Goal: Task Accomplishment & Management: Manage account settings

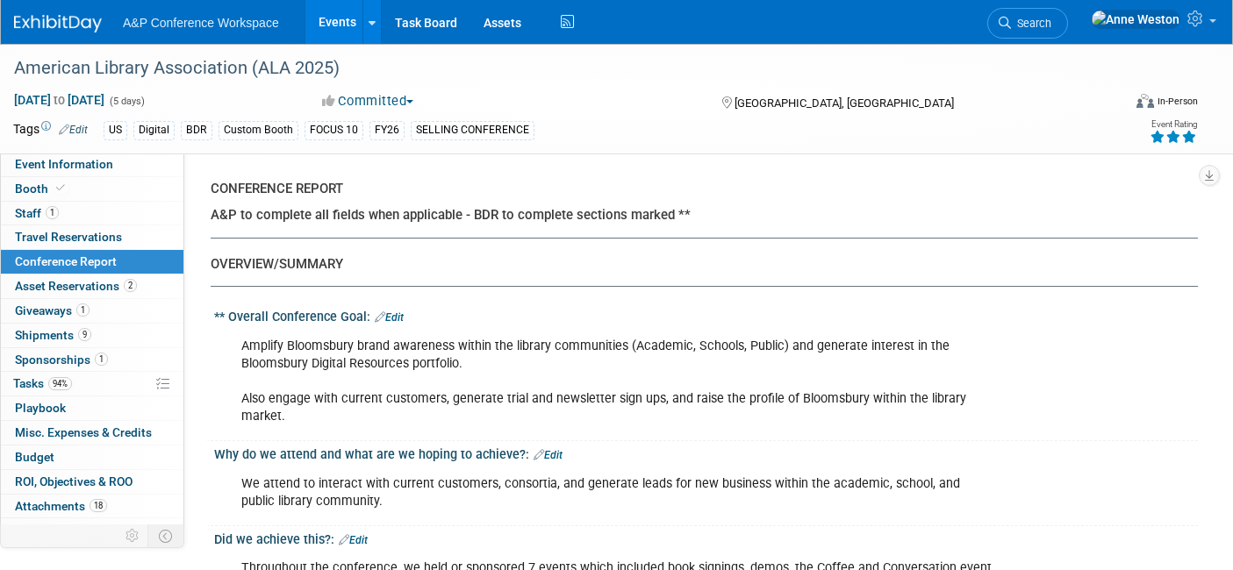
select select "YES"
click at [1051, 28] on span "Search" at bounding box center [1031, 23] width 40 height 13
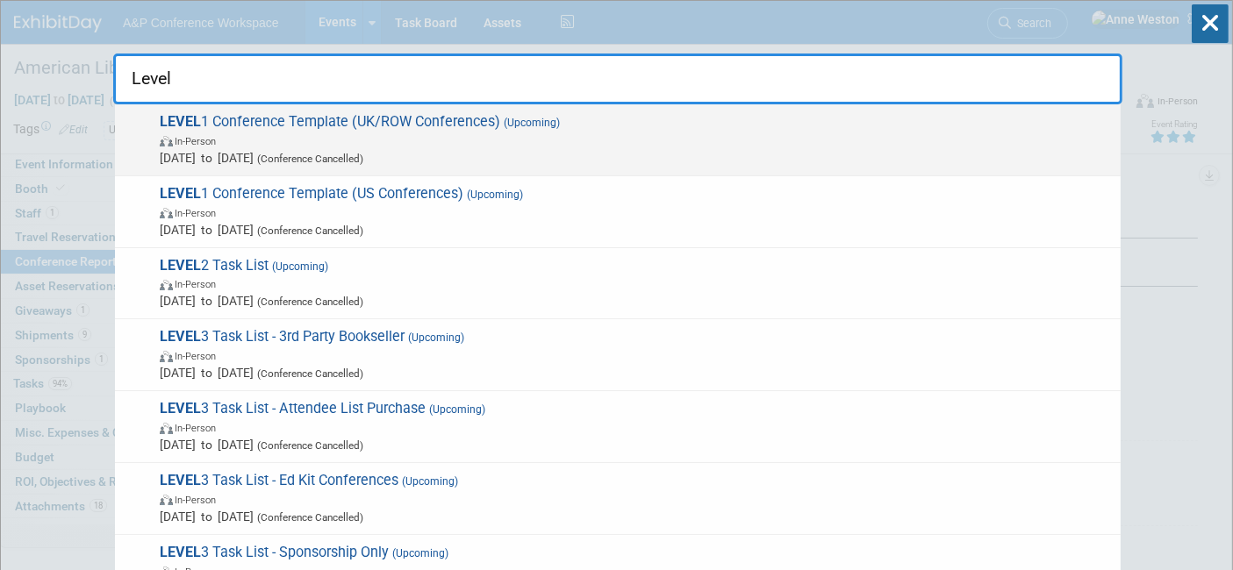
type input "Level"
click at [393, 113] on span "LEVEL 1 Conference Template (UK/ROW Conferences) (Upcoming) In-Person Oct 21, 2…" at bounding box center [633, 140] width 958 height 54
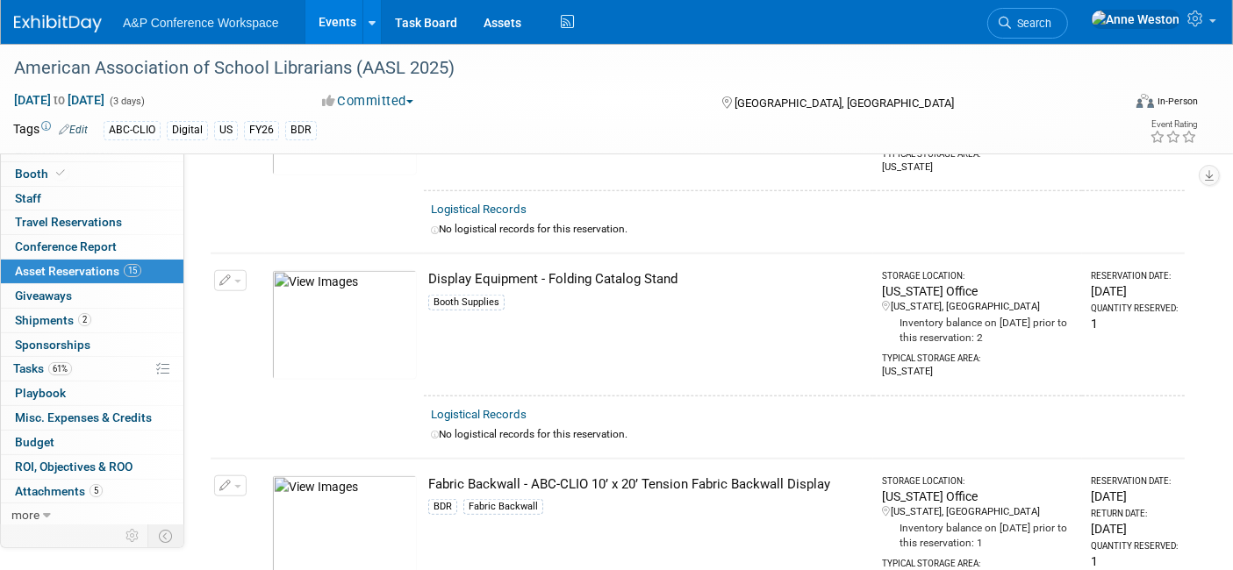
scroll to position [1462, 0]
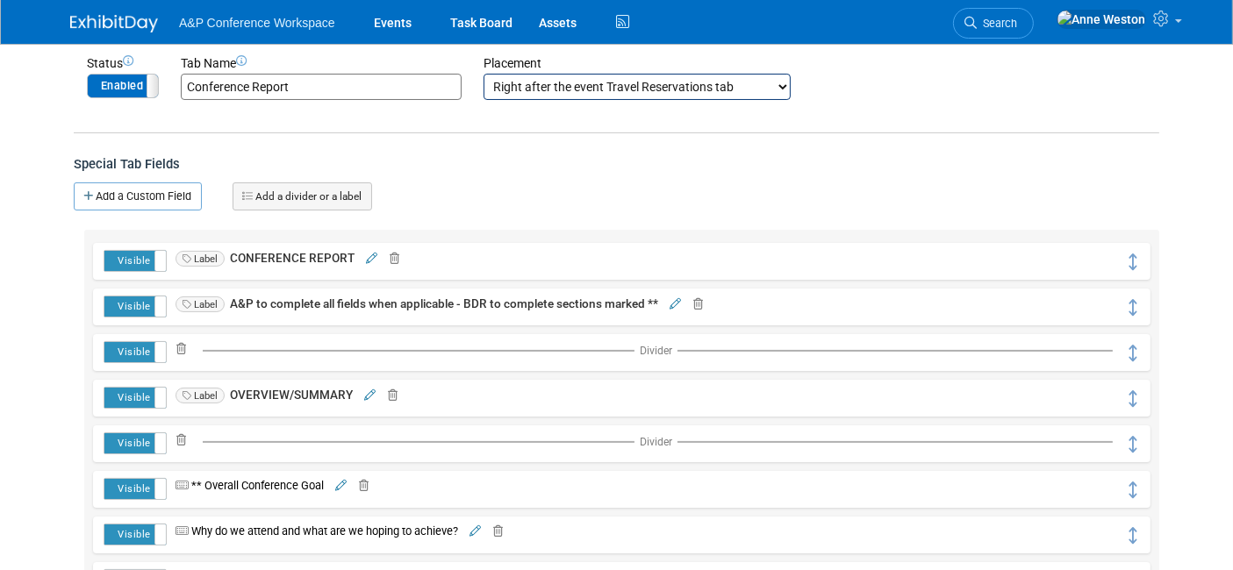
click at [118, 18] on img at bounding box center [114, 24] width 88 height 18
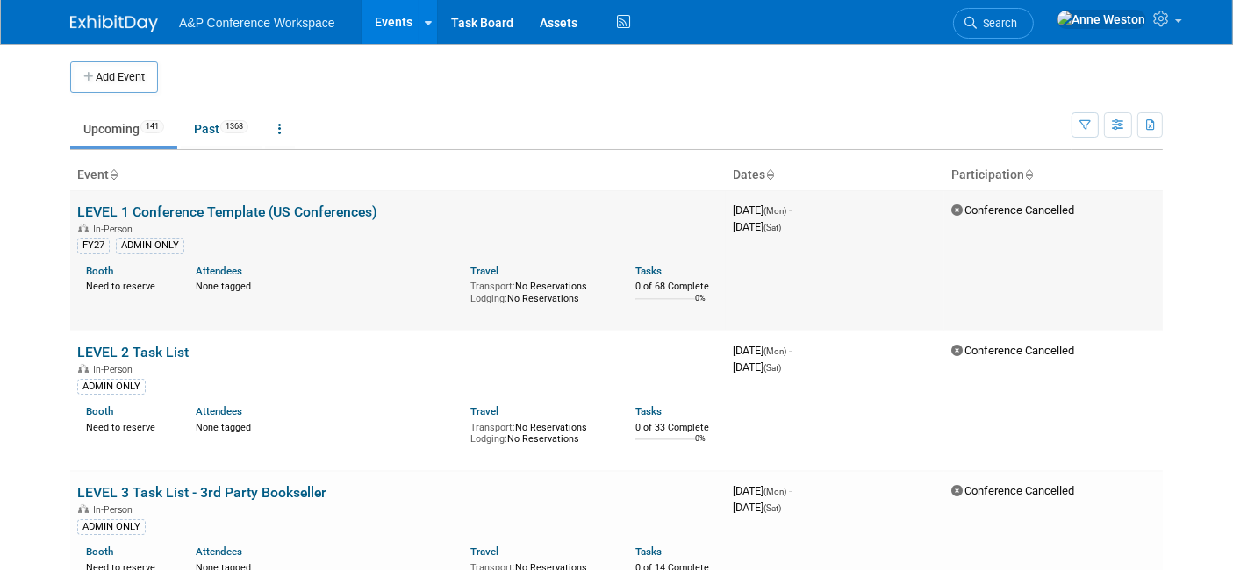
click at [291, 205] on link "LEVEL 1 Conference Template (US Conferences)" at bounding box center [227, 212] width 300 height 17
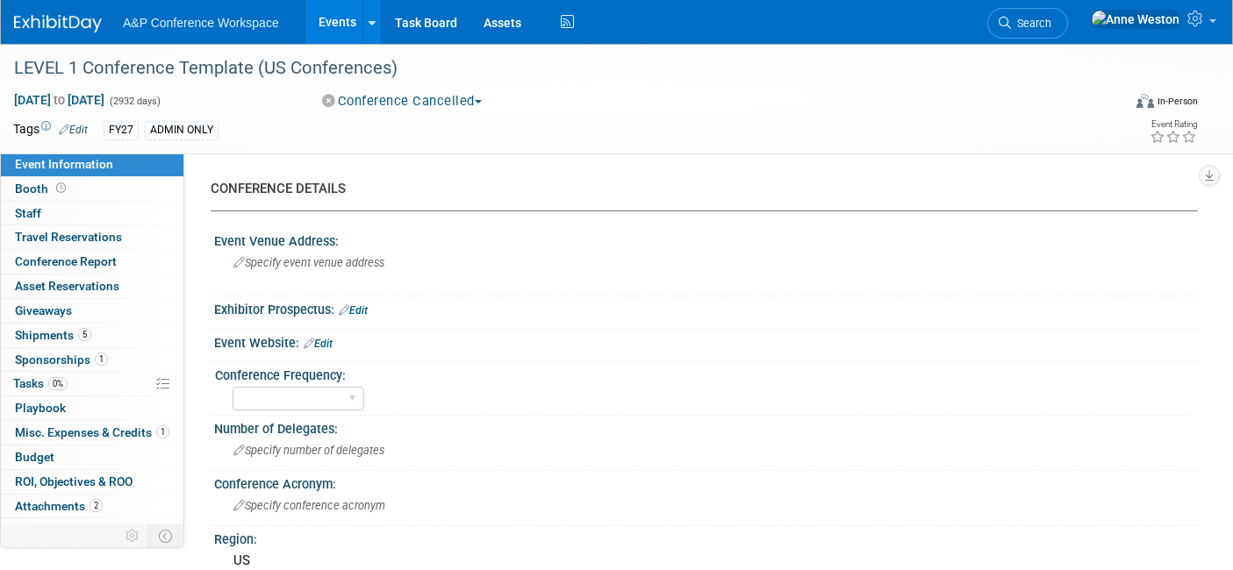
select select "Level 1"
select select "In-Person Booth"
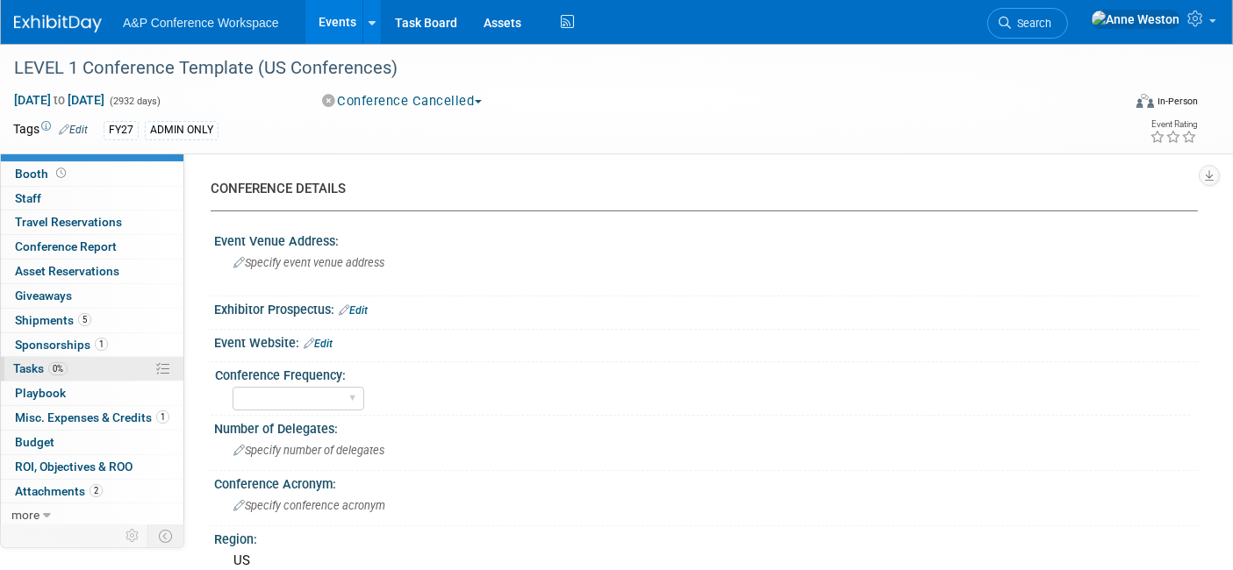
click at [58, 372] on span "0%" at bounding box center [57, 368] width 19 height 13
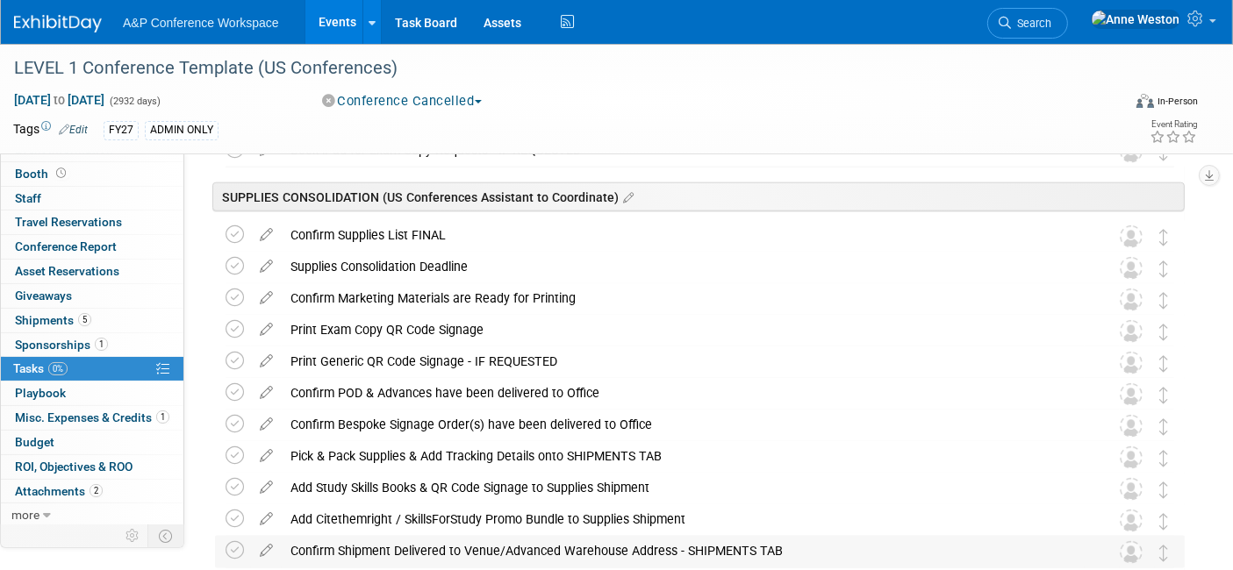
scroll to position [2048, 0]
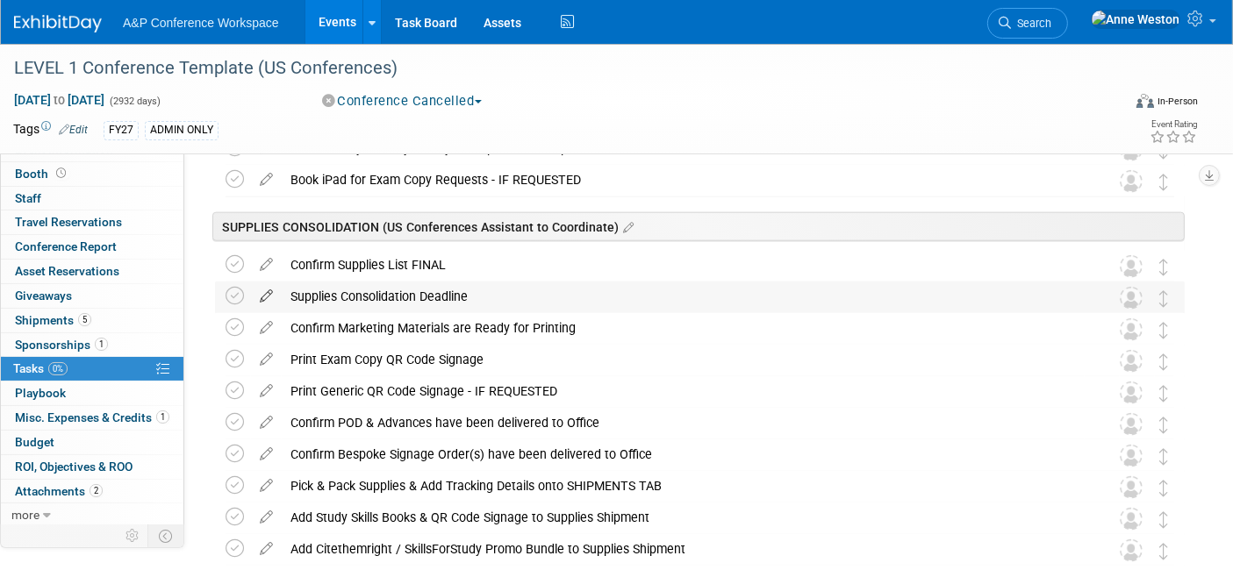
click at [265, 291] on icon at bounding box center [266, 293] width 31 height 22
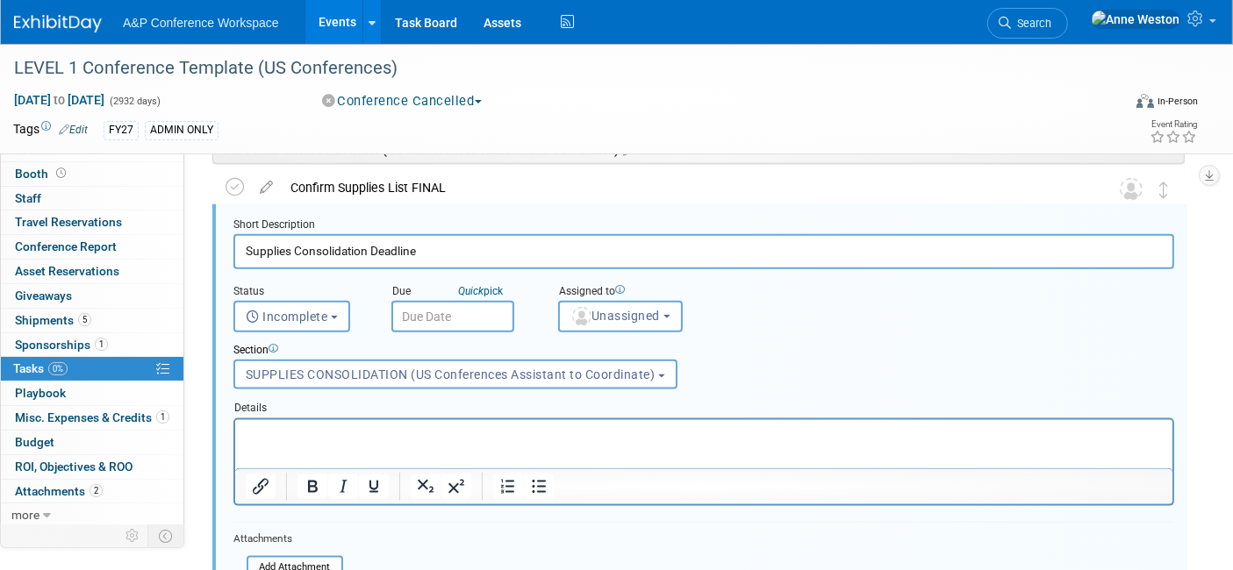
scroll to position [2169, 0]
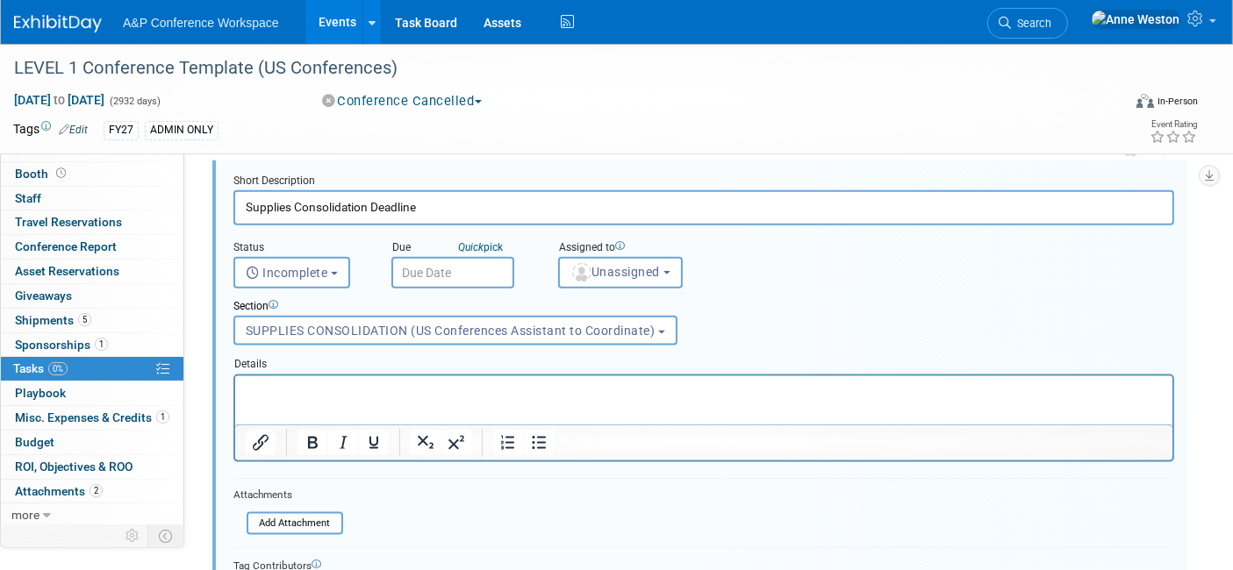
click at [305, 387] on p "Rich Text Area. Press ALT-0 for help." at bounding box center [703, 391] width 917 height 17
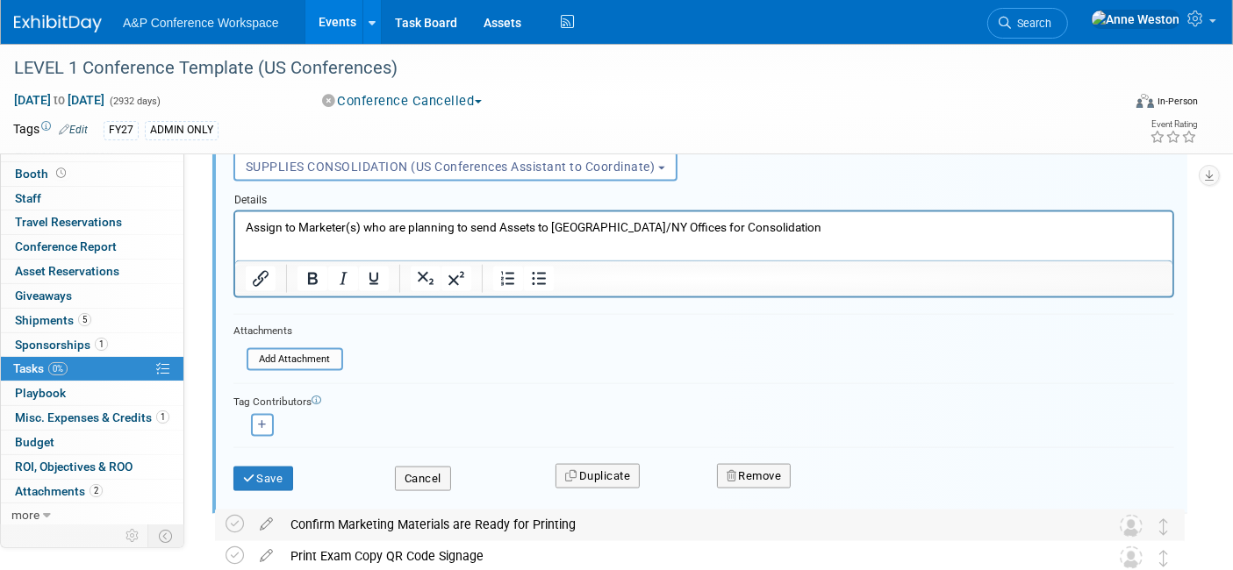
scroll to position [2364, 0]
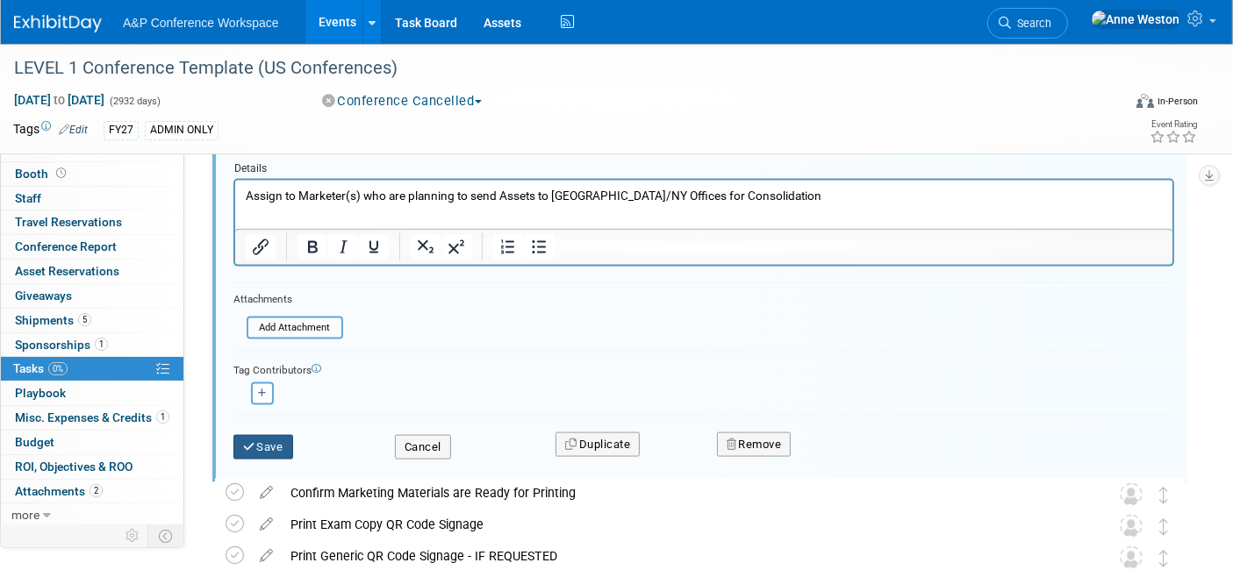
click at [248, 441] on icon "submit" at bounding box center [250, 446] width 14 height 11
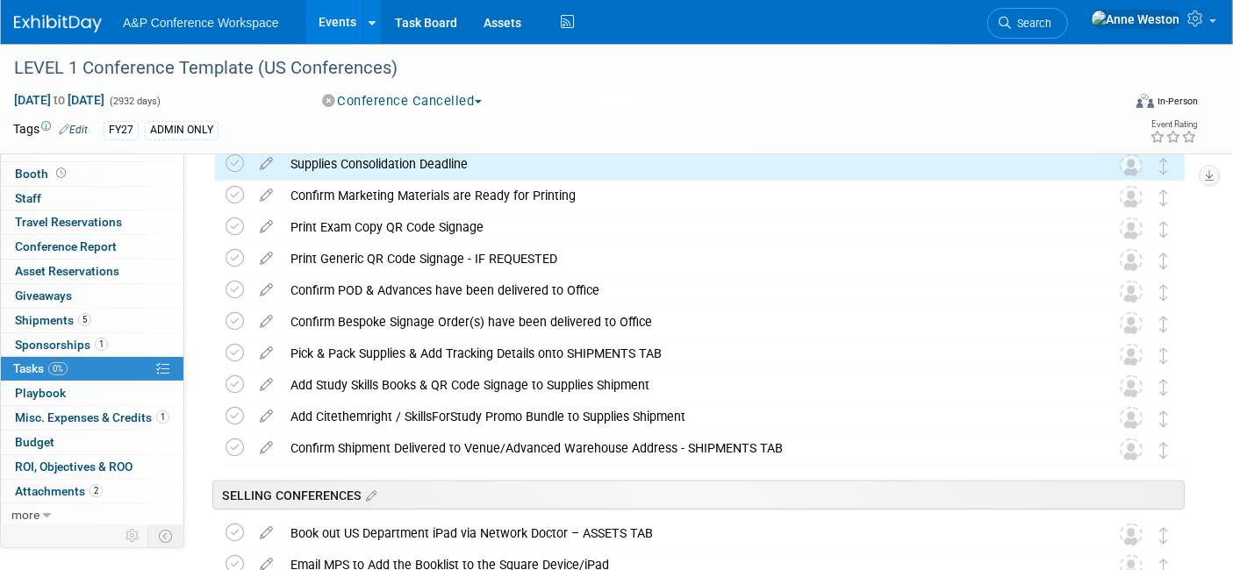
scroll to position [1974, 0]
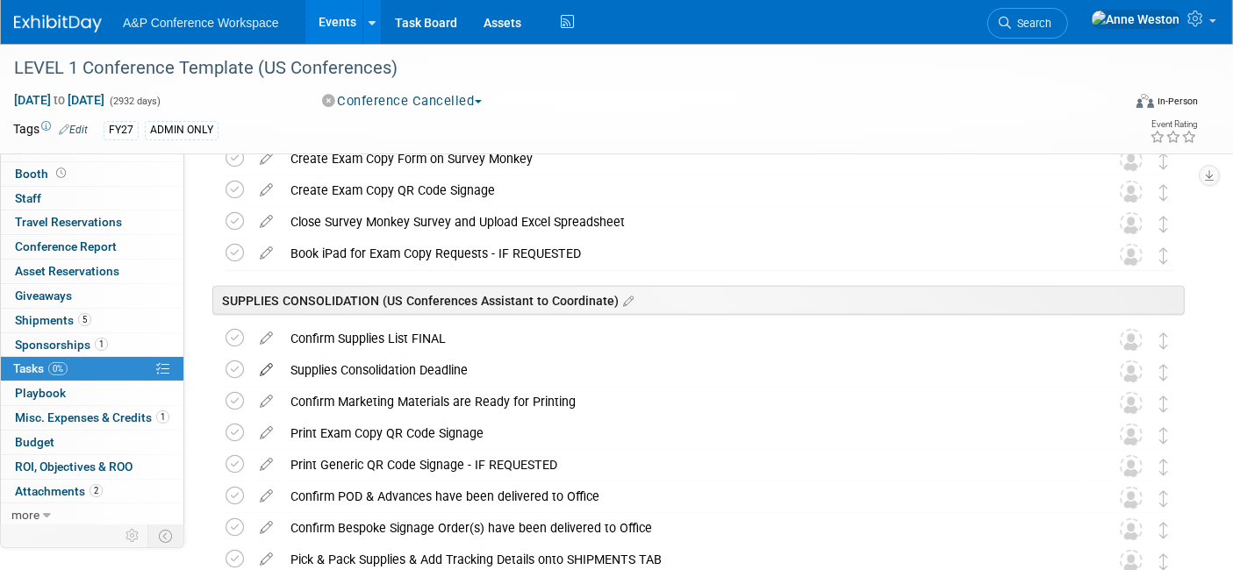
click at [268, 361] on icon at bounding box center [266, 366] width 31 height 22
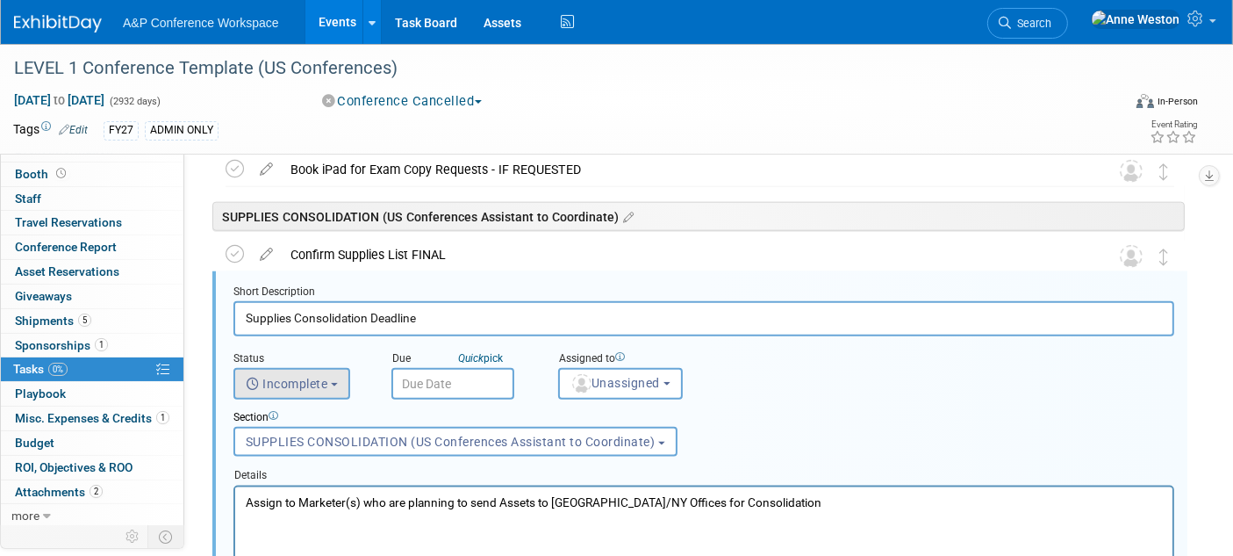
scroll to position [2071, 0]
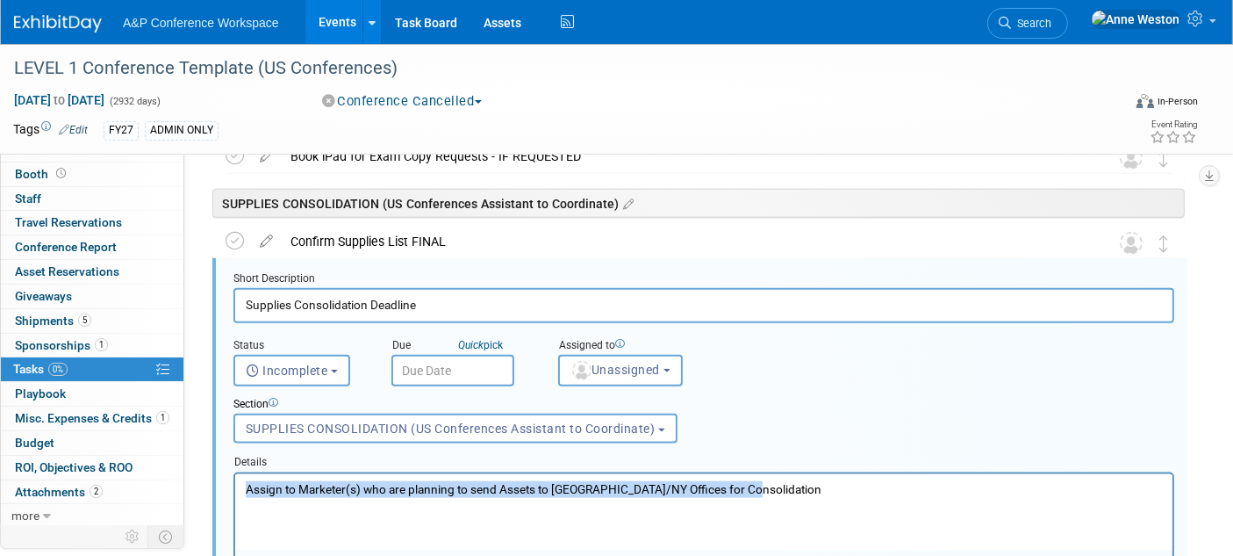
drag, startPoint x: 760, startPoint y: 486, endPoint x: 204, endPoint y: 479, distance: 555.6
click at [234, 479] on html "Assign to Marketer(s) who are planning to send Assets to [GEOGRAPHIC_DATA]/NY O…" at bounding box center [702, 485] width 937 height 24
drag, startPoint x: 535, startPoint y: 492, endPoint x: 545, endPoint y: 494, distance: 9.8
click at [537, 493] on p "Assign to Marketer(s) who are planning to send Assets to [GEOGRAPHIC_DATA]/NY O…" at bounding box center [703, 488] width 917 height 17
click at [592, 490] on p "Assign to Marketer(s) who are planning to send Assets to [GEOGRAPHIC_DATA]/NY O…" at bounding box center [703, 488] width 917 height 17
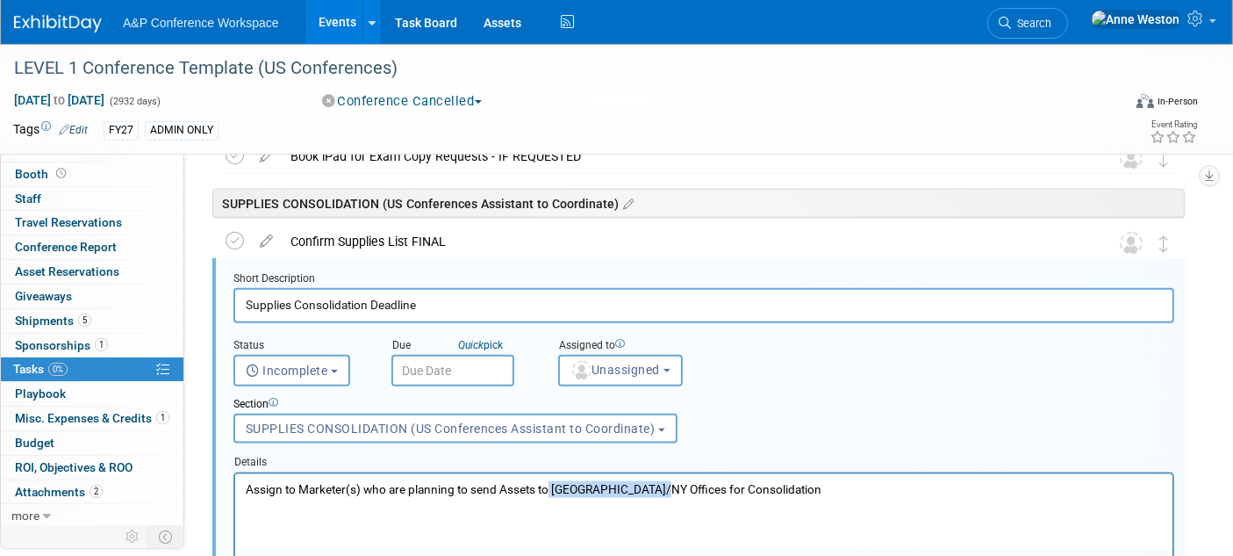
drag, startPoint x: 651, startPoint y: 483, endPoint x: 603, endPoint y: 490, distance: 48.8
click at [547, 473] on html "Assign to Marketer(s) who are planning to send Assets to [GEOGRAPHIC_DATA]/NY O…" at bounding box center [702, 485] width 937 height 24
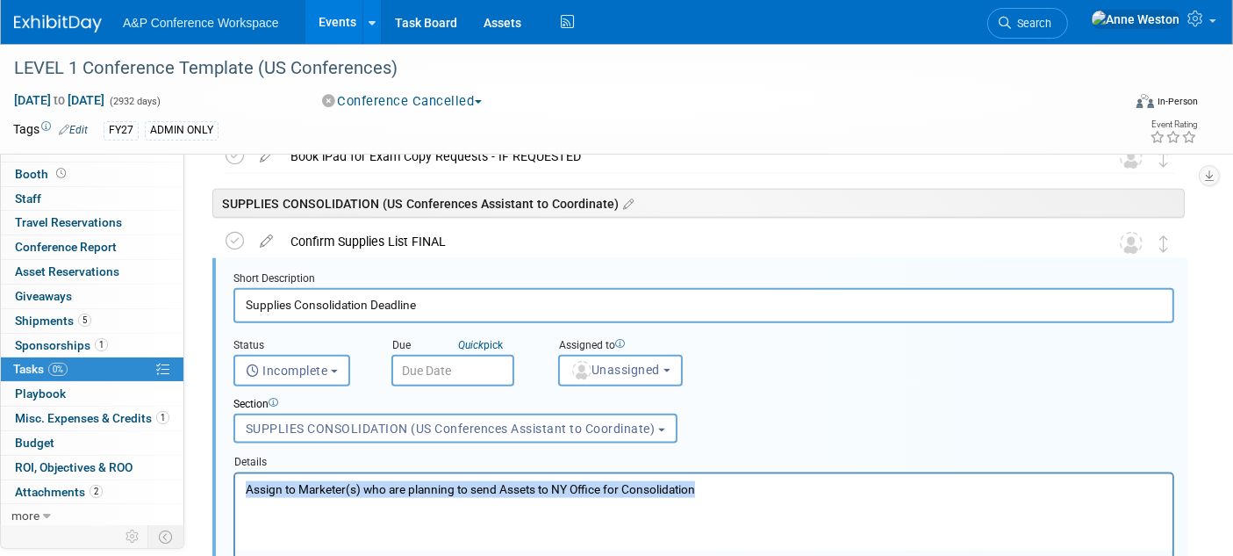
drag, startPoint x: 709, startPoint y: 491, endPoint x: 231, endPoint y: 471, distance: 478.7
click at [234, 473] on html "Assign to Marketer(s) who are planning to send Assets to NY Office for Consolid…" at bounding box center [702, 485] width 937 height 24
copy p "Assign to Marketer(s) who are planning to send Assets to NY Office for Consolid…"
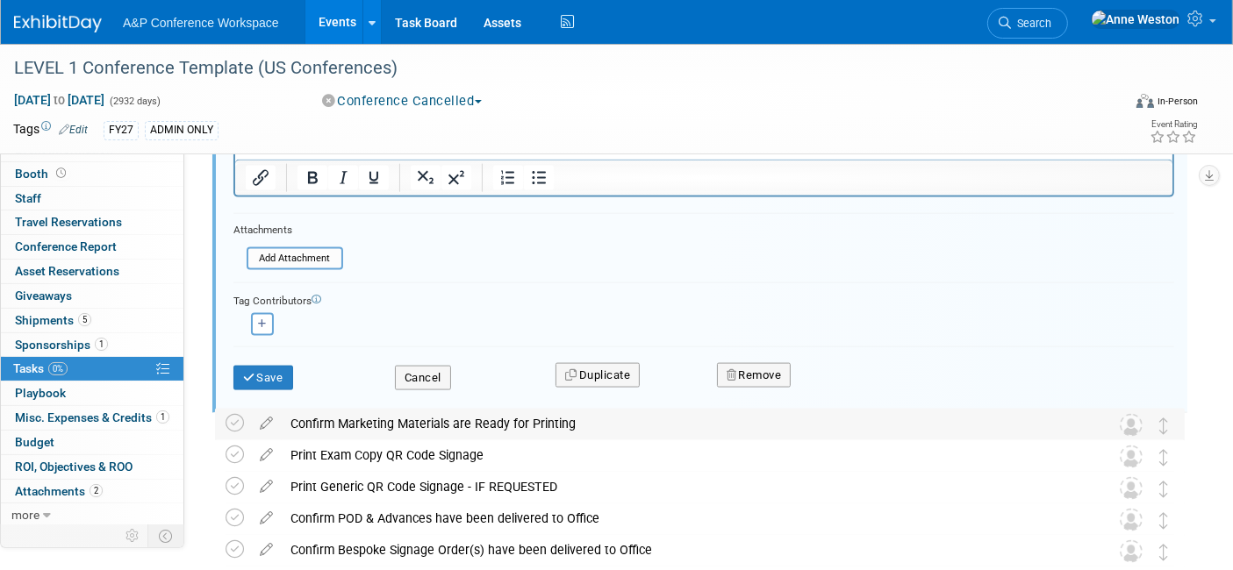
scroll to position [2462, 0]
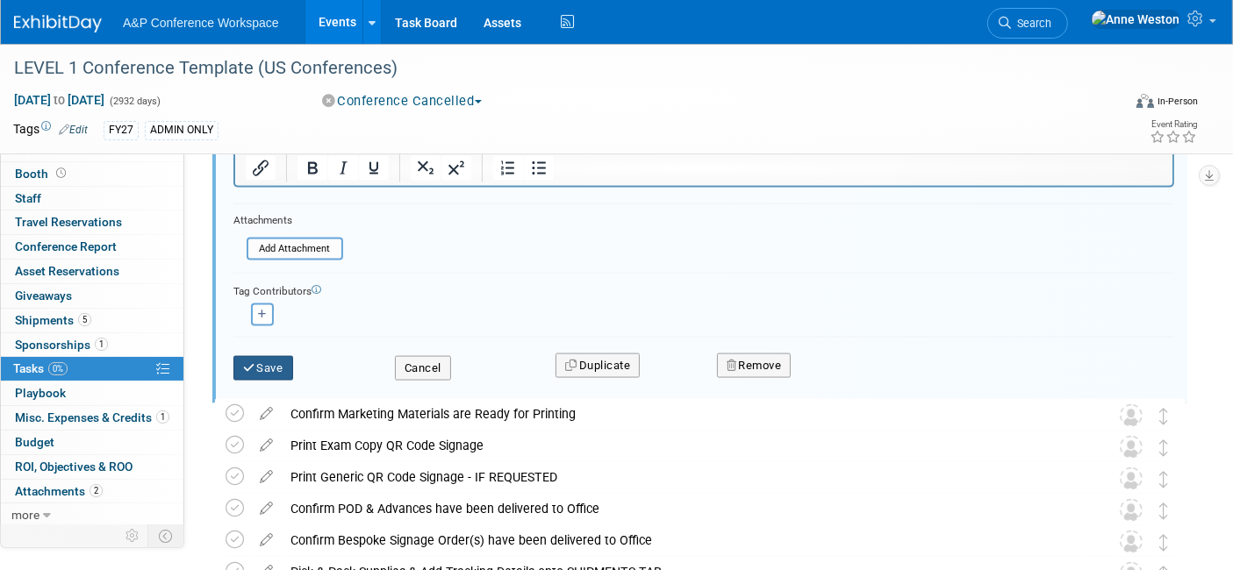
click at [254, 362] on icon "submit" at bounding box center [250, 367] width 14 height 11
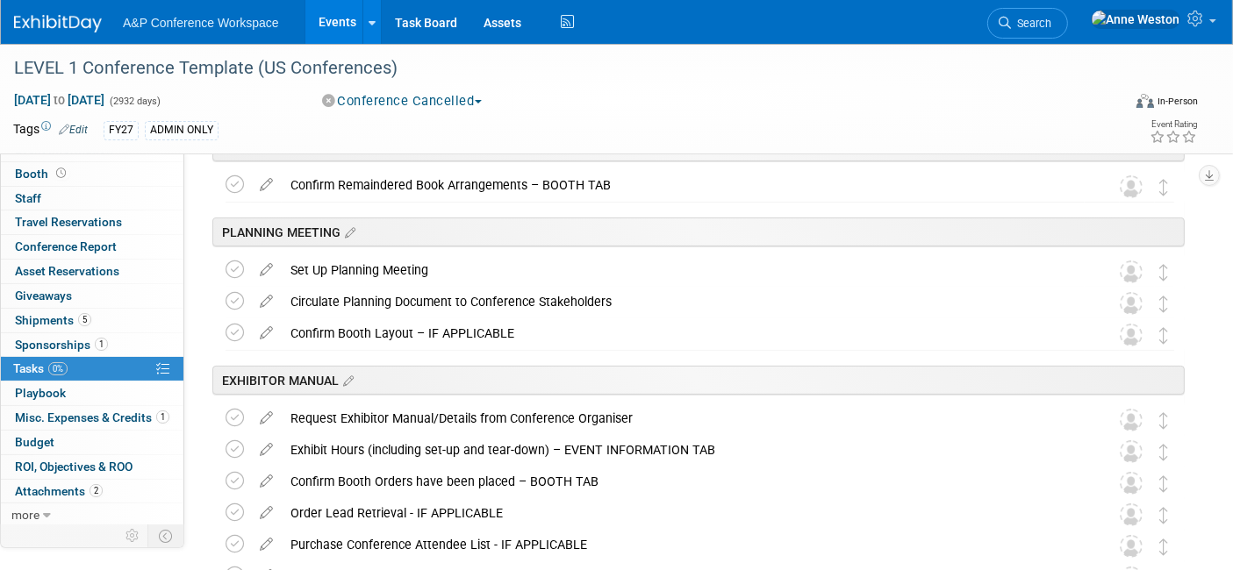
scroll to position [0, 0]
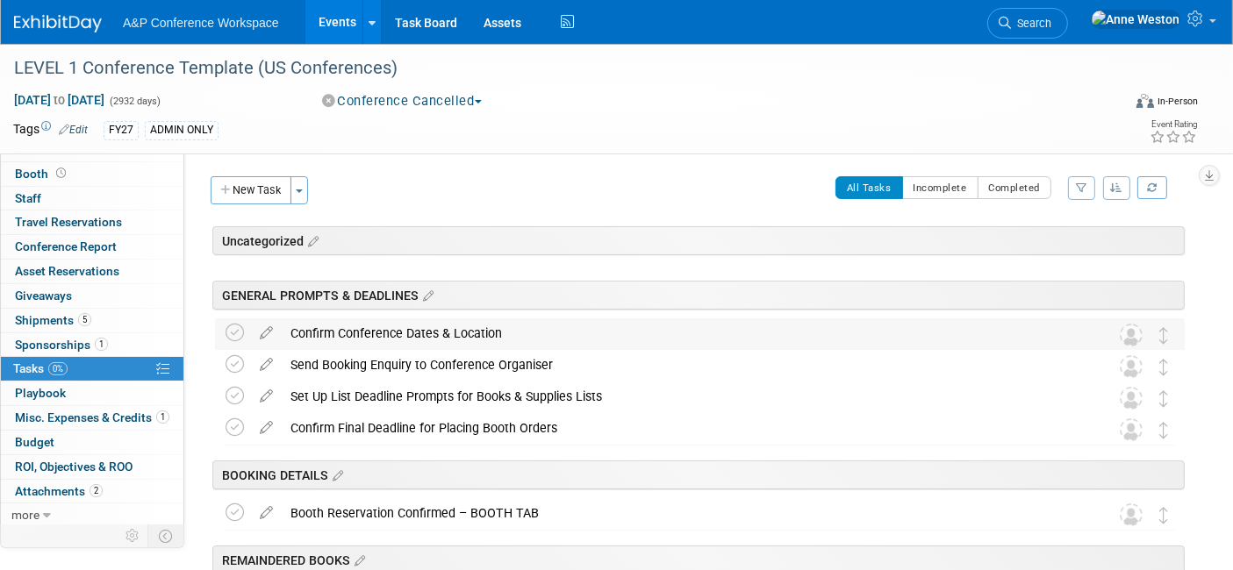
click at [388, 325] on div "Confirm Conference Dates & Location" at bounding box center [683, 334] width 803 height 30
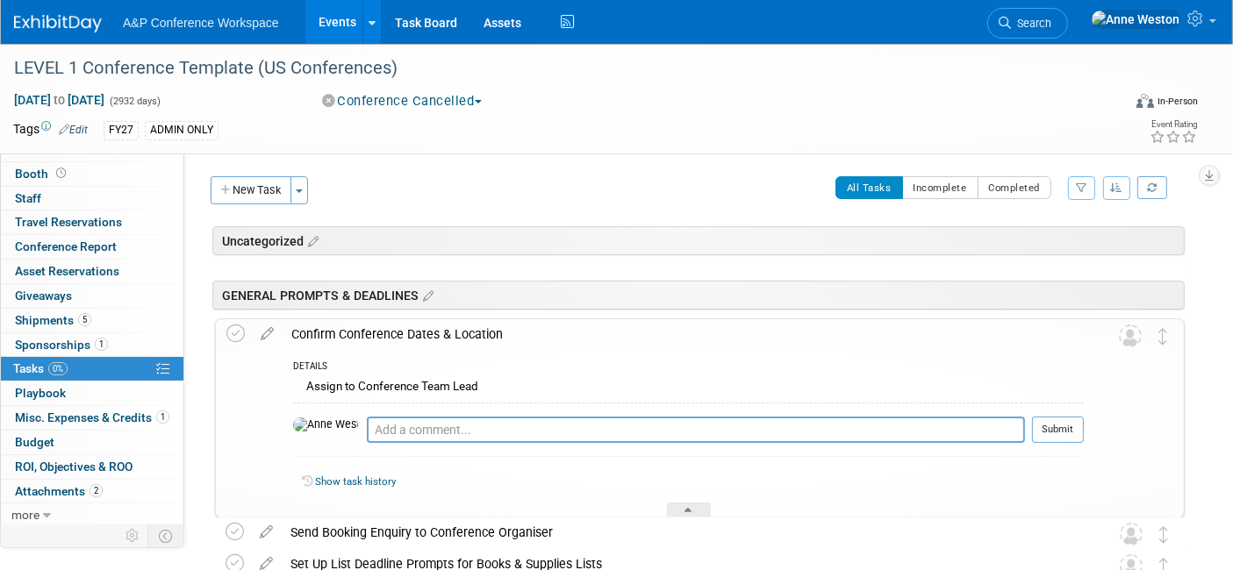
click at [426, 329] on div "Confirm Conference Dates & Location" at bounding box center [683, 334] width 801 height 30
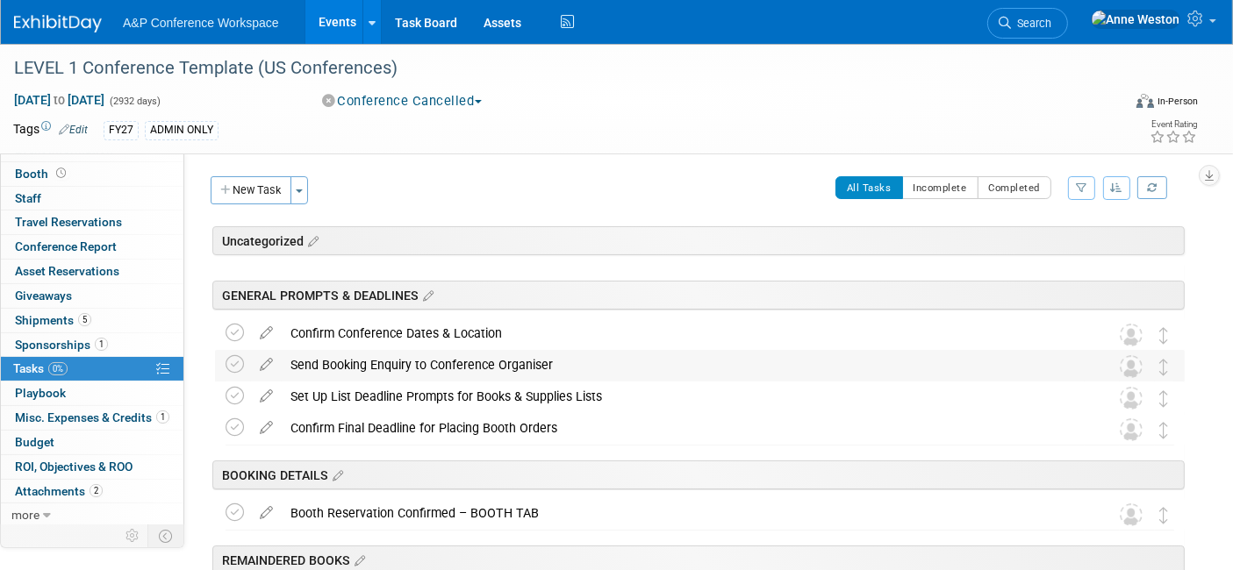
click at [419, 356] on div "Send Booking Enquiry to Conference Organiser" at bounding box center [683, 365] width 803 height 30
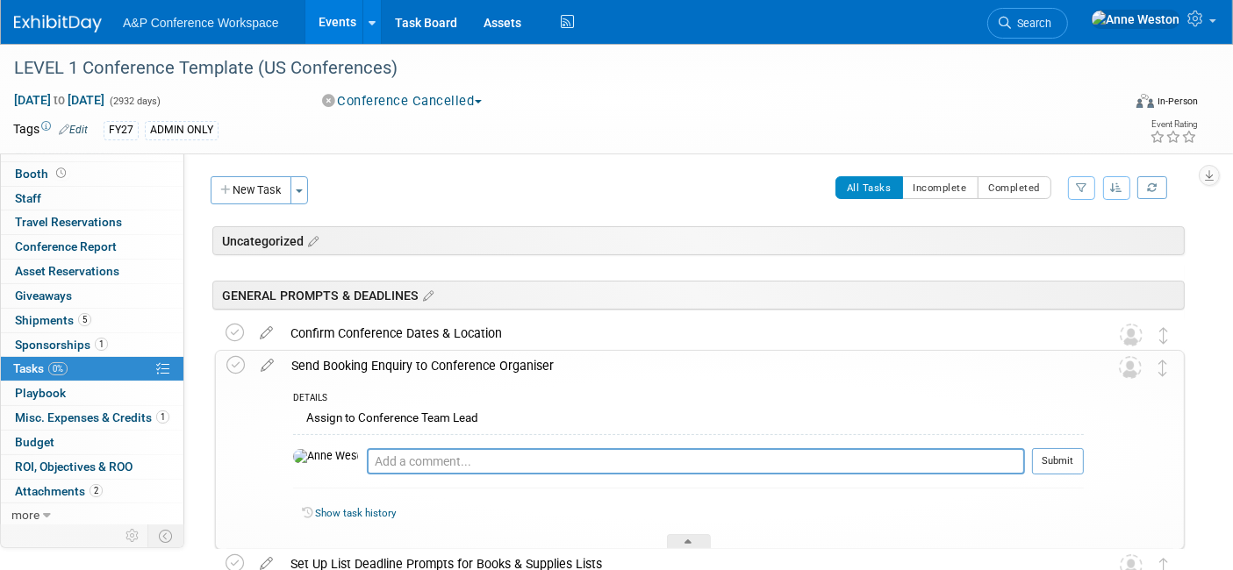
click at [419, 356] on div "Send Booking Enquiry to Conference Organiser" at bounding box center [683, 366] width 801 height 30
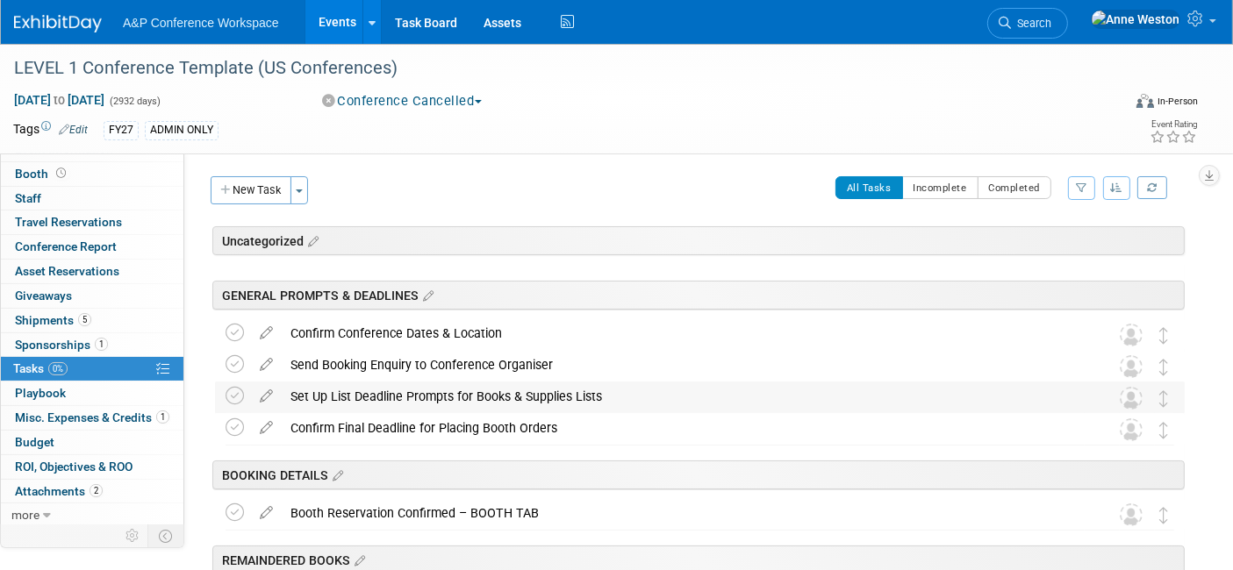
click at [421, 397] on div "Set Up List Deadline Prompts for Books & Supplies Lists" at bounding box center [683, 397] width 803 height 30
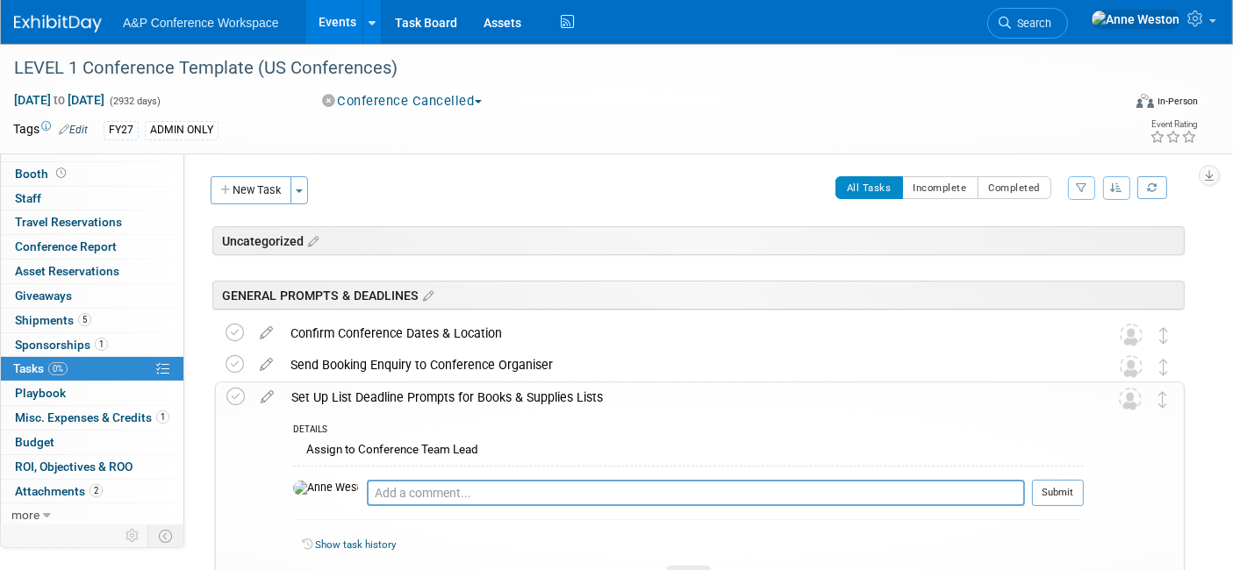
click at [421, 397] on div "Set Up List Deadline Prompts for Books & Supplies Lists" at bounding box center [683, 398] width 801 height 30
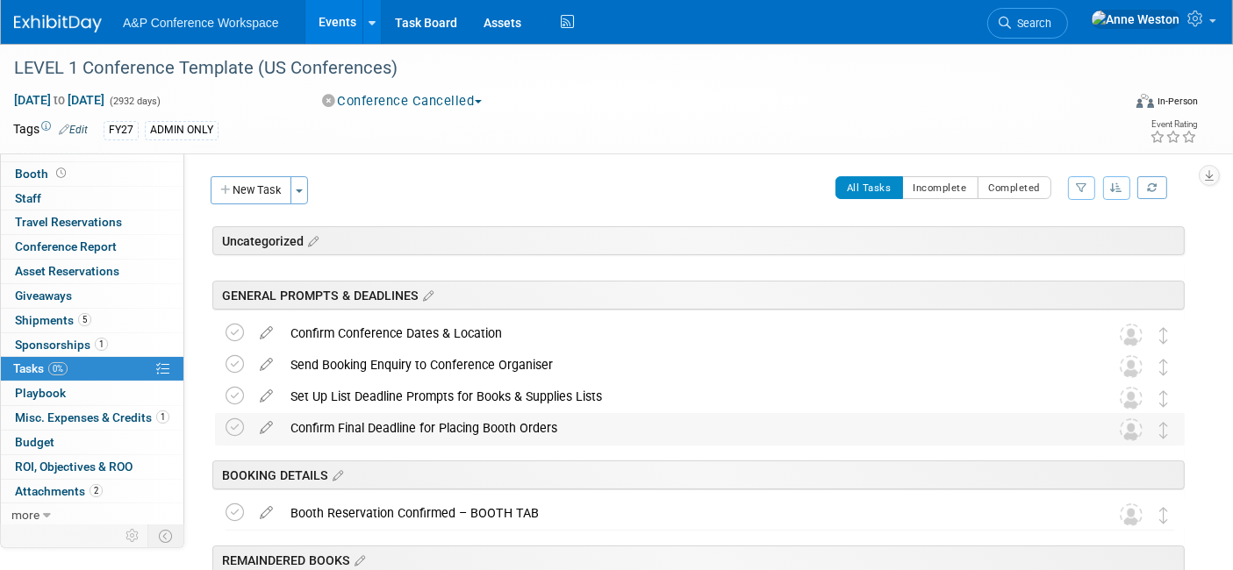
click at [416, 415] on div "Confirm Final Deadline for Placing Booth Orders" at bounding box center [683, 428] width 803 height 30
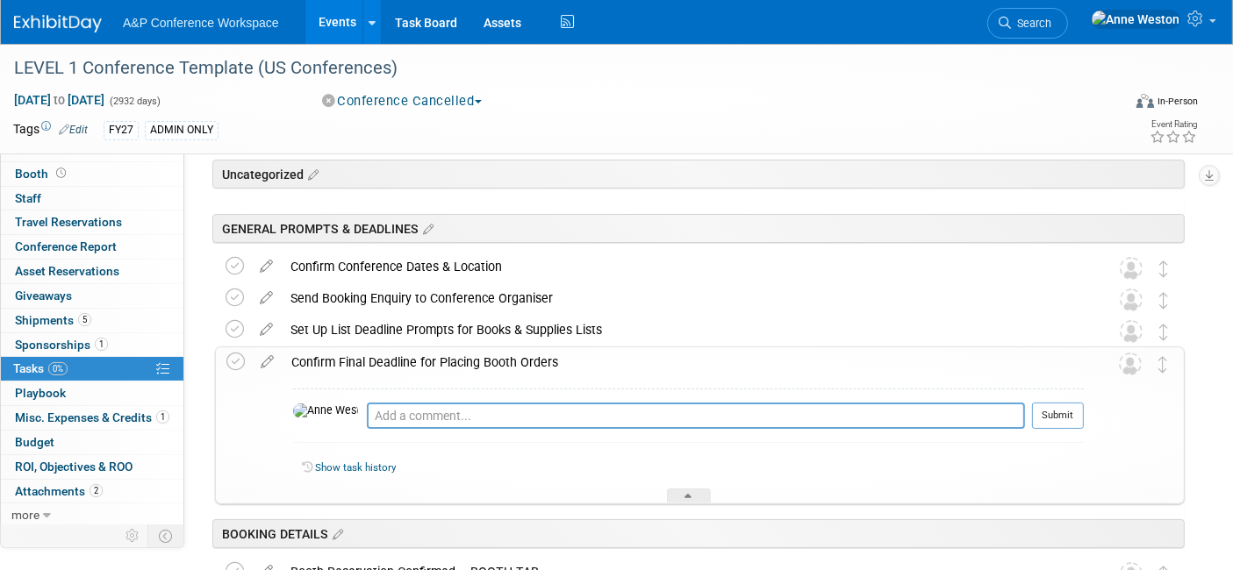
scroll to position [97, 0]
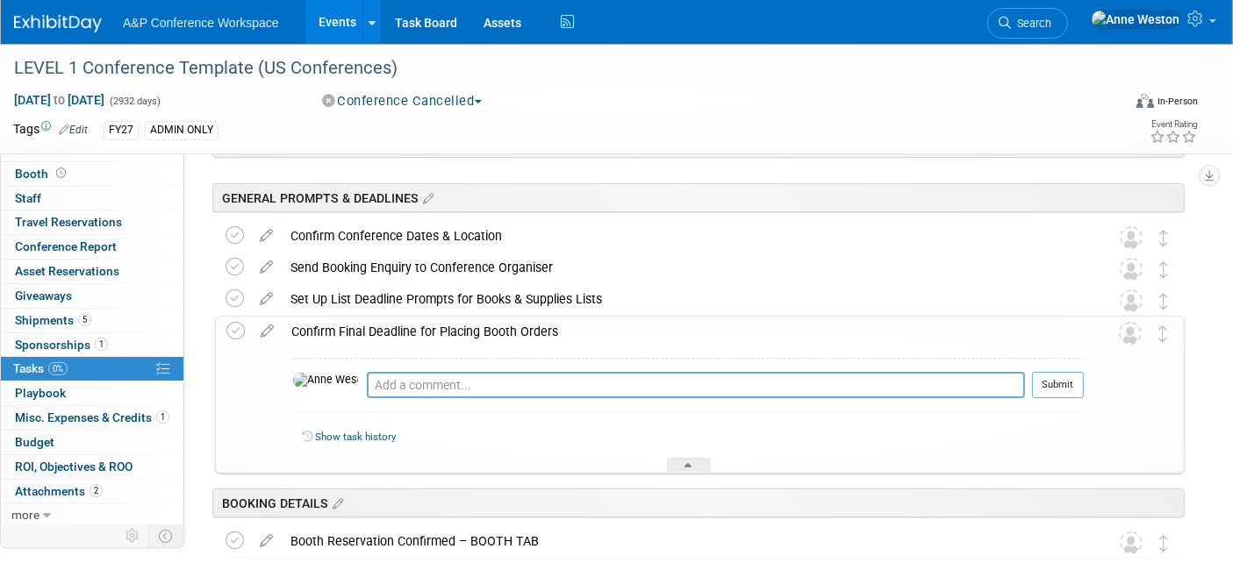
click at [413, 329] on div "Confirm Final Deadline for Placing Booth Orders" at bounding box center [683, 332] width 801 height 30
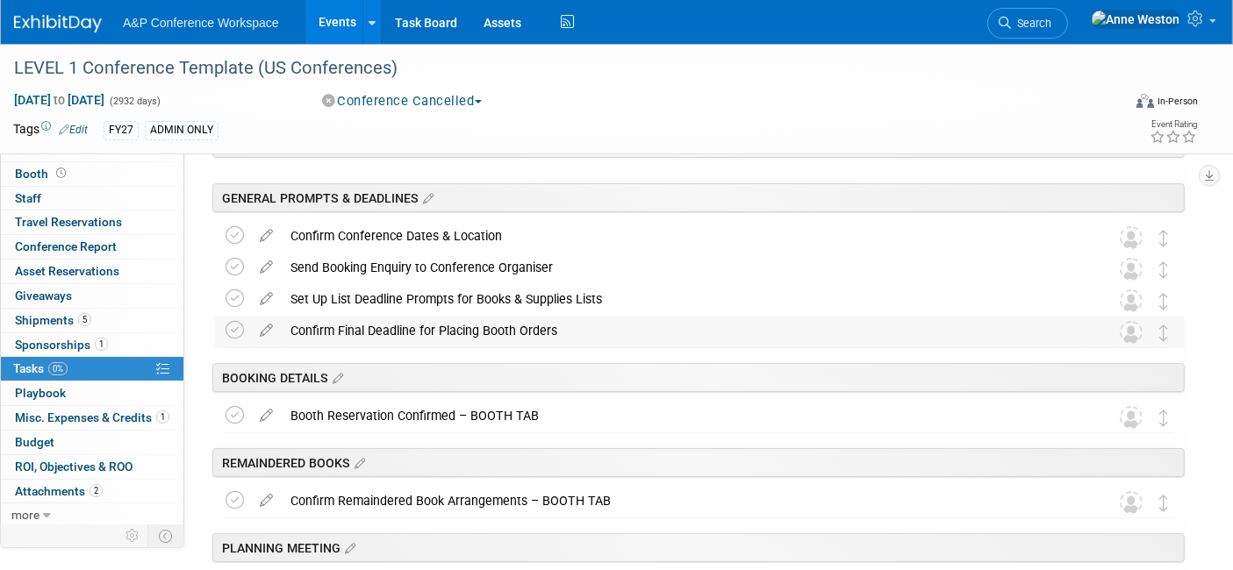
click at [413, 329] on div "Confirm Final Deadline for Placing Booth Orders" at bounding box center [683, 331] width 803 height 30
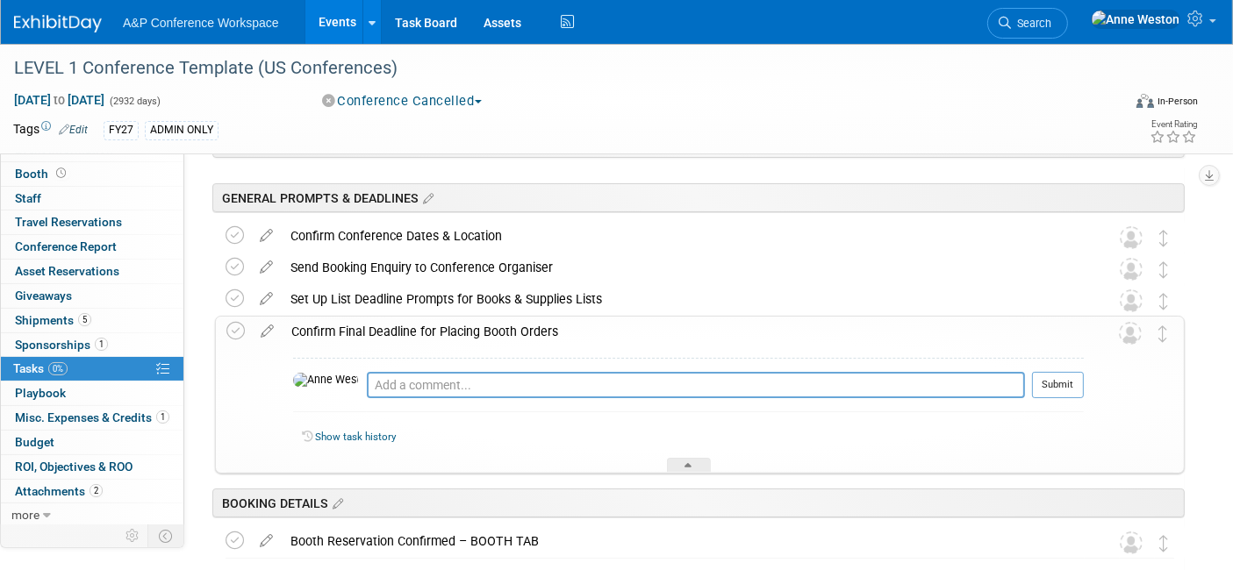
click at [413, 329] on div "Confirm Final Deadline for Placing Booth Orders" at bounding box center [683, 332] width 801 height 30
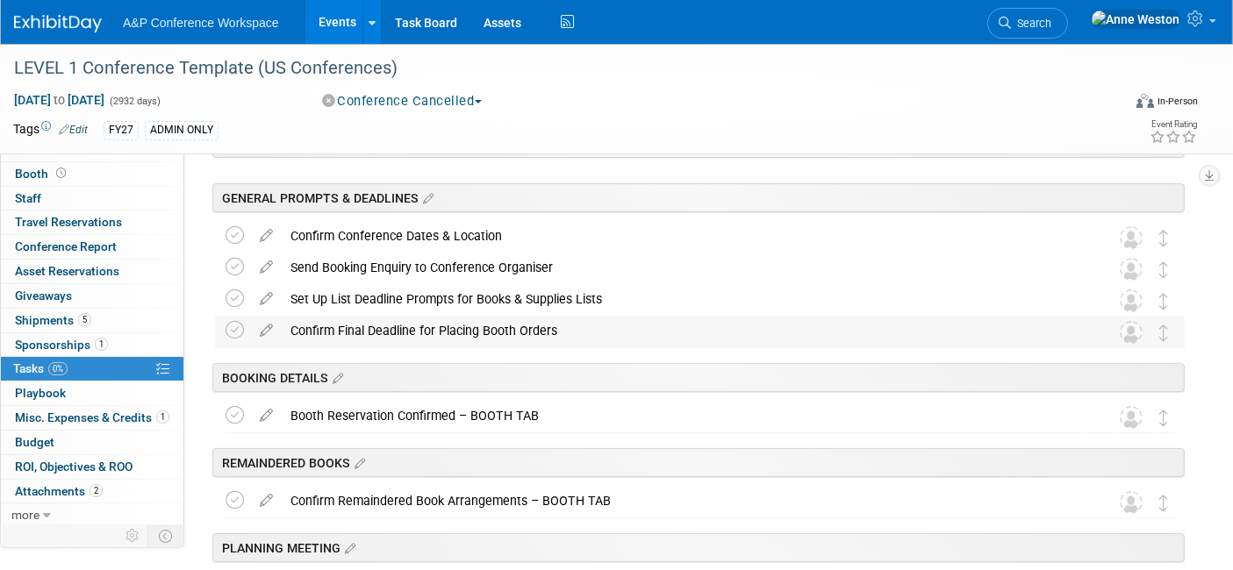
click at [417, 326] on div "Confirm Final Deadline for Placing Booth Orders" at bounding box center [683, 331] width 803 height 30
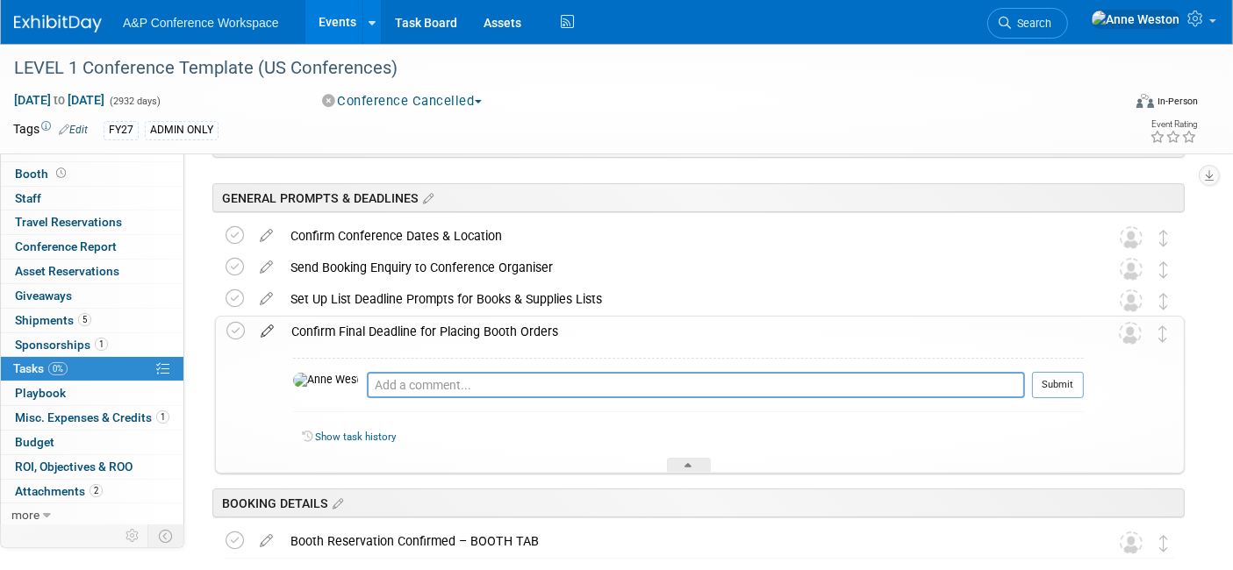
click at [269, 324] on icon at bounding box center [267, 328] width 31 height 22
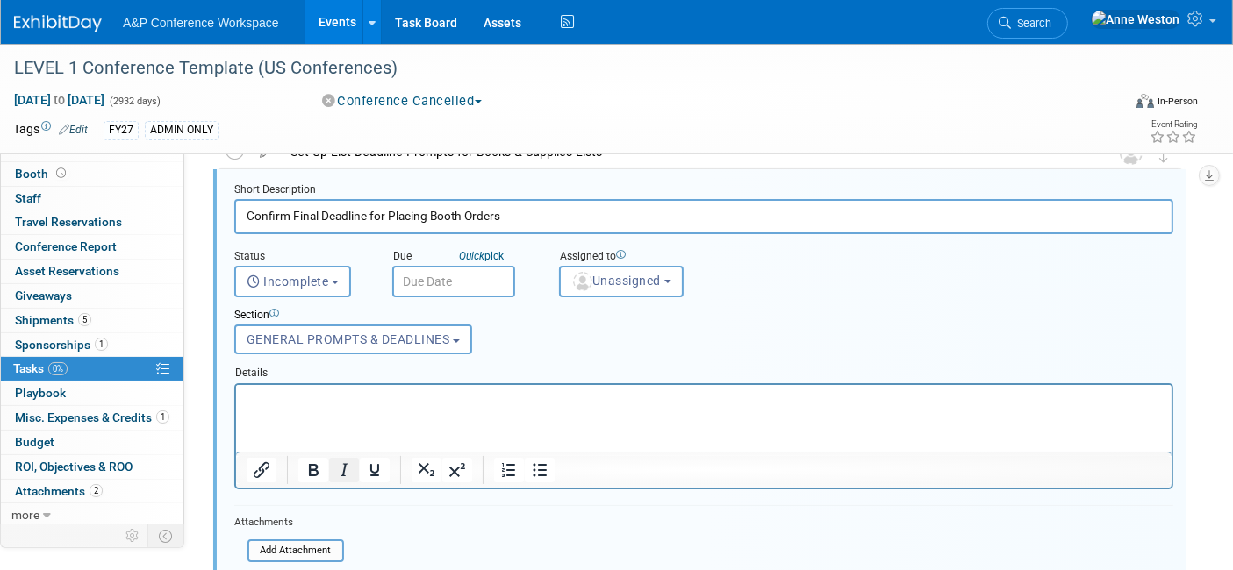
scroll to position [254, 0]
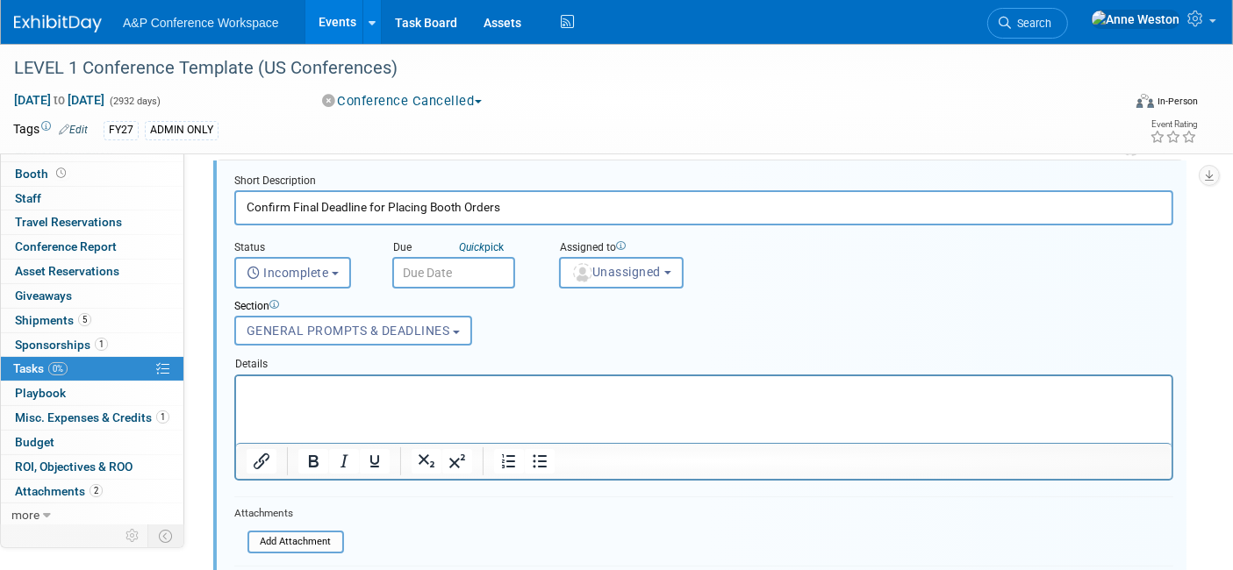
click at [281, 387] on p "Rich Text Area. Press ALT-0 for help." at bounding box center [703, 391] width 915 height 17
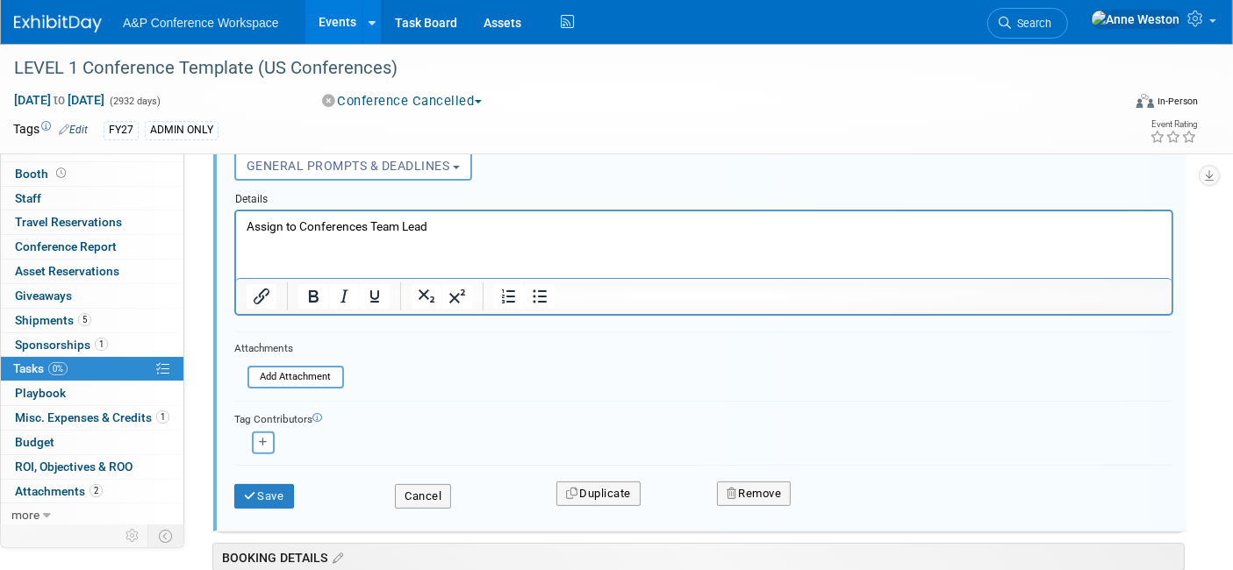
scroll to position [448, 0]
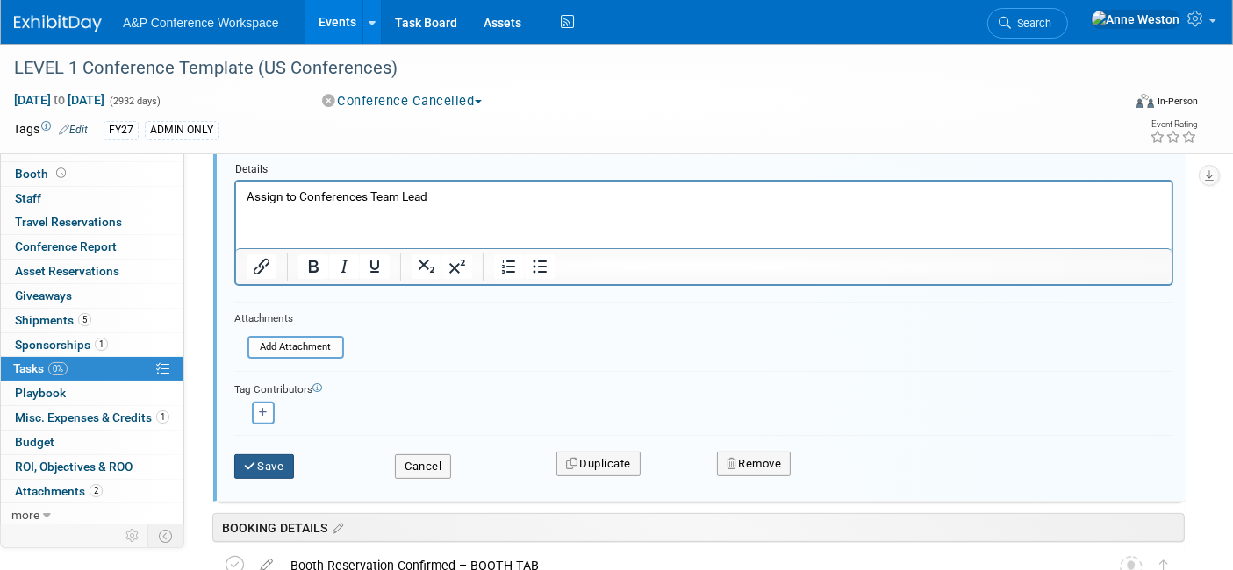
click at [245, 463] on icon "submit" at bounding box center [251, 466] width 14 height 11
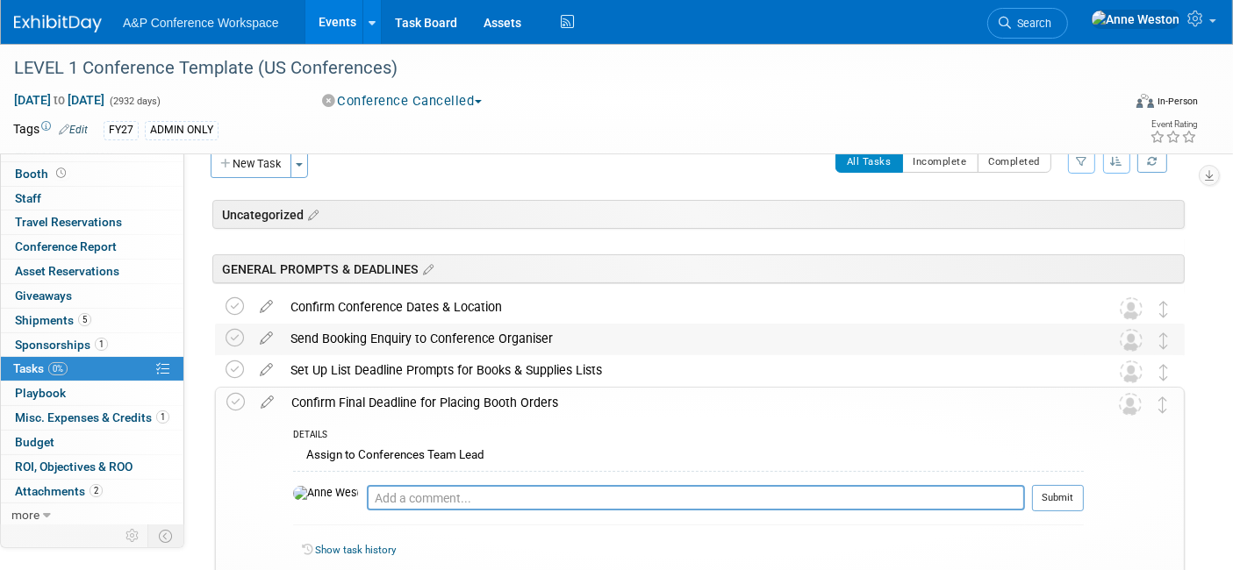
scroll to position [0, 0]
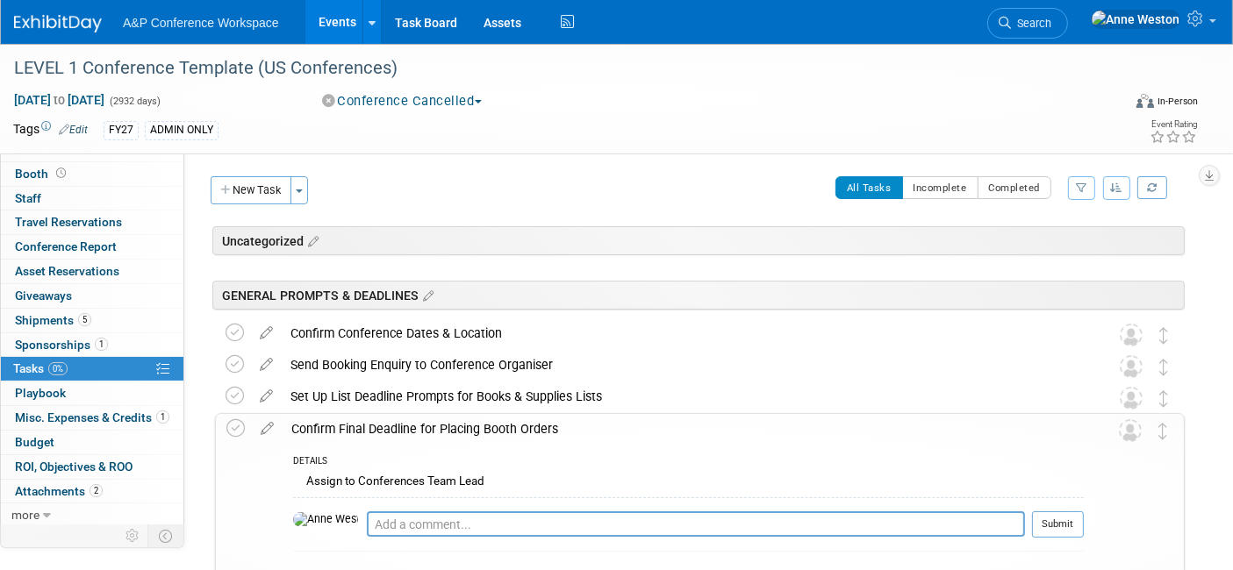
click at [393, 417] on div "Confirm Final Deadline for Placing Booth Orders" at bounding box center [683, 429] width 801 height 30
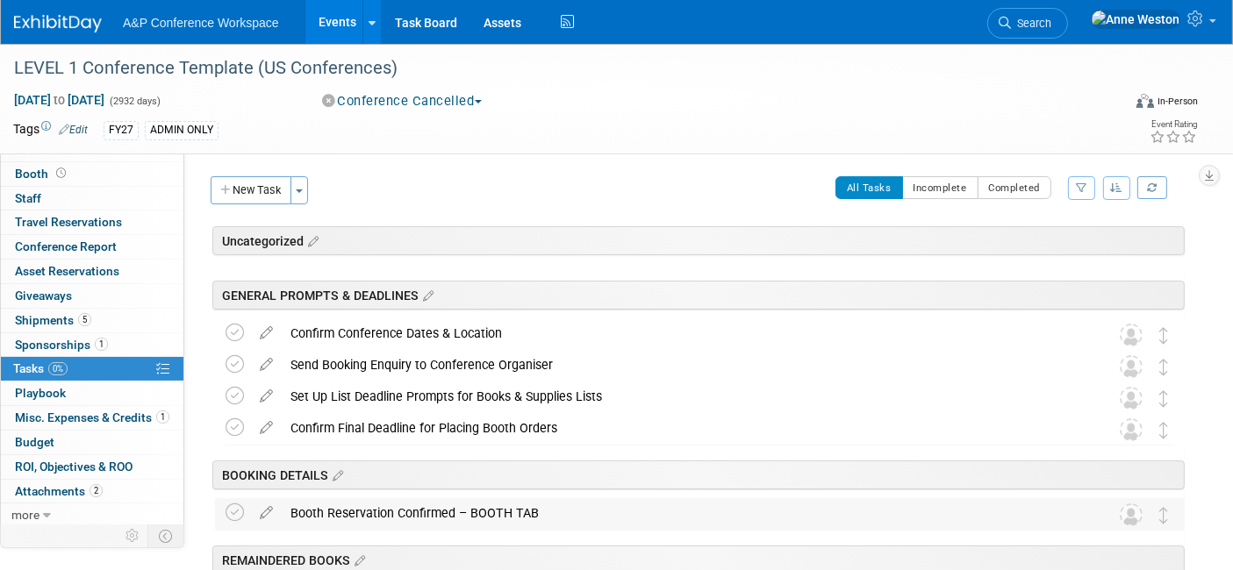
click at [379, 505] on div "Booth Reservation Confirmed – BOOTH TAB" at bounding box center [683, 514] width 803 height 30
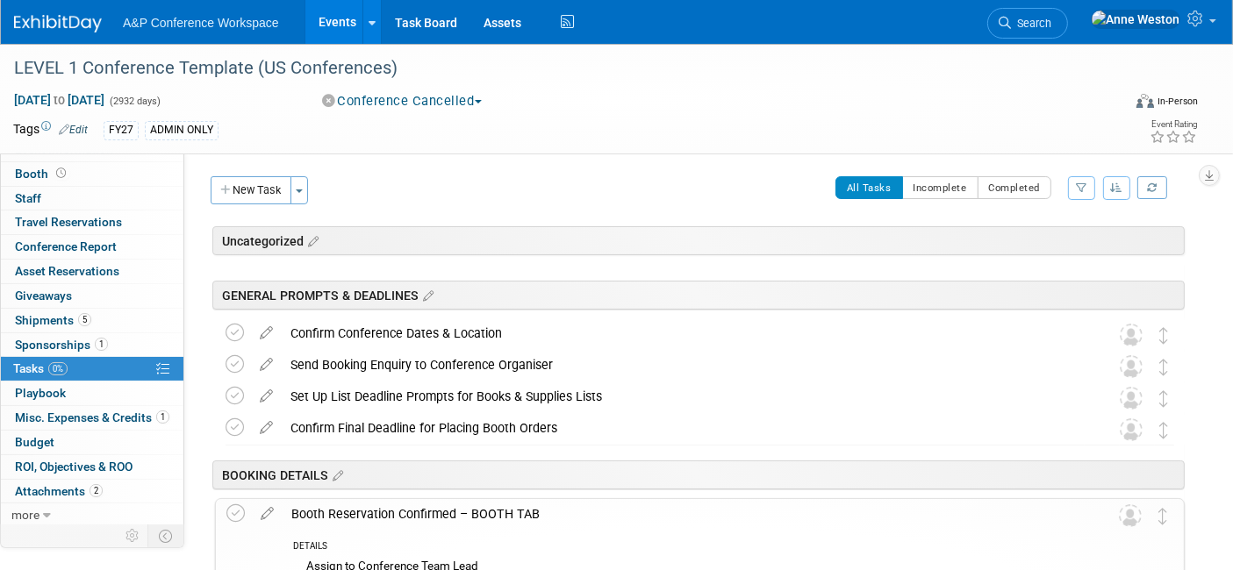
click at [379, 505] on div "Booth Reservation Confirmed – BOOTH TAB" at bounding box center [683, 514] width 801 height 30
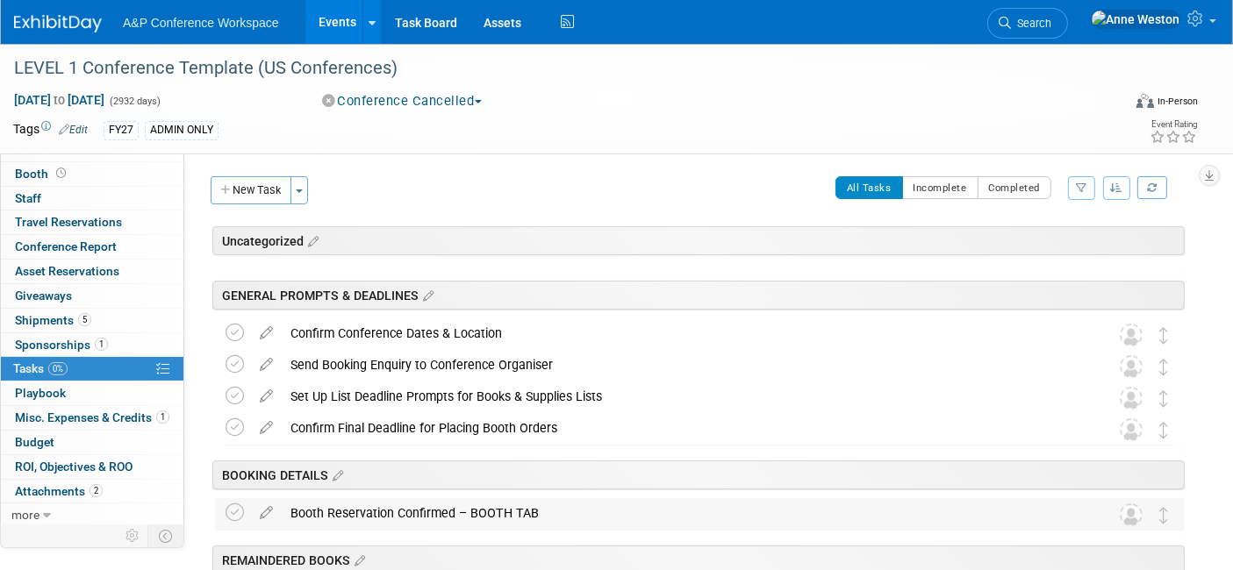
scroll to position [97, 0]
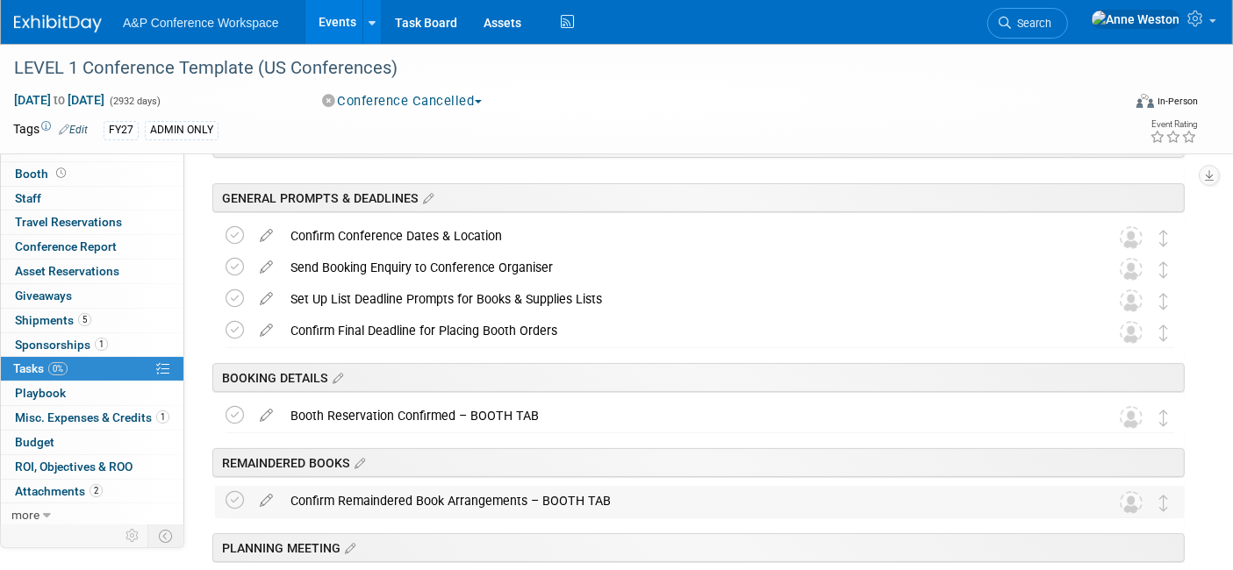
click at [378, 496] on div "Confirm Remaindered Book Arrangements – BOOTH TAB" at bounding box center [683, 501] width 803 height 30
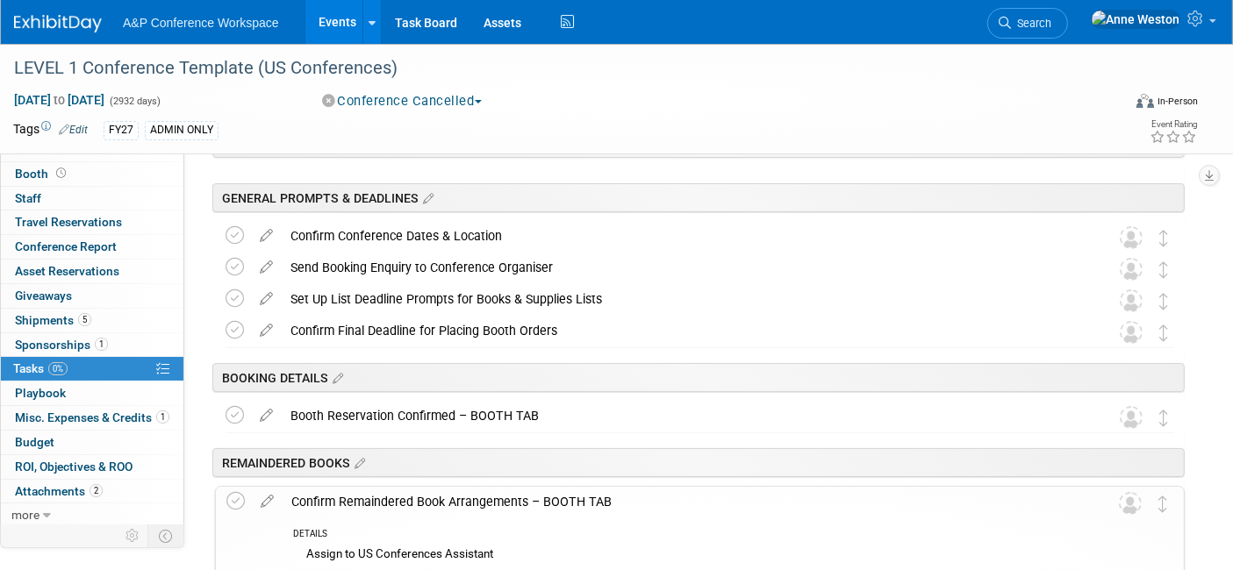
click at [378, 496] on div "Confirm Remaindered Book Arrangements – BOOTH TAB" at bounding box center [683, 502] width 801 height 30
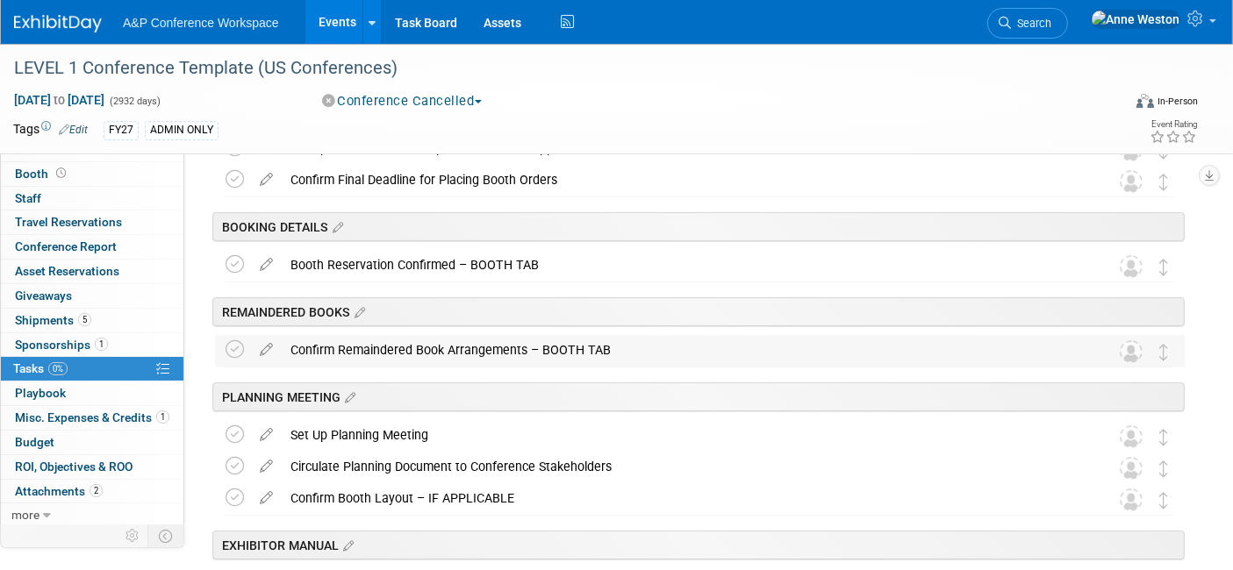
scroll to position [292, 0]
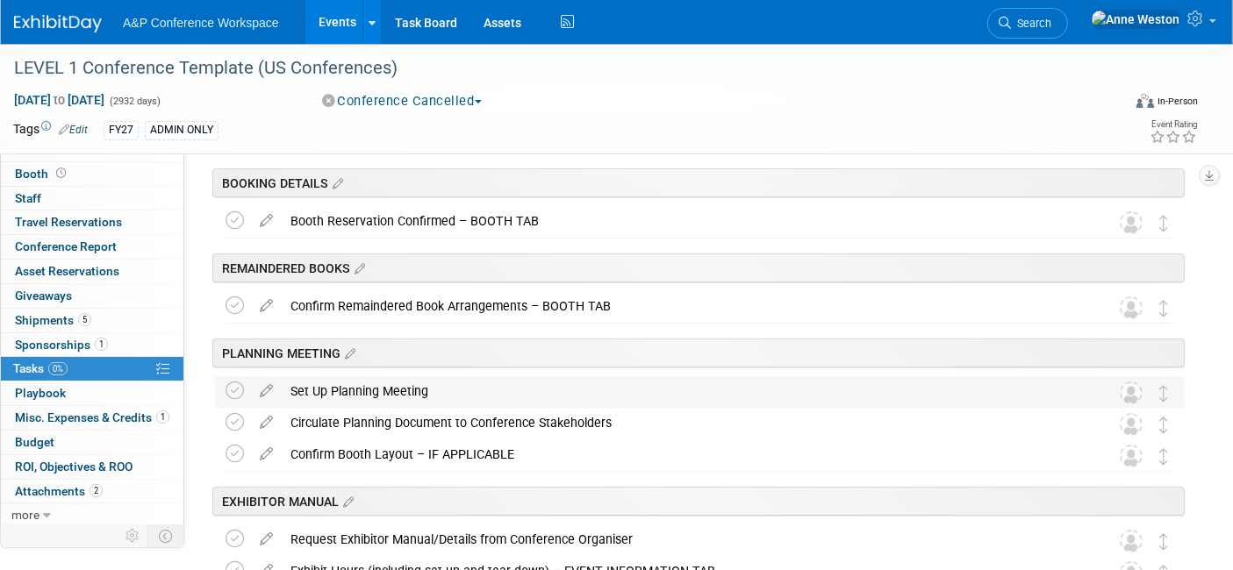
click at [372, 392] on div "Set Up Planning Meeting" at bounding box center [683, 392] width 803 height 30
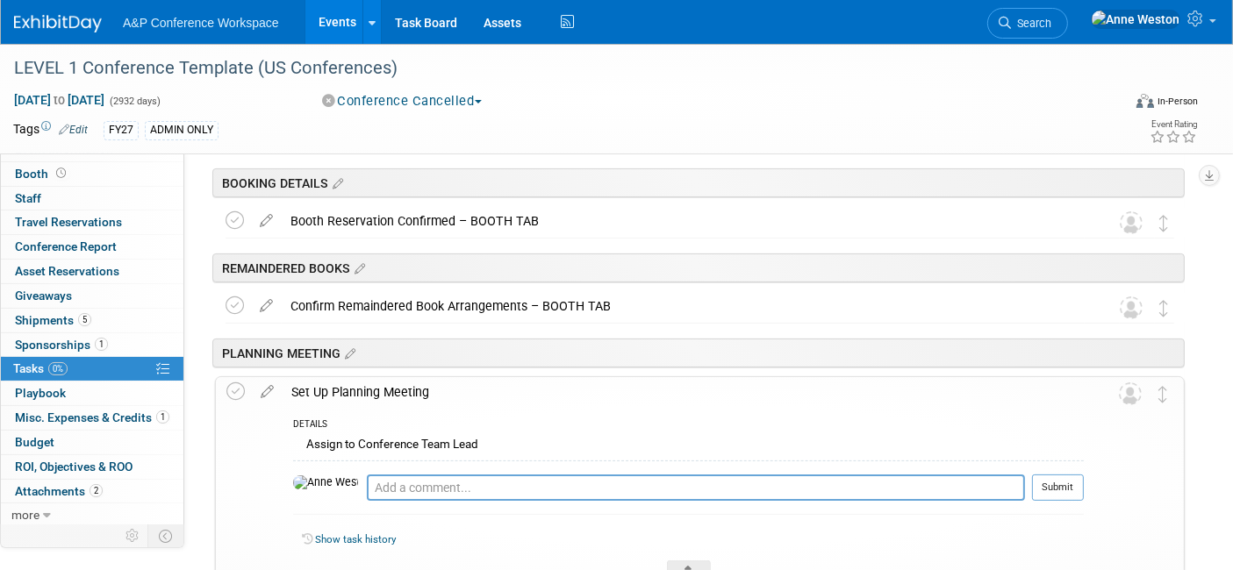
click at [372, 392] on div "Set Up Planning Meeting" at bounding box center [683, 392] width 801 height 30
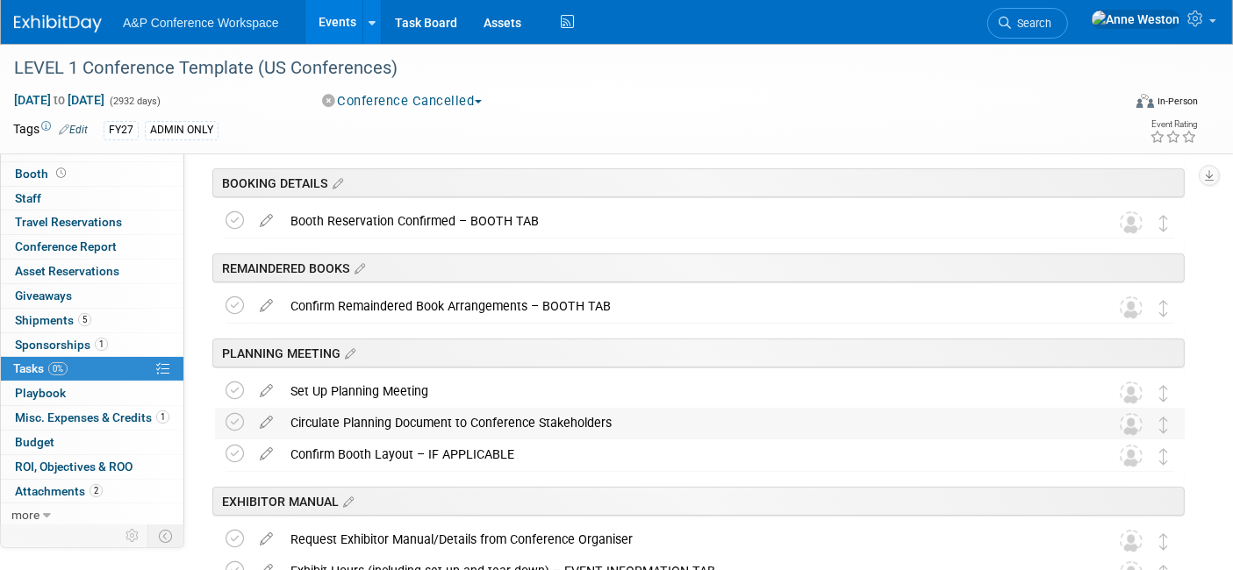
click at [374, 425] on div "Circulate Planning Document to Conference Stakeholders" at bounding box center [683, 423] width 803 height 30
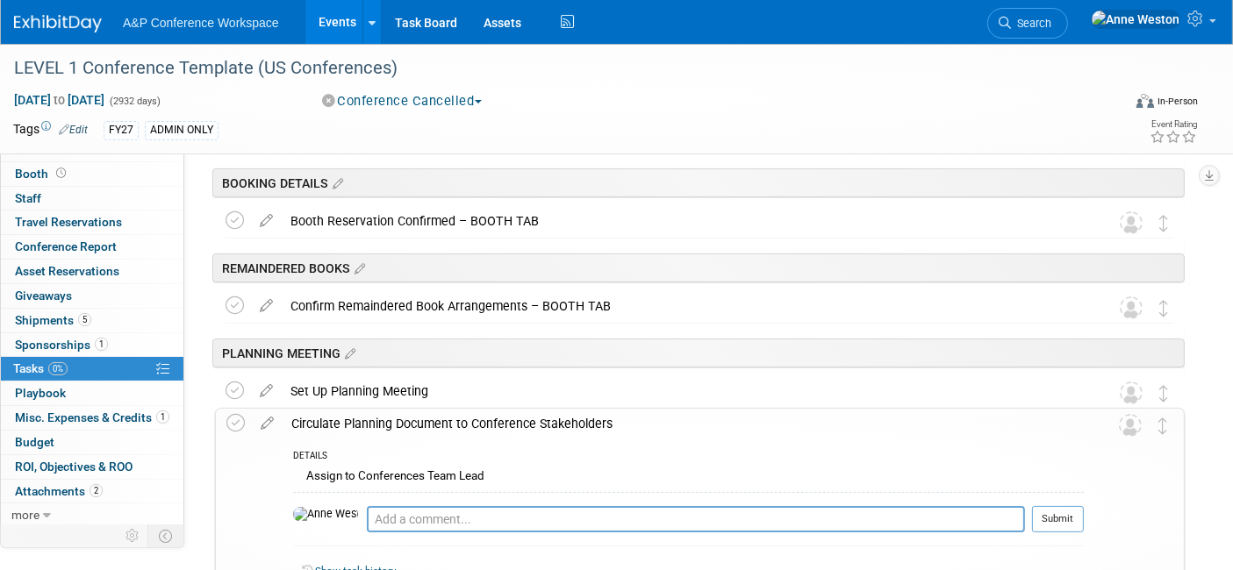
click at [374, 425] on div "Circulate Planning Document to Conference Stakeholders" at bounding box center [683, 424] width 801 height 30
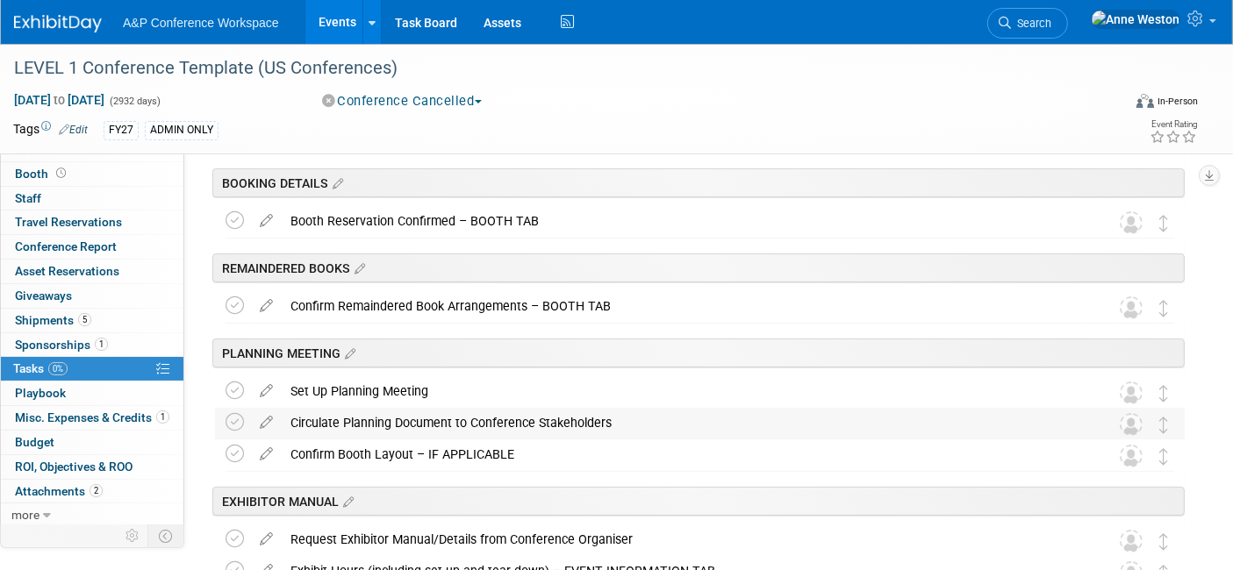
scroll to position [390, 0]
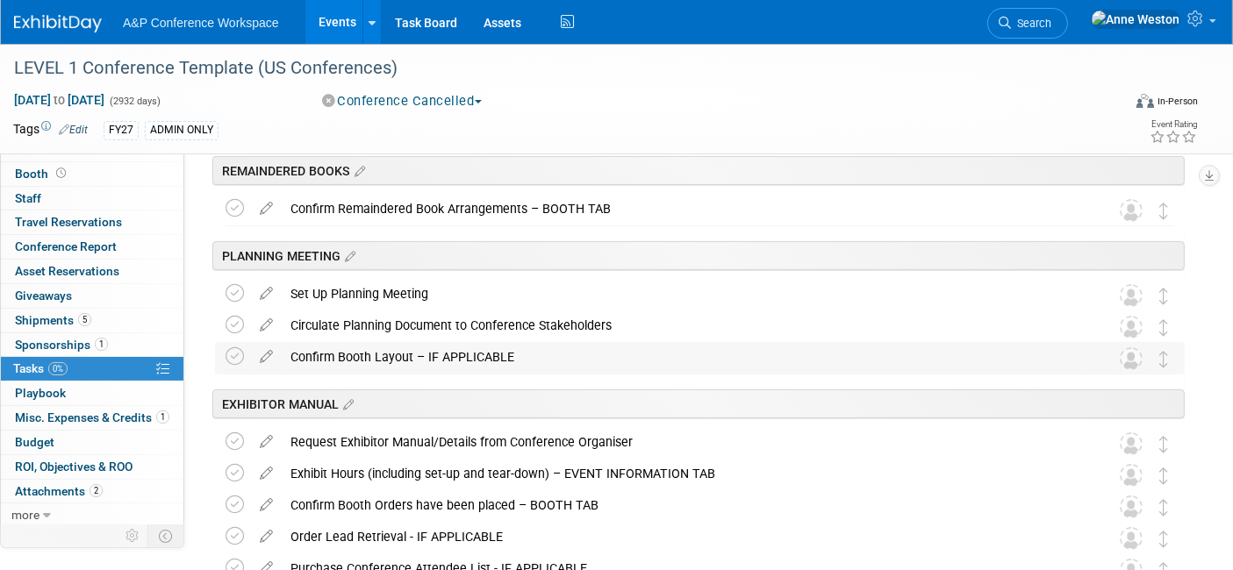
click at [366, 361] on div "Confirm Booth Layout – IF APPLICABLE" at bounding box center [683, 357] width 803 height 30
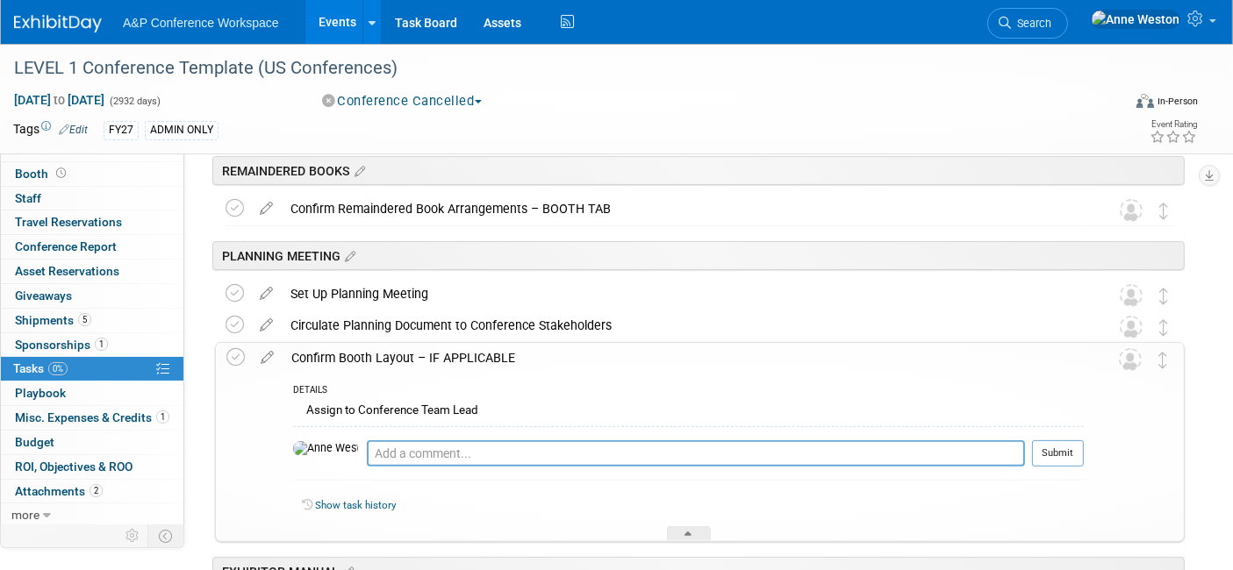
click at [366, 361] on div "Confirm Booth Layout – IF APPLICABLE" at bounding box center [683, 358] width 801 height 30
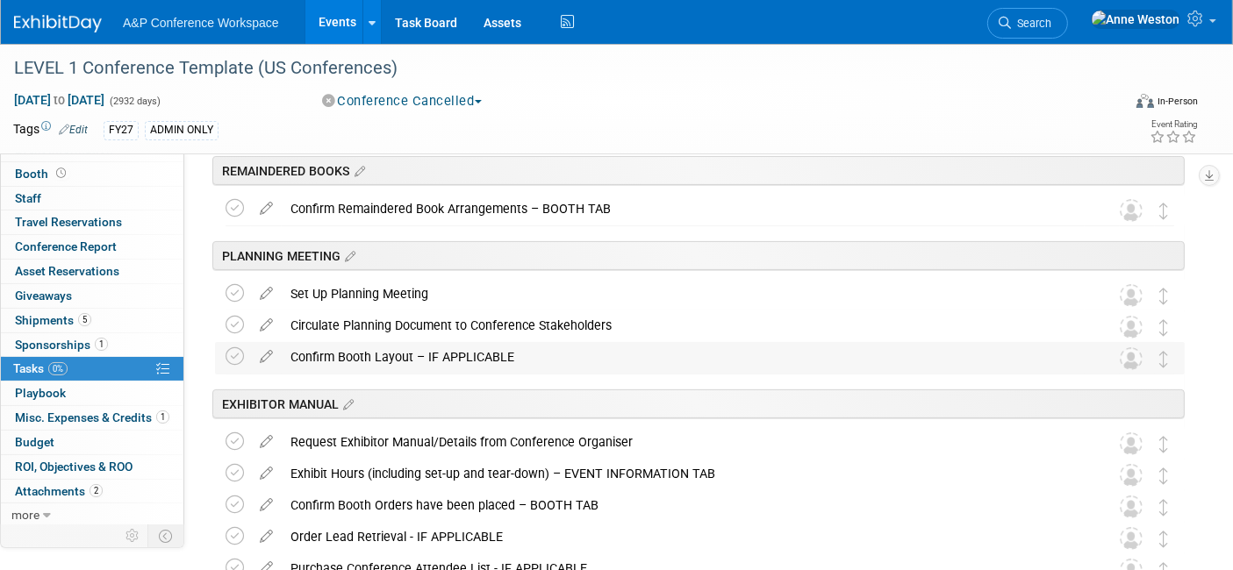
scroll to position [487, 0]
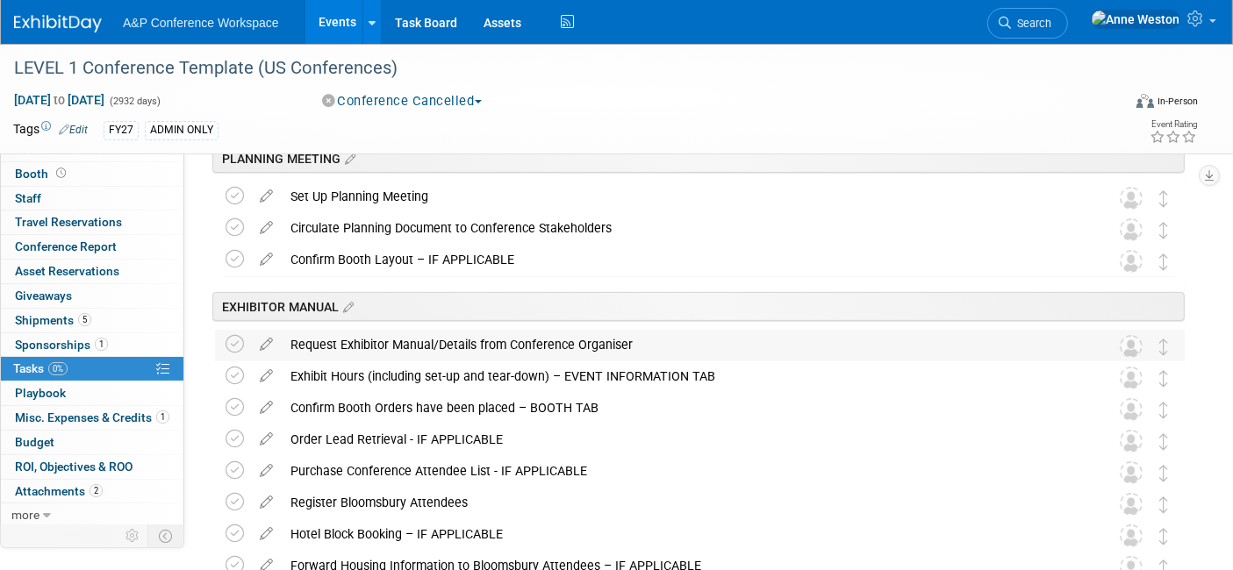
click at [362, 341] on div "Request Exhibitor Manual/Details from Conference Organiser" at bounding box center [683, 345] width 803 height 30
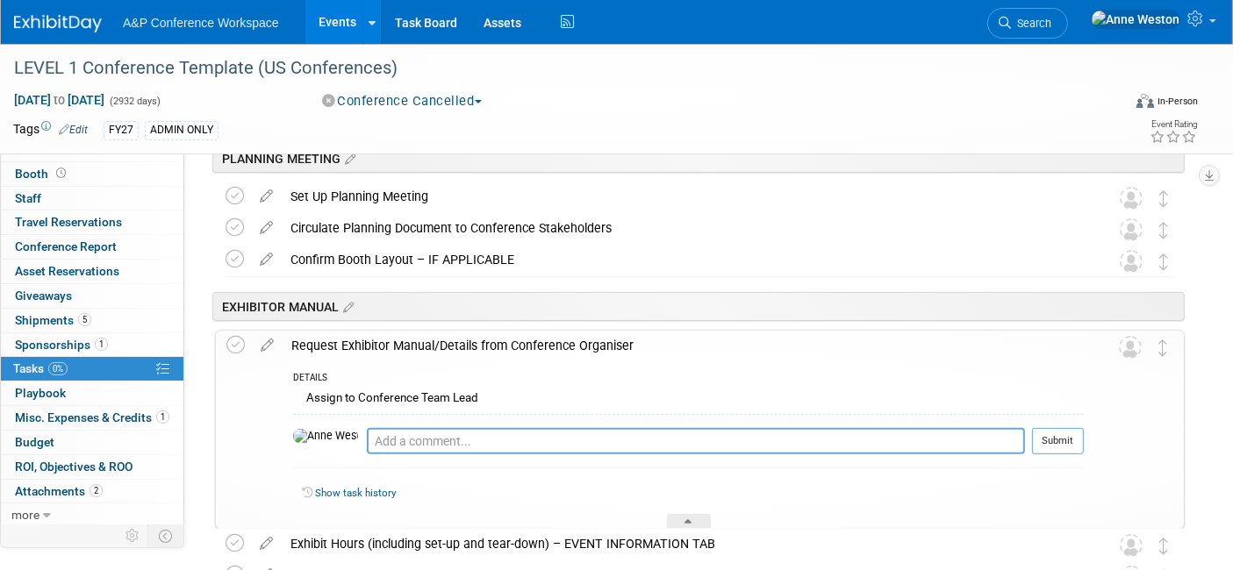
click at [362, 341] on div "Request Exhibitor Manual/Details from Conference Organiser" at bounding box center [683, 346] width 801 height 30
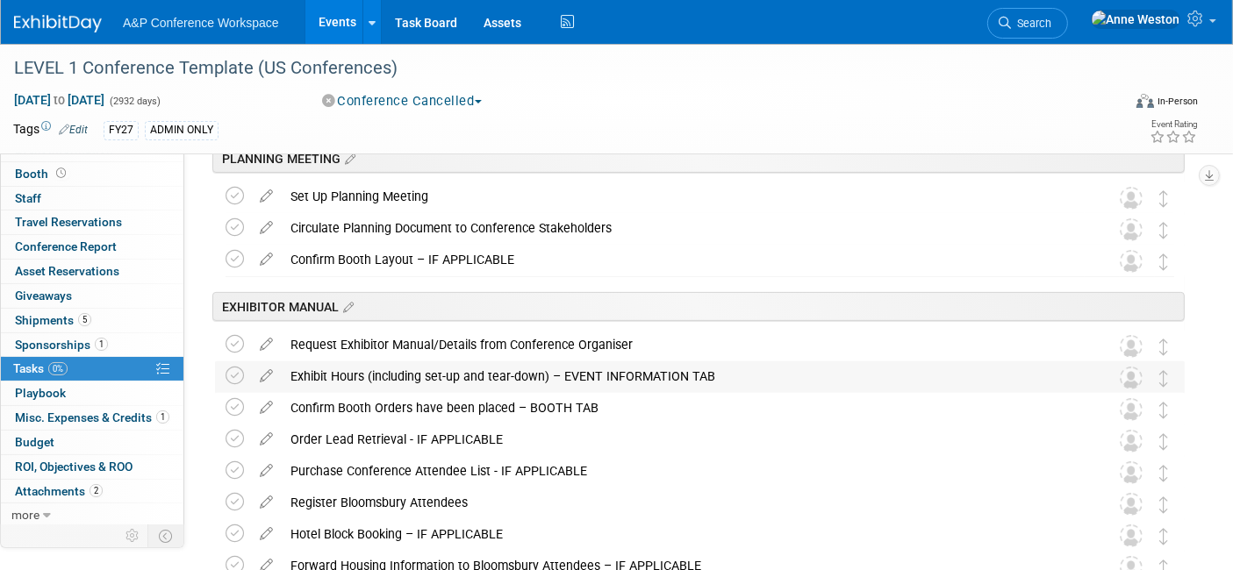
click at [369, 375] on div "Exhibit Hours (including set-up and tear-down) – EVENT INFORMATION TAB" at bounding box center [683, 377] width 803 height 30
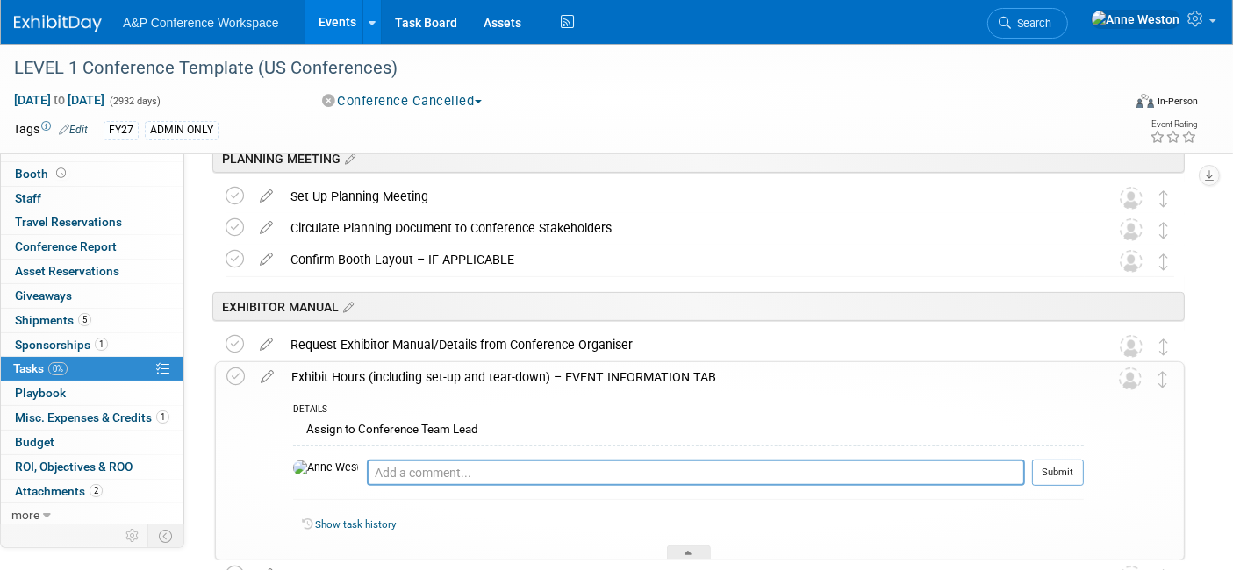
click at [369, 375] on div "Exhibit Hours (including set-up and tear-down) – EVENT INFORMATION TAB" at bounding box center [683, 377] width 801 height 30
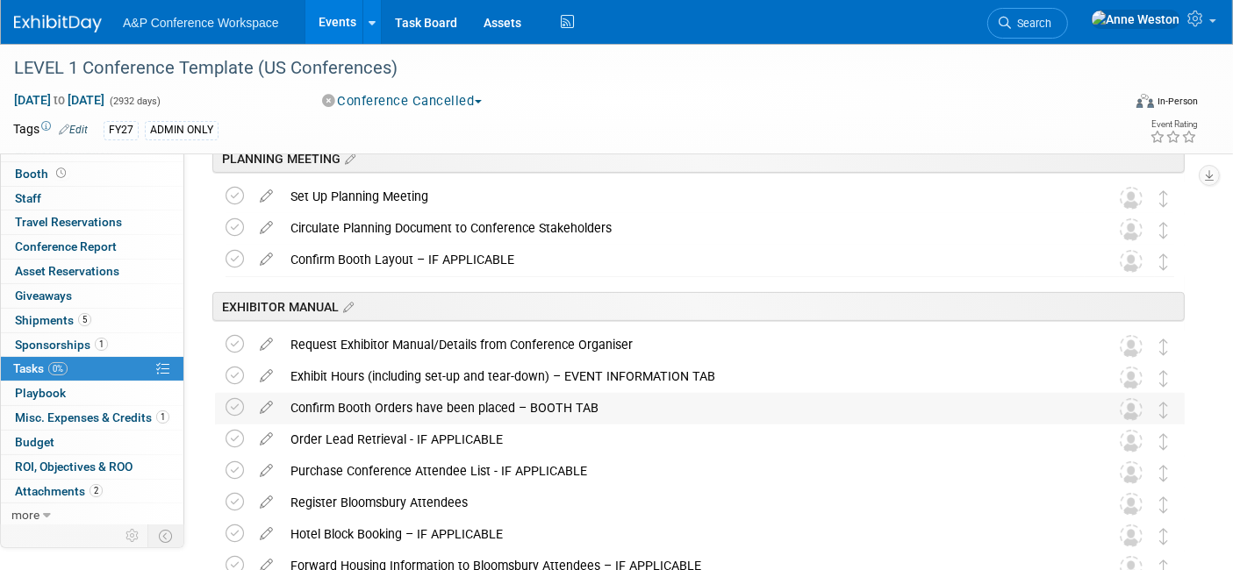
click at [369, 407] on div "Confirm Booth Orders have been placed – BOOTH TAB" at bounding box center [683, 408] width 803 height 30
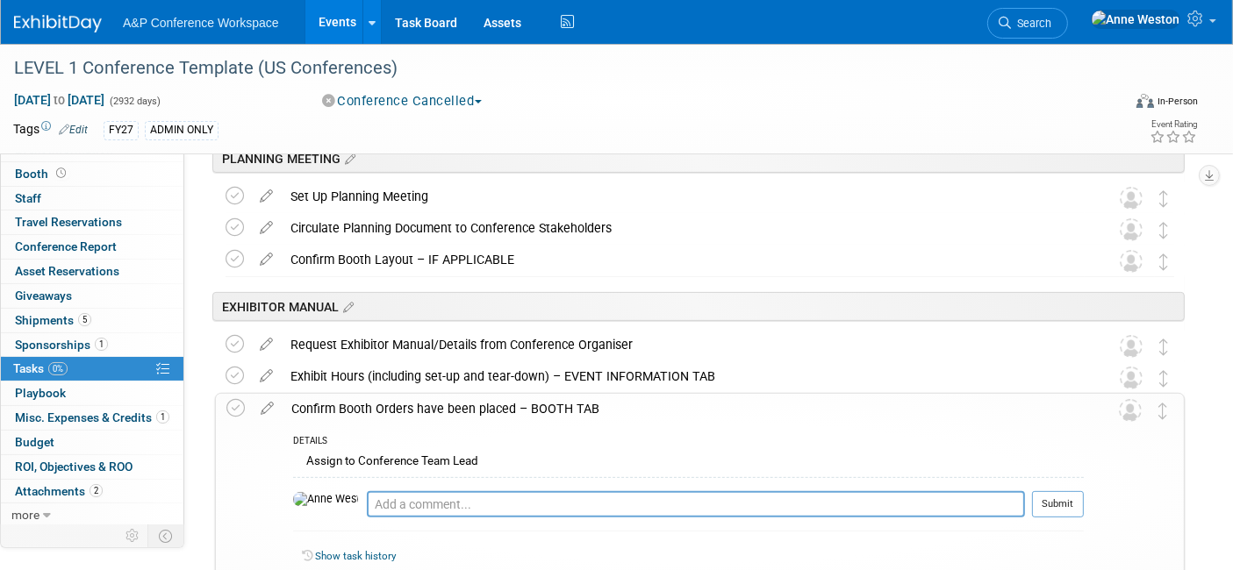
click at [369, 407] on div "Confirm Booth Orders have been placed – BOOTH TAB" at bounding box center [683, 409] width 801 height 30
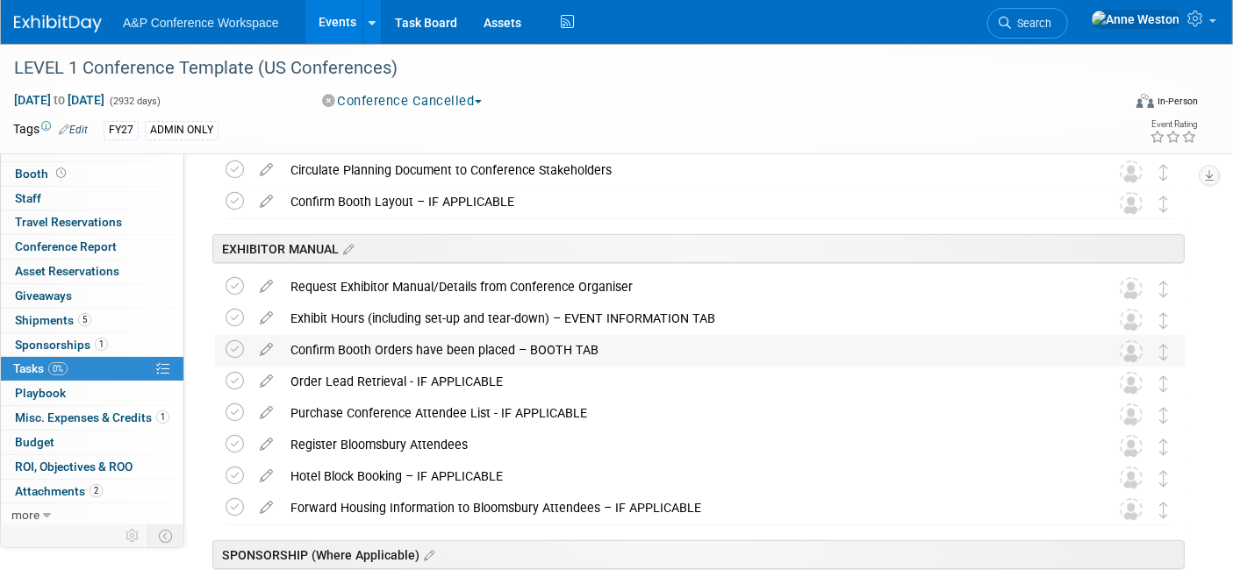
scroll to position [585, 0]
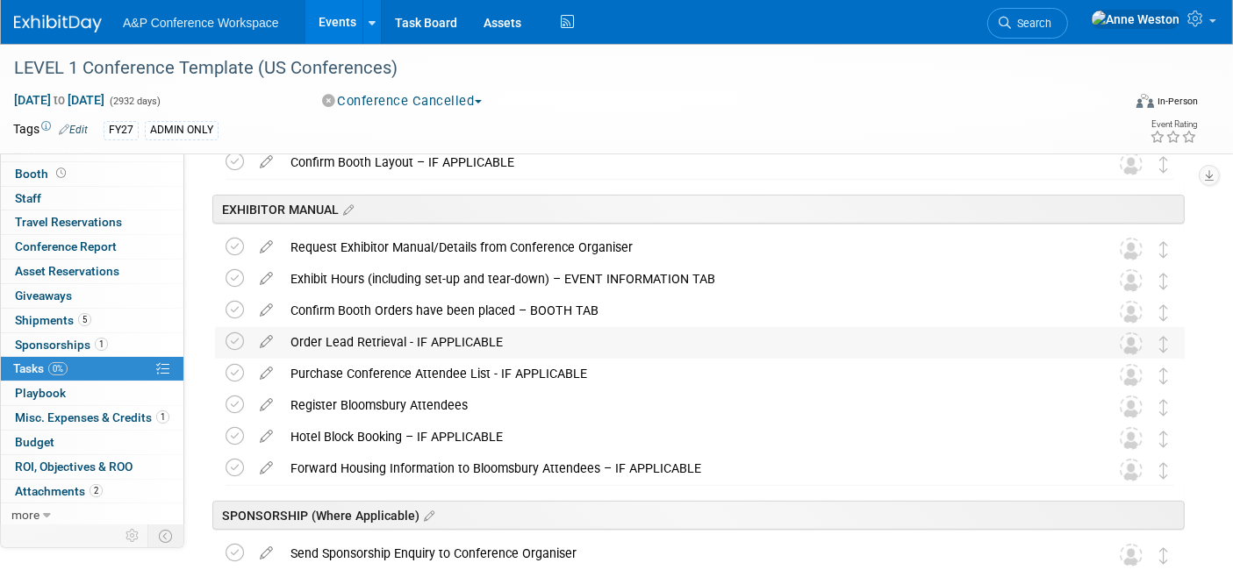
click at [361, 338] on div "Order Lead Retrieval - IF APPLICABLE" at bounding box center [683, 342] width 803 height 30
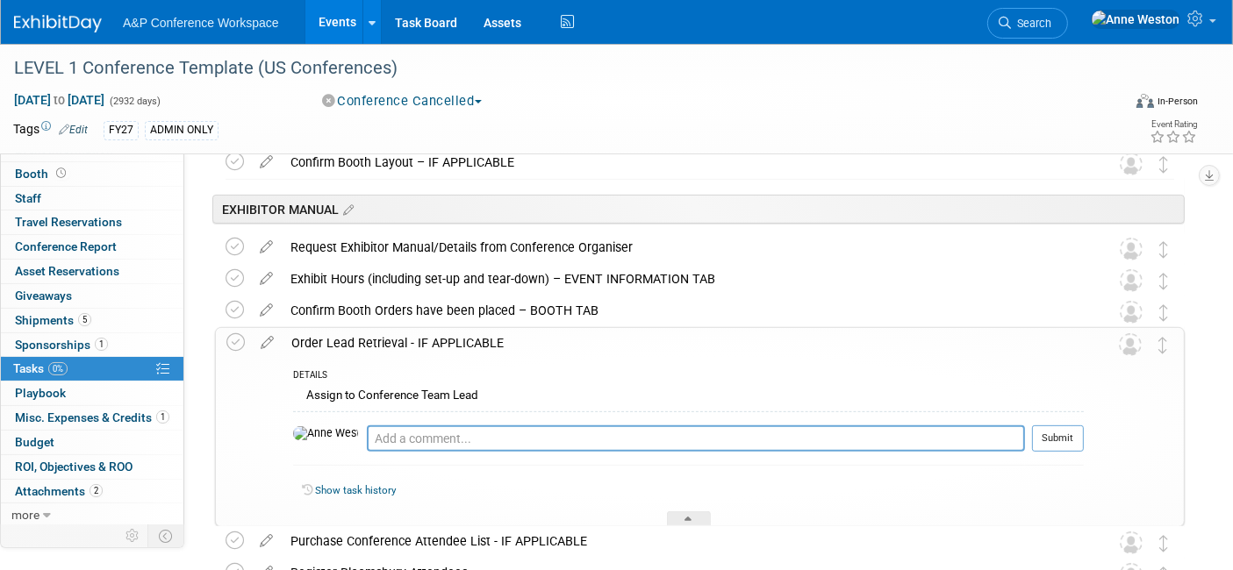
click at [361, 338] on div "Order Lead Retrieval - IF APPLICABLE" at bounding box center [683, 343] width 801 height 30
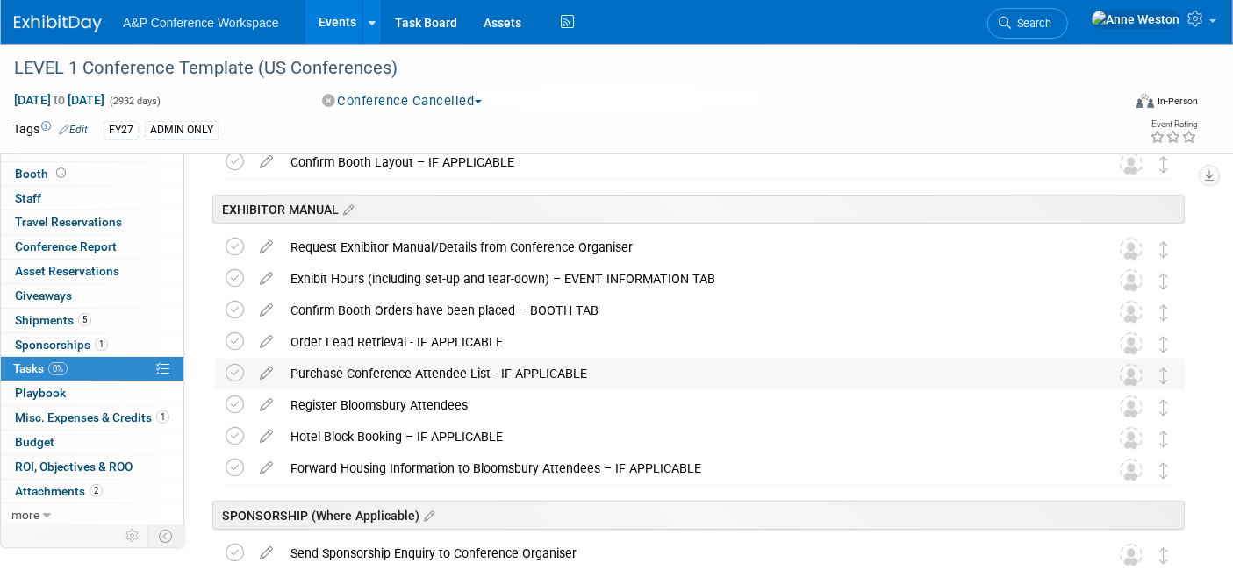
click at [371, 369] on div "Purchase Conference Attendee List - IF APPLICABLE" at bounding box center [683, 374] width 803 height 30
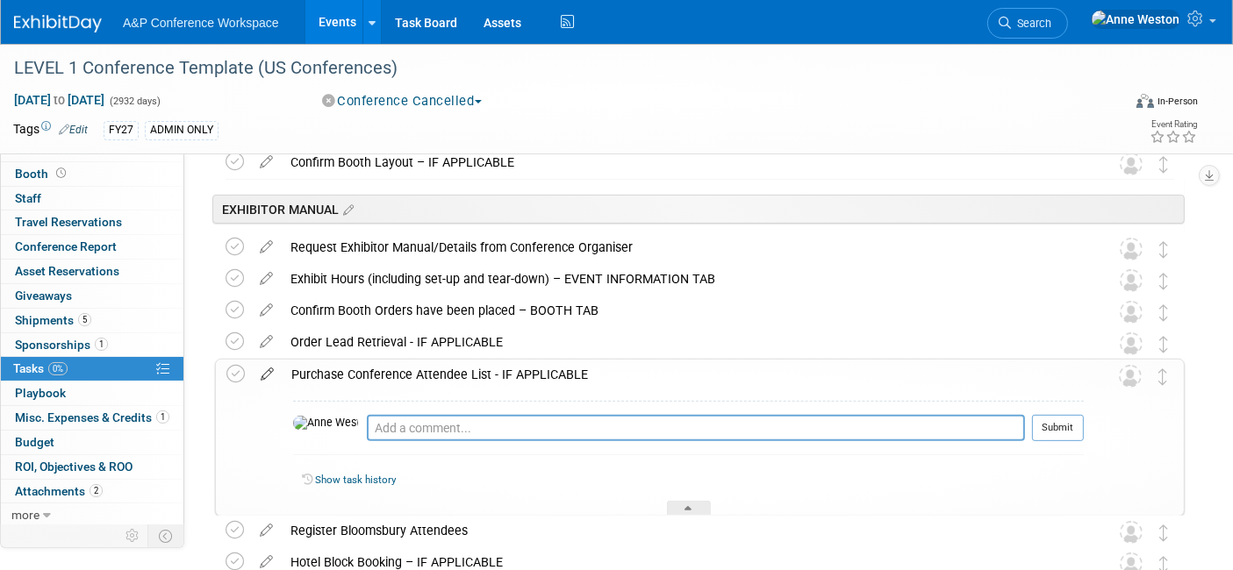
click at [269, 365] on icon at bounding box center [267, 371] width 31 height 22
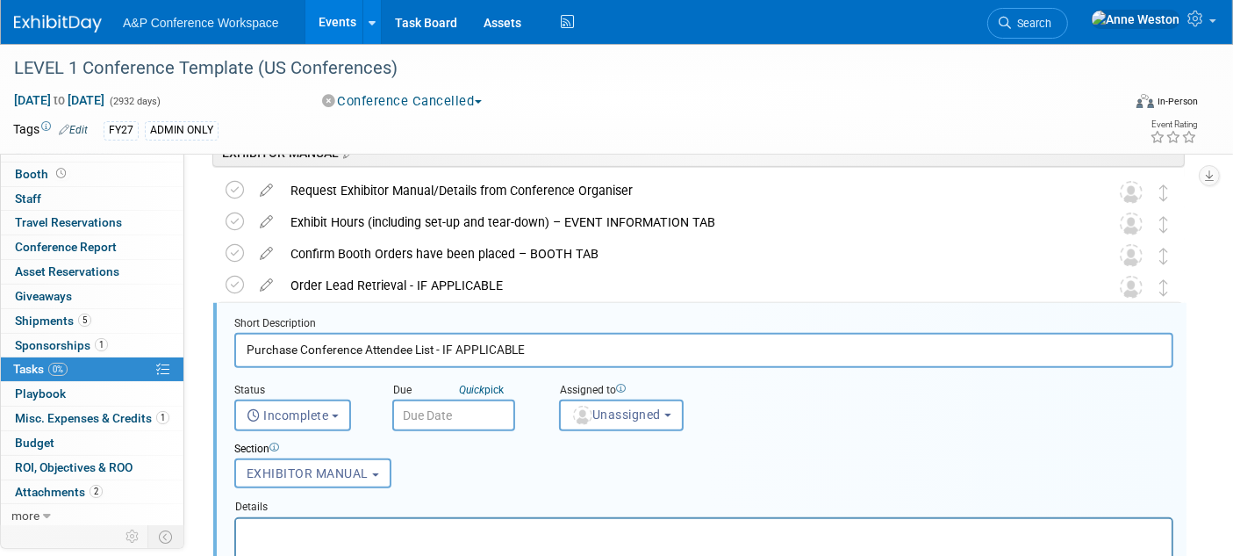
scroll to position [686, 0]
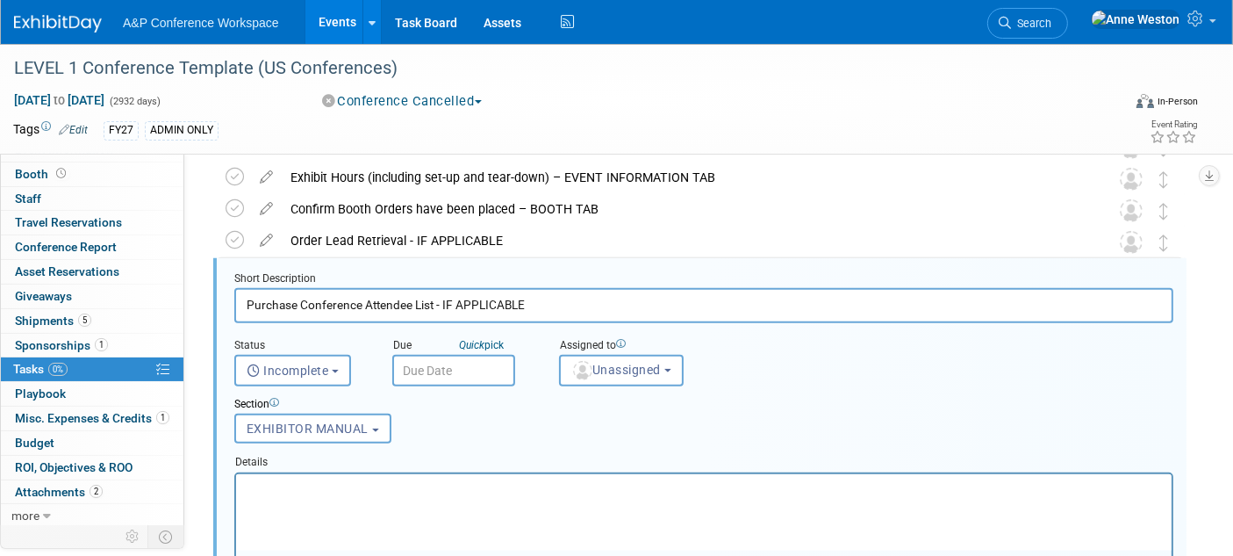
click at [316, 482] on p "Rich Text Area. Press ALT-0 for help." at bounding box center [703, 488] width 915 height 17
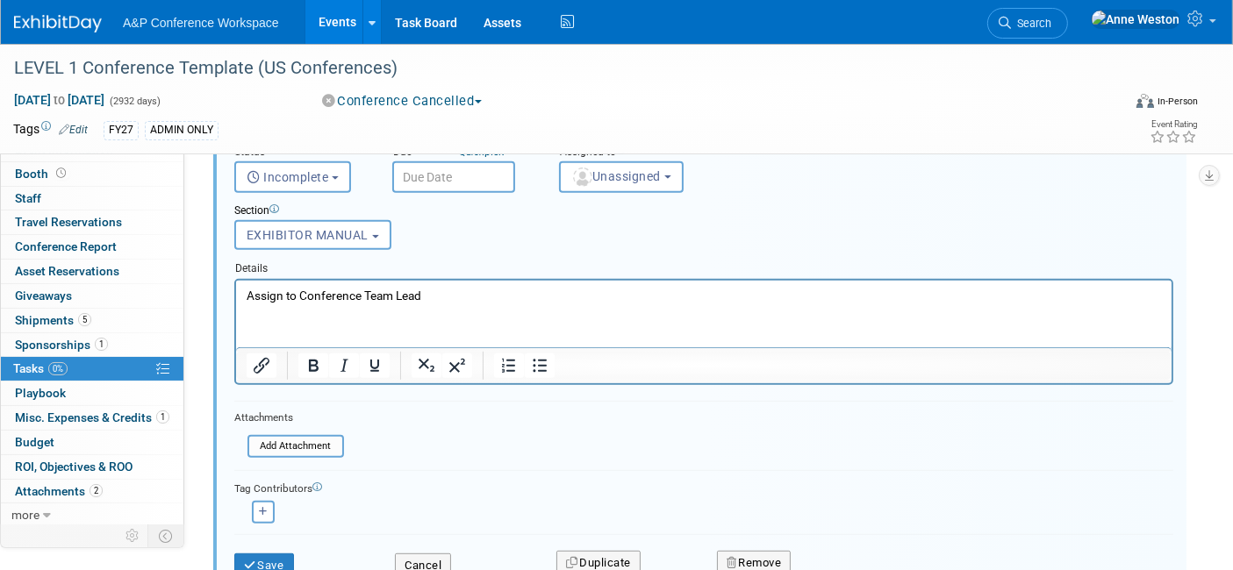
scroll to position [882, 0]
click at [264, 557] on button "Save" at bounding box center [264, 563] width 60 height 25
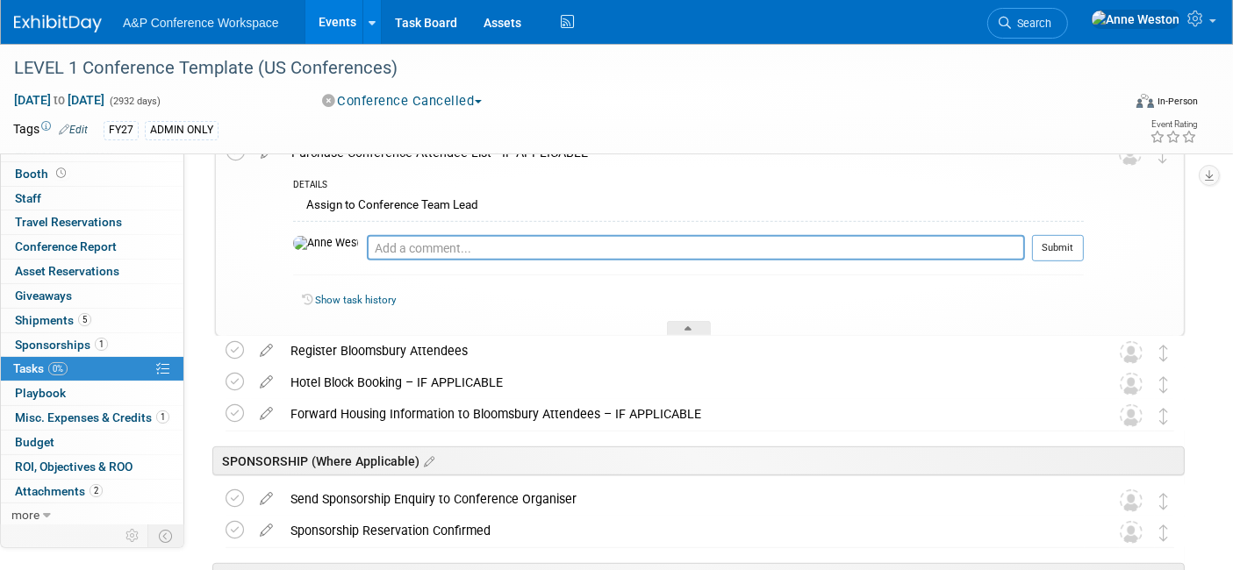
scroll to position [686, 0]
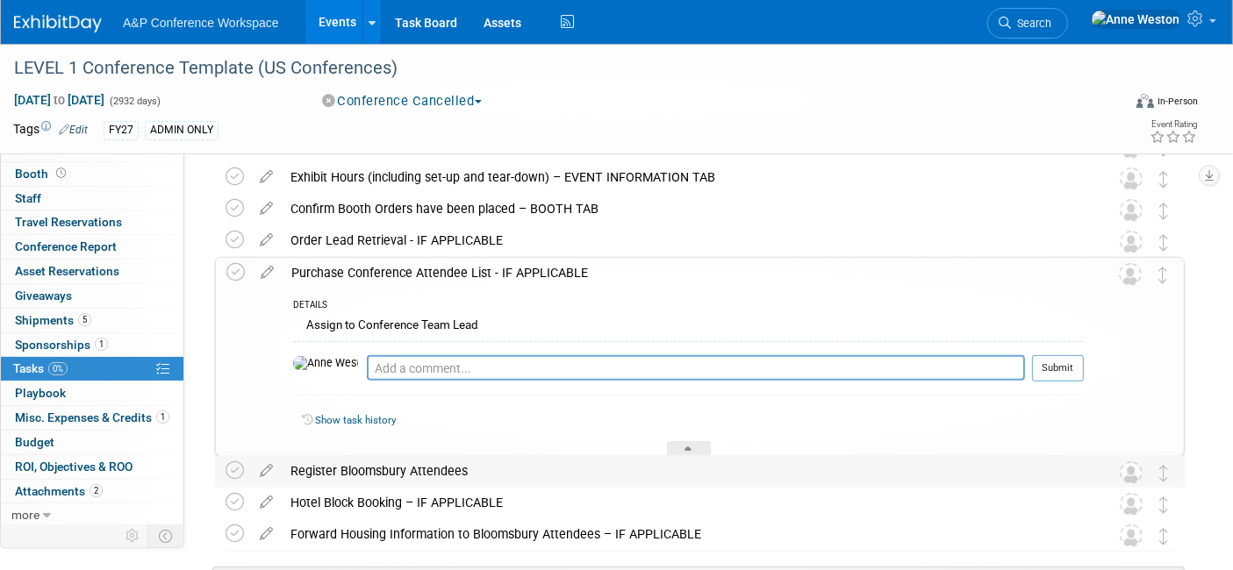
click at [355, 472] on div "Register Bloomsbury Attendees" at bounding box center [683, 471] width 803 height 30
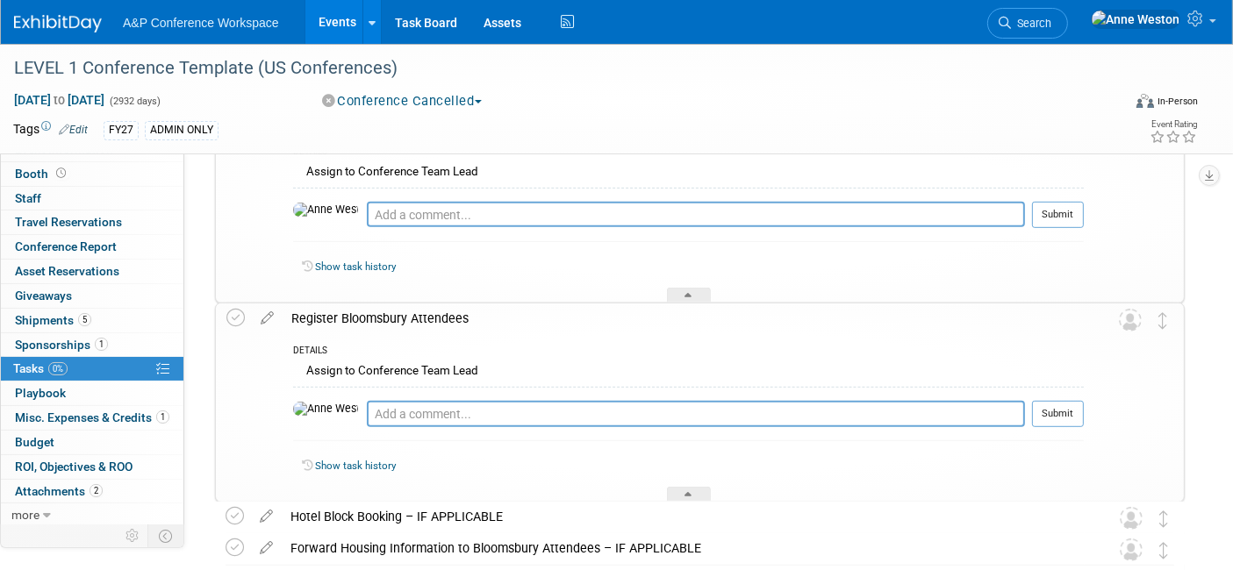
scroll to position [882, 0]
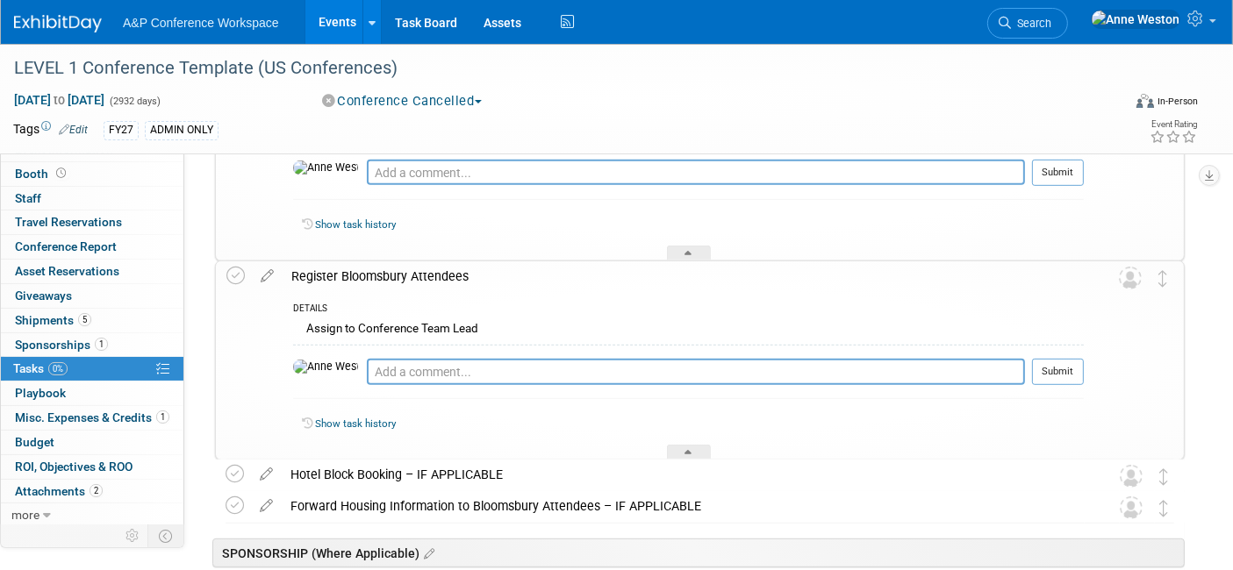
click at [355, 472] on div "Hotel Block Booking – IF APPLICABLE" at bounding box center [683, 475] width 803 height 30
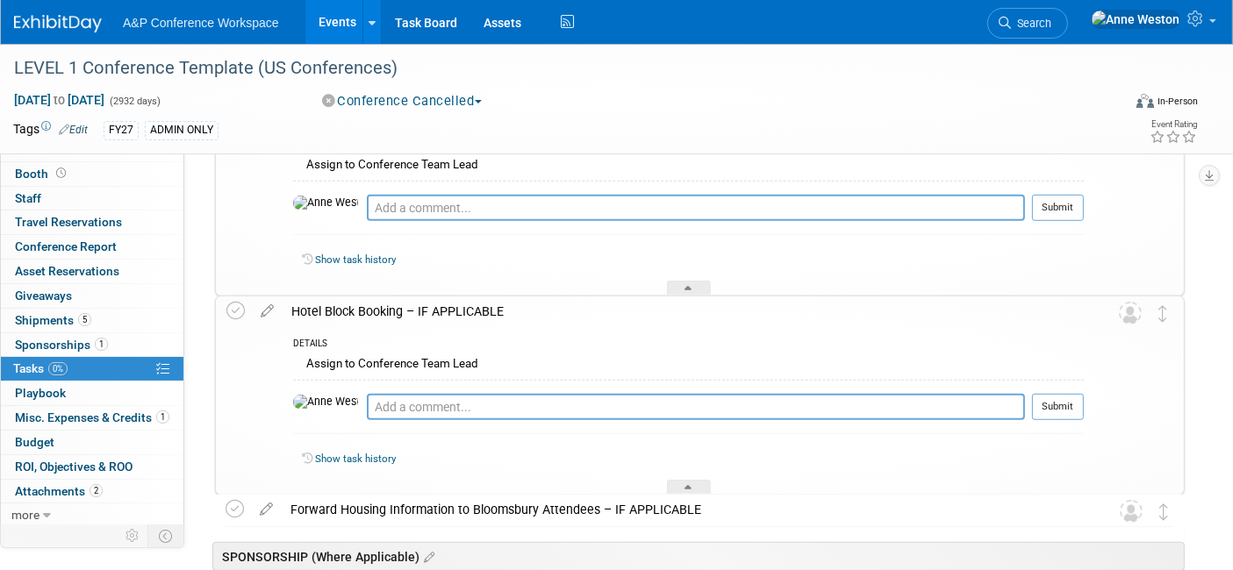
scroll to position [1077, 0]
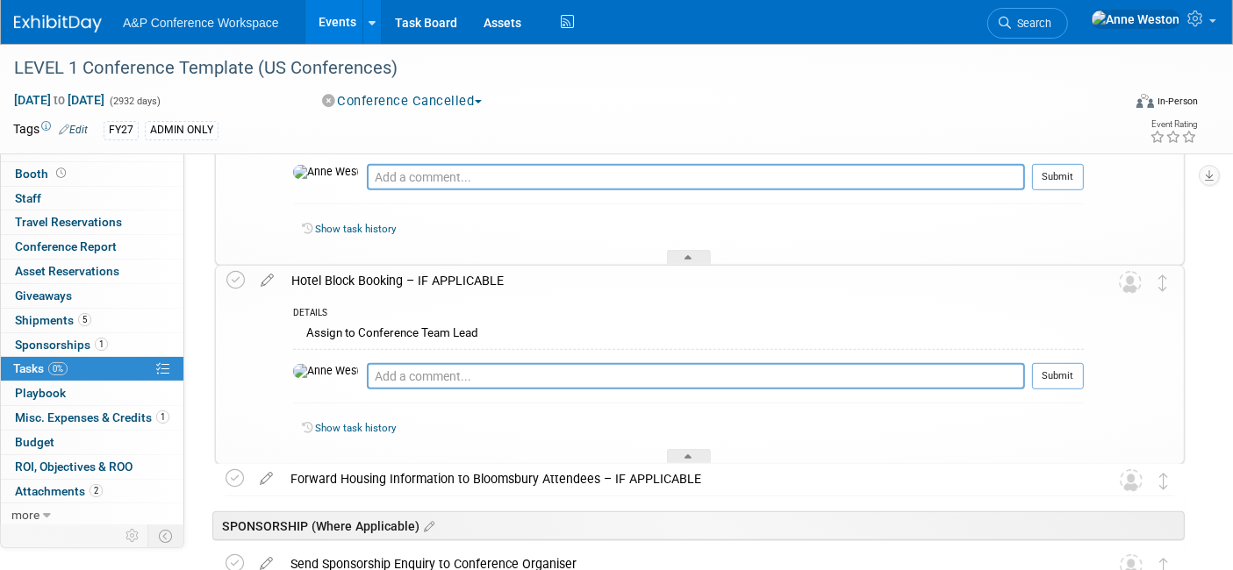
click at [355, 472] on div "Forward Housing Information to Bloomsbury Attendees – IF APPLICABLE" at bounding box center [683, 479] width 803 height 30
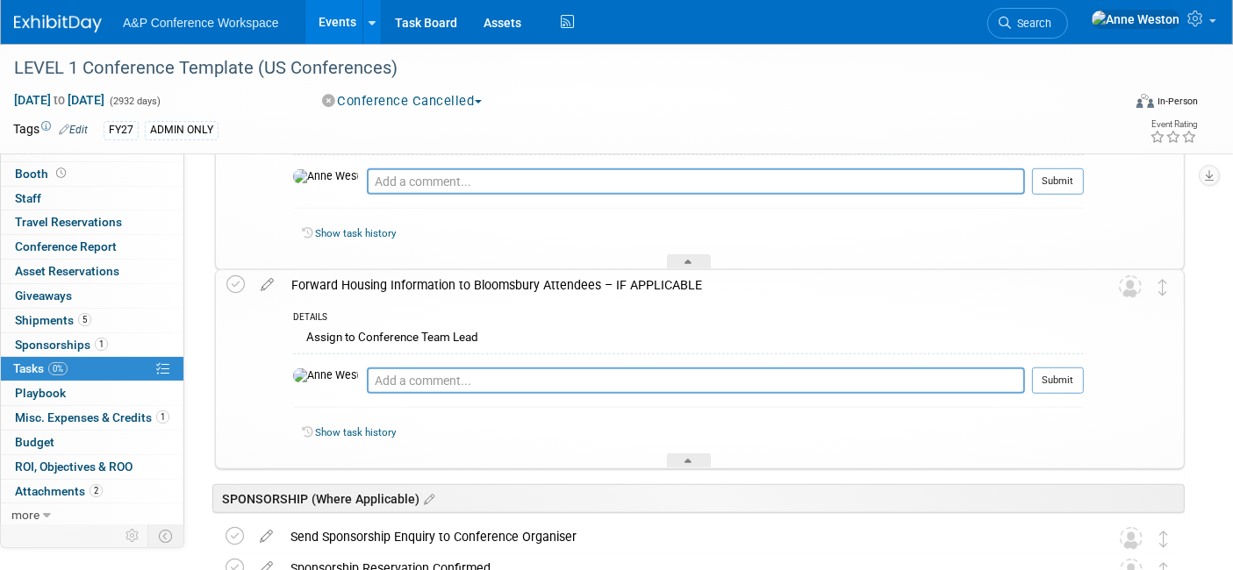
scroll to position [1369, 0]
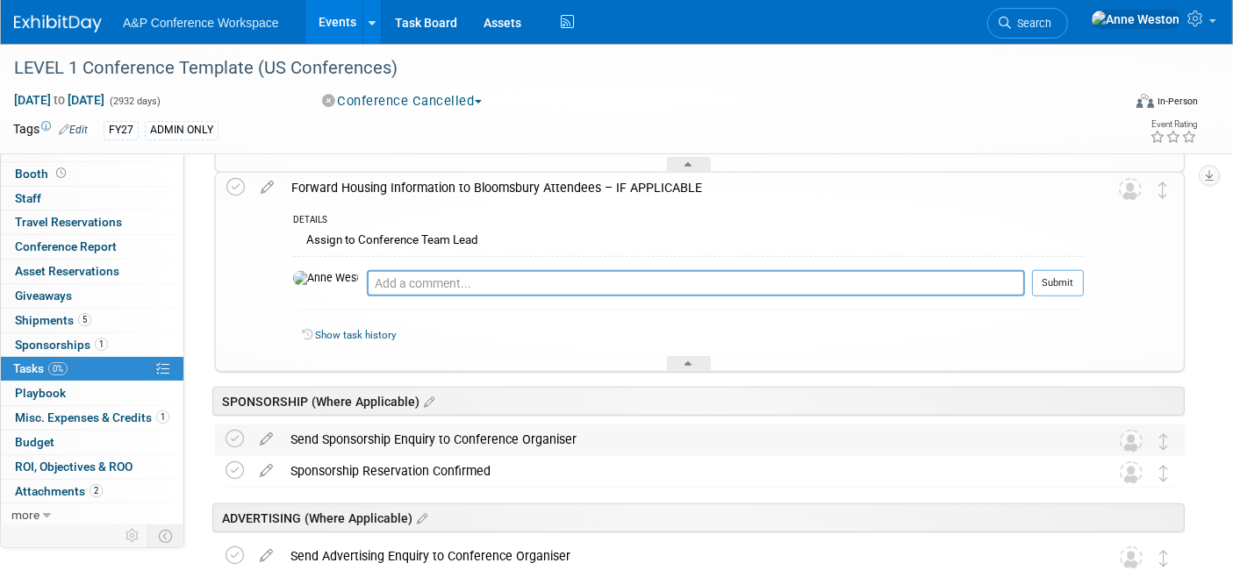
click at [358, 432] on div "Send Sponsorship Enquiry to Conference Organiser" at bounding box center [683, 440] width 803 height 30
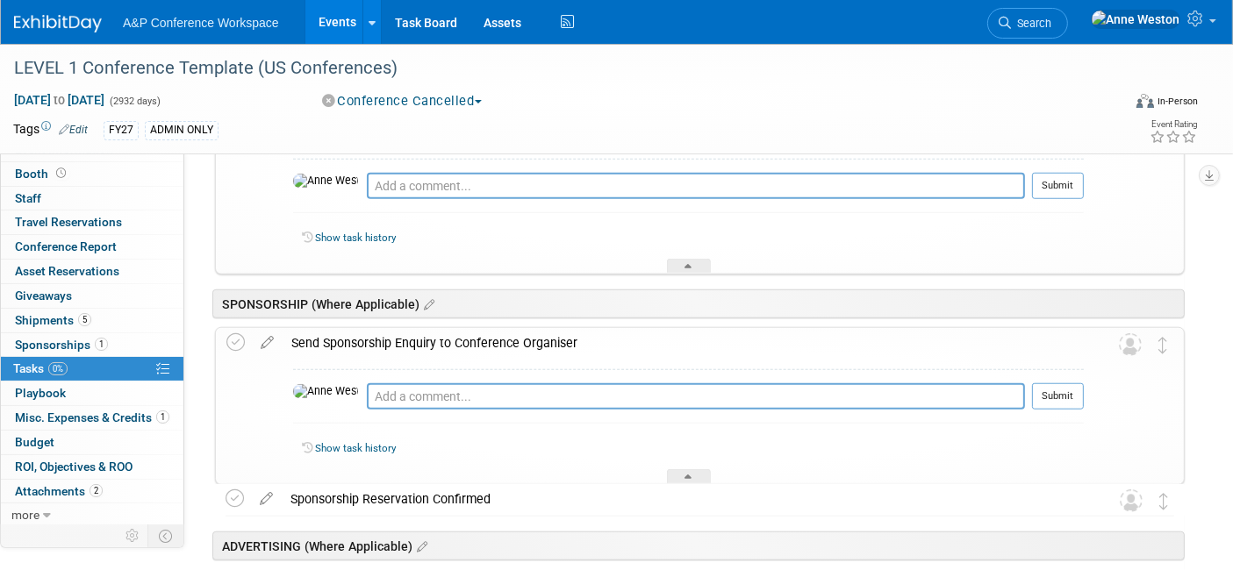
scroll to position [1564, 0]
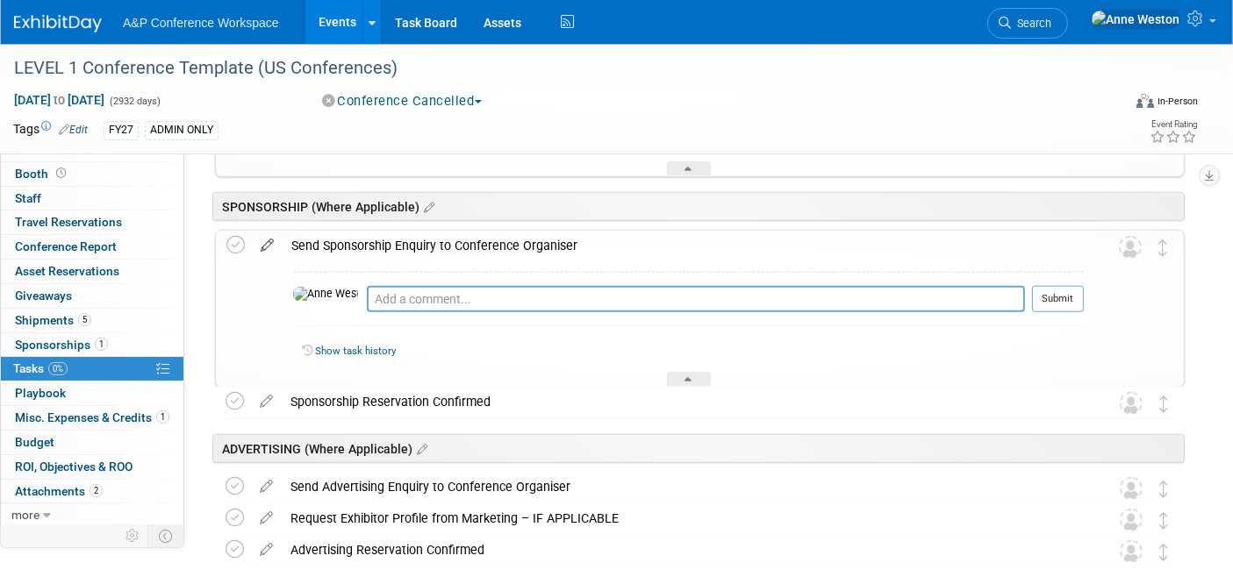
click at [263, 237] on icon at bounding box center [267, 242] width 31 height 22
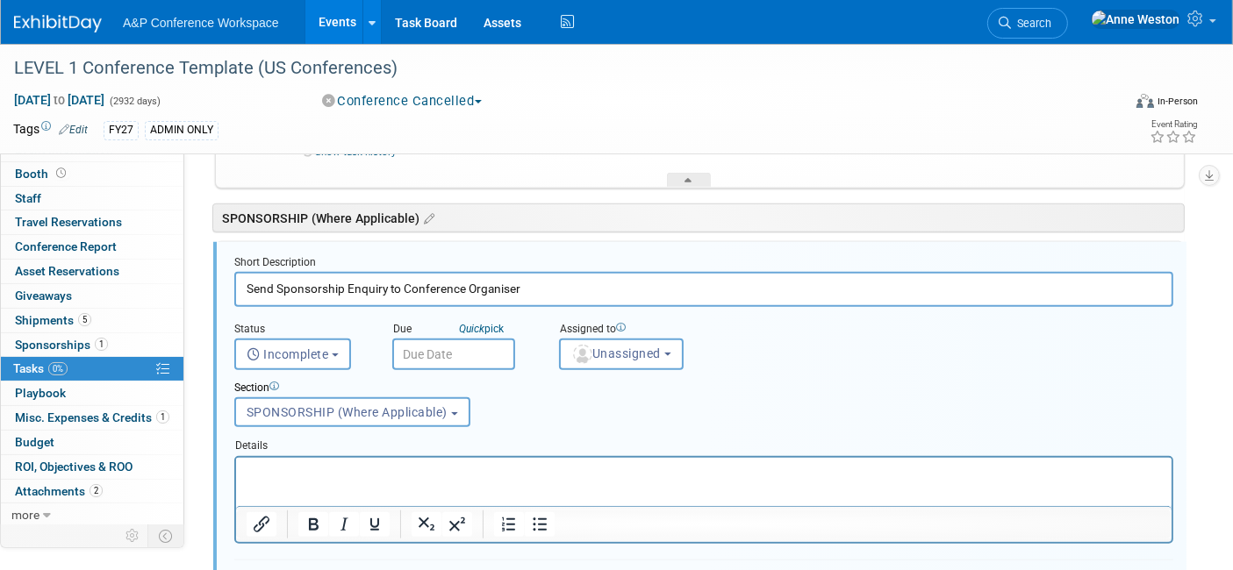
scroll to position [1537, 0]
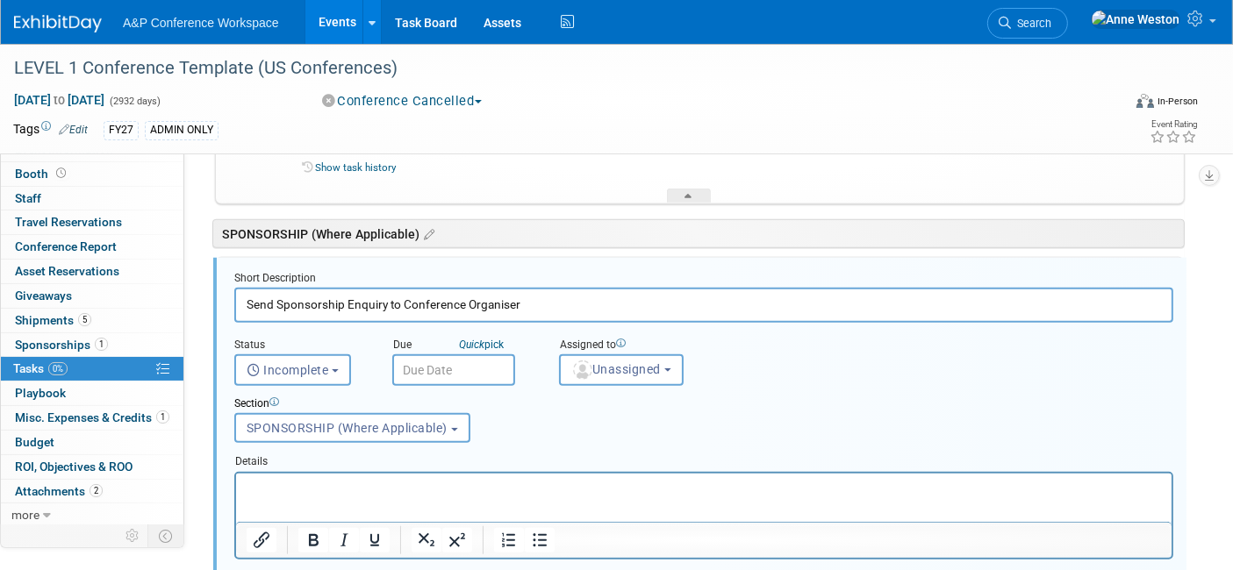
click at [339, 487] on p "Rich Text Area. Press ALT-0 for help." at bounding box center [703, 488] width 915 height 17
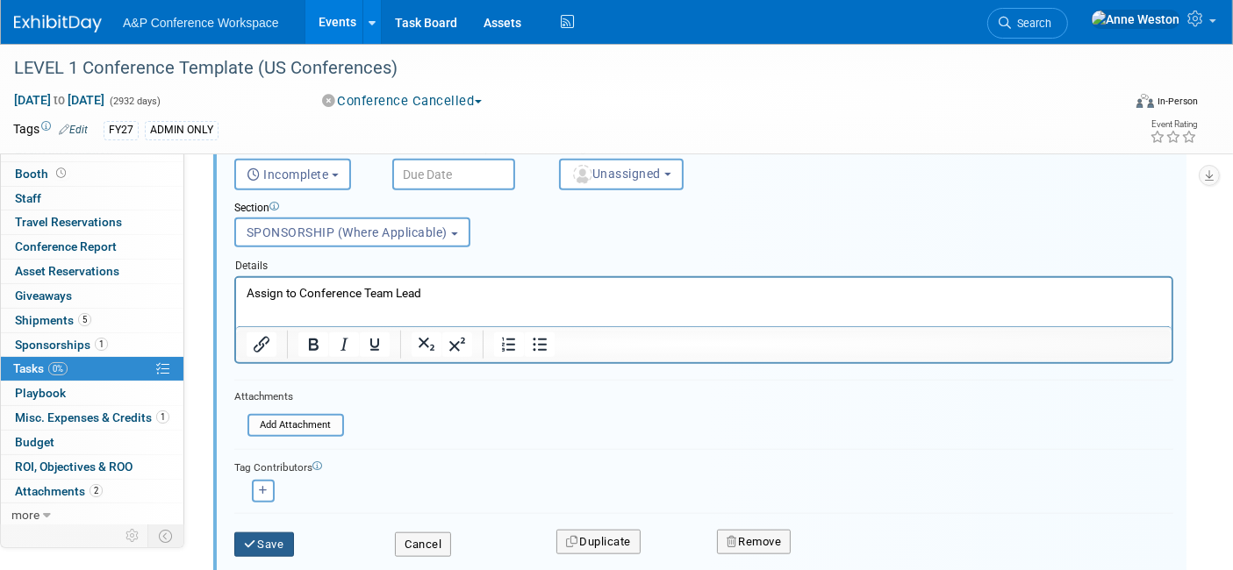
click at [262, 536] on button "Save" at bounding box center [264, 545] width 60 height 25
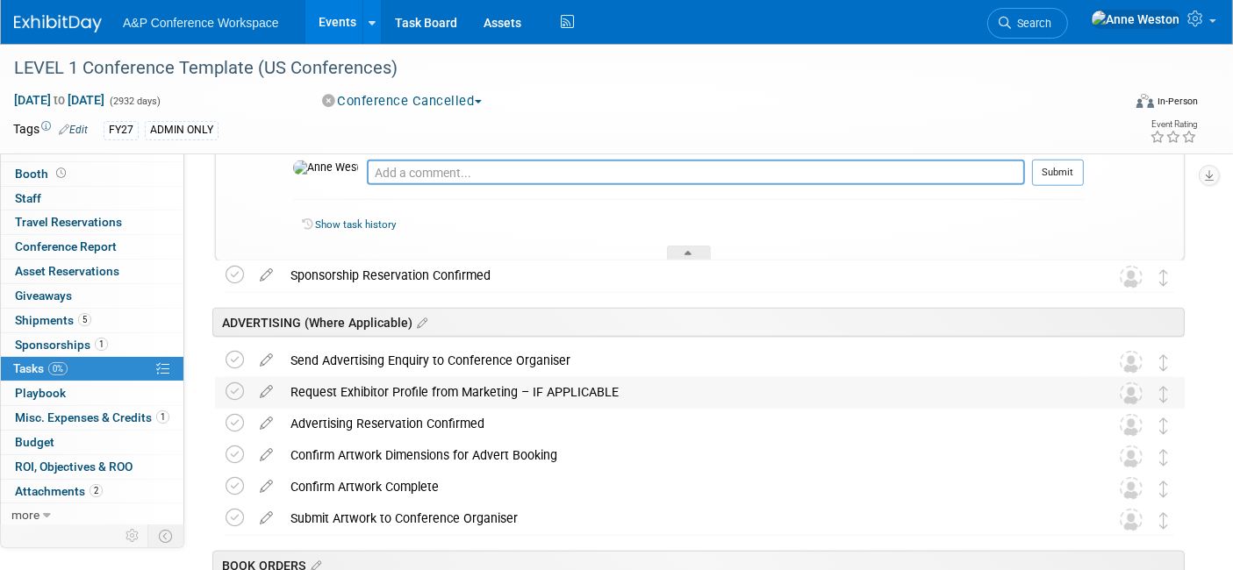
click at [363, 382] on div "Request Exhibitor Profile from Marketing – IF APPLICABLE" at bounding box center [683, 392] width 803 height 30
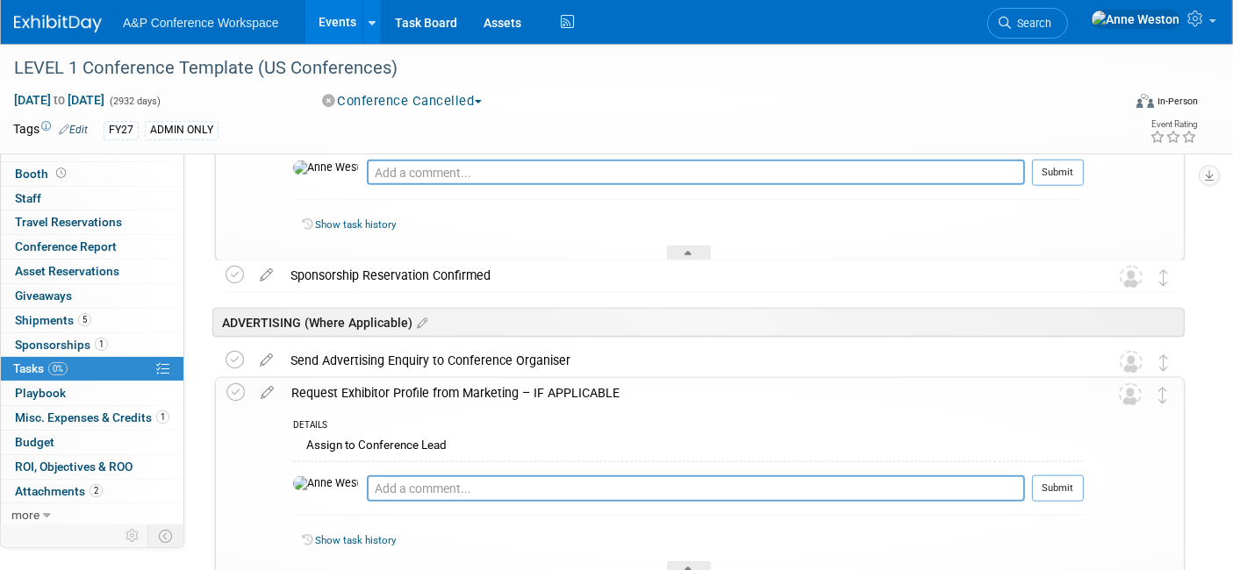
click at [363, 382] on div "Request Exhibitor Profile from Marketing – IF APPLICABLE" at bounding box center [683, 393] width 801 height 30
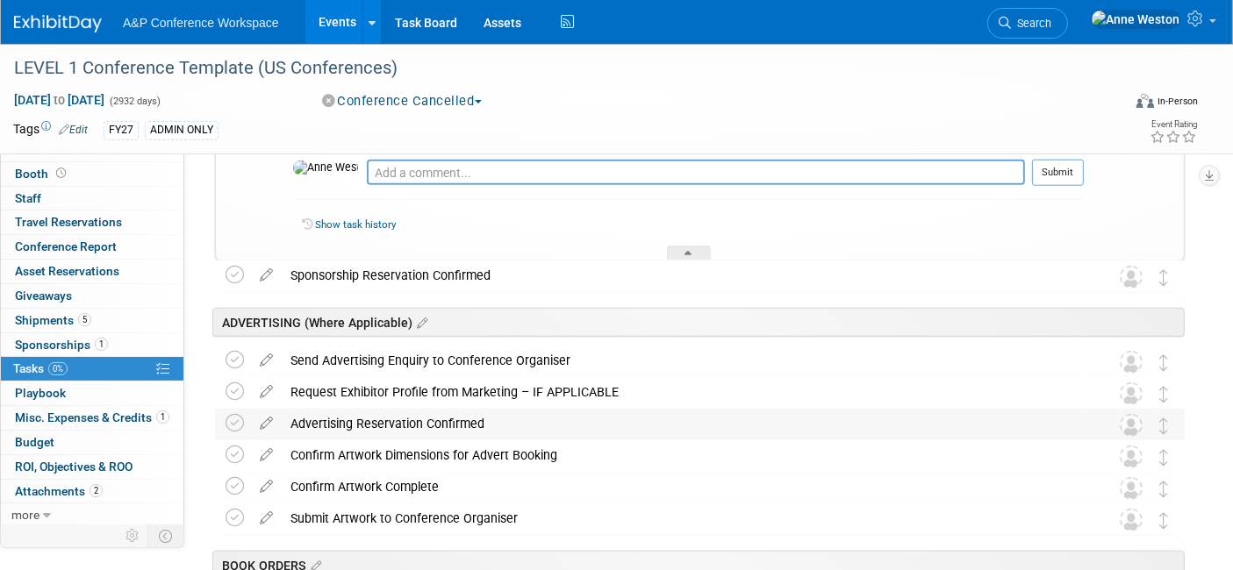
click at [366, 416] on div "Advertising Reservation Confirmed" at bounding box center [683, 424] width 803 height 30
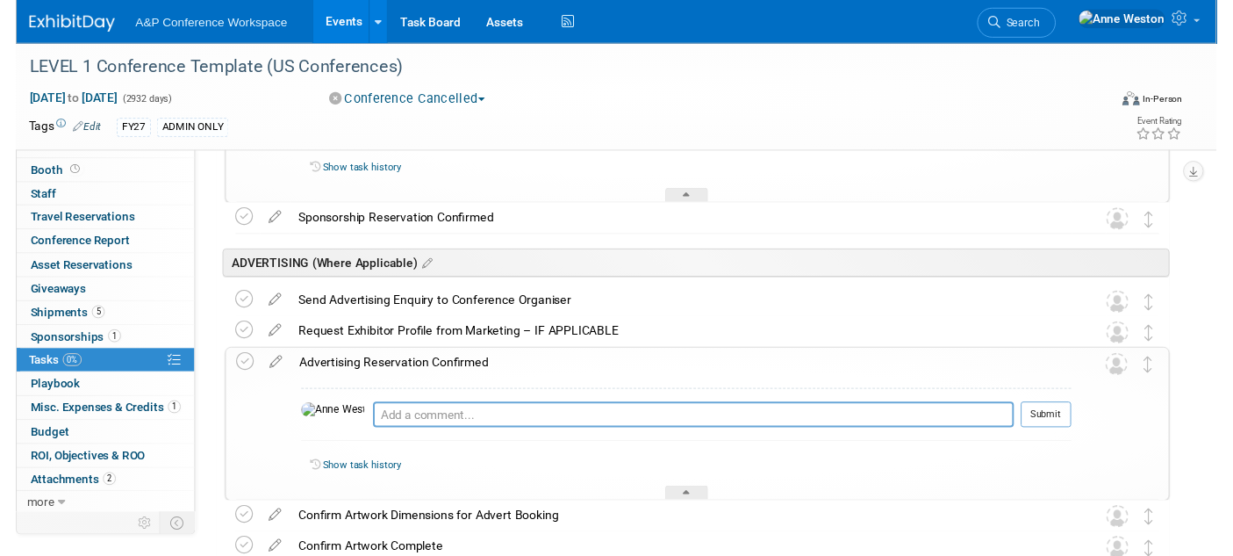
scroll to position [1830, 0]
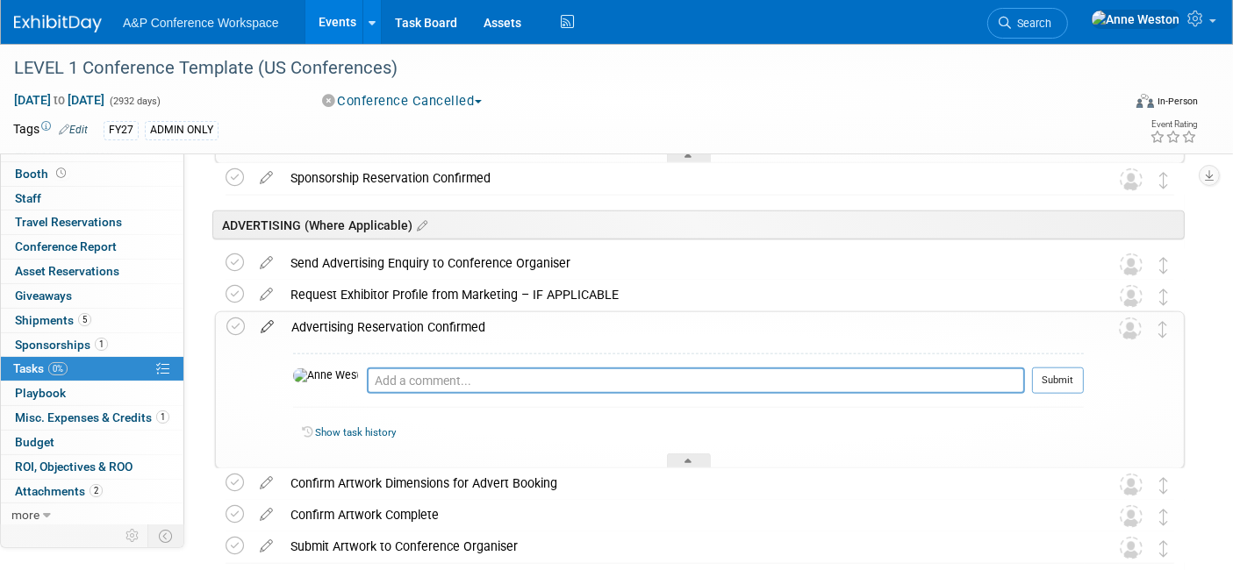
click at [270, 321] on icon at bounding box center [267, 323] width 31 height 22
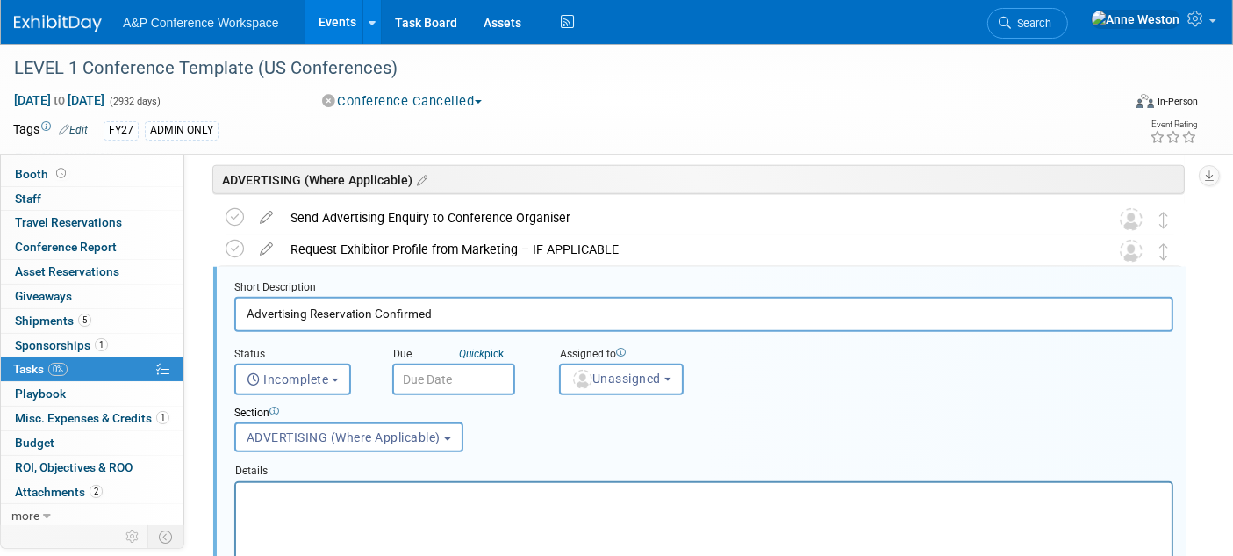
scroll to position [1884, 0]
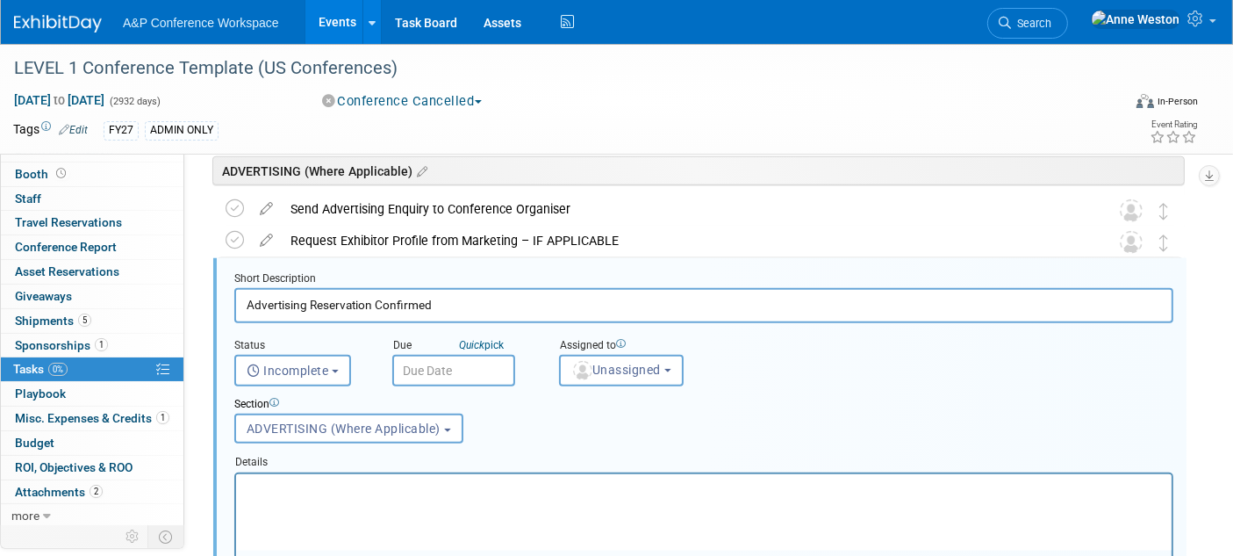
click at [312, 482] on p "Rich Text Area. Press ALT-0 for help." at bounding box center [703, 488] width 915 height 17
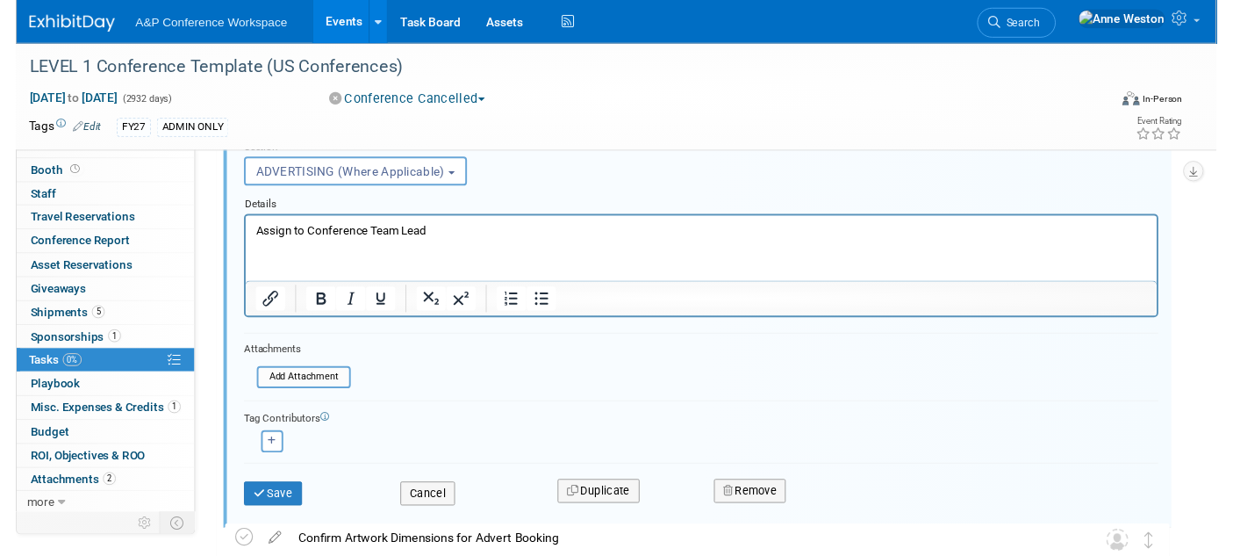
scroll to position [2177, 0]
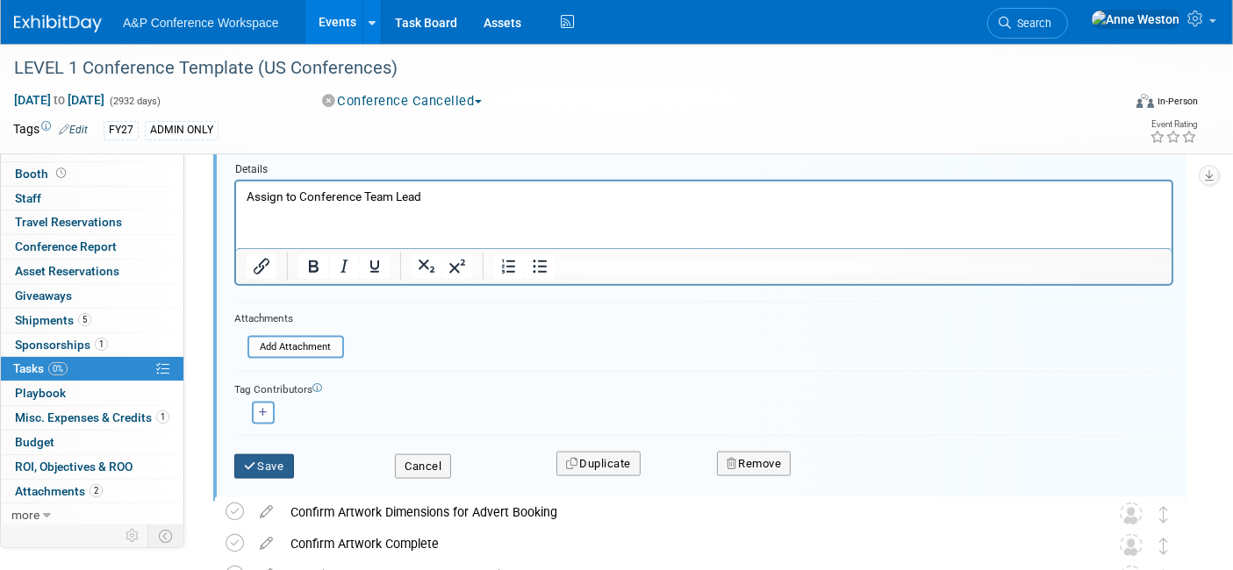
click at [271, 455] on button "Save" at bounding box center [264, 467] width 60 height 25
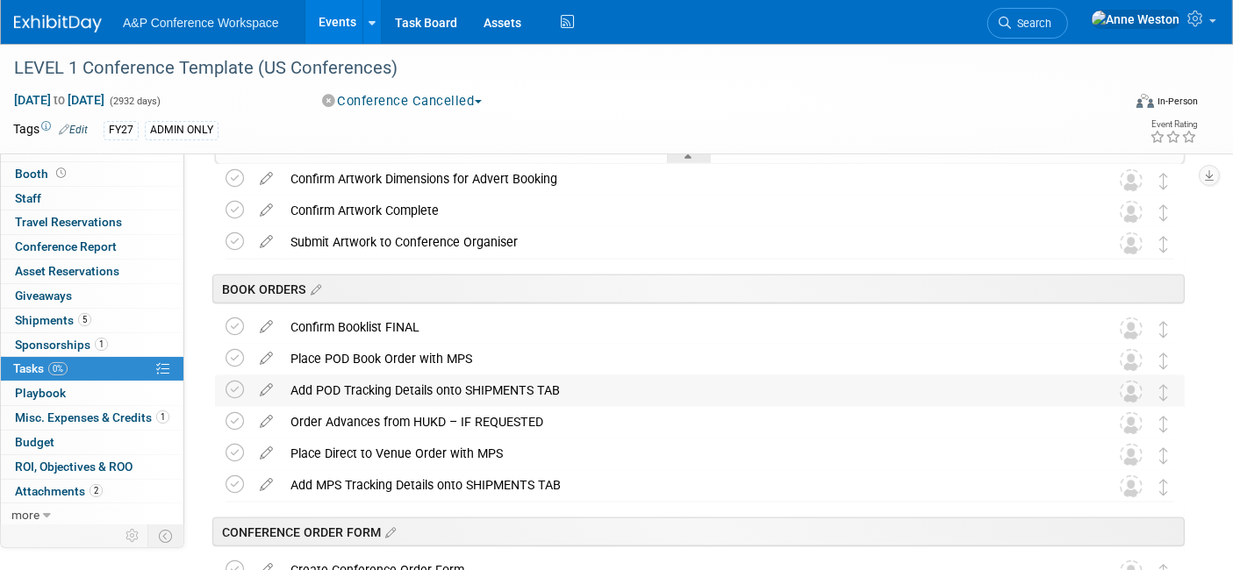
click at [365, 385] on div "Add POD Tracking Details onto SHIPMENTS TAB" at bounding box center [683, 391] width 803 height 30
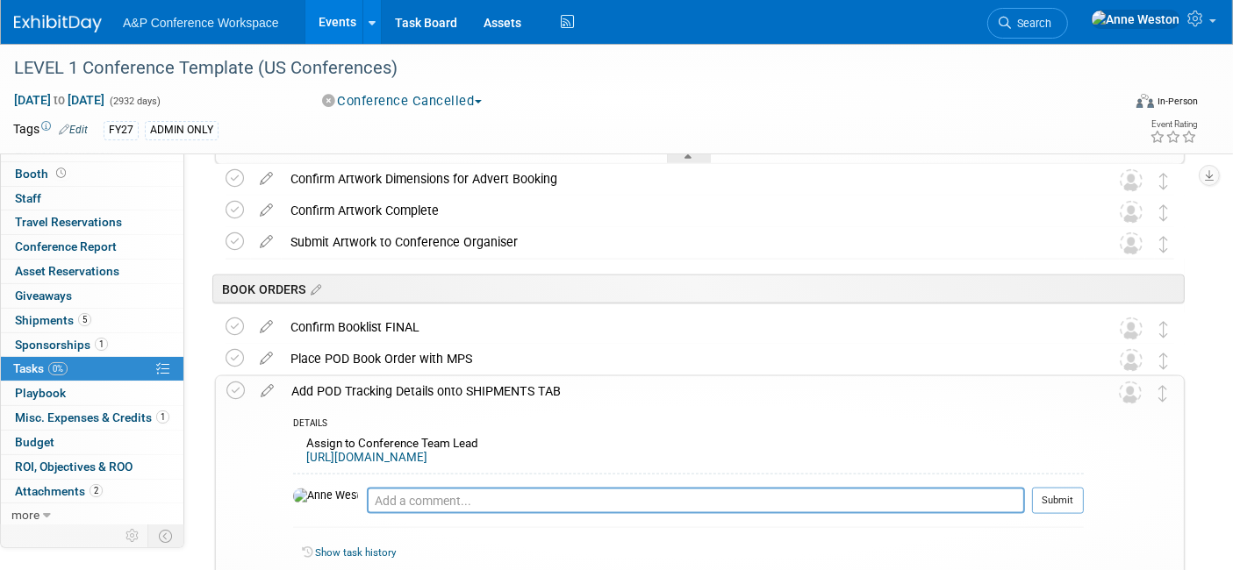
click at [365, 385] on div "Add POD Tracking Details onto SHIPMENTS TAB" at bounding box center [683, 392] width 801 height 30
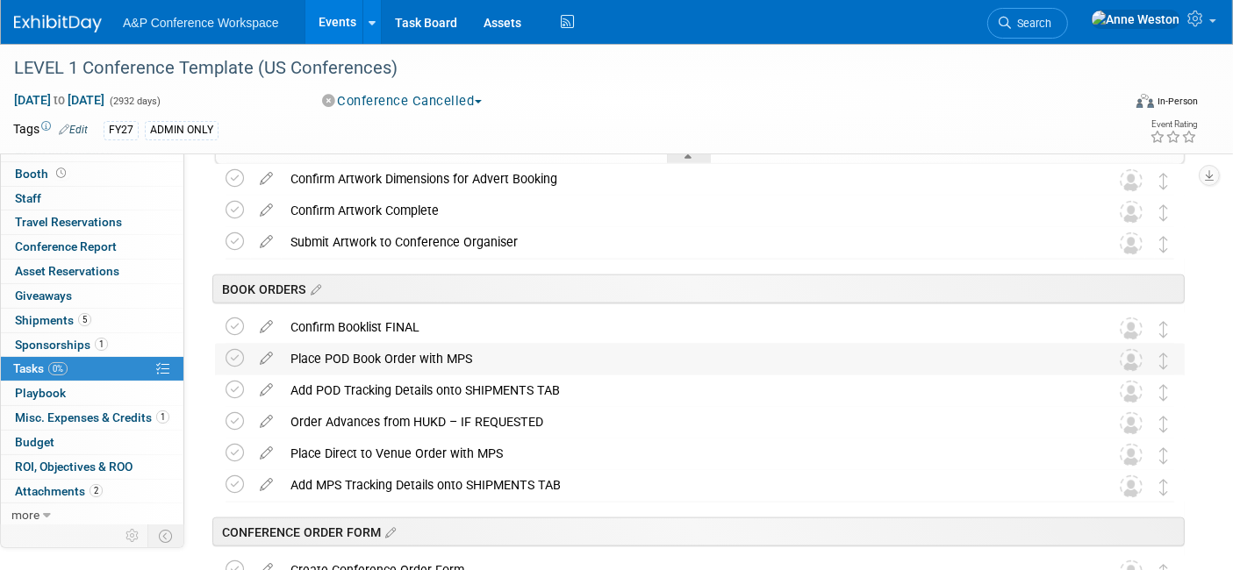
click at [358, 357] on div "Place POD Book Order with MPS" at bounding box center [683, 359] width 803 height 30
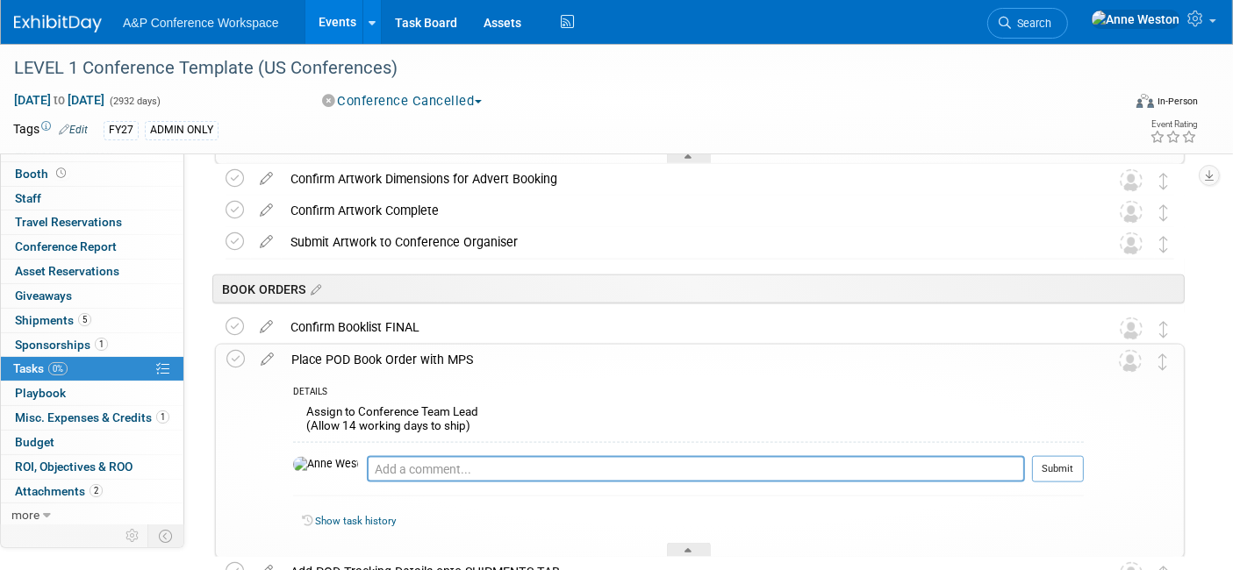
click at [358, 357] on div "Place POD Book Order with MPS" at bounding box center [683, 360] width 801 height 30
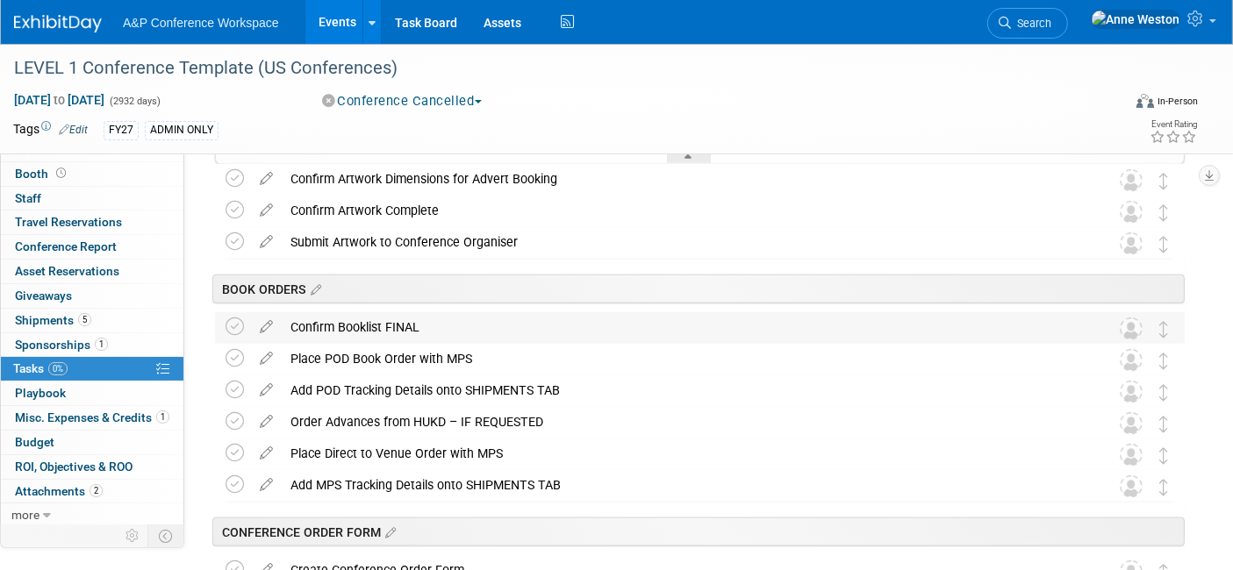
click at [363, 325] on div "Confirm Booklist FINAL" at bounding box center [683, 327] width 803 height 30
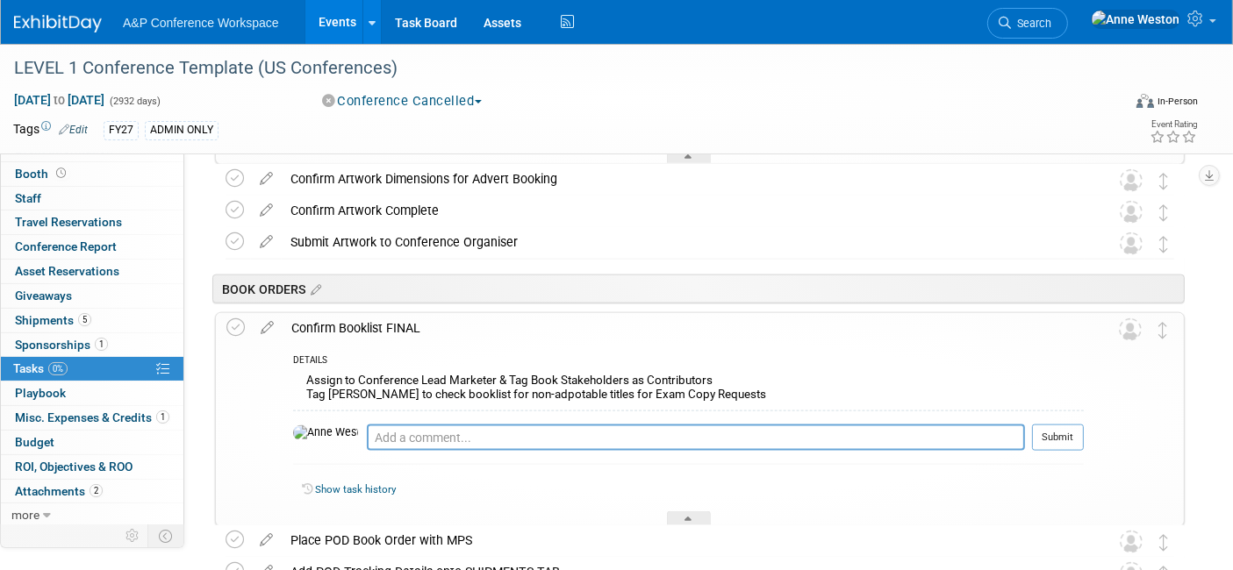
click at [363, 325] on div "Confirm Booklist FINAL" at bounding box center [683, 328] width 801 height 30
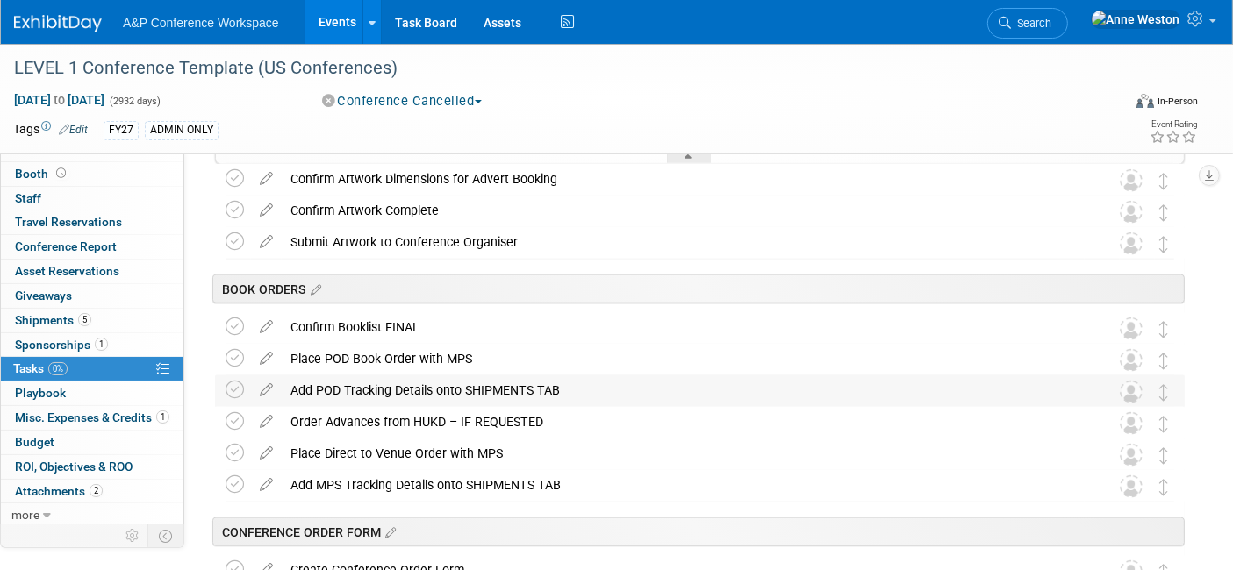
click at [355, 398] on div "Add POD Tracking Details onto SHIPMENTS TAB" at bounding box center [683, 391] width 803 height 30
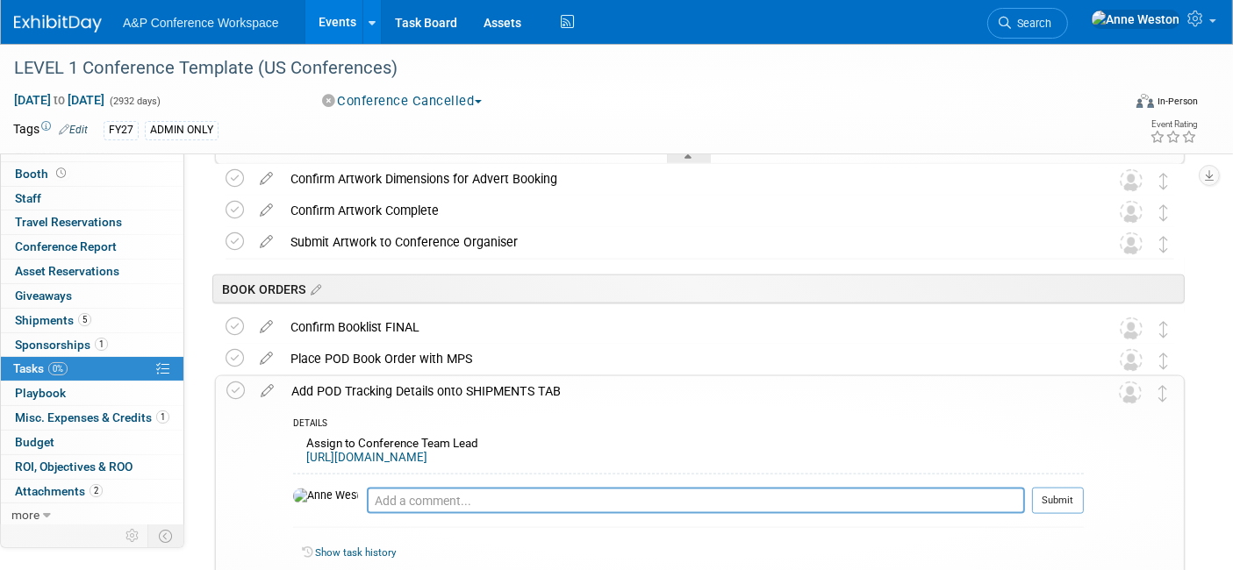
click at [355, 396] on div "Add POD Tracking Details onto SHIPMENTS TAB" at bounding box center [683, 392] width 801 height 30
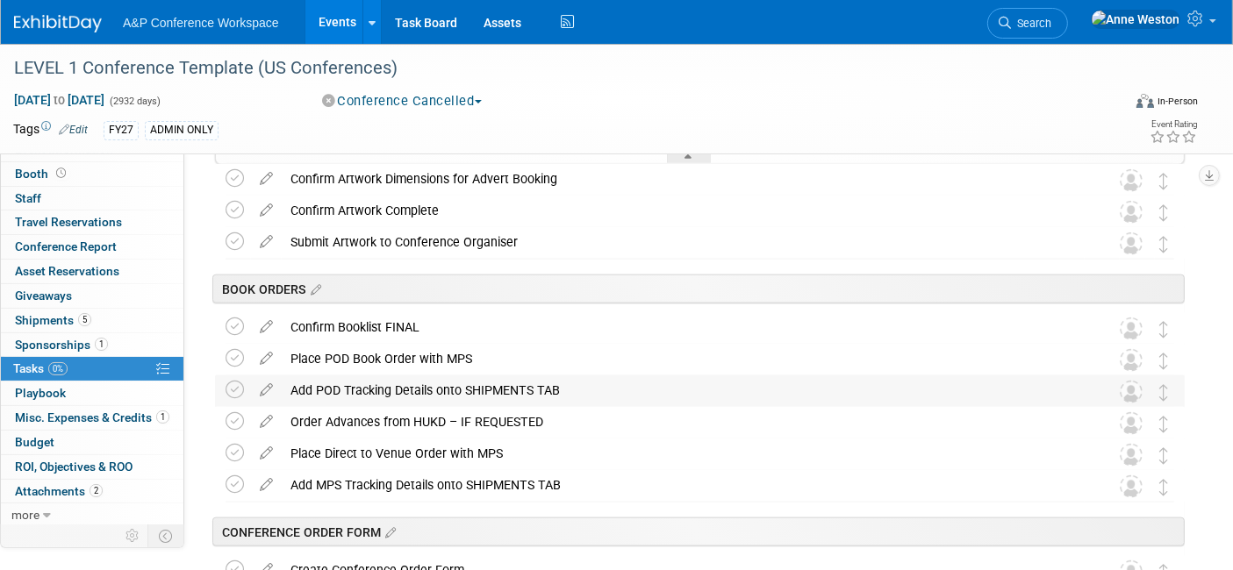
click at [366, 386] on div "Add POD Tracking Details onto SHIPMENTS TAB" at bounding box center [683, 391] width 803 height 30
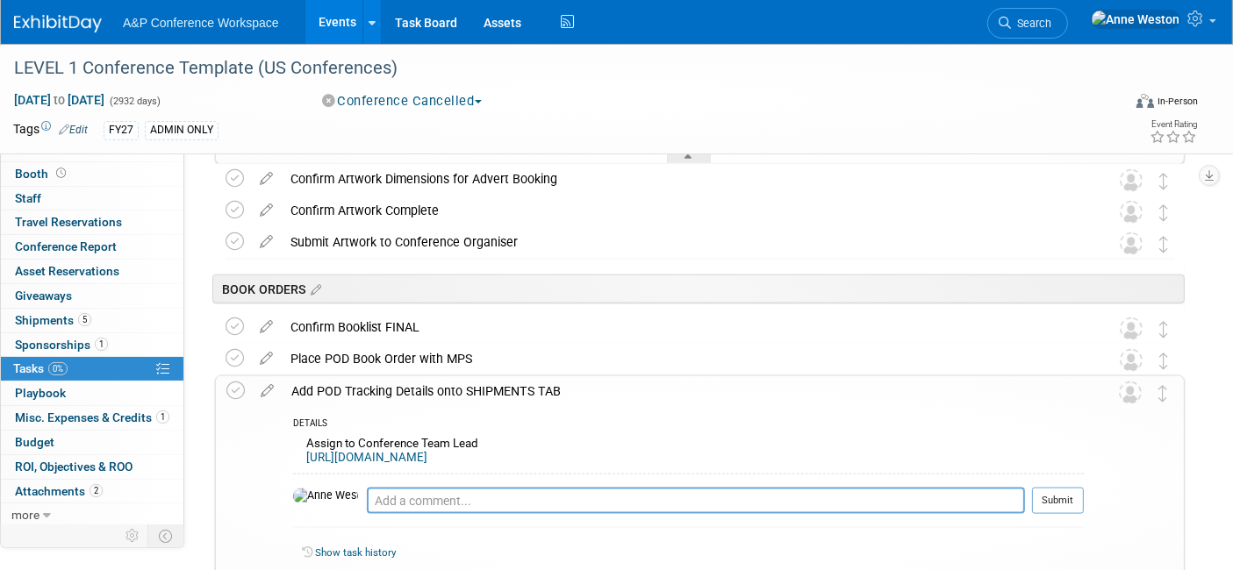
click at [366, 386] on div "Add POD Tracking Details onto SHIPMENTS TAB" at bounding box center [683, 392] width 801 height 30
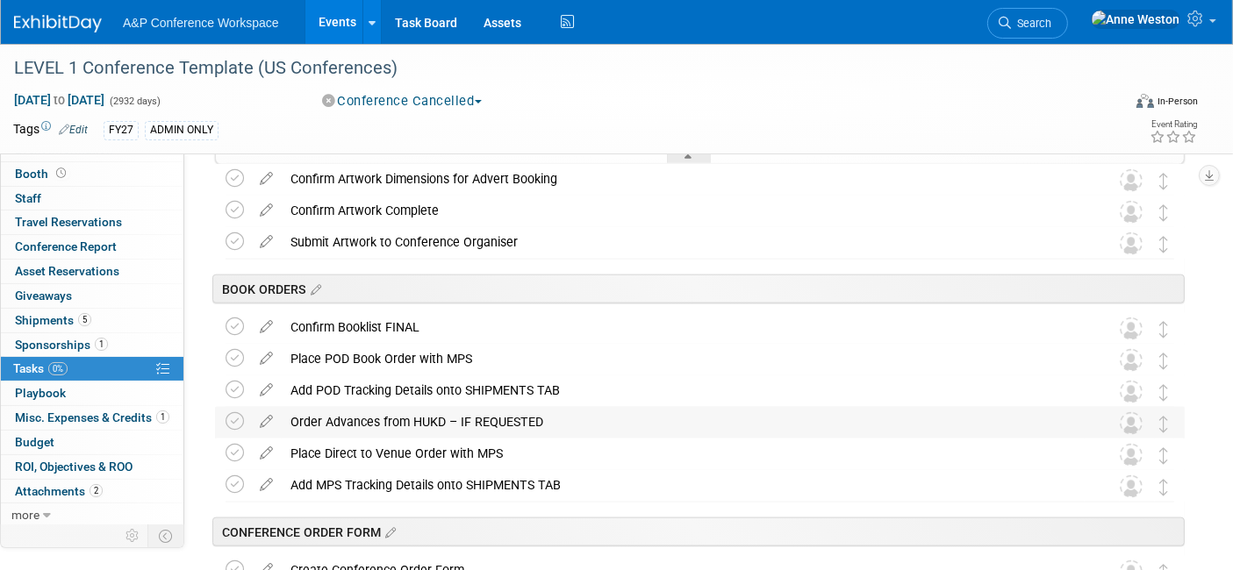
click at [350, 412] on div "Order Advances from HUKD – IF REQUESTED" at bounding box center [683, 422] width 803 height 30
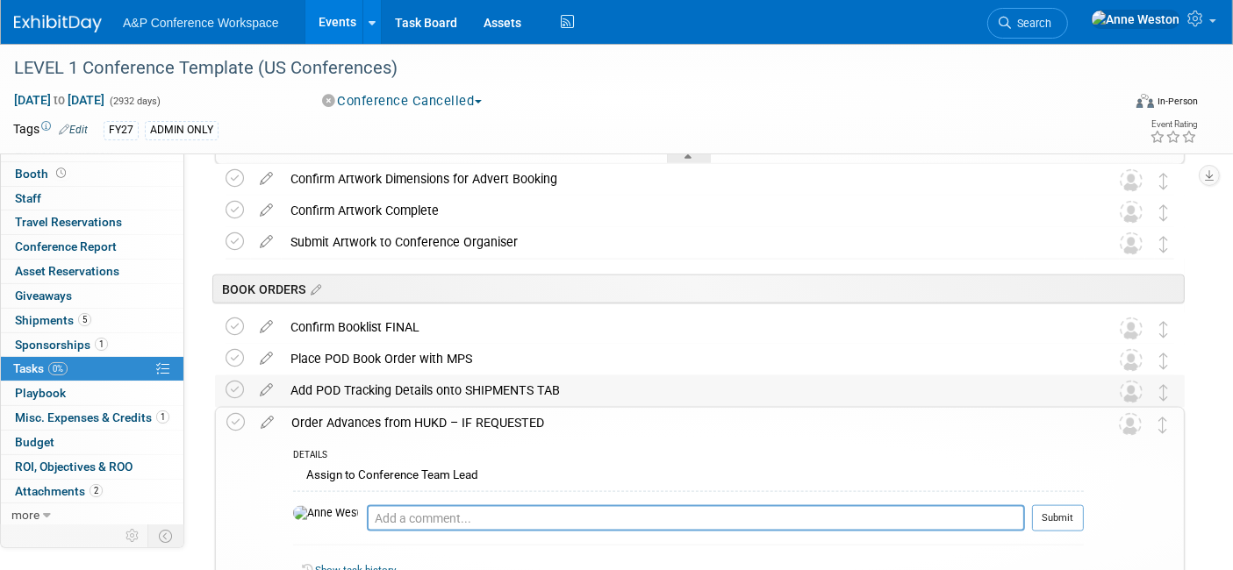
click at [398, 384] on div "Add POD Tracking Details onto SHIPMENTS TAB" at bounding box center [683, 391] width 803 height 30
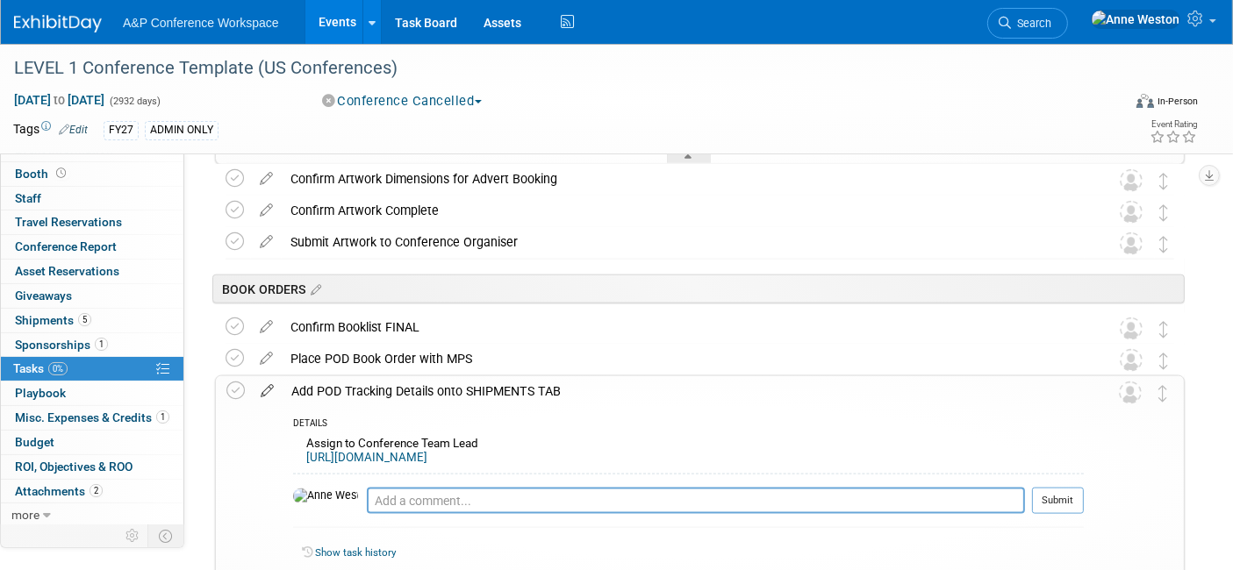
click at [265, 384] on icon at bounding box center [267, 388] width 31 height 22
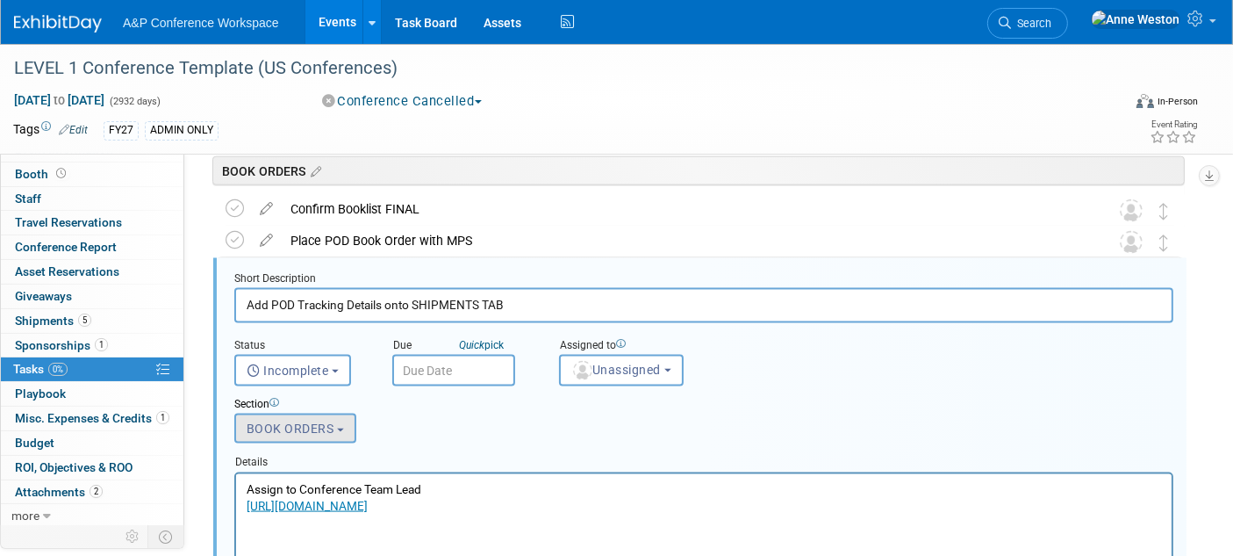
scroll to position [0, 0]
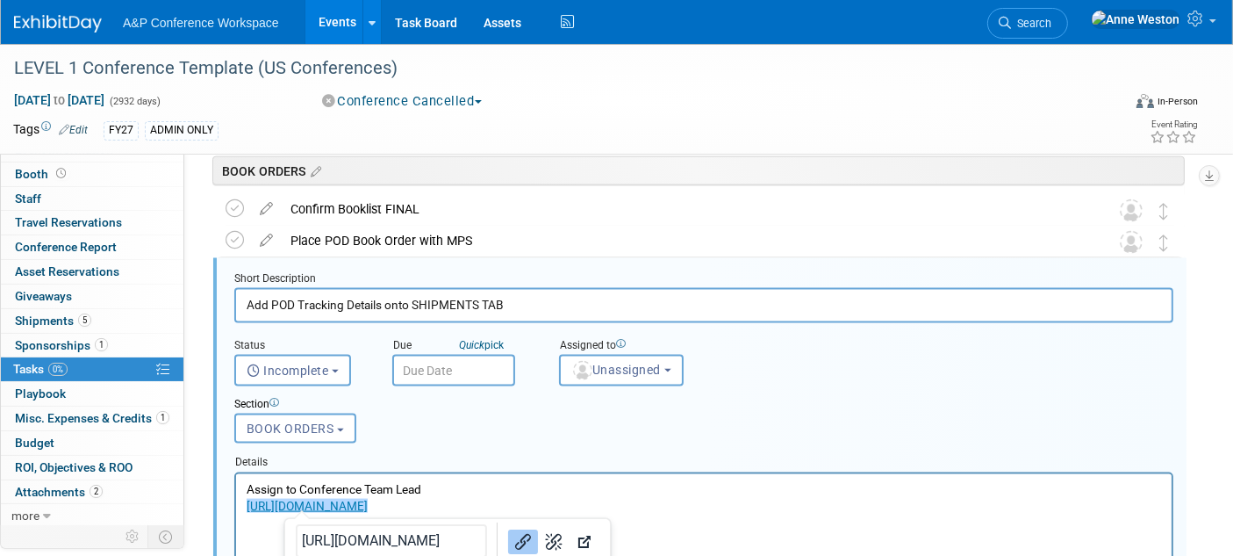
drag, startPoint x: 491, startPoint y: 506, endPoint x: 246, endPoint y: 504, distance: 245.8
click at [246, 504] on p "Assign to Conference Team Lead [URL][DOMAIN_NAME]﻿" at bounding box center [703, 496] width 915 height 33
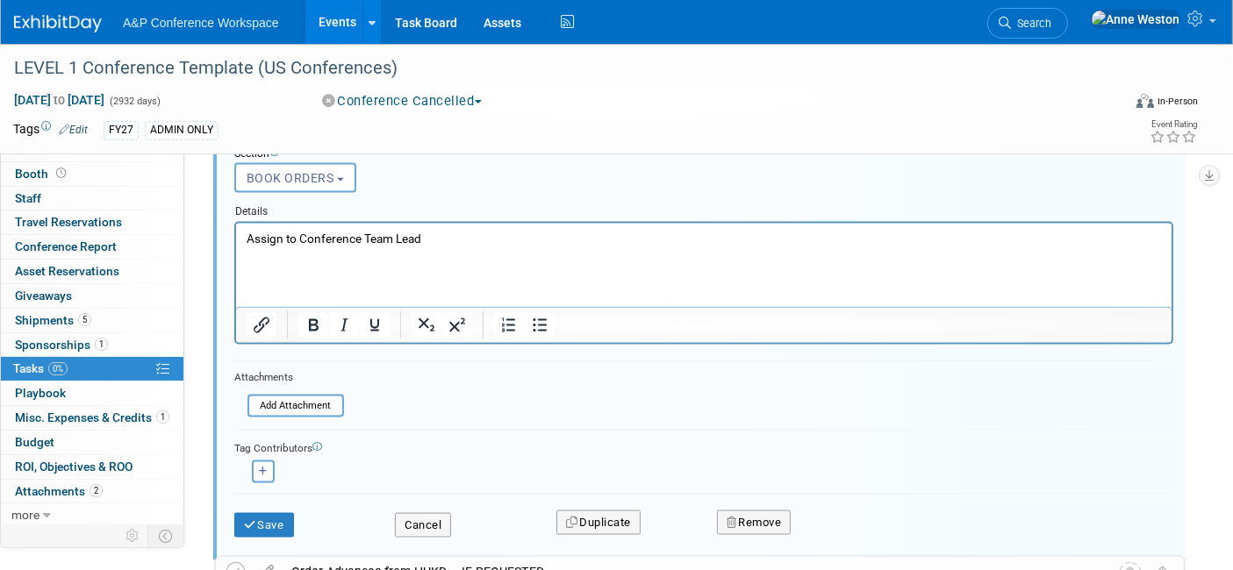
scroll to position [2587, 0]
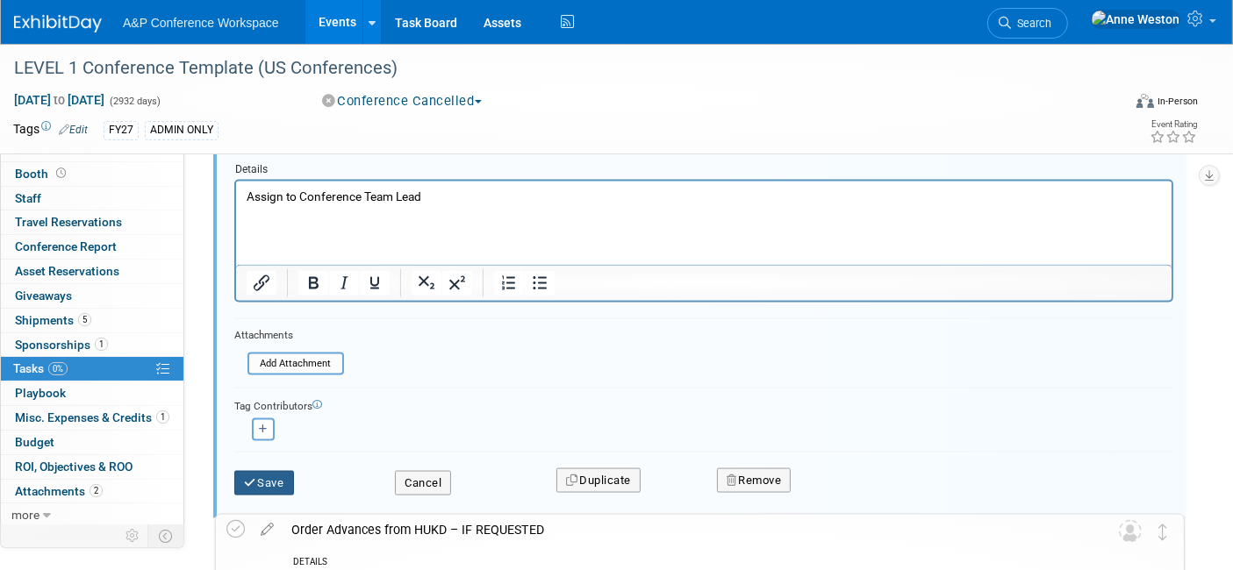
click at [274, 471] on button "Save" at bounding box center [264, 483] width 60 height 25
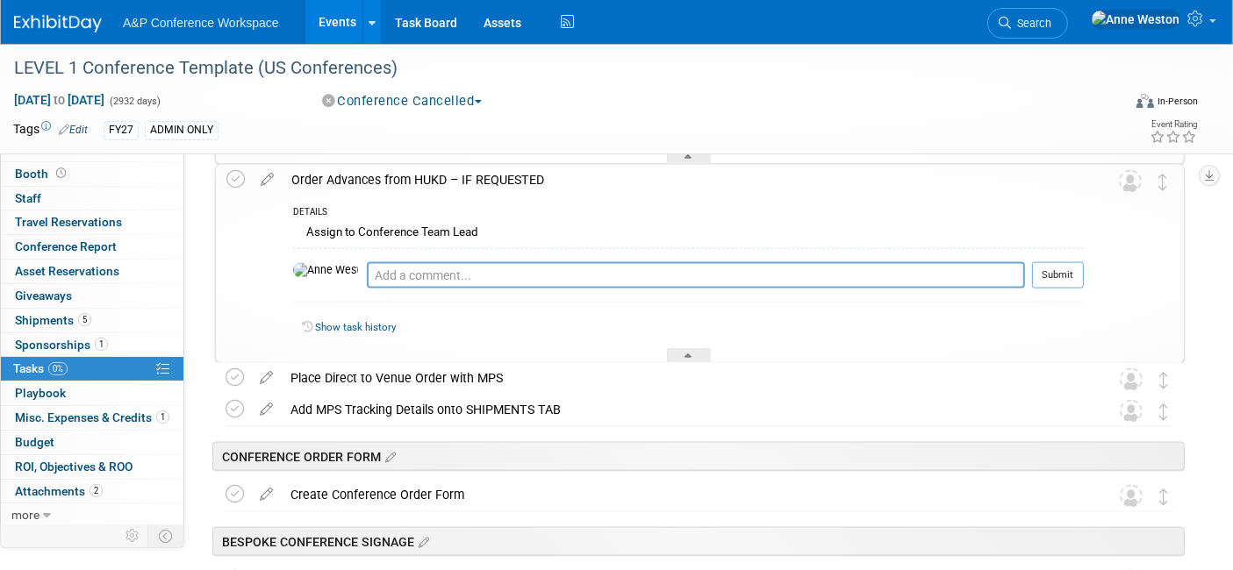
scroll to position [2490, 0]
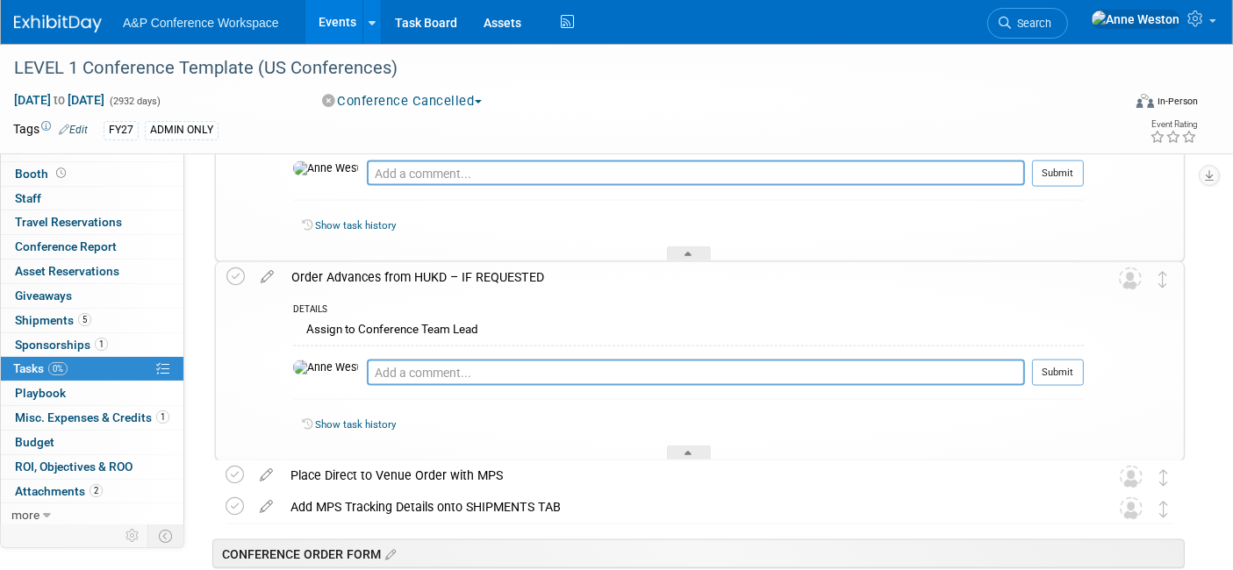
click at [397, 269] on div "Order Advances from HUKD – IF REQUESTED" at bounding box center [683, 277] width 801 height 30
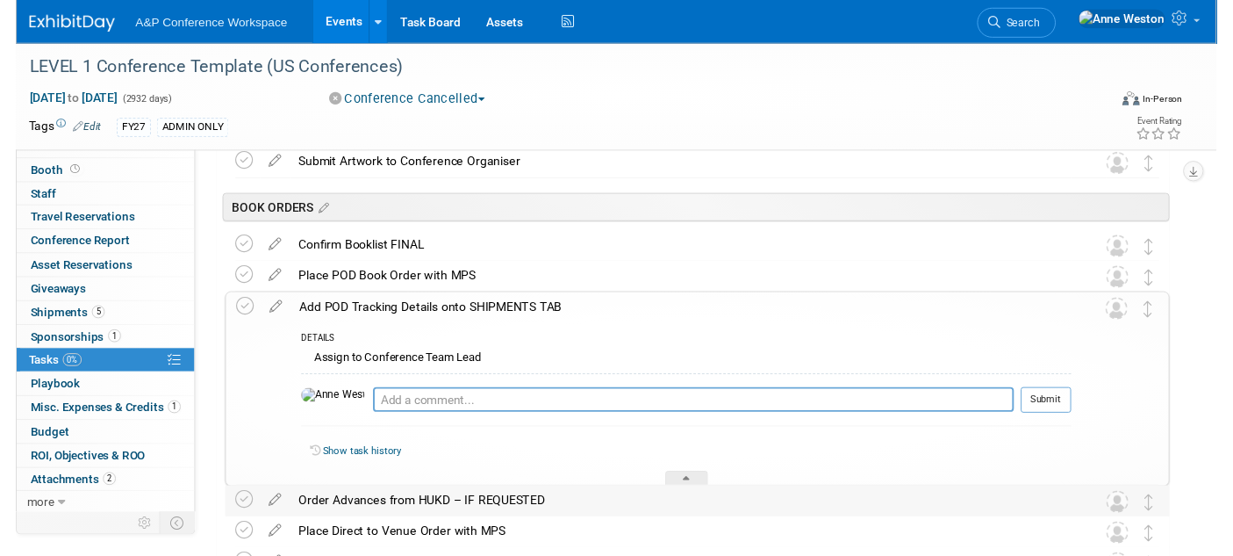
scroll to position [2198, 0]
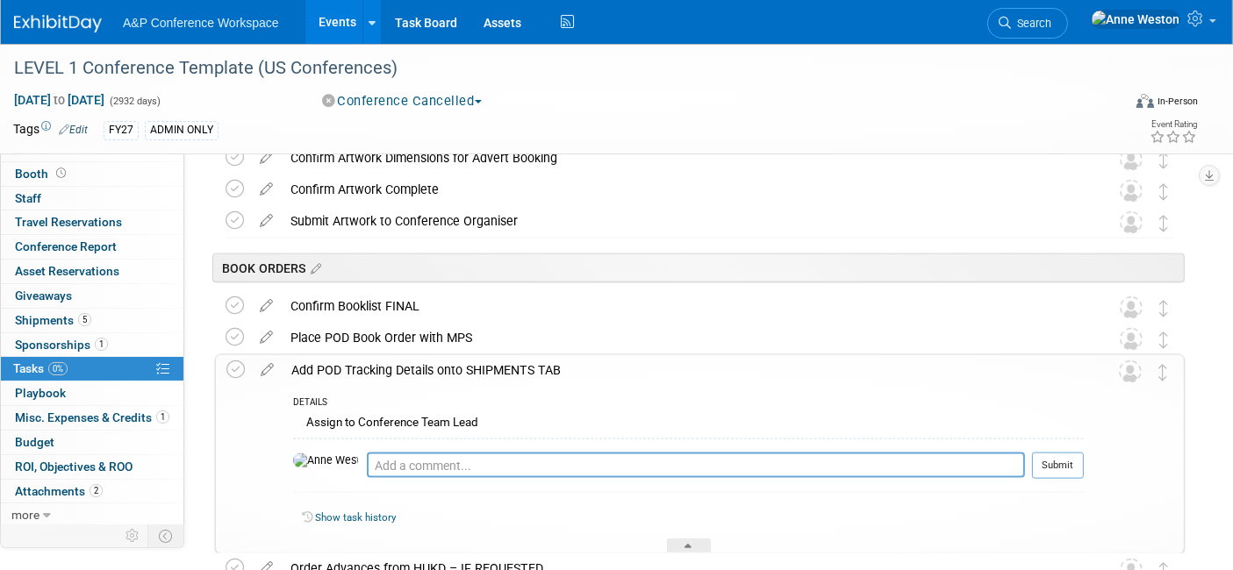
click at [379, 371] on div "Add POD Tracking Details onto SHIPMENTS TAB" at bounding box center [683, 370] width 801 height 30
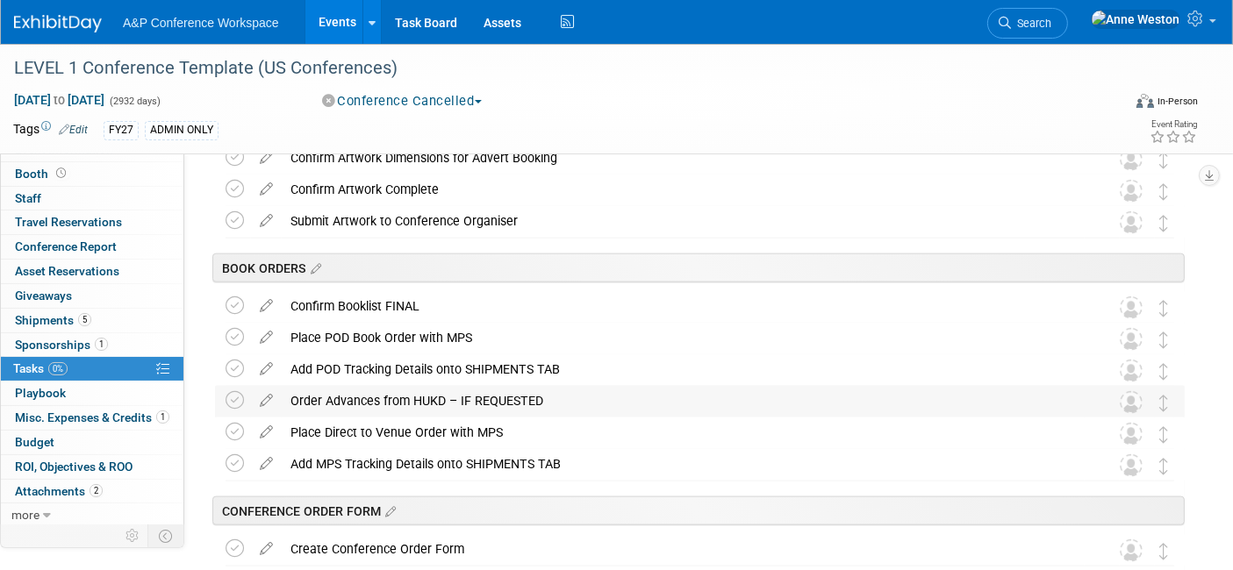
click at [386, 399] on div "Order Advances from HUKD – IF REQUESTED" at bounding box center [683, 401] width 803 height 30
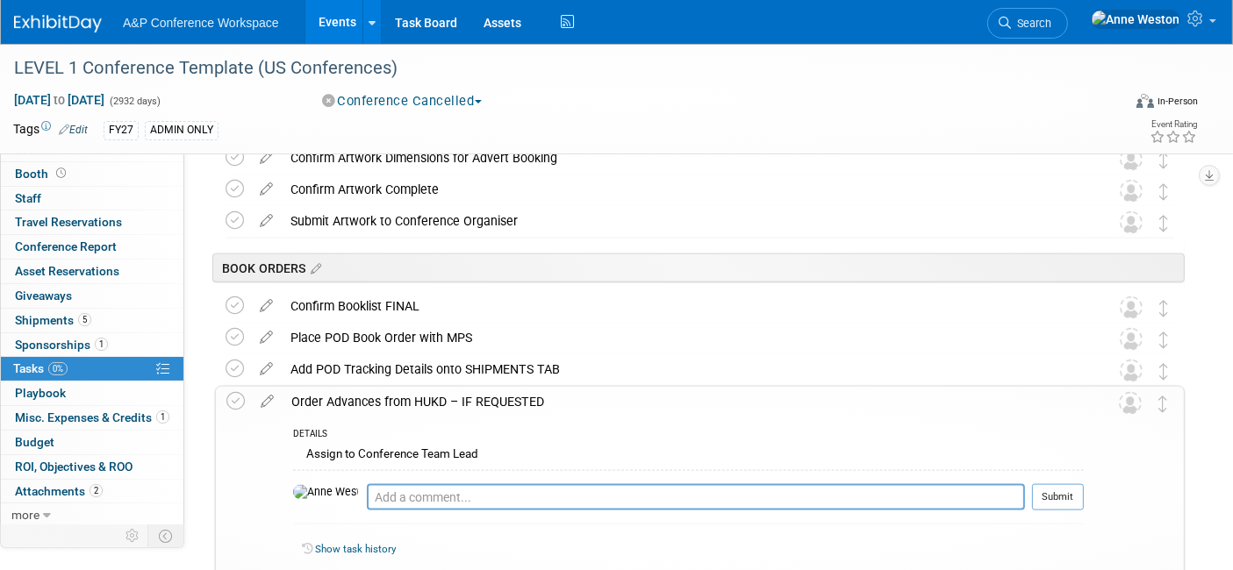
click at [386, 397] on div "Order Advances from HUKD – IF REQUESTED" at bounding box center [683, 402] width 801 height 30
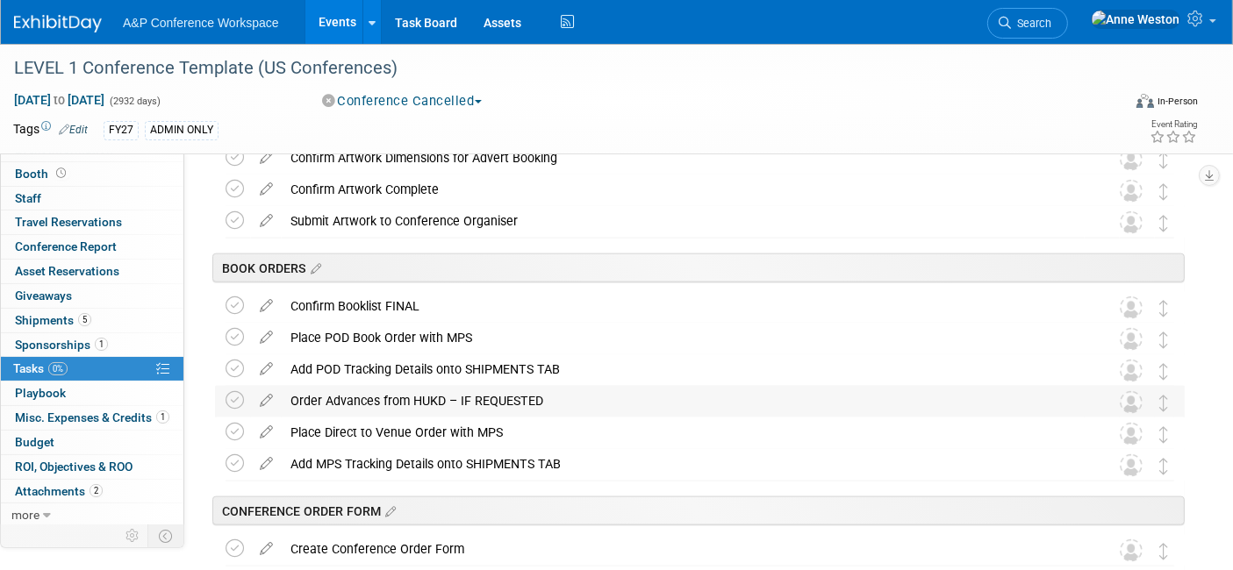
click at [386, 397] on div "Order Advances from HUKD – IF REQUESTED" at bounding box center [683, 401] width 803 height 30
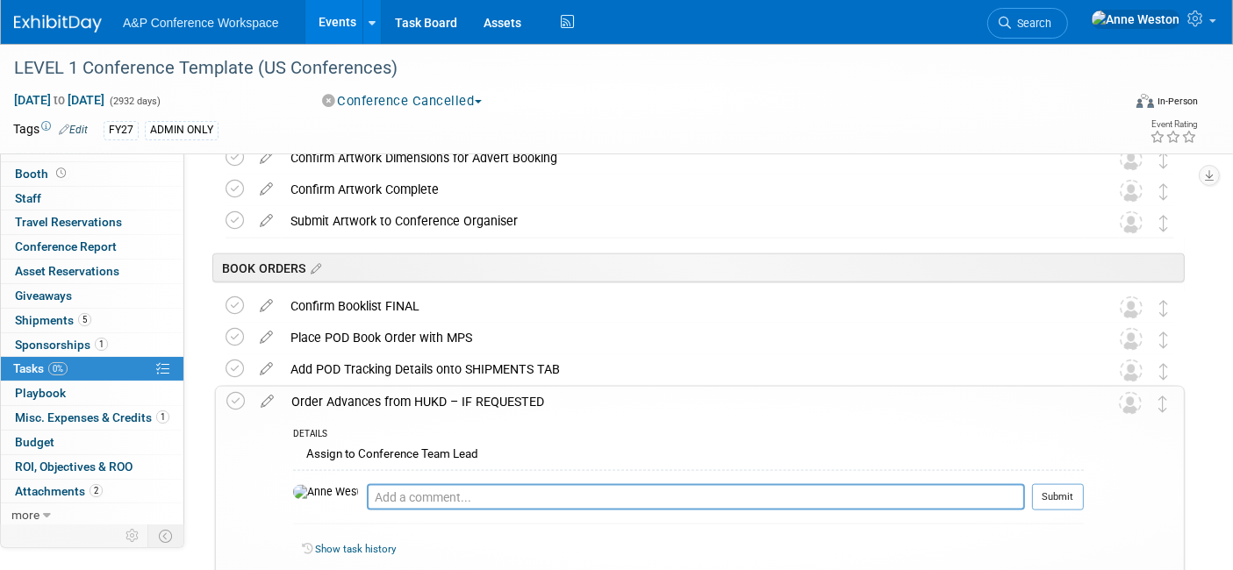
click at [386, 397] on div "Order Advances from HUKD – IF REQUESTED" at bounding box center [683, 402] width 801 height 30
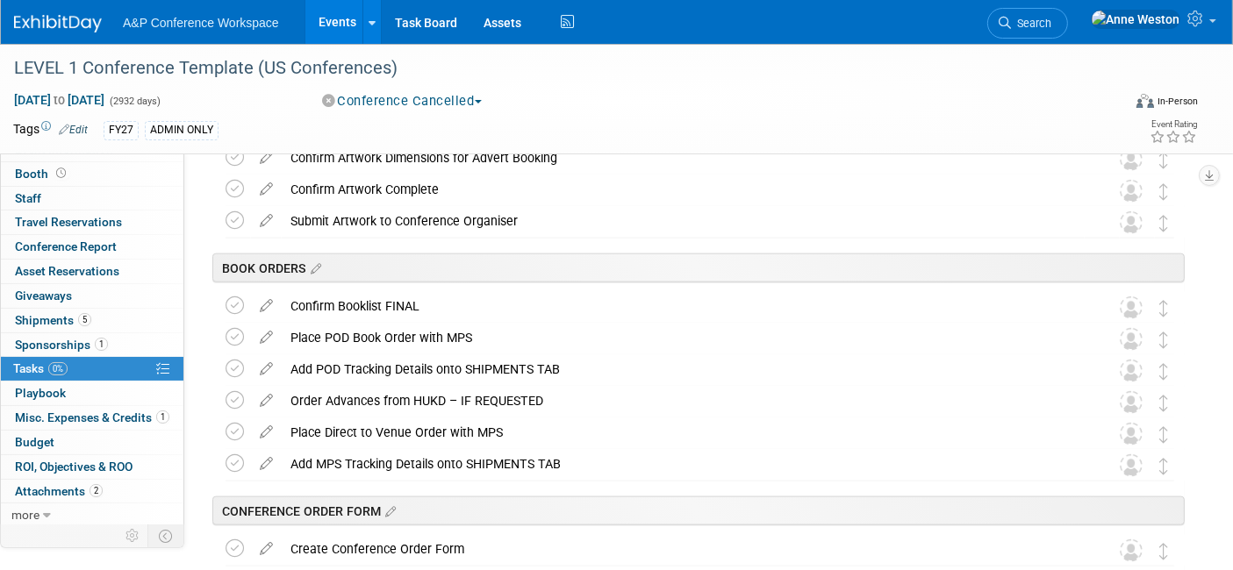
click at [388, 361] on div "Add POD Tracking Details onto SHIPMENTS TAB" at bounding box center [683, 370] width 803 height 30
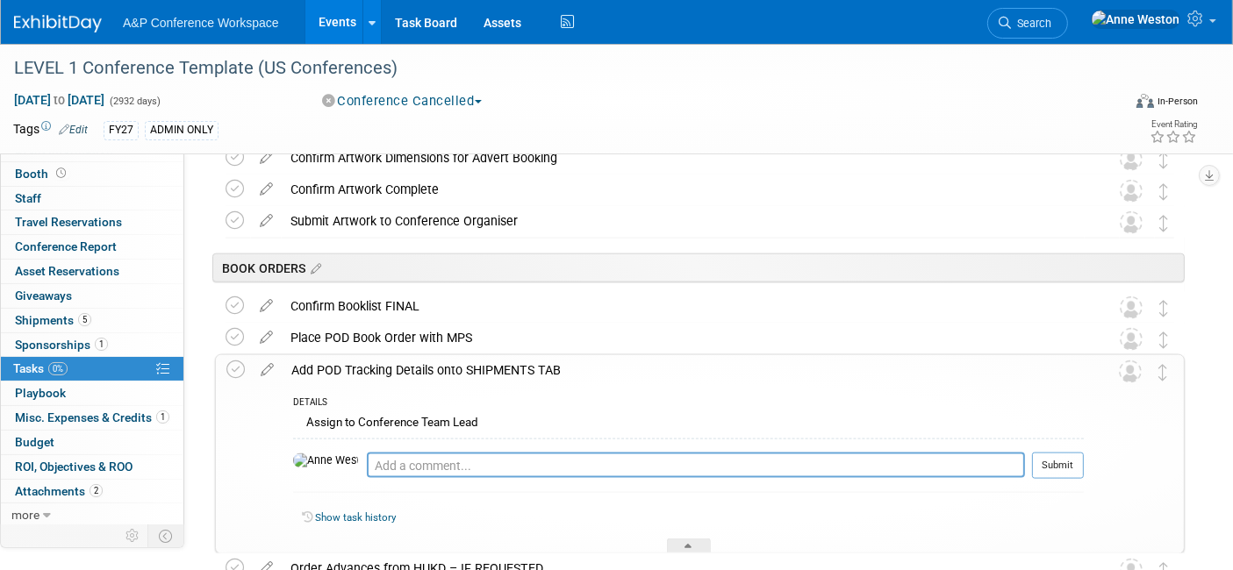
click at [388, 361] on div "Add POD Tracking Details onto SHIPMENTS TAB" at bounding box center [683, 370] width 801 height 30
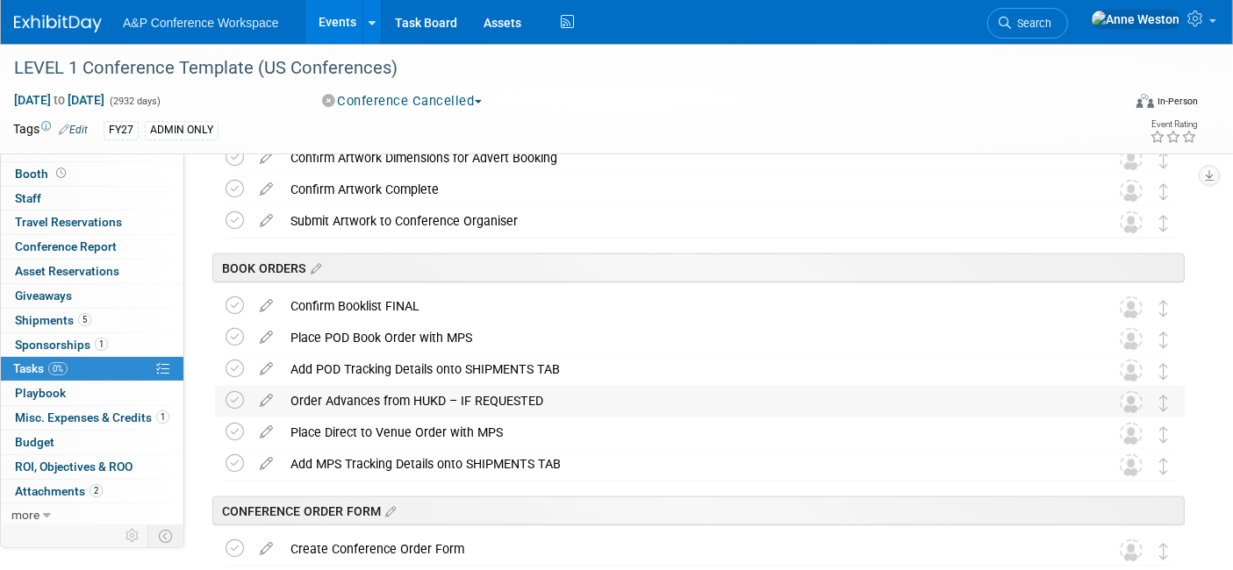
click at [381, 406] on div "Order Advances from HUKD – IF REQUESTED" at bounding box center [683, 401] width 803 height 30
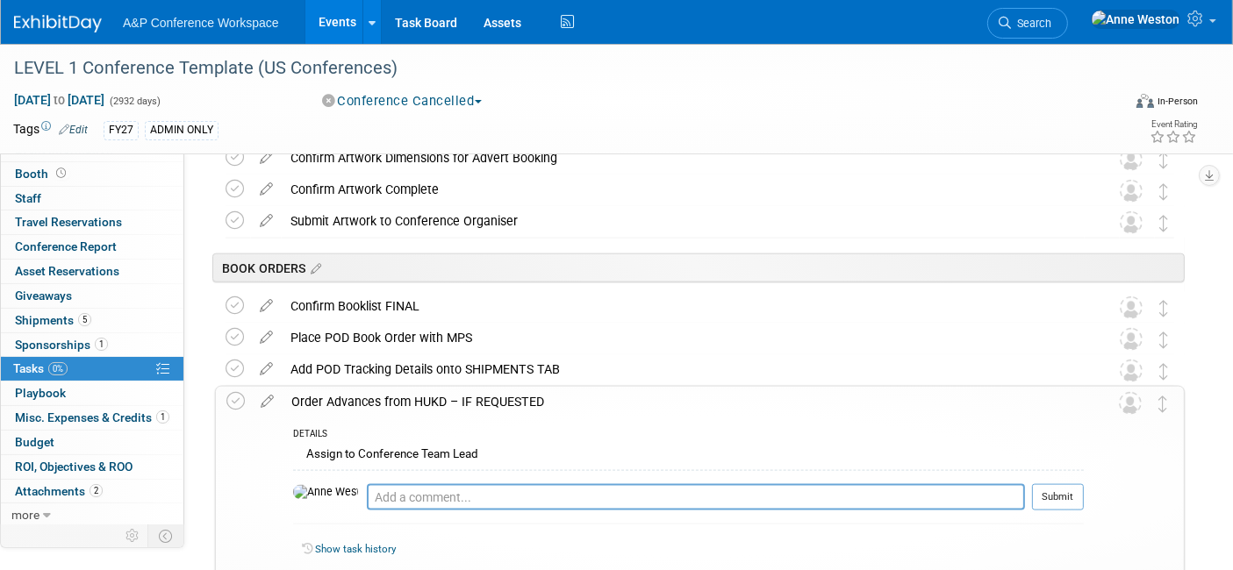
click at [381, 406] on div "Order Advances from HUKD – IF REQUESTED" at bounding box center [683, 402] width 801 height 30
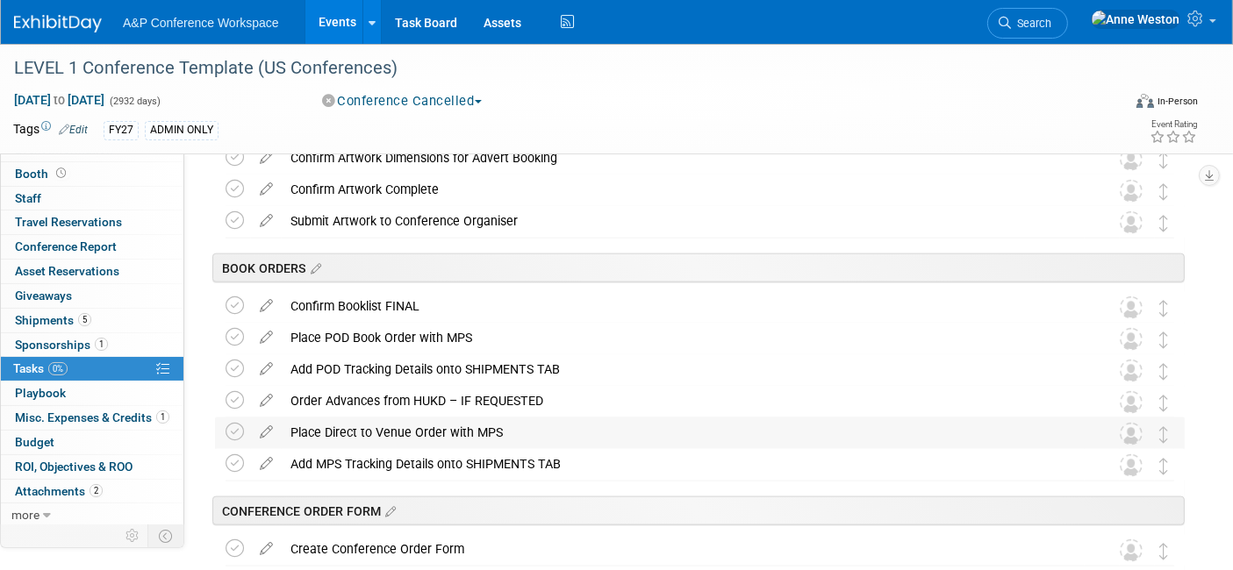
click at [373, 434] on div "Place Direct to Venue Order with MPS" at bounding box center [683, 433] width 803 height 30
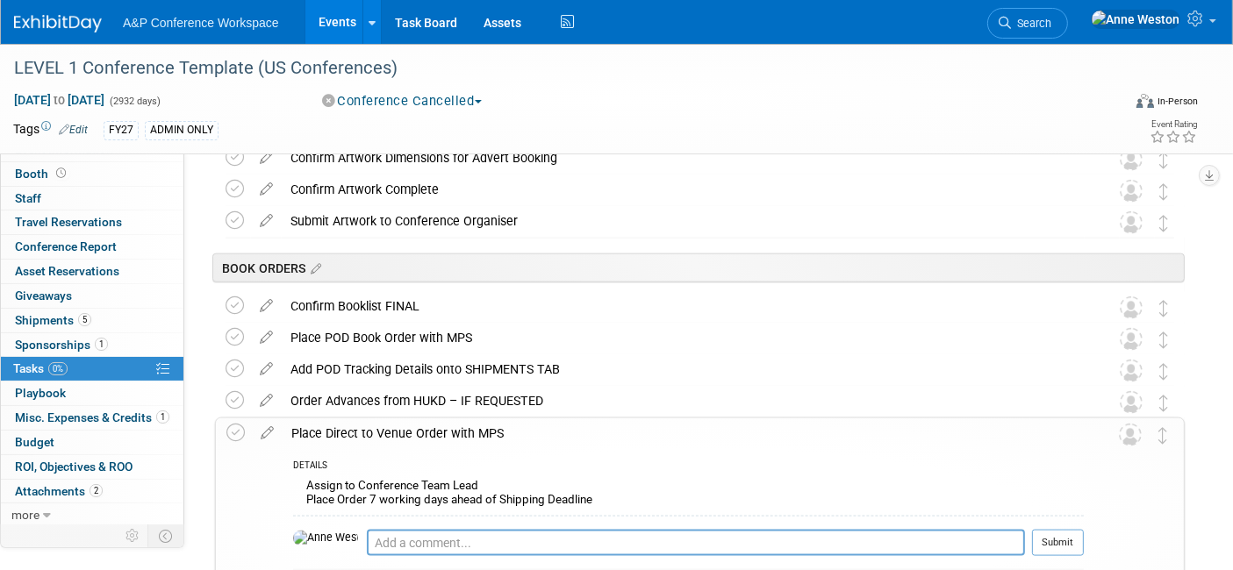
click at [373, 434] on div "Place Direct to Venue Order with MPS" at bounding box center [683, 434] width 801 height 30
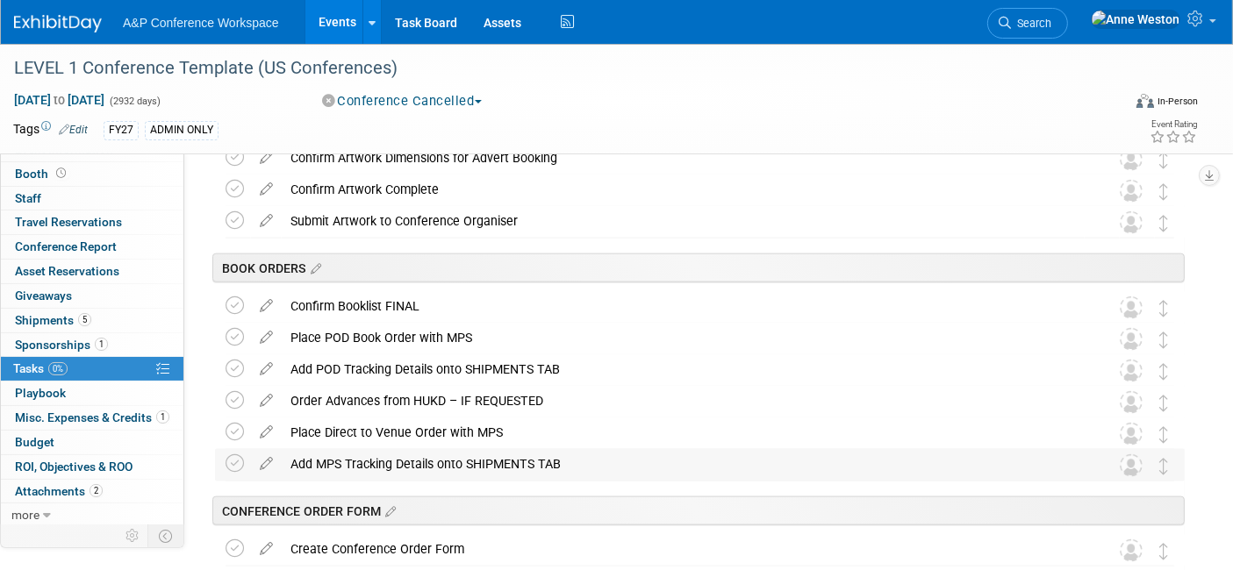
click at [374, 456] on div "Add MPS Tracking Details onto SHIPMENTS TAB" at bounding box center [683, 464] width 803 height 30
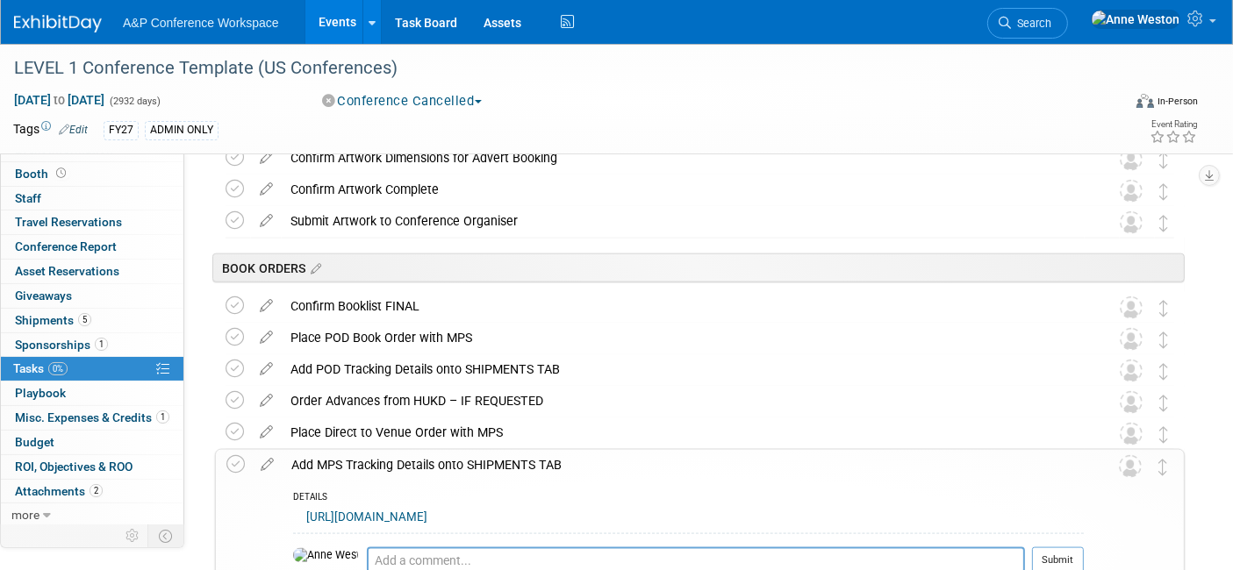
click at [374, 456] on div "Add MPS Tracking Details onto SHIPMENTS TAB" at bounding box center [683, 465] width 801 height 30
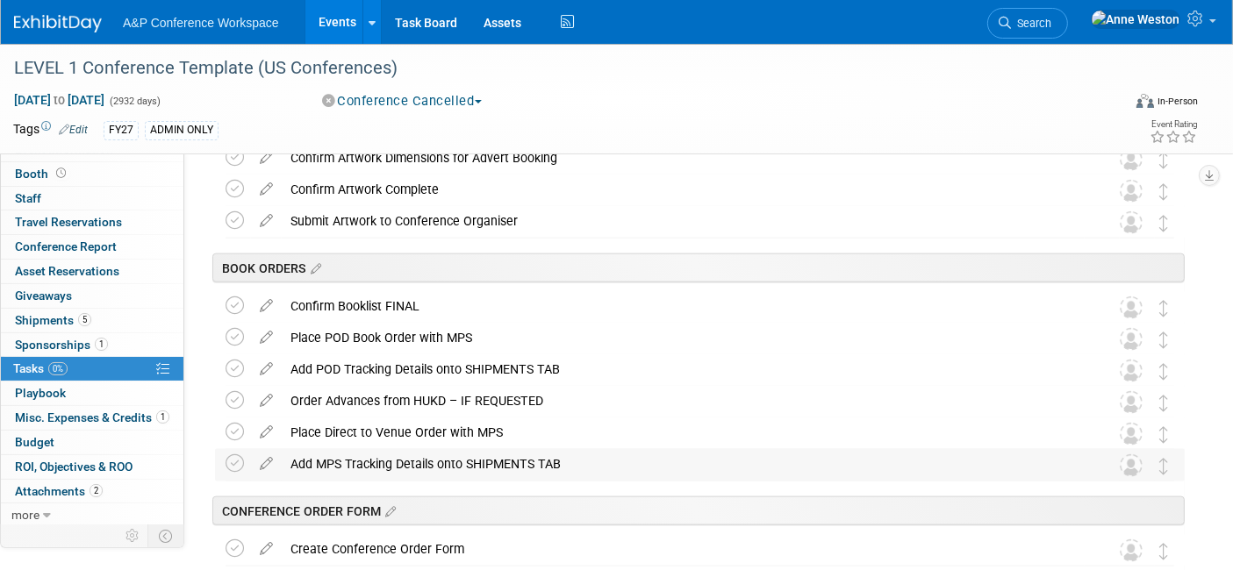
click at [374, 456] on div "Add MPS Tracking Details onto SHIPMENTS TAB" at bounding box center [683, 464] width 803 height 30
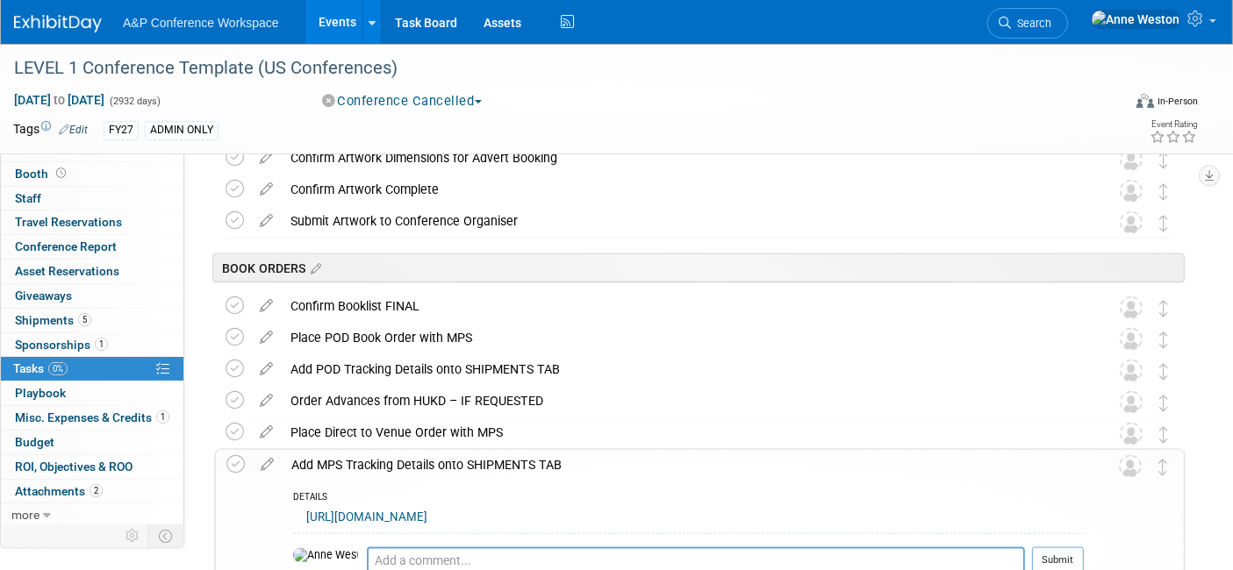
click at [426, 461] on div "Add MPS Tracking Details onto SHIPMENTS TAB" at bounding box center [683, 465] width 801 height 30
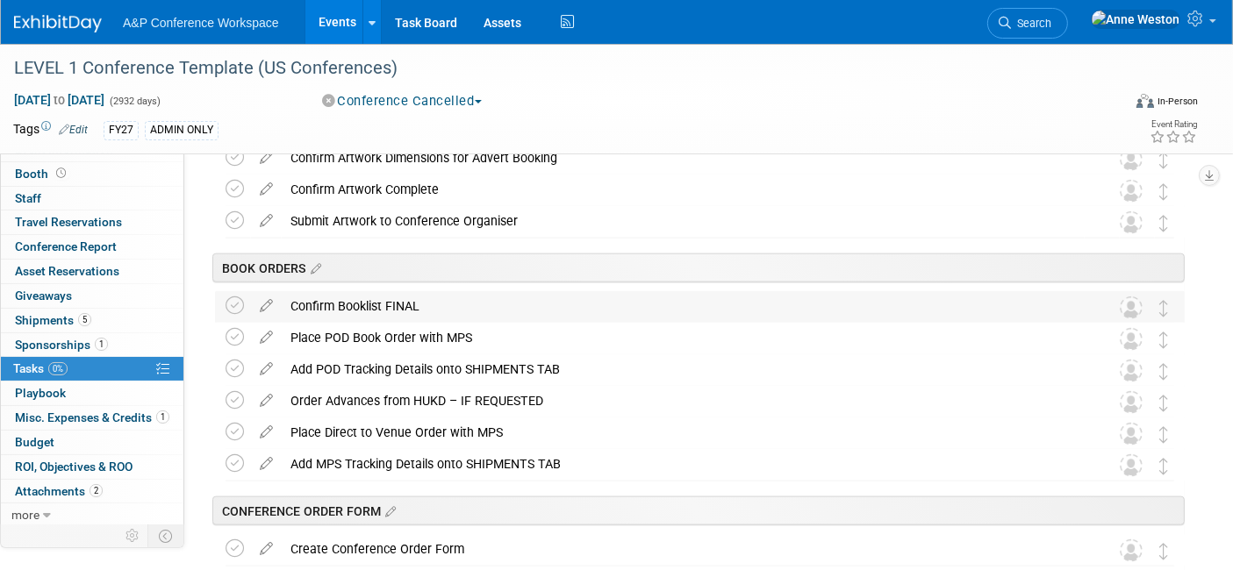
click at [365, 298] on div "Confirm Booklist FINAL" at bounding box center [683, 306] width 803 height 30
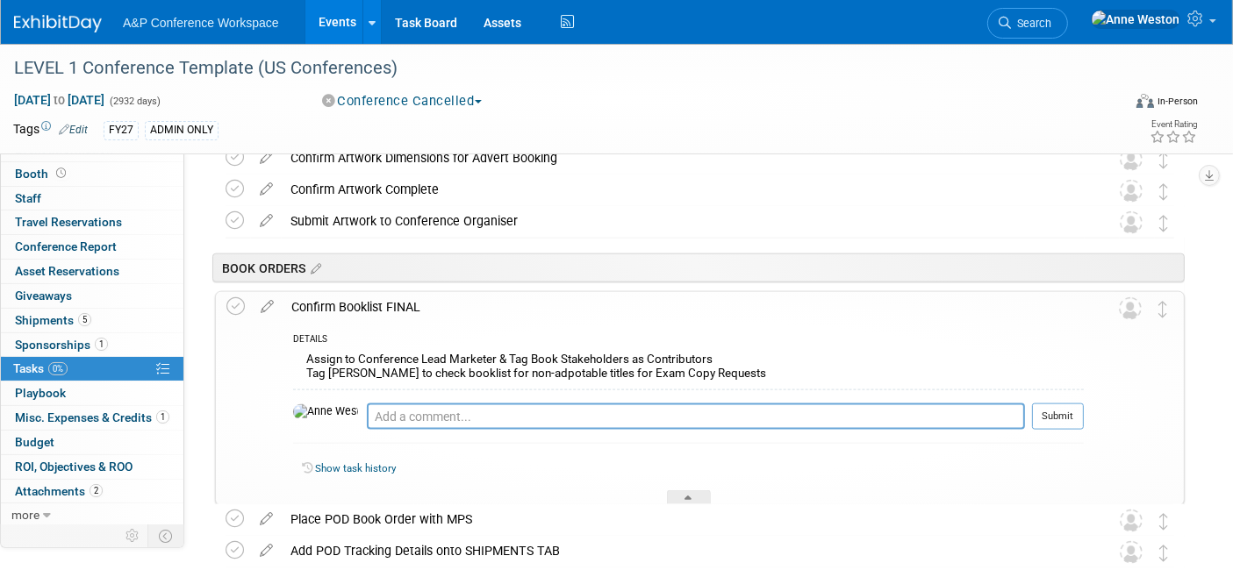
click at [365, 298] on div "Confirm Booklist FINAL" at bounding box center [683, 307] width 801 height 30
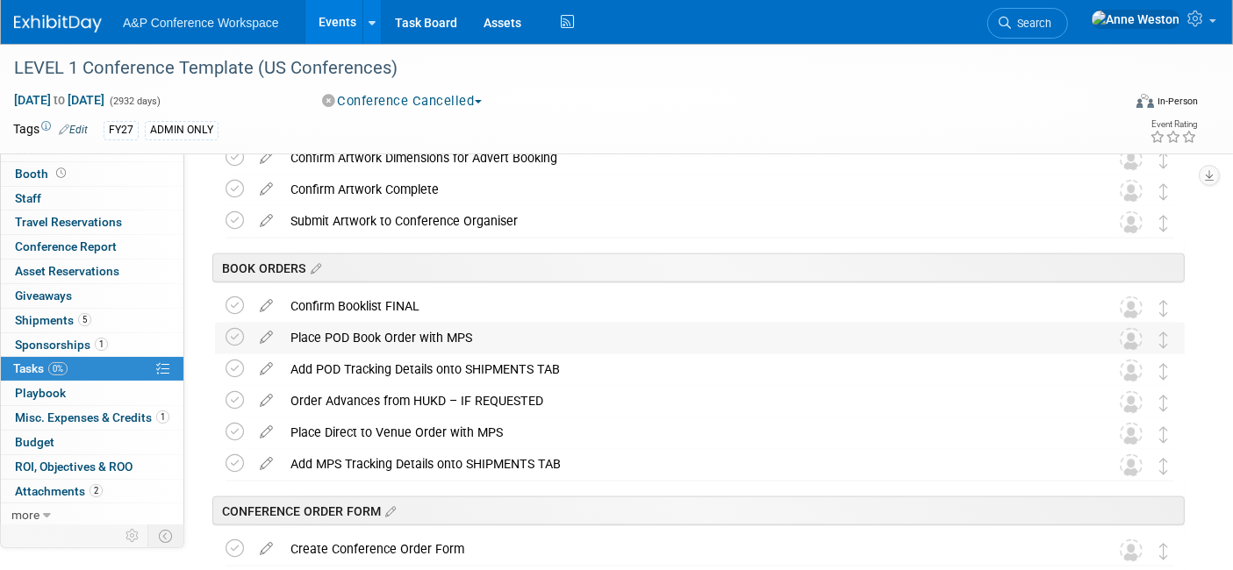
click at [369, 341] on div "Place POD Book Order with MPS" at bounding box center [683, 338] width 803 height 30
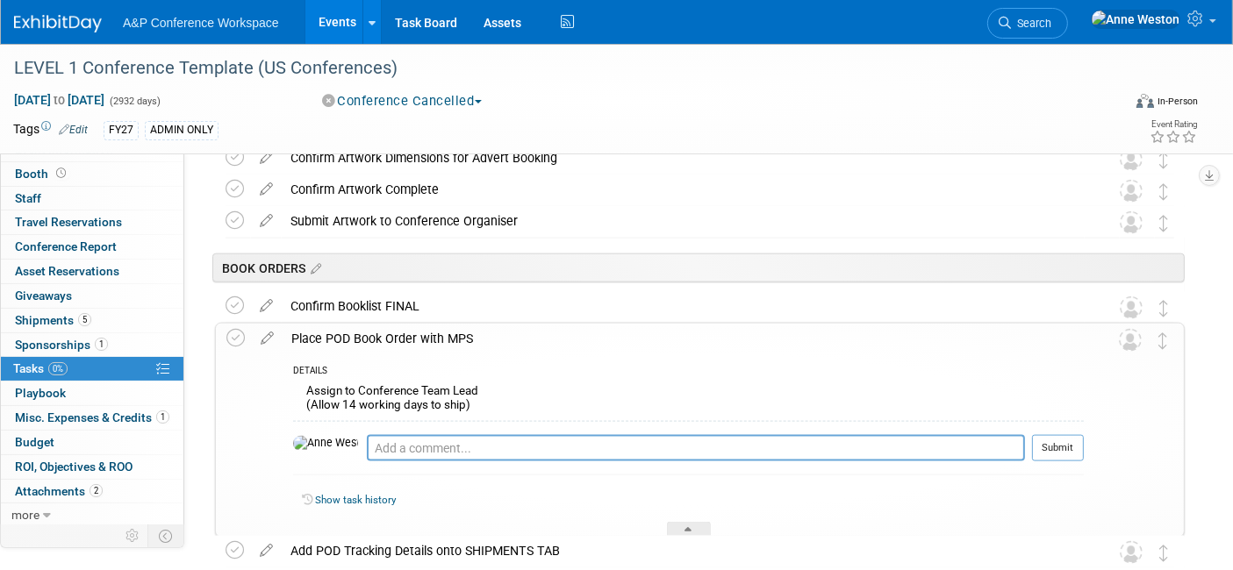
click at [369, 337] on div "Place POD Book Order with MPS" at bounding box center [683, 339] width 801 height 30
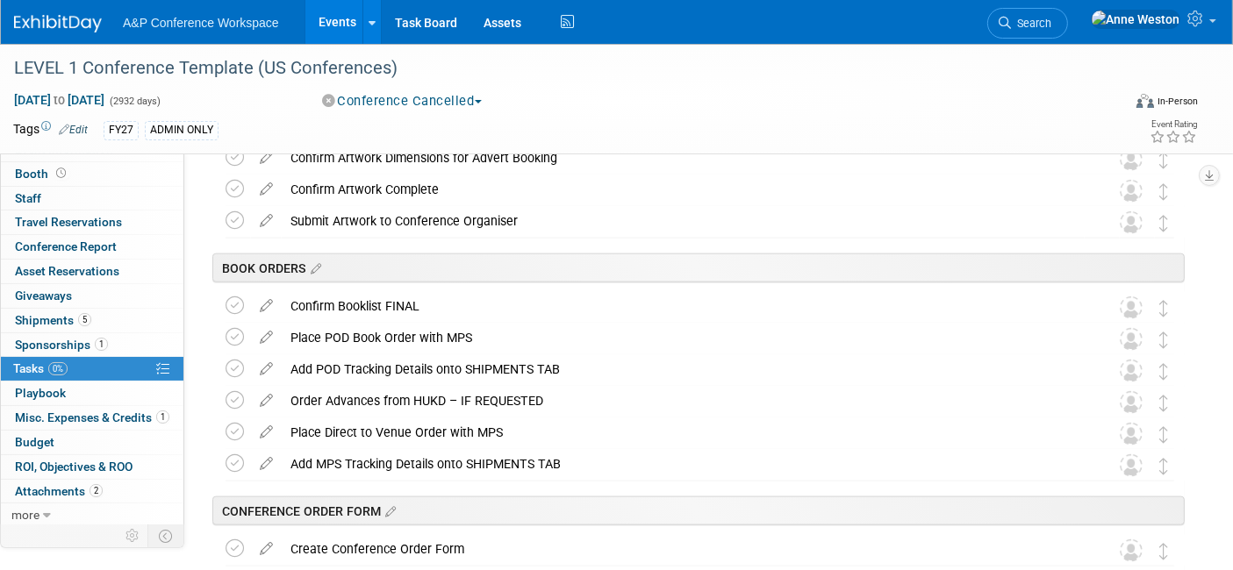
click at [366, 368] on div "Add POD Tracking Details onto SHIPMENTS TAB" at bounding box center [683, 370] width 803 height 30
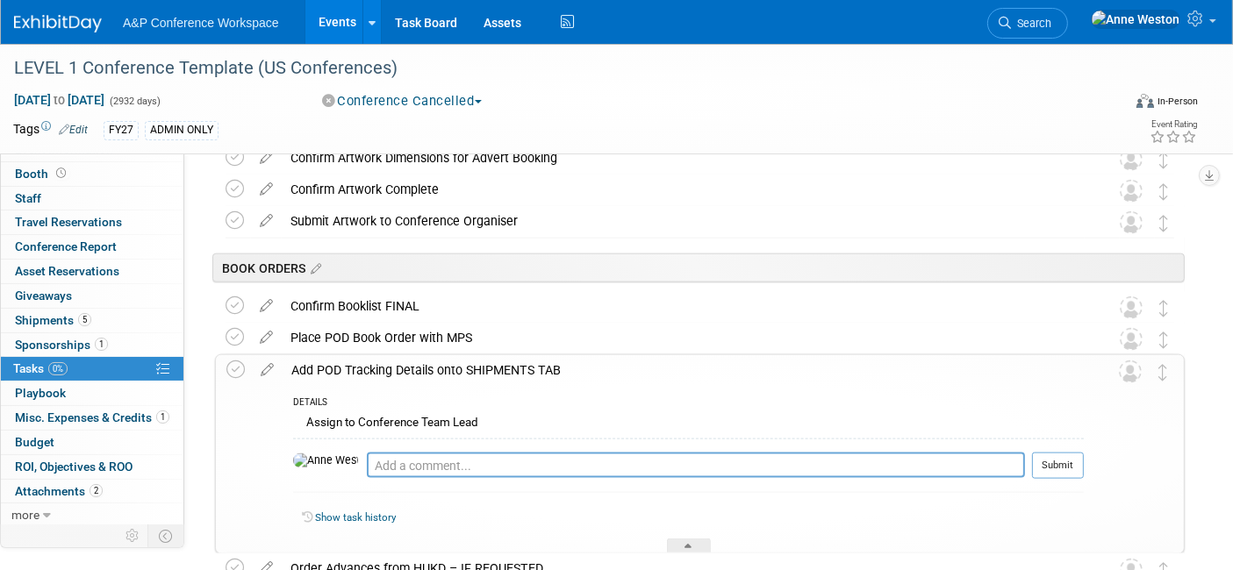
click at [366, 368] on div "Add POD Tracking Details onto SHIPMENTS TAB" at bounding box center [683, 370] width 801 height 30
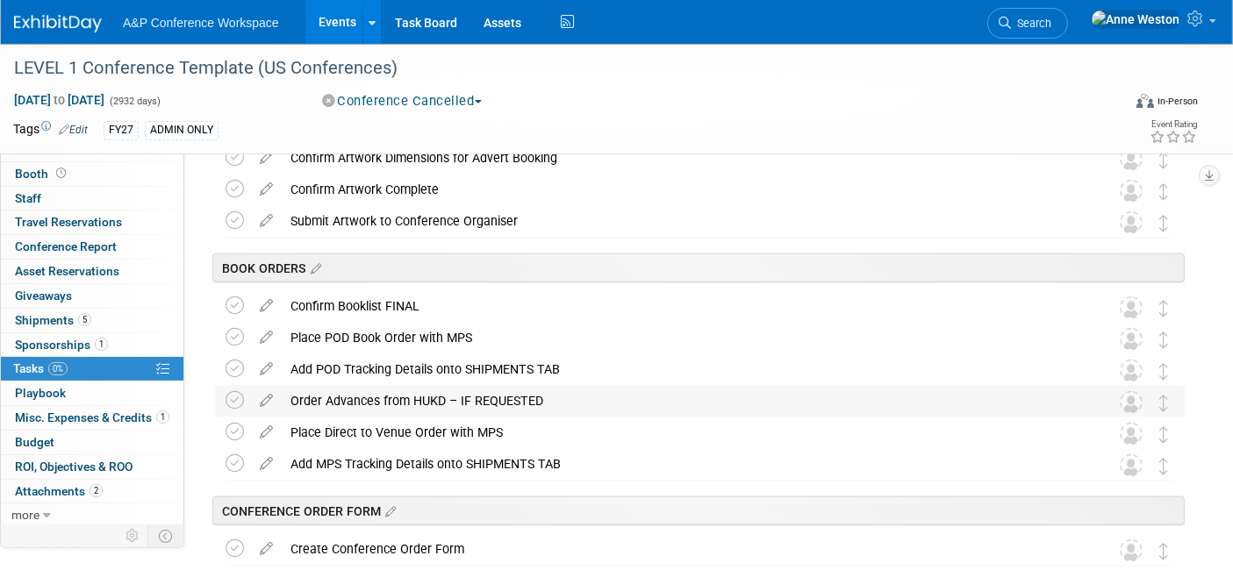
click at [370, 392] on div "Order Advances from HUKD – IF REQUESTED" at bounding box center [683, 401] width 803 height 30
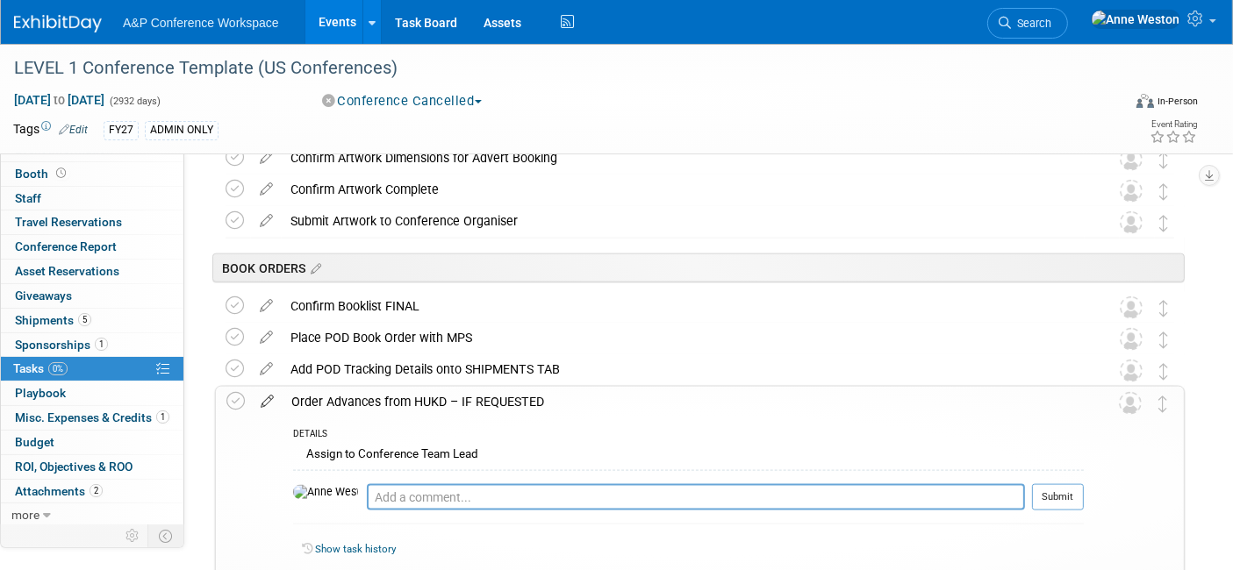
click at [262, 398] on icon at bounding box center [267, 398] width 31 height 22
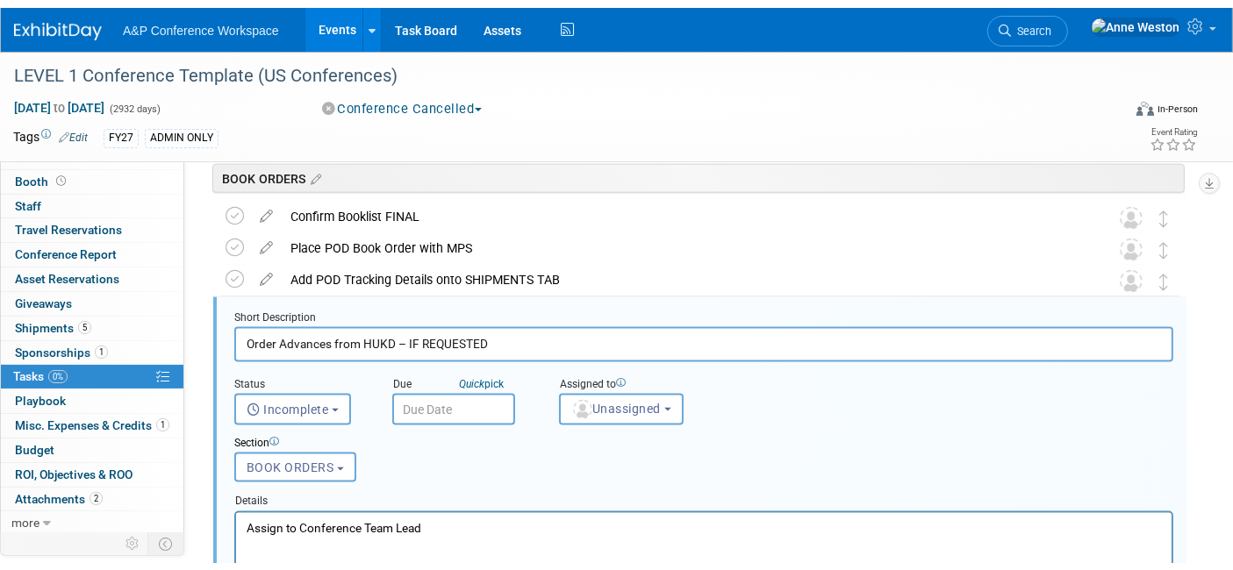
scroll to position [2327, 0]
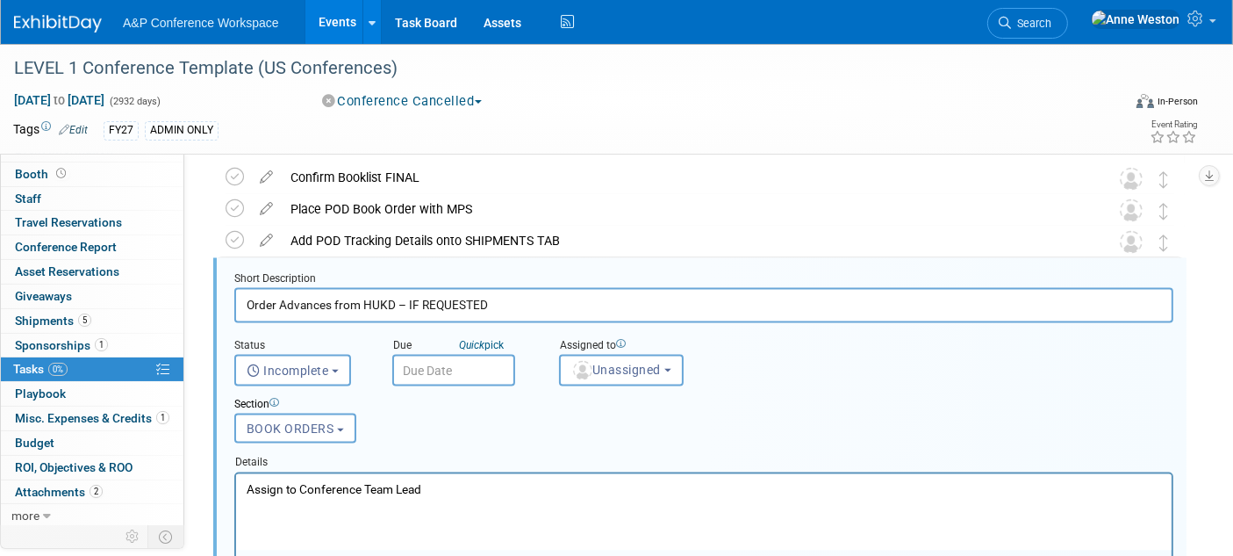
click at [470, 490] on p "Assign to Conference Team Lead" at bounding box center [703, 488] width 915 height 17
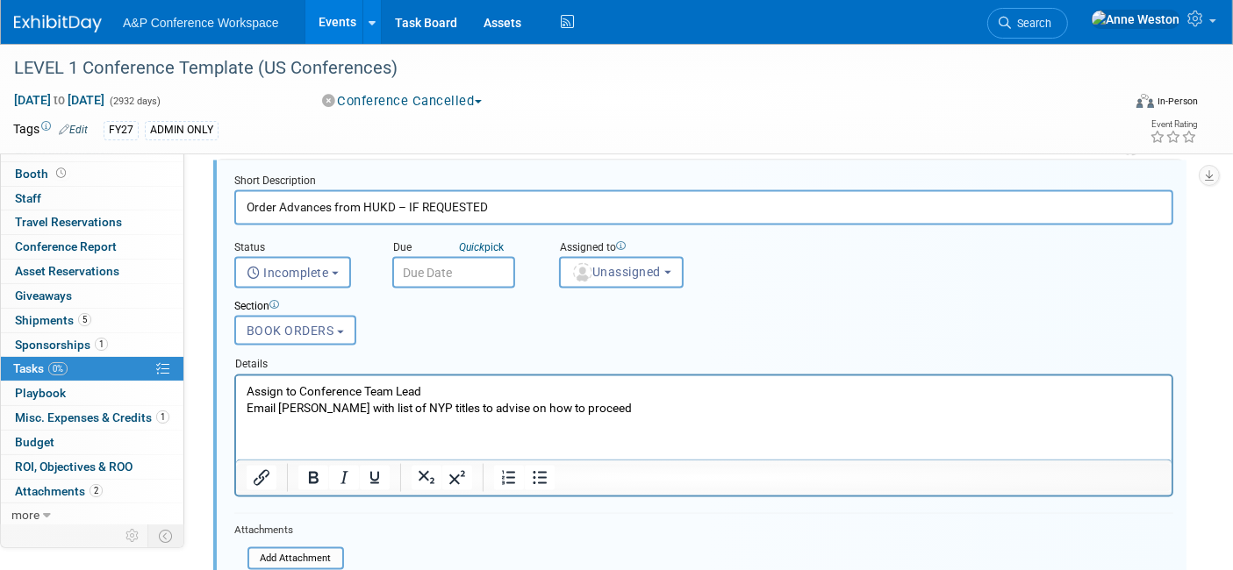
scroll to position [2522, 0]
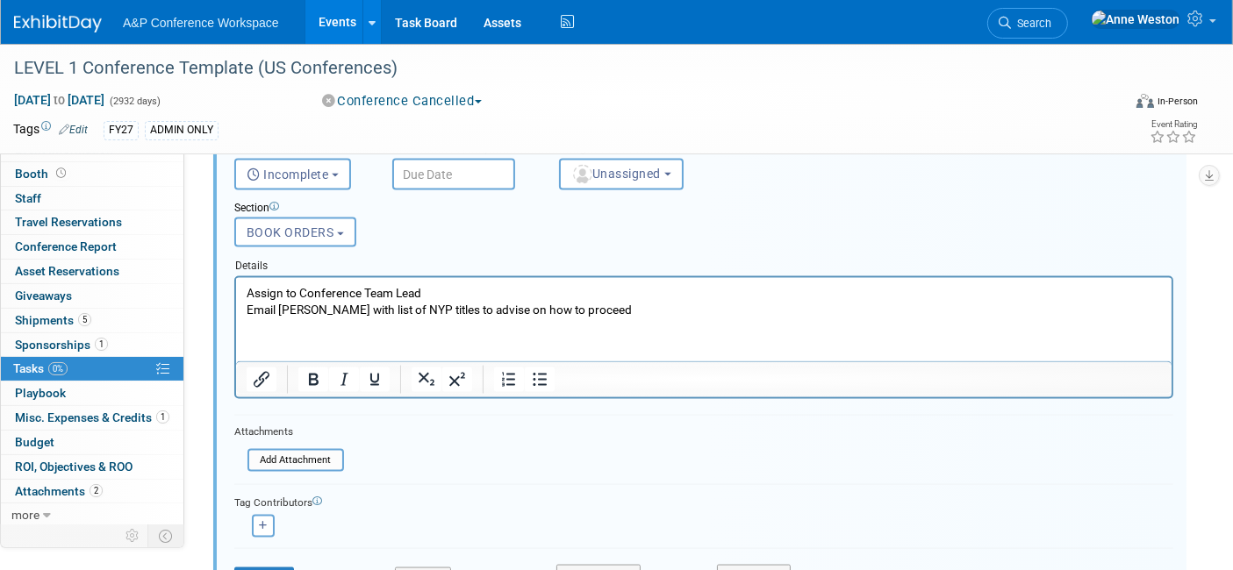
click at [531, 305] on p "Email [PERSON_NAME] with list of NYP titles to advise on how to proceed" at bounding box center [703, 309] width 915 height 17
click at [656, 305] on p "Email [PERSON_NAME] with list of NYP titles to advice on how to proceed" at bounding box center [703, 309] width 915 height 17
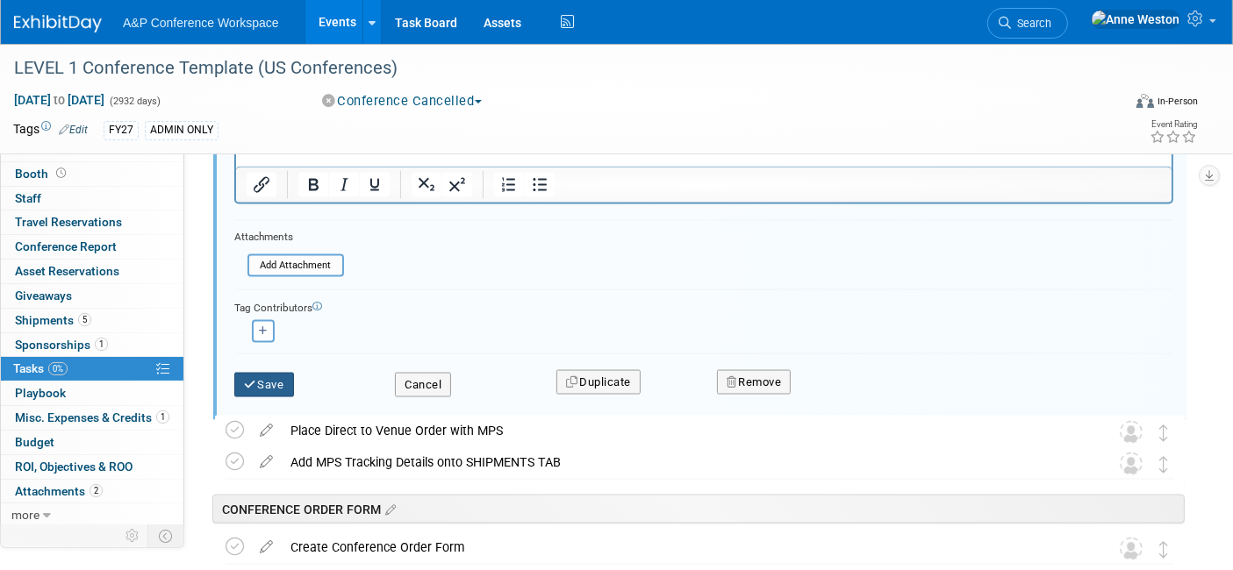
click at [263, 377] on button "Save" at bounding box center [264, 385] width 60 height 25
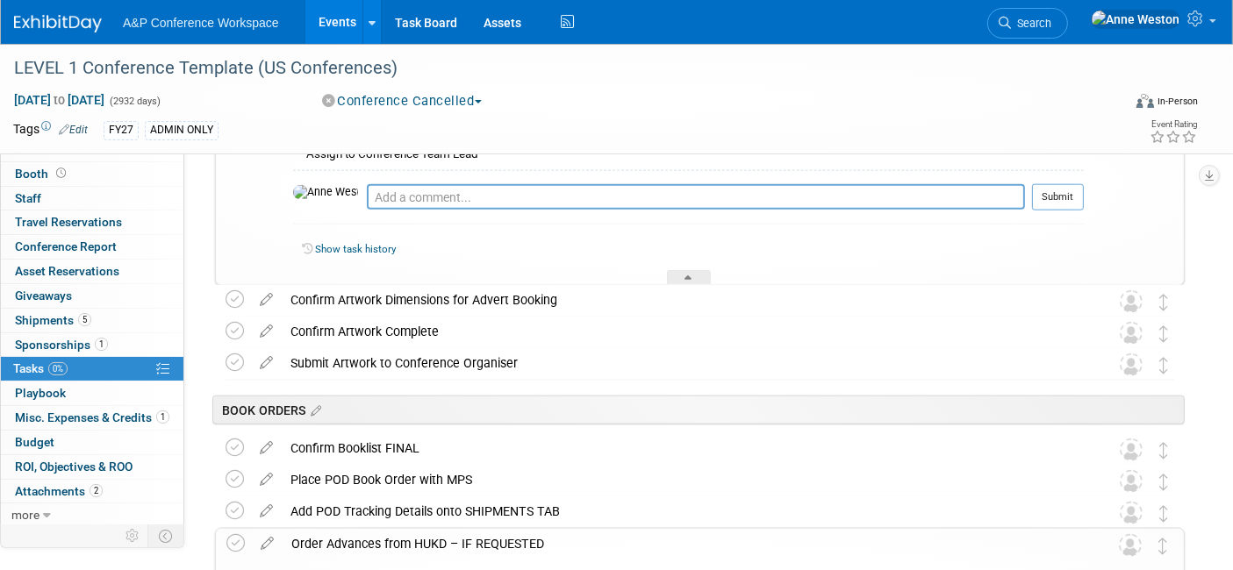
scroll to position [2229, 0]
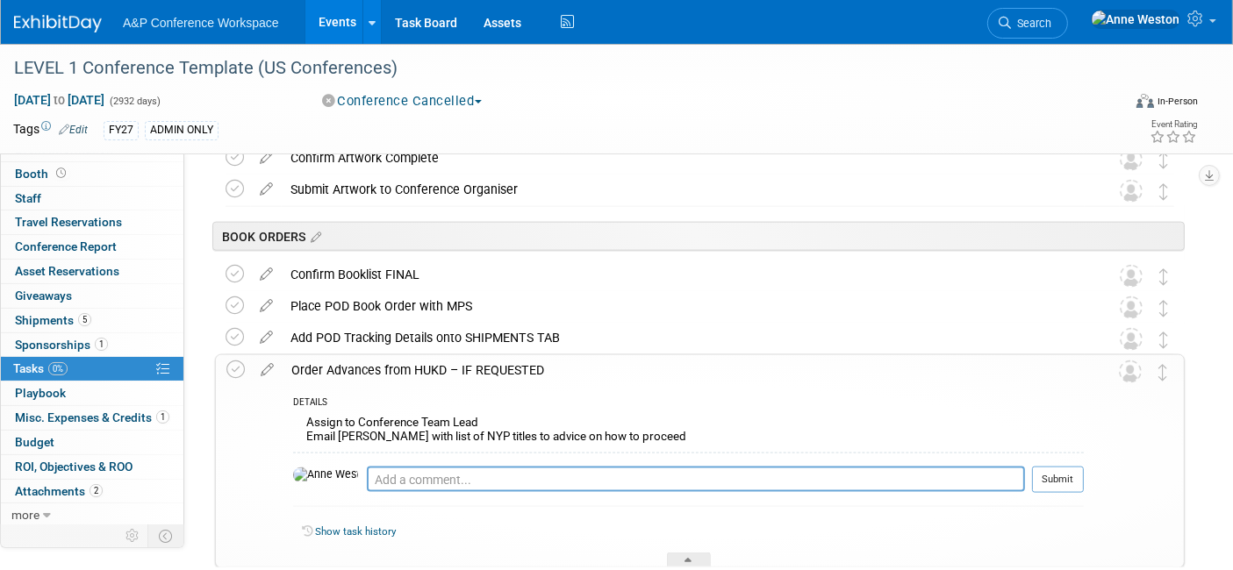
click at [358, 364] on div "Order Advances from HUKD – IF REQUESTED" at bounding box center [683, 370] width 801 height 30
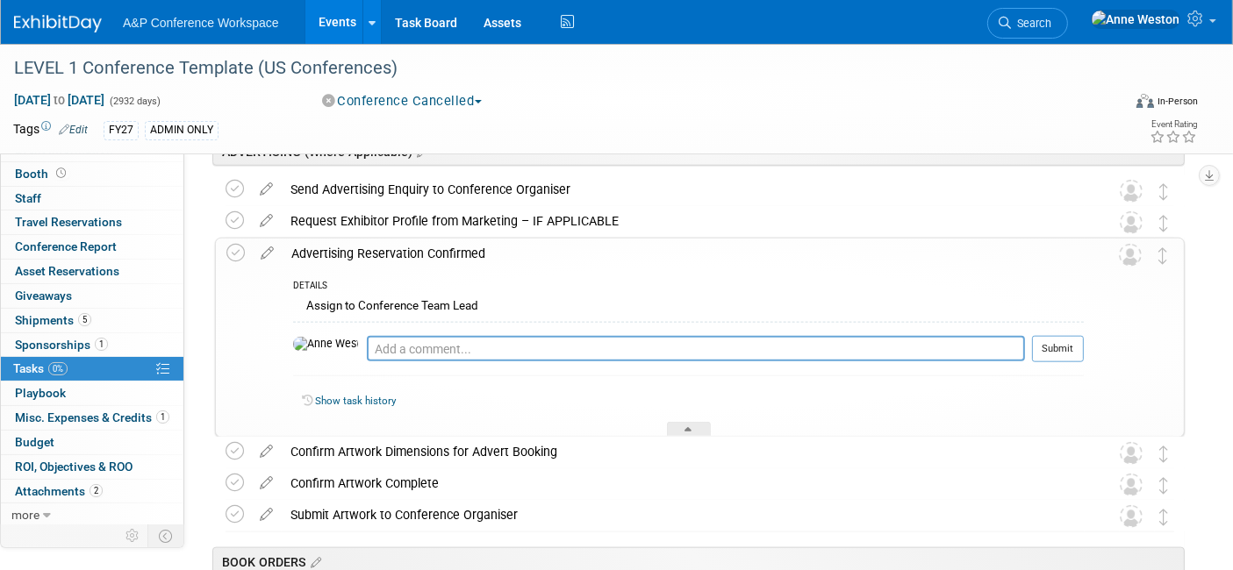
scroll to position [1840, 0]
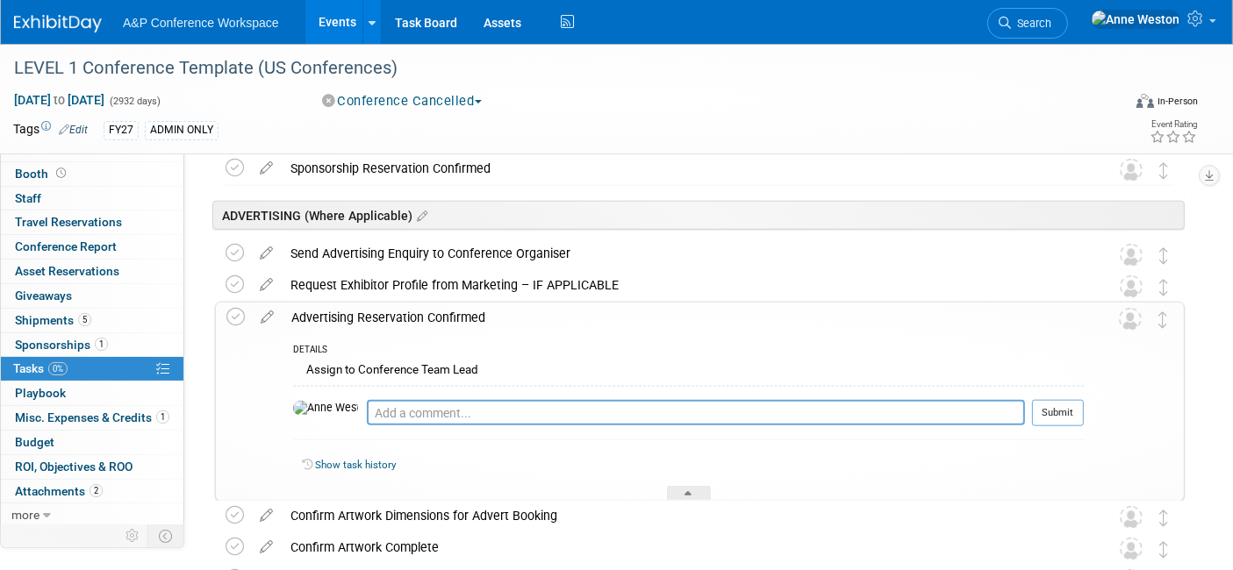
click at [368, 311] on div "Advertising Reservation Confirmed" at bounding box center [683, 318] width 801 height 30
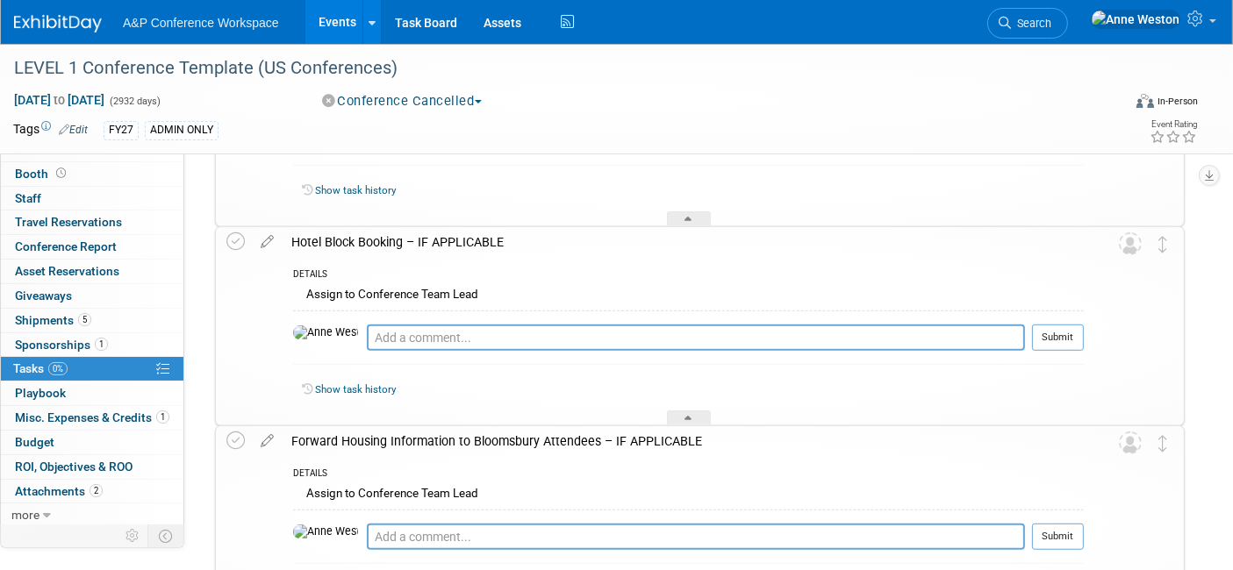
scroll to position [1157, 0]
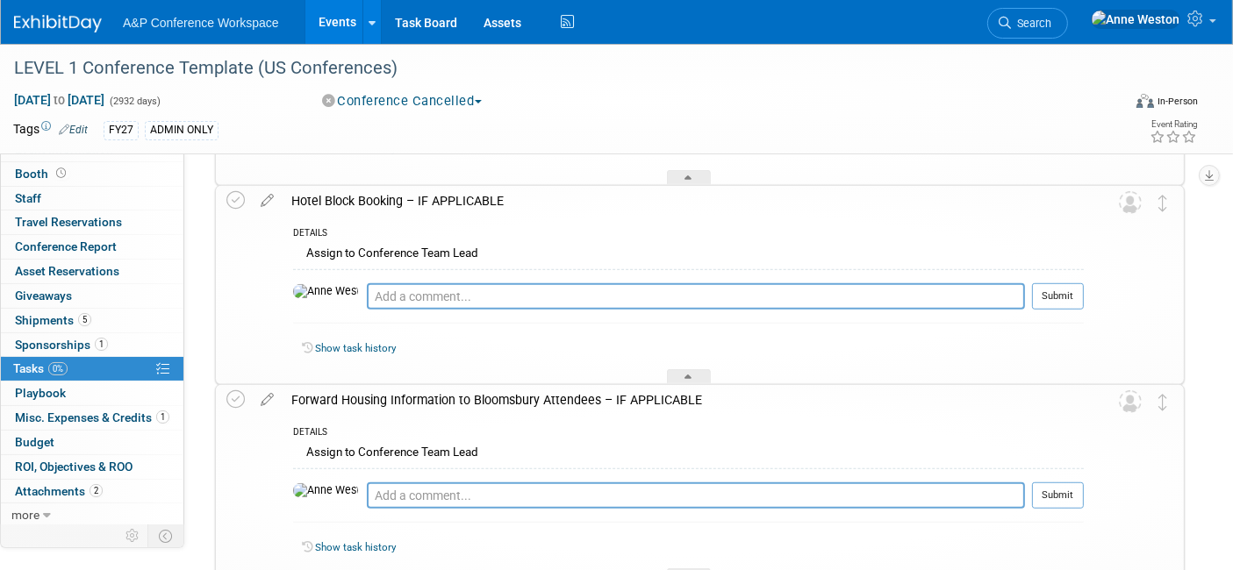
click at [398, 197] on div "Hotel Block Booking – IF APPLICABLE" at bounding box center [683, 201] width 801 height 30
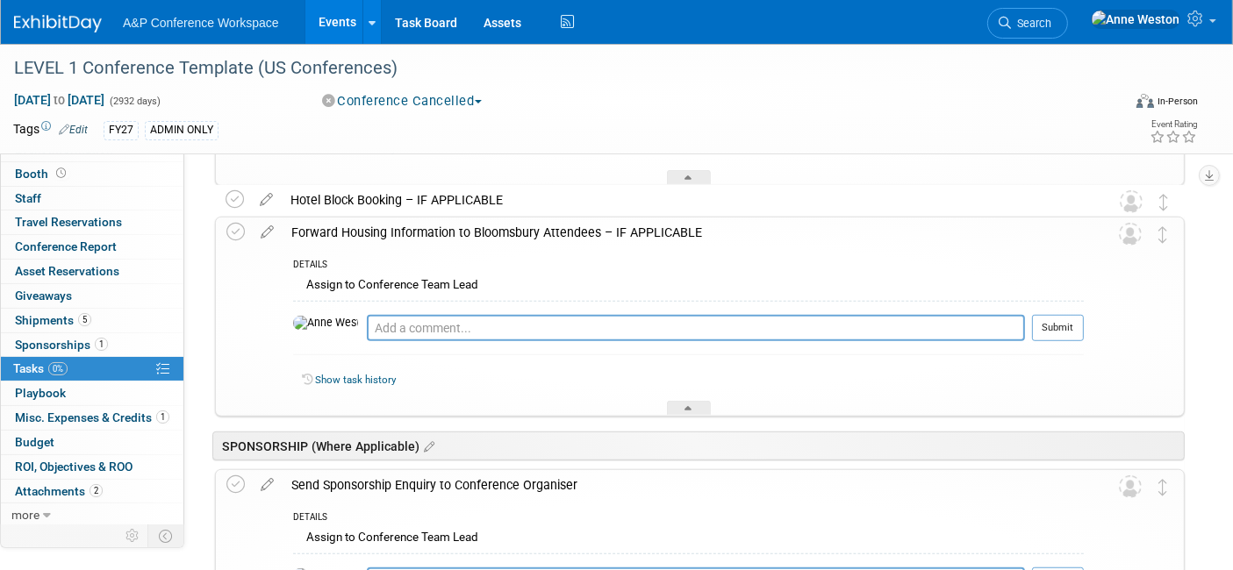
click at [407, 234] on div "Forward Housing Information to Bloomsbury Attendees – IF APPLICABLE" at bounding box center [683, 233] width 801 height 30
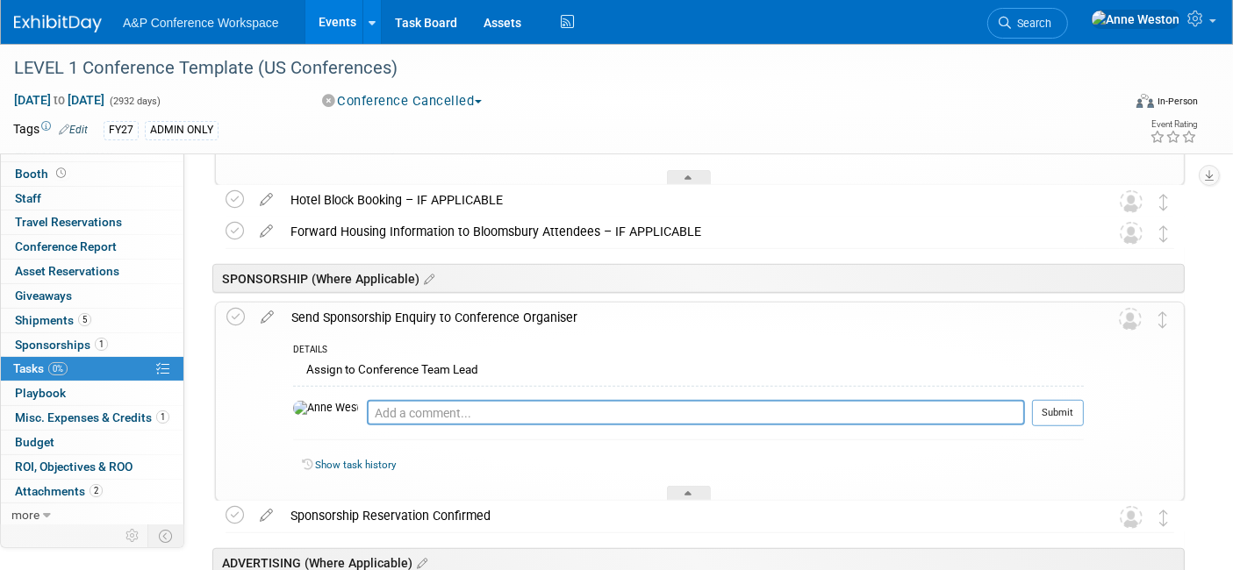
click at [416, 314] on div "Send Sponsorship Enquiry to Conference Organiser" at bounding box center [683, 318] width 801 height 30
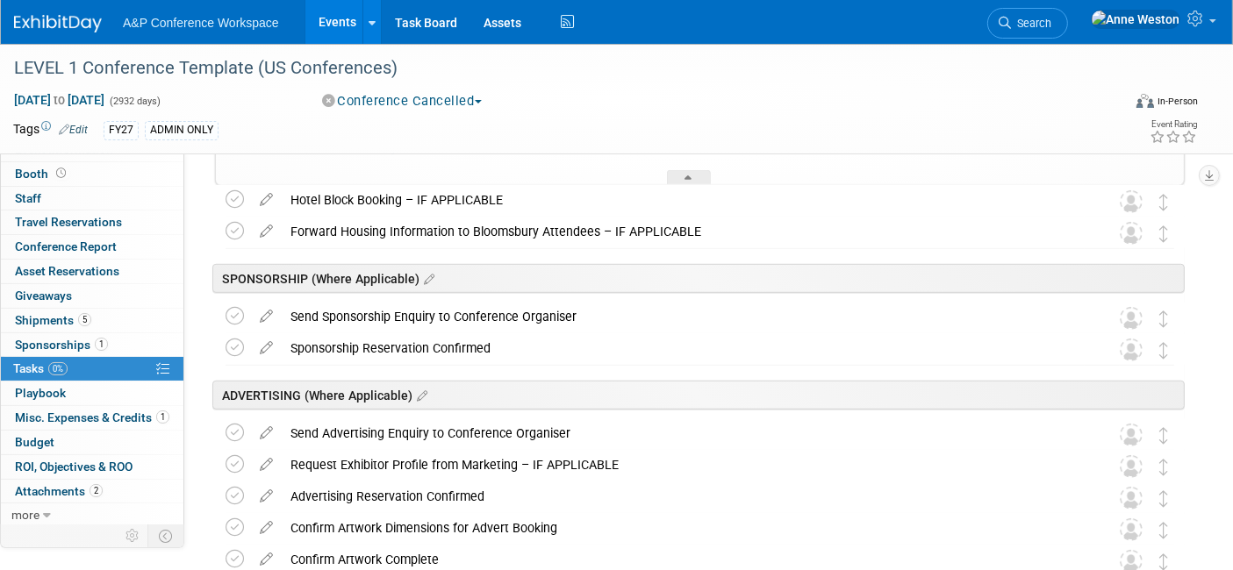
scroll to position [767, 0]
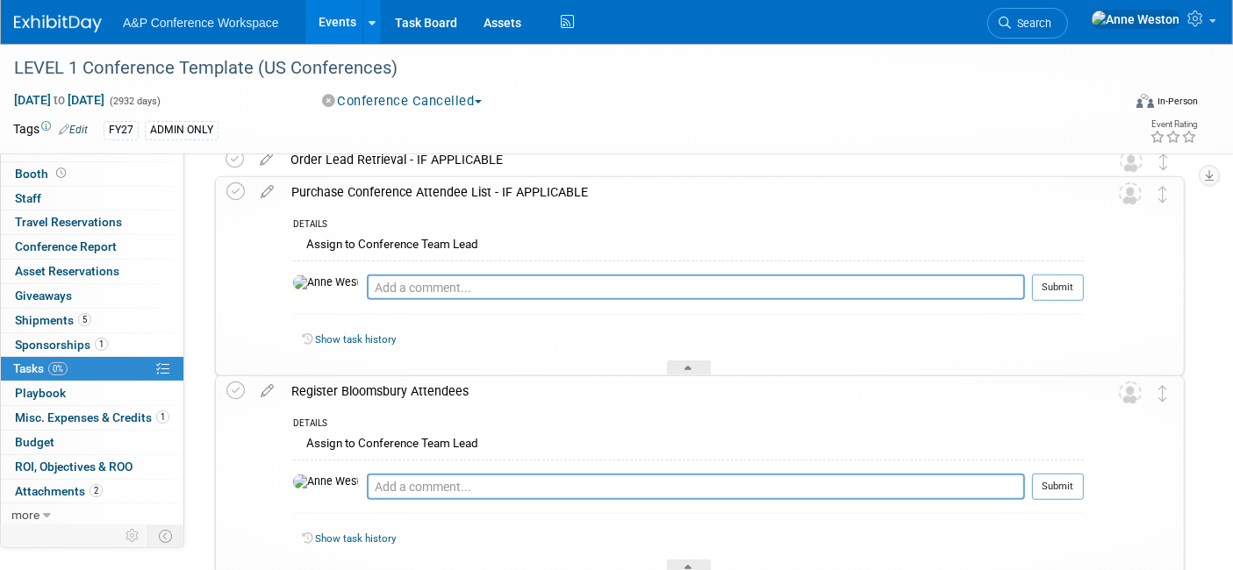
click at [380, 385] on div "Register Bloomsbury Attendees" at bounding box center [683, 392] width 801 height 30
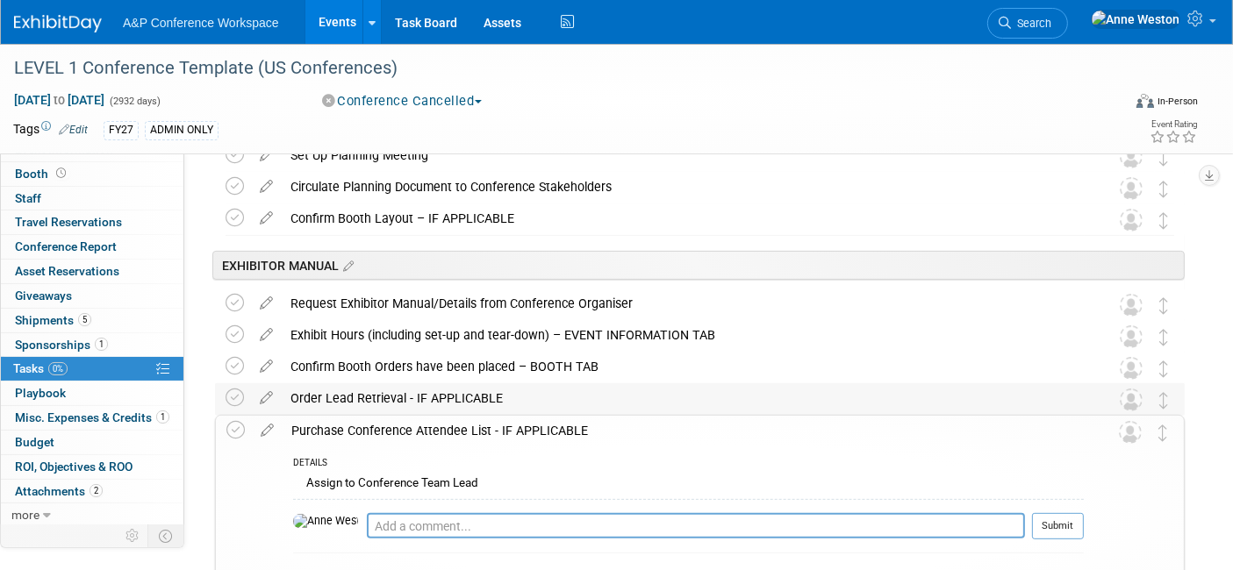
scroll to position [571, 0]
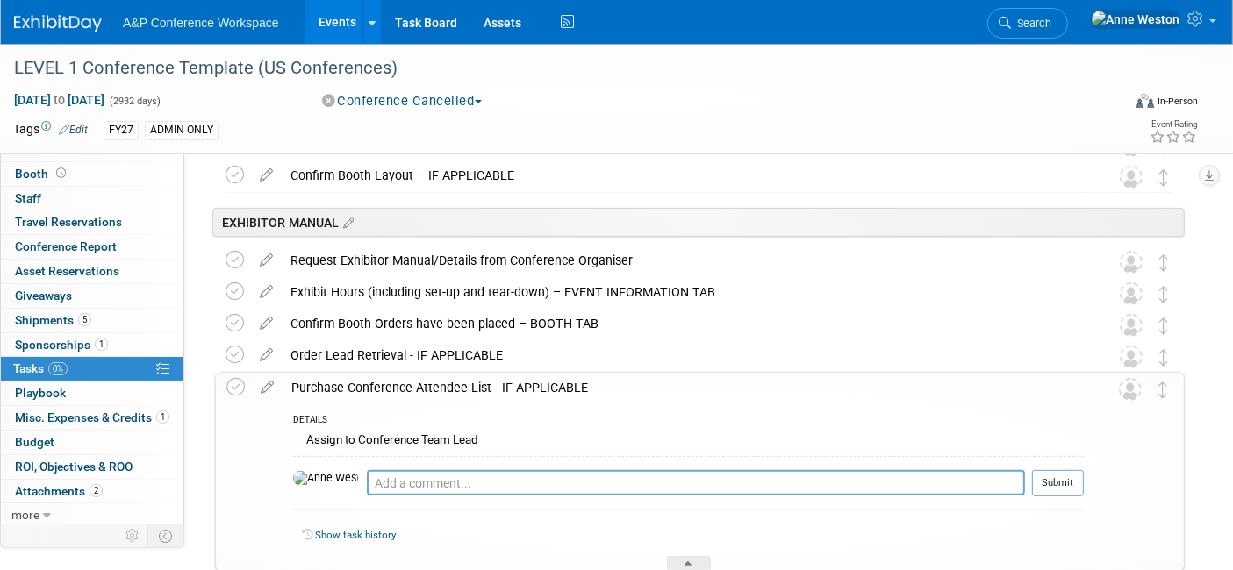
click at [384, 388] on div "Purchase Conference Attendee List - IF APPLICABLE" at bounding box center [683, 388] width 801 height 30
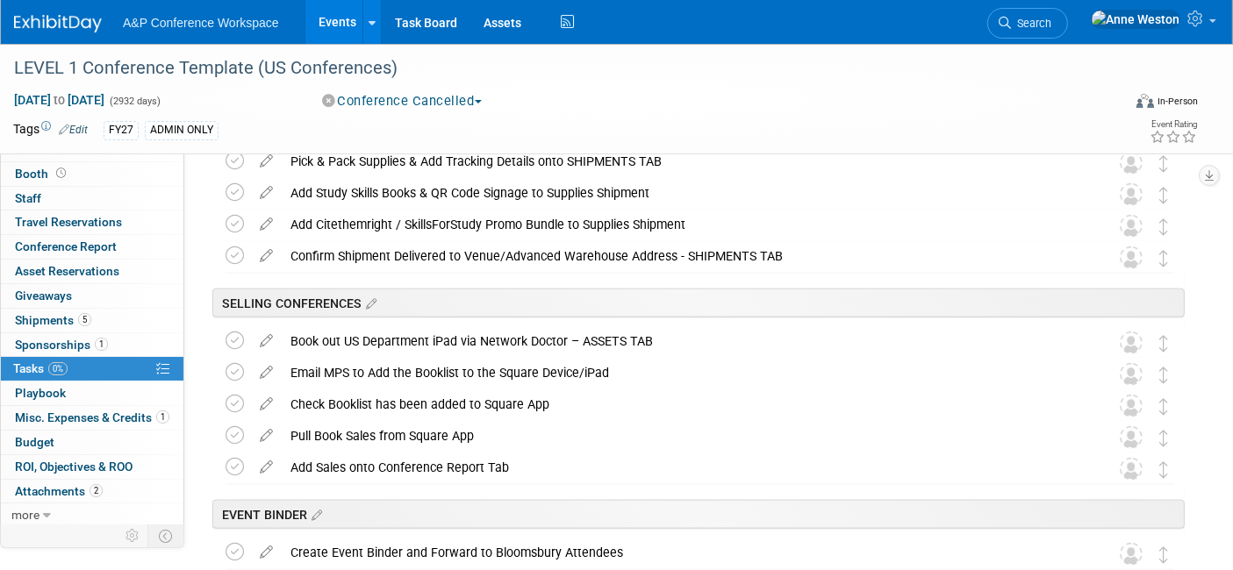
scroll to position [2371, 0]
click at [404, 341] on div "Book out US Department iPad via Network Doctor – ASSETS TAB" at bounding box center [683, 342] width 803 height 30
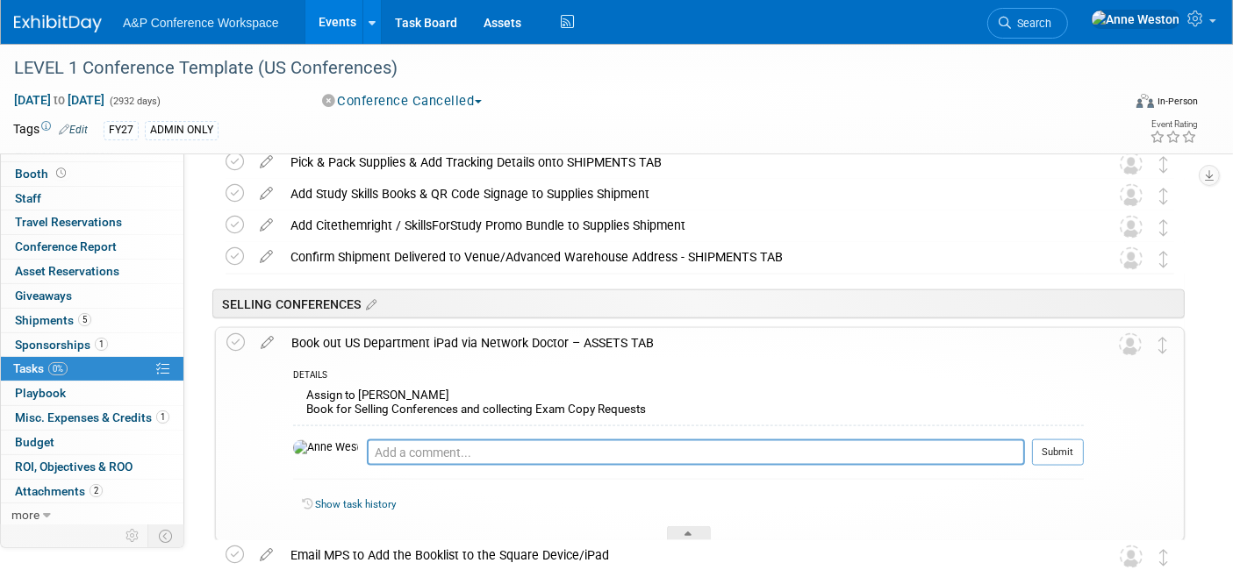
click at [404, 341] on div "Book out US Department iPad via Network Doctor – ASSETS TAB" at bounding box center [683, 343] width 801 height 30
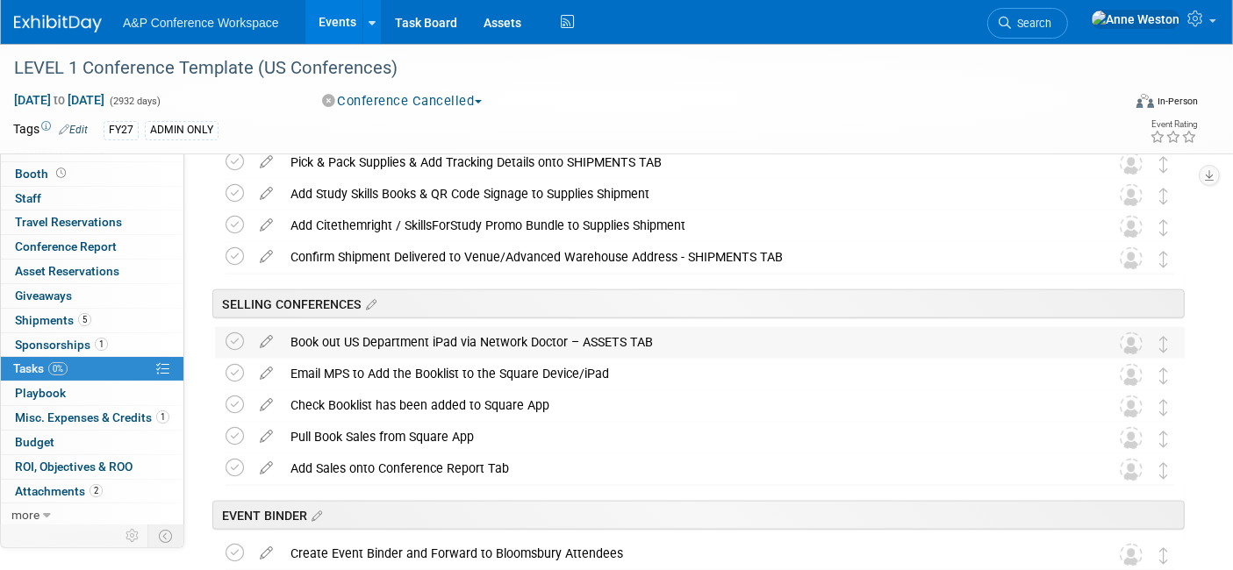
click at [404, 341] on div "Book out US Department iPad via Network Doctor – ASSETS TAB" at bounding box center [683, 342] width 803 height 30
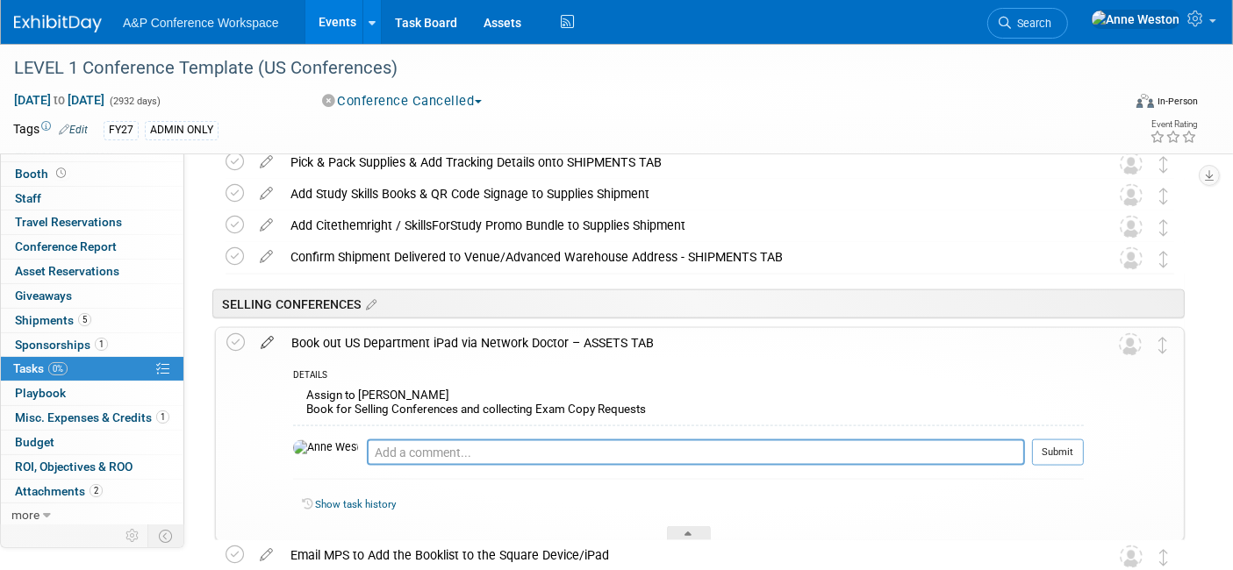
click at [265, 336] on icon at bounding box center [267, 339] width 31 height 22
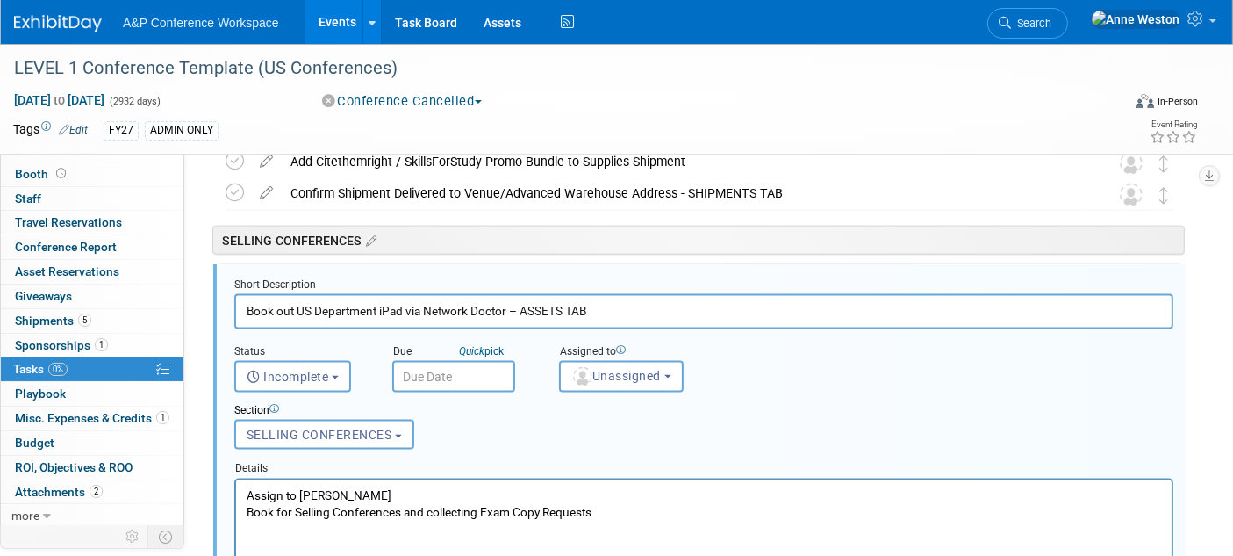
scroll to position [2442, 0]
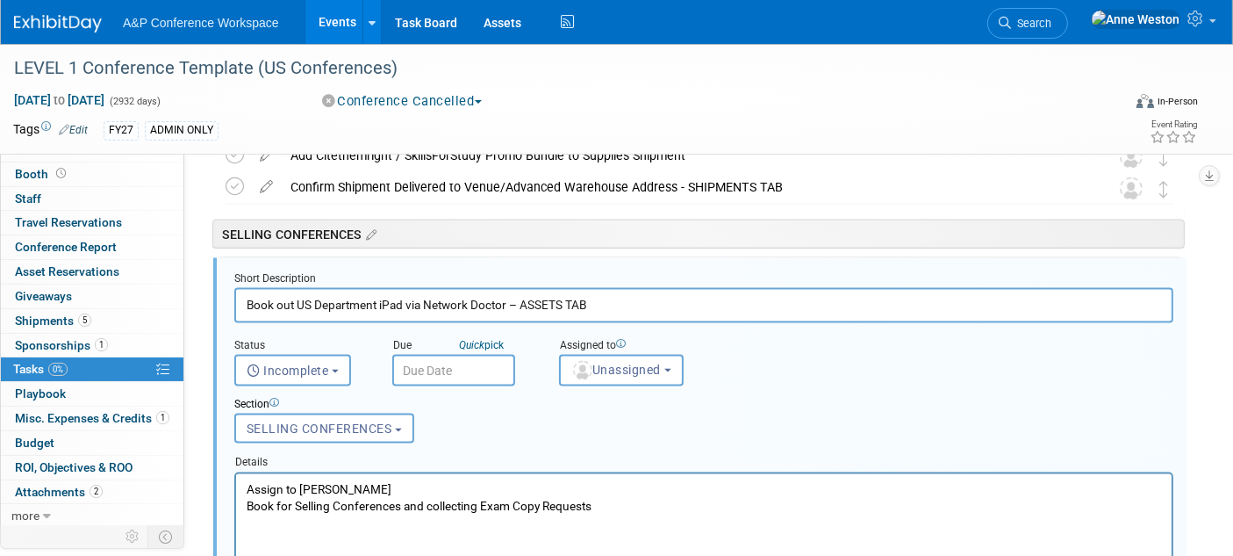
click at [358, 484] on p "Assign to [PERSON_NAME] Book for Selling Conferences and collecting Exam Copy R…" at bounding box center [703, 496] width 915 height 33
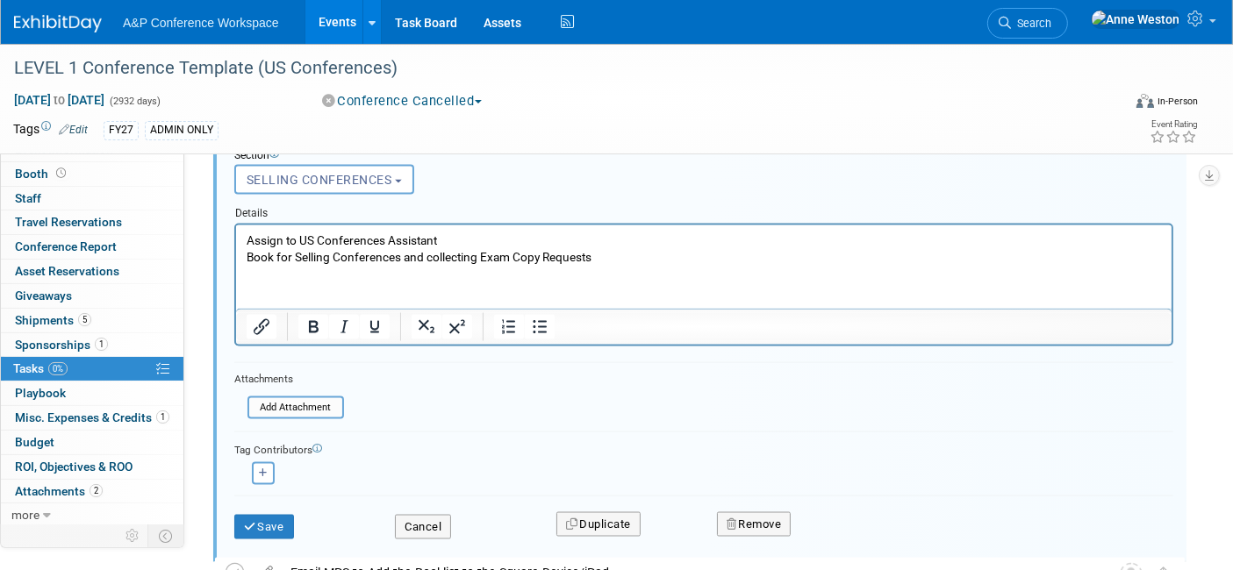
scroll to position [2735, 0]
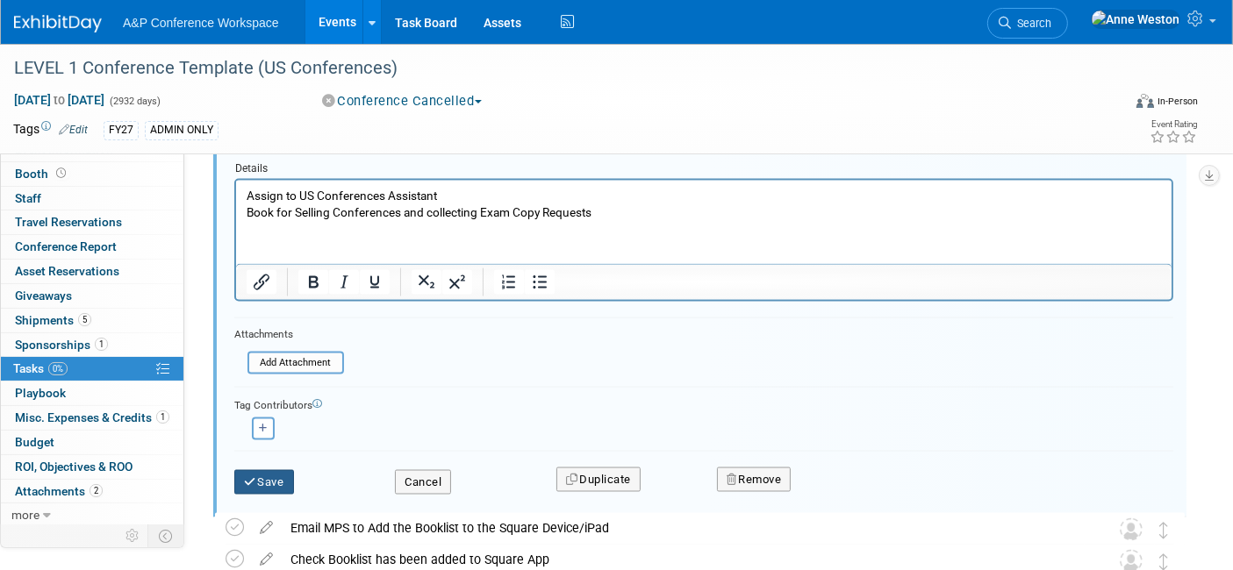
click at [269, 473] on button "Save" at bounding box center [264, 482] width 60 height 25
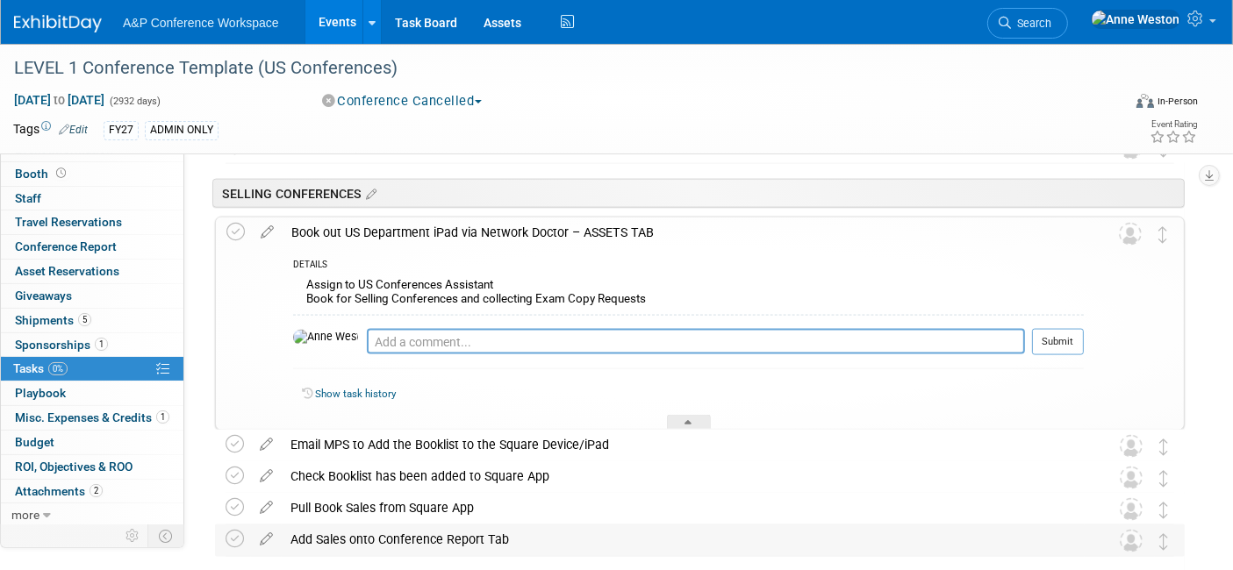
scroll to position [2442, 0]
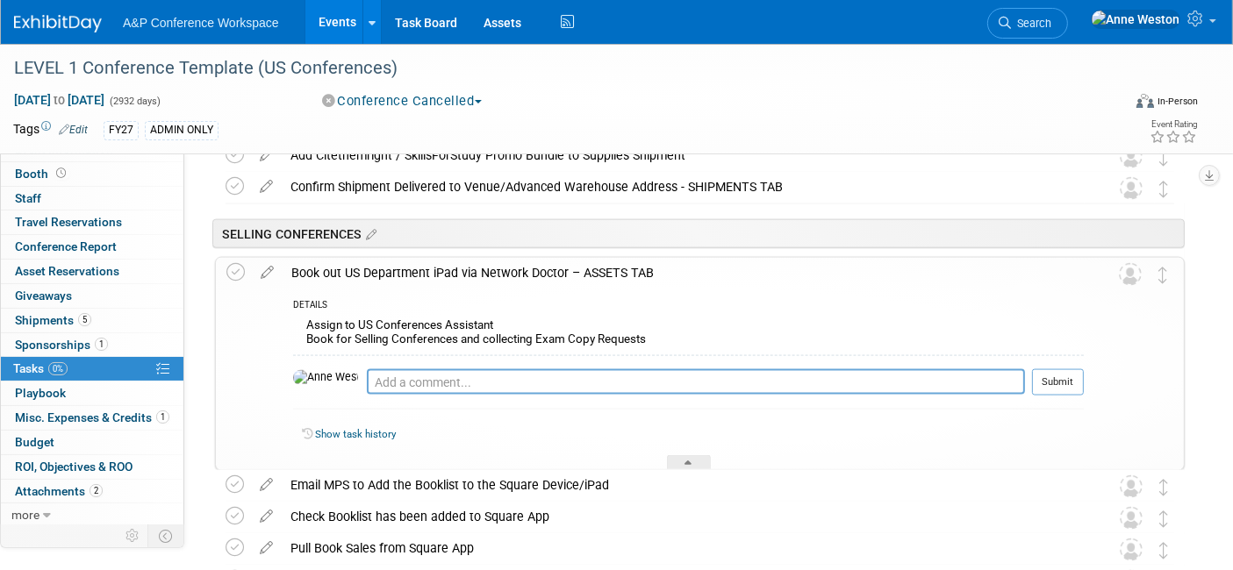
click at [447, 262] on div "Book out US Department iPad via Network Doctor – ASSETS TAB" at bounding box center [683, 273] width 801 height 30
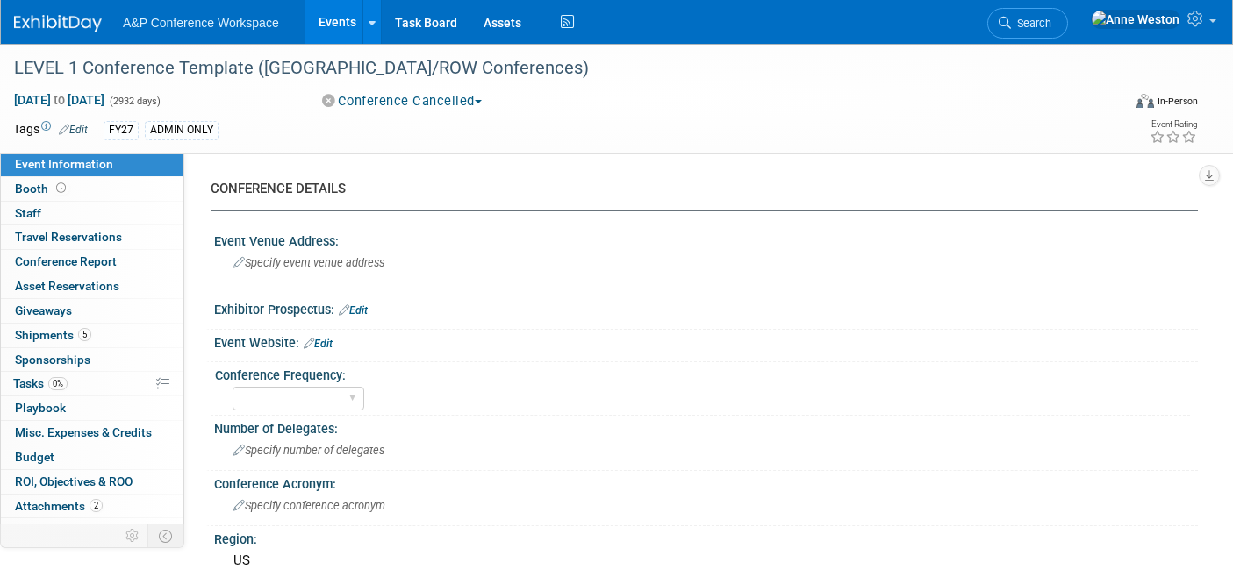
select select "Level 1"
select select "In-Person Booth"
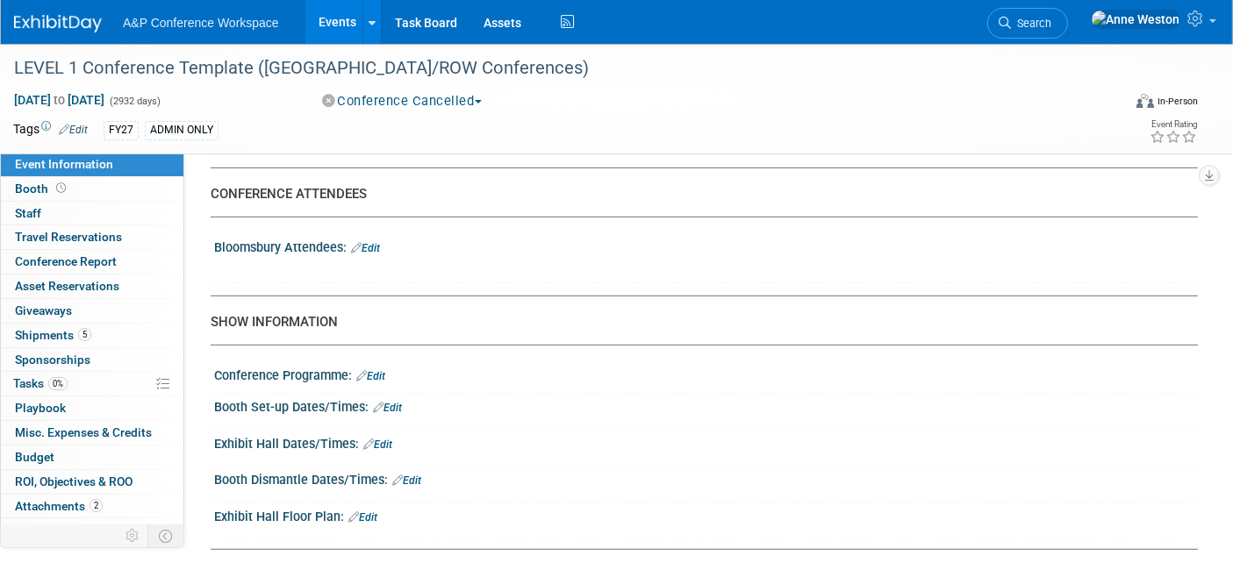
scroll to position [1462, 0]
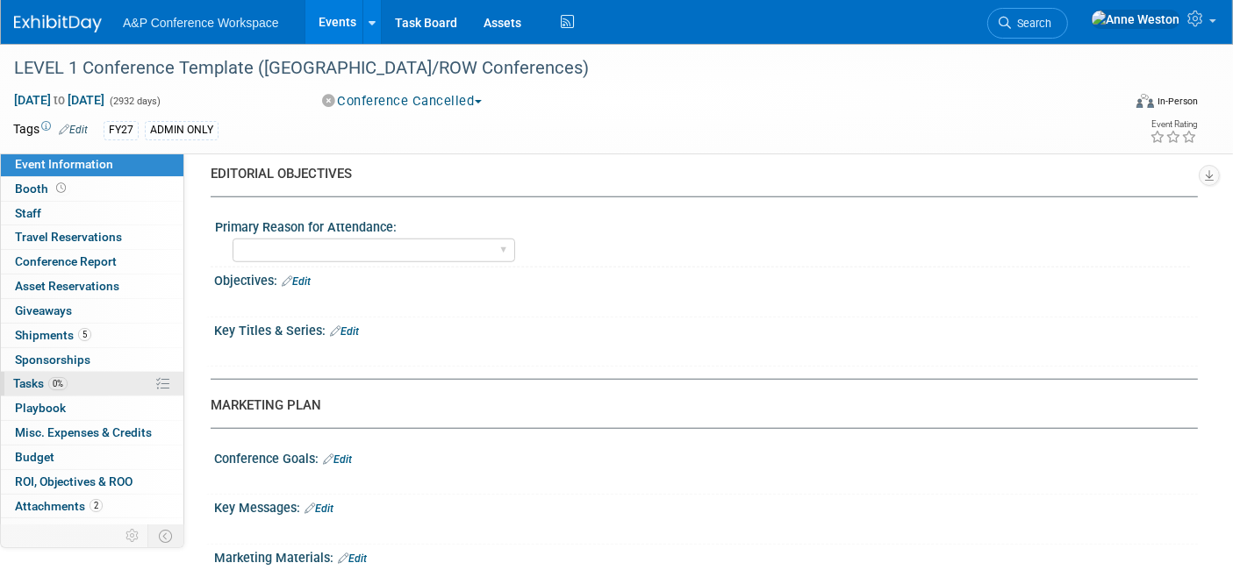
click at [62, 373] on link "0% Tasks 0%" at bounding box center [92, 384] width 183 height 24
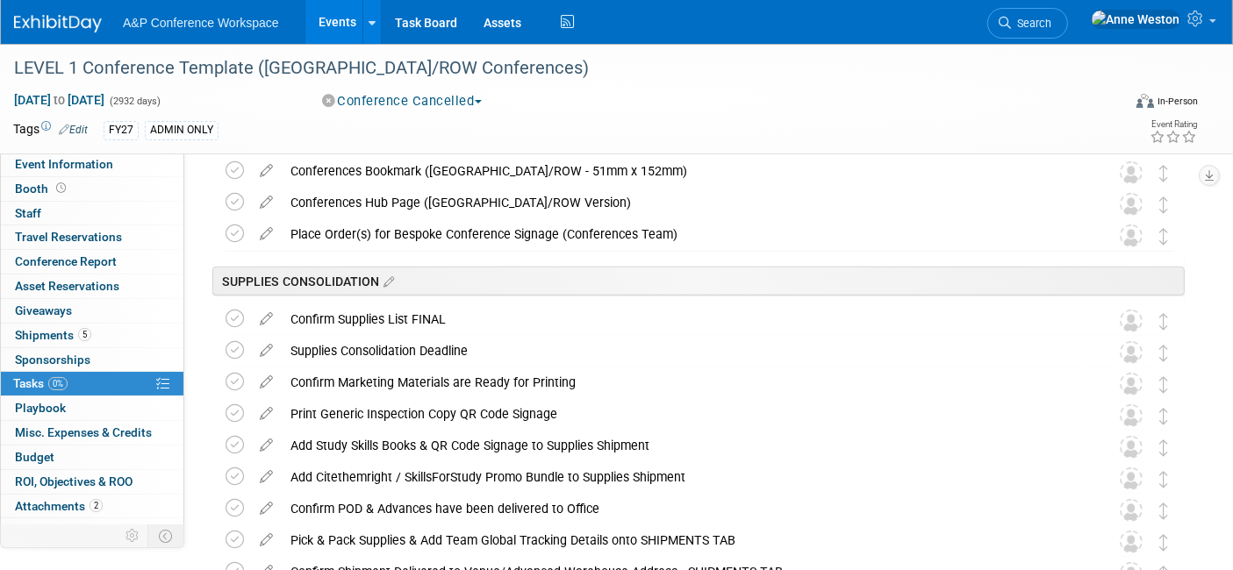
scroll to position [1560, 0]
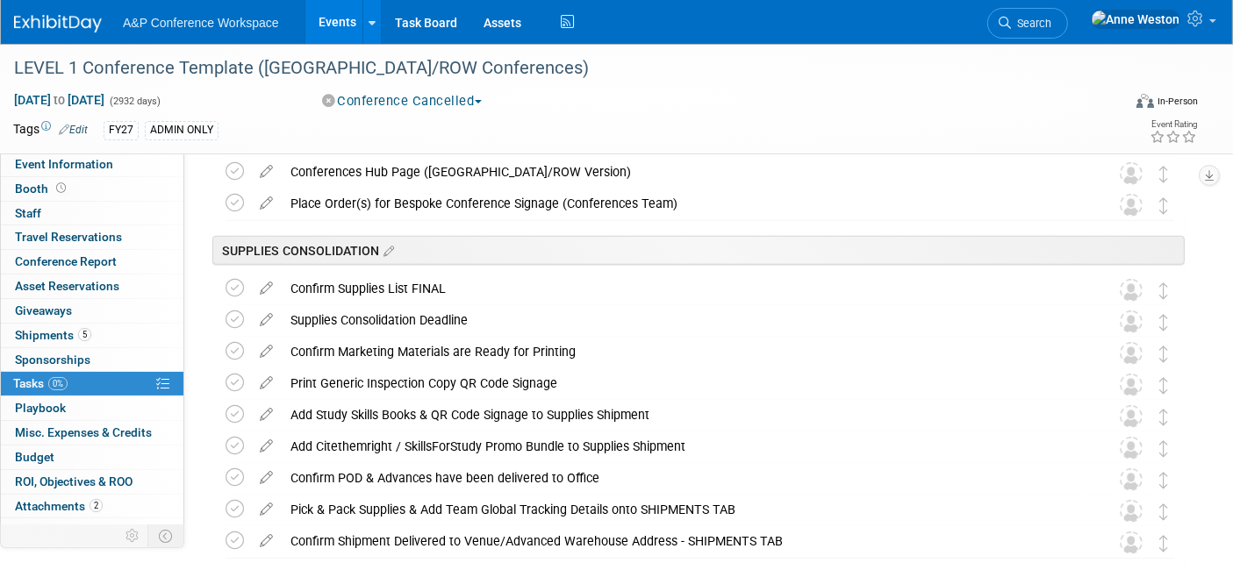
click at [261, 319] on icon at bounding box center [266, 316] width 31 height 22
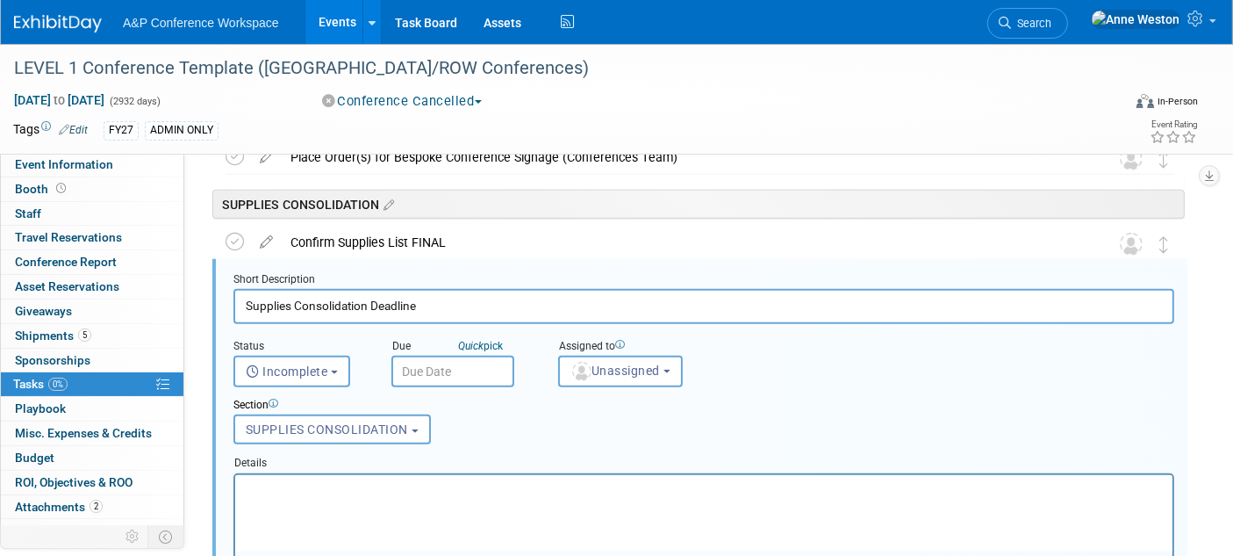
scroll to position [1607, 0]
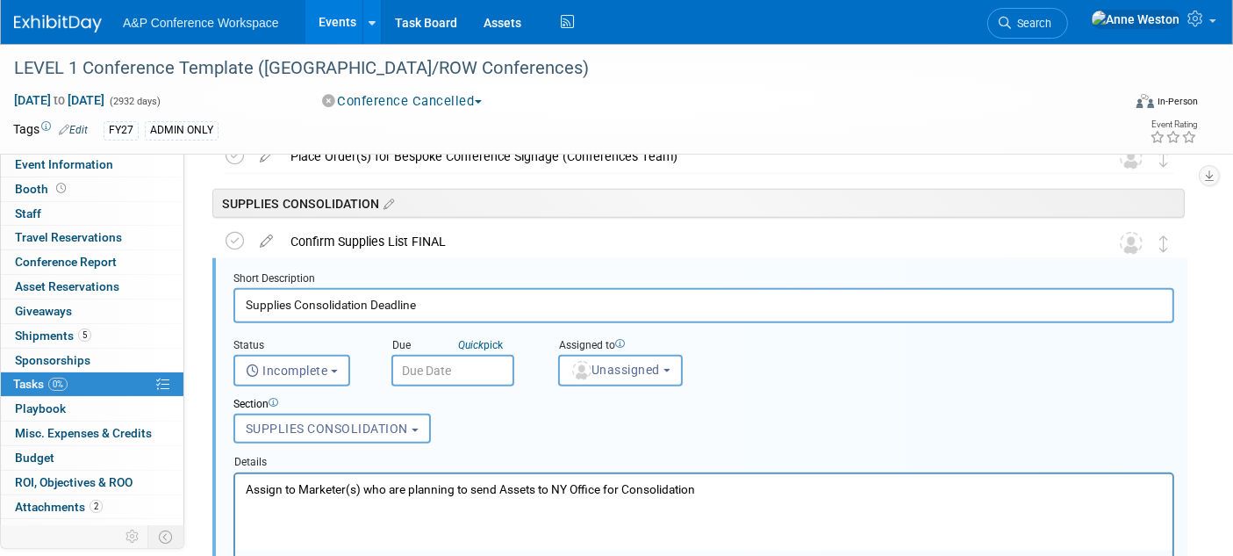
click at [560, 486] on p "Assign to Marketer(s) who are planning to send Assets to NY Office for Consolid…" at bounding box center [703, 488] width 917 height 17
click at [843, 497] on html "Assign to Marketer(s) who are planning to send Assets to Oxford Office for Cons…" at bounding box center [702, 485] width 937 height 24
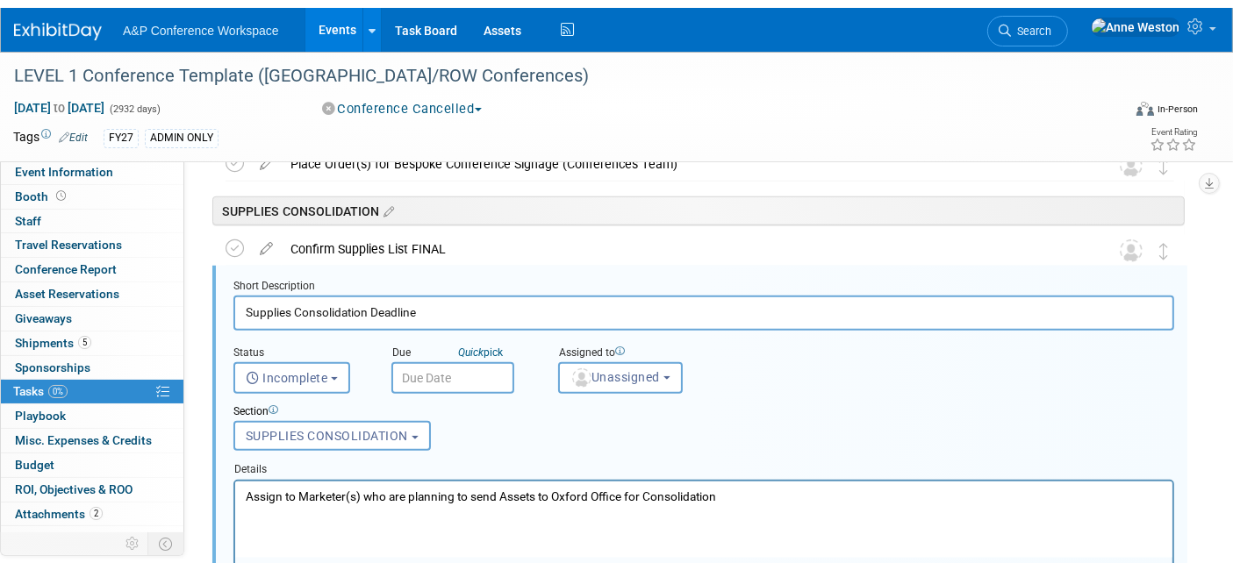
scroll to position [1900, 0]
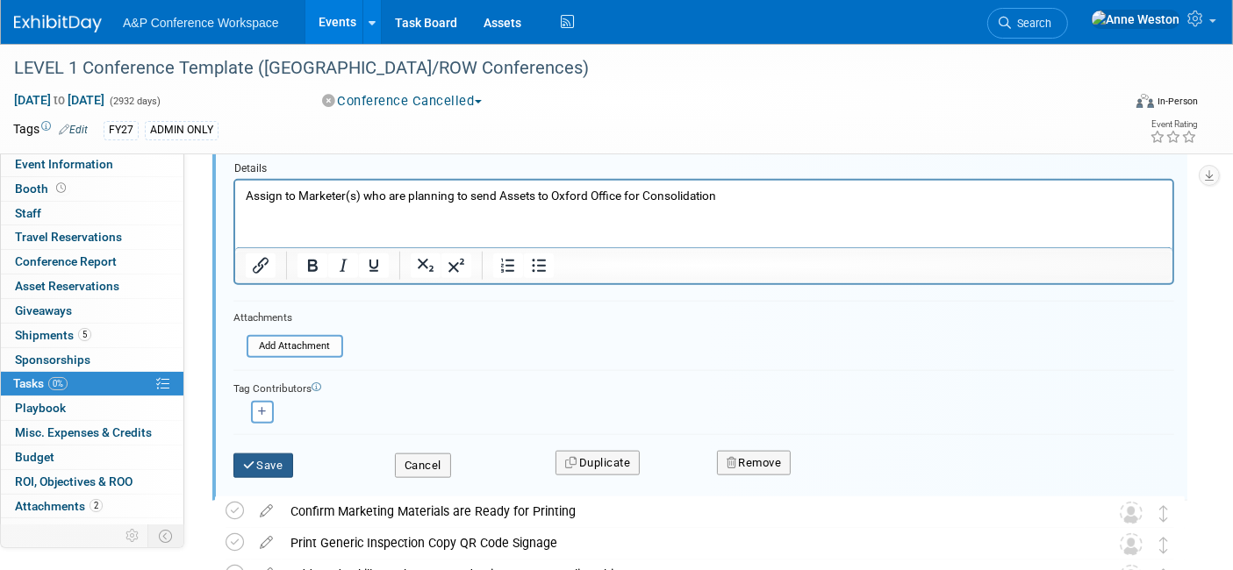
click at [247, 465] on button "Save" at bounding box center [263, 466] width 60 height 25
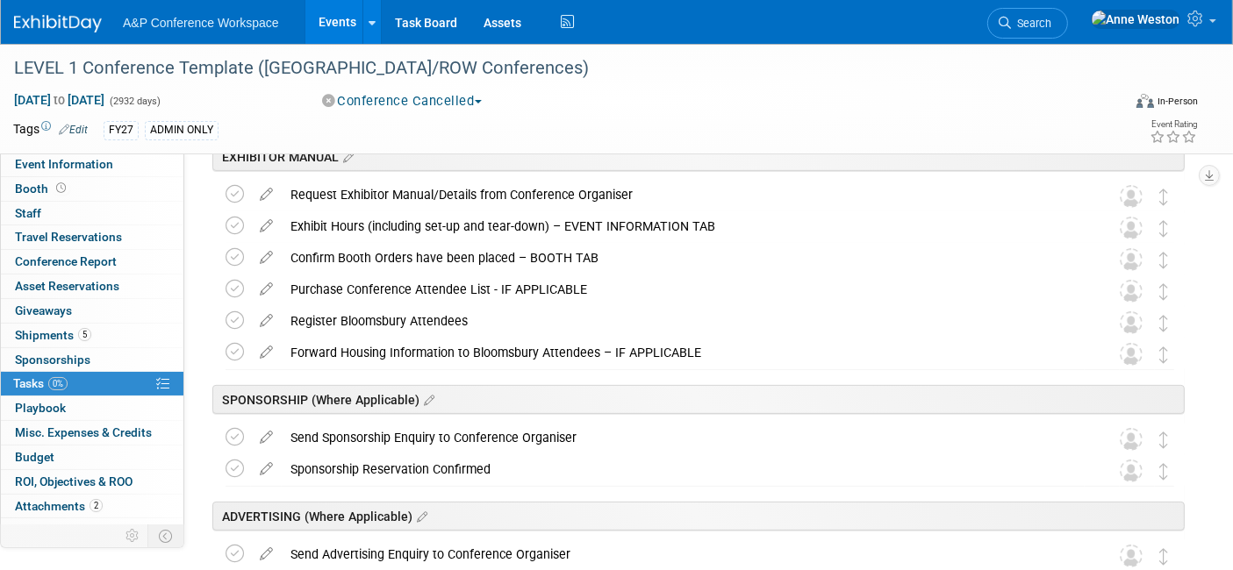
scroll to position [437, 0]
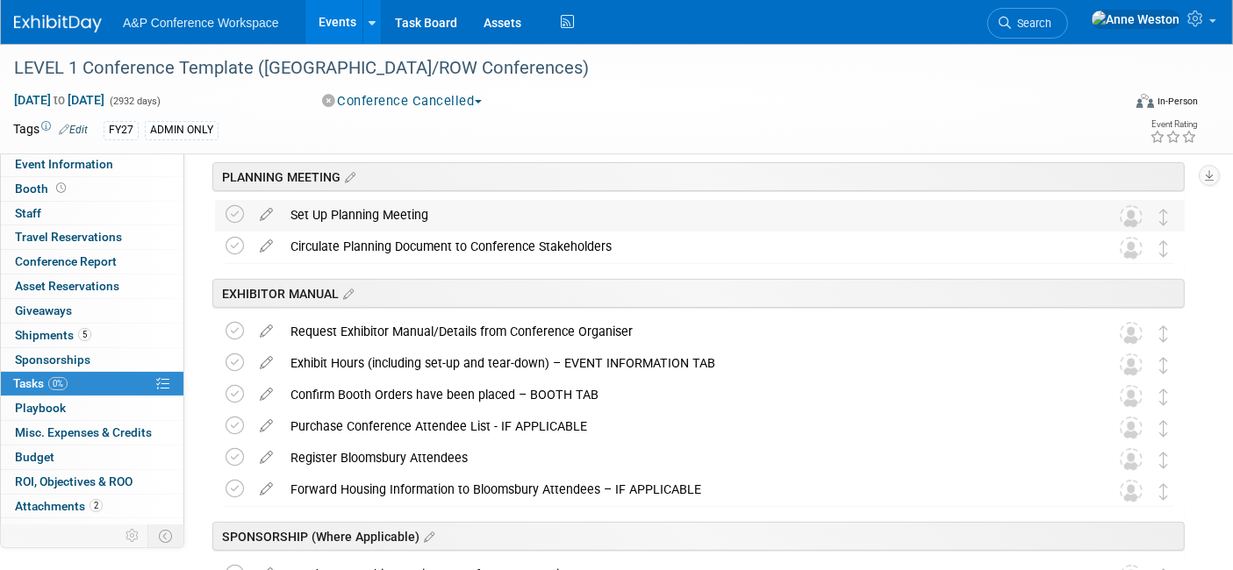
click at [419, 209] on div "Set Up Planning Meeting" at bounding box center [683, 215] width 803 height 30
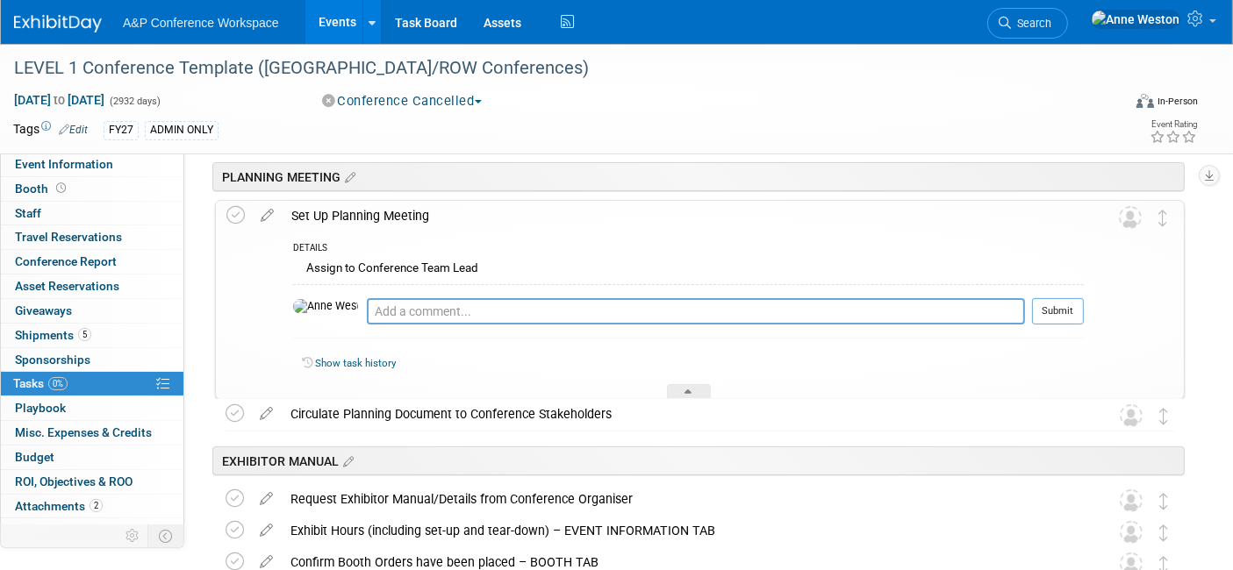
click at [419, 209] on div "Set Up Planning Meeting" at bounding box center [683, 216] width 801 height 30
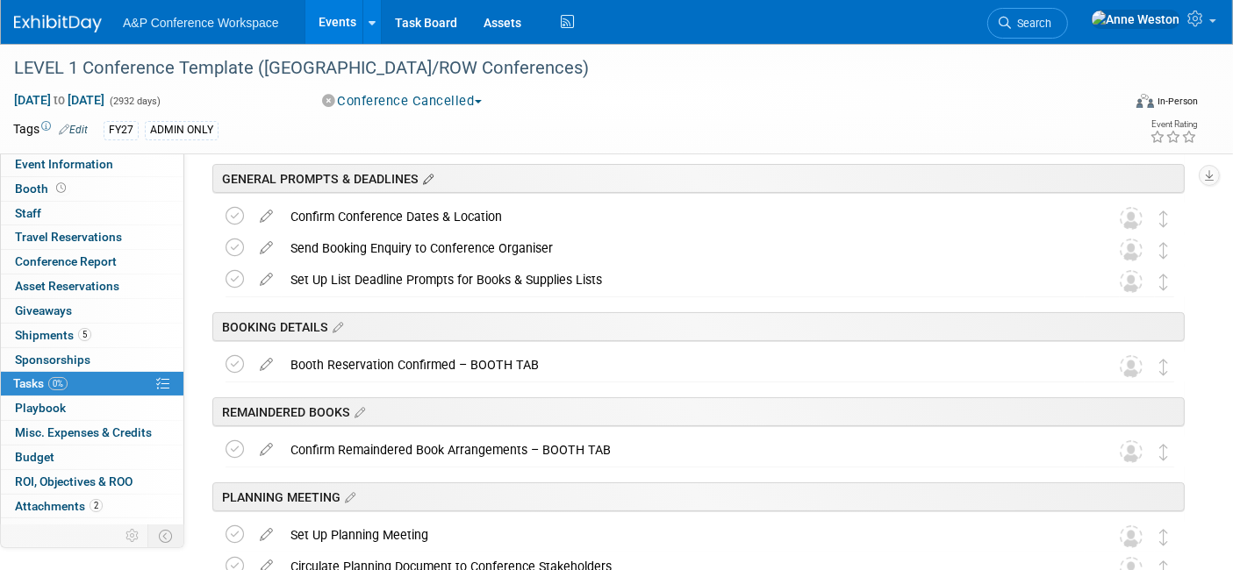
scroll to position [47, 0]
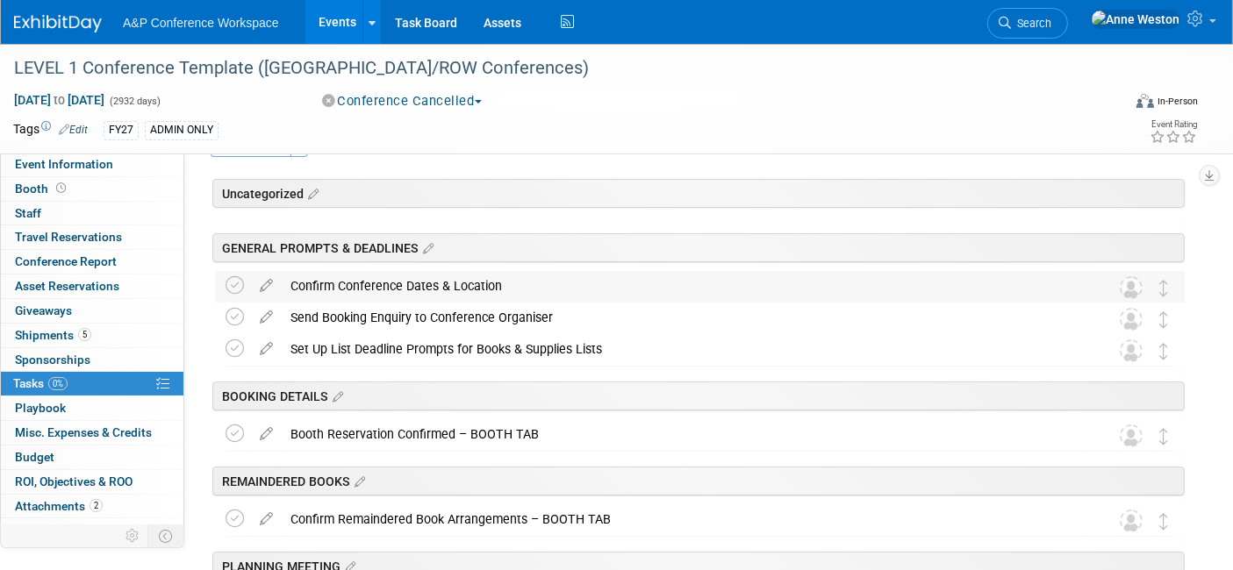
click at [441, 284] on div "Confirm Conference Dates & Location" at bounding box center [683, 286] width 803 height 30
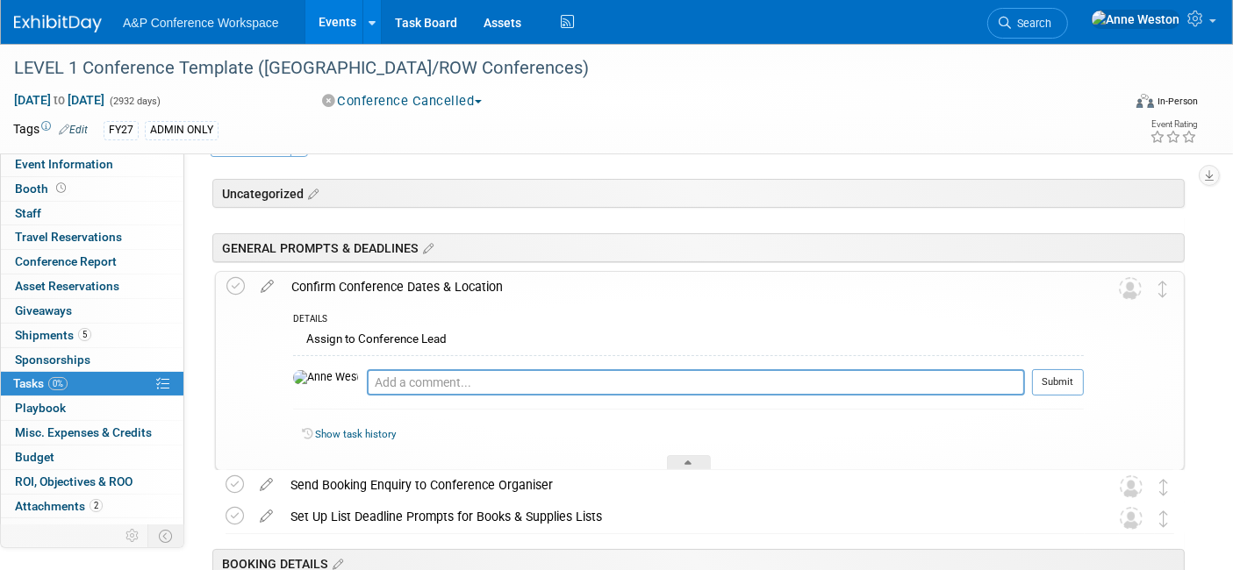
click at [441, 284] on div "Confirm Conference Dates & Location" at bounding box center [683, 287] width 801 height 30
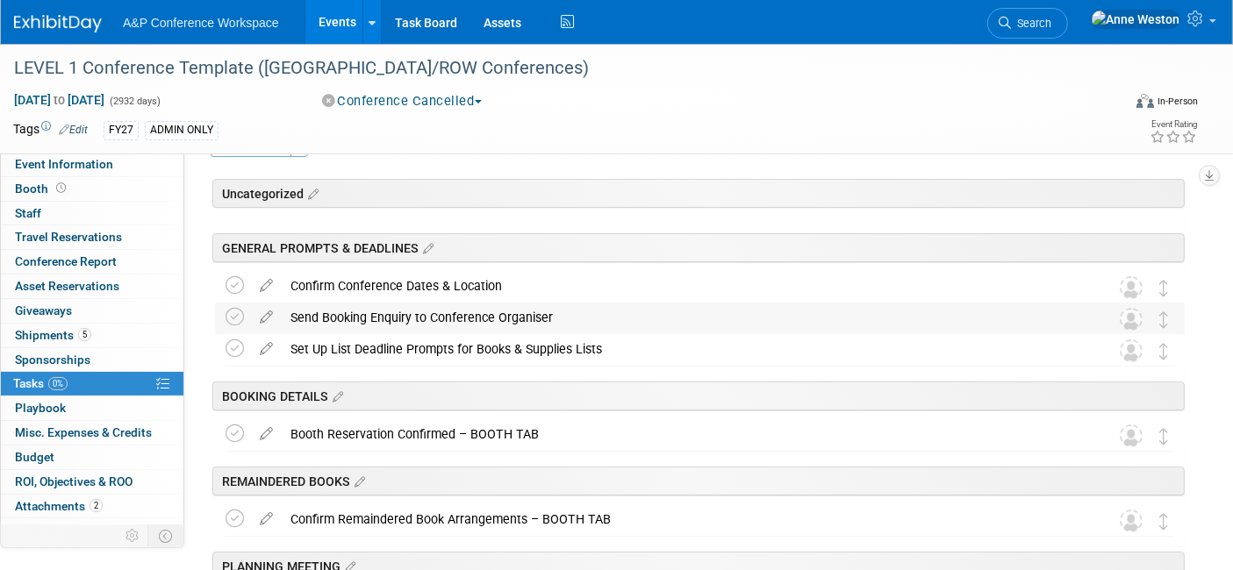
click at [426, 312] on div "Send Booking Enquiry to Conference Organiser" at bounding box center [683, 318] width 803 height 30
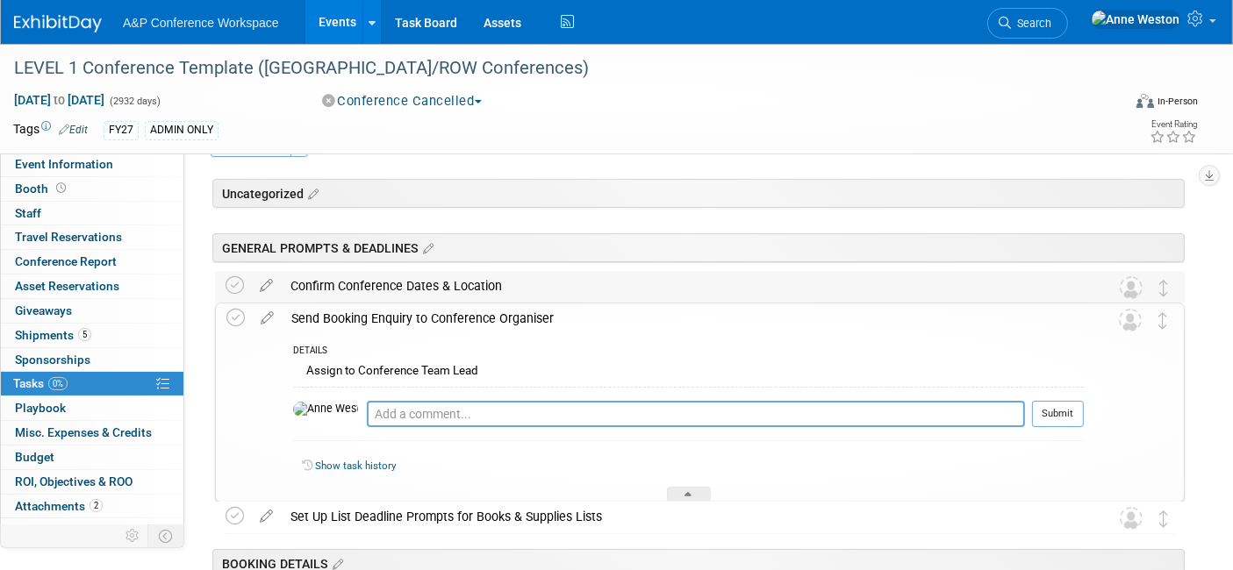
click at [427, 283] on div "Confirm Conference Dates & Location" at bounding box center [683, 286] width 803 height 30
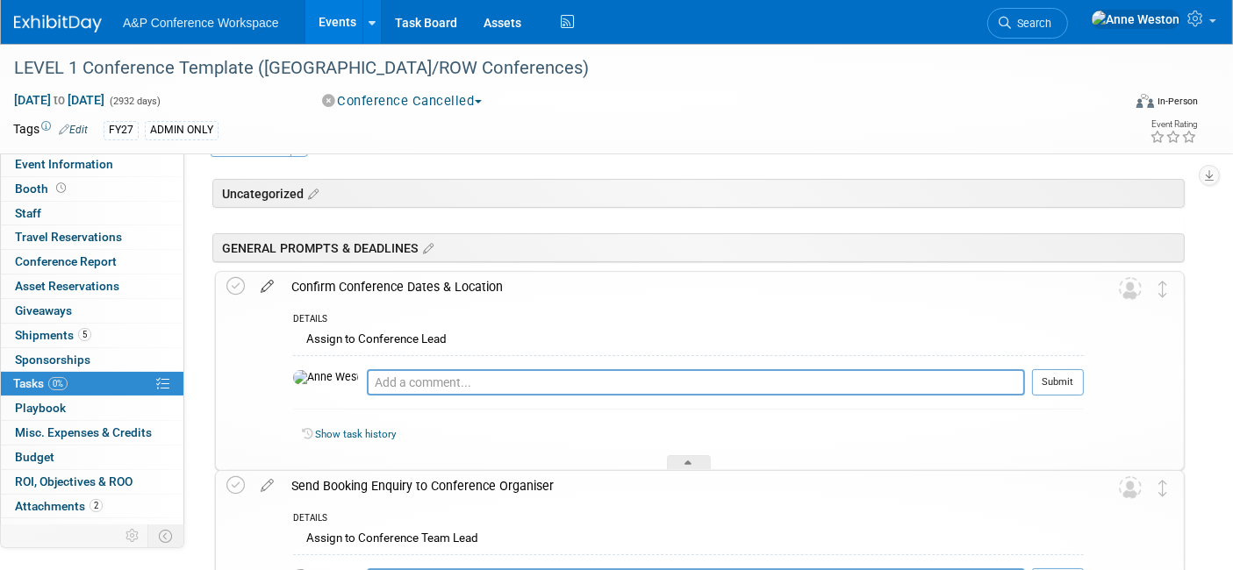
click at [267, 278] on icon at bounding box center [267, 283] width 31 height 22
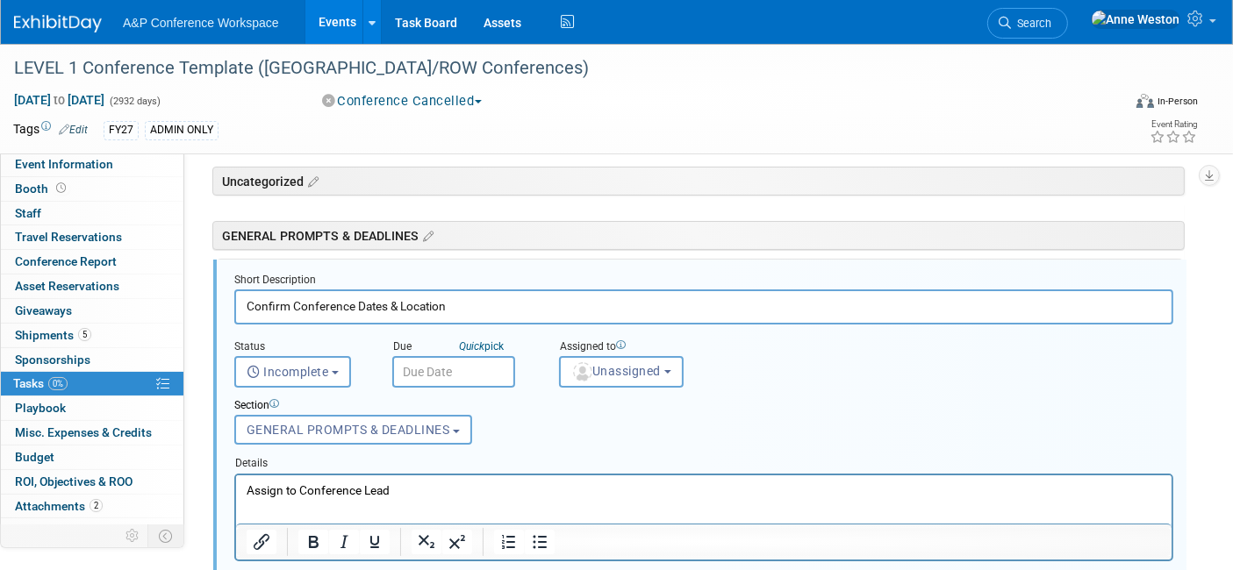
scroll to position [61, 0]
click at [360, 488] on p "Assign to Conference Lead" at bounding box center [703, 488] width 915 height 17
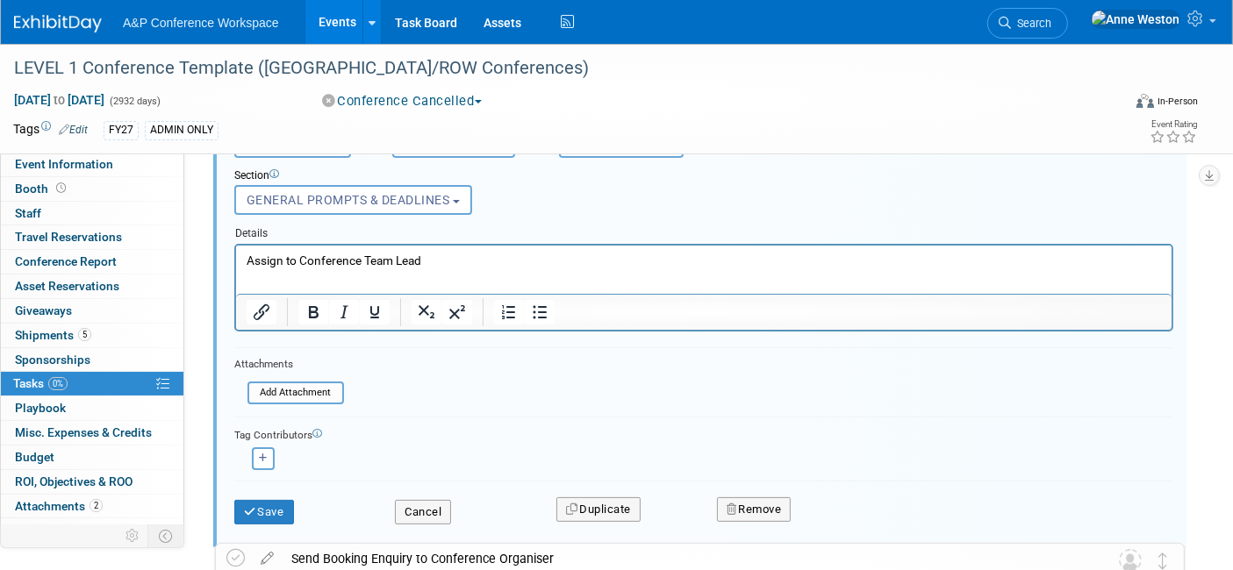
scroll to position [354, 0]
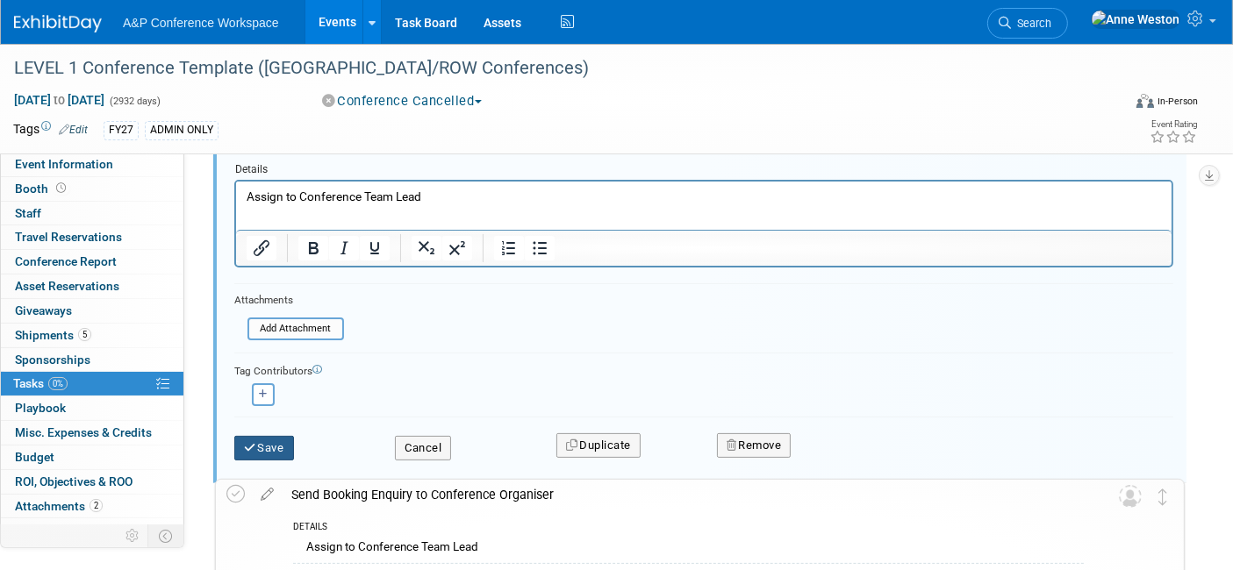
click at [276, 436] on button "Save" at bounding box center [264, 448] width 60 height 25
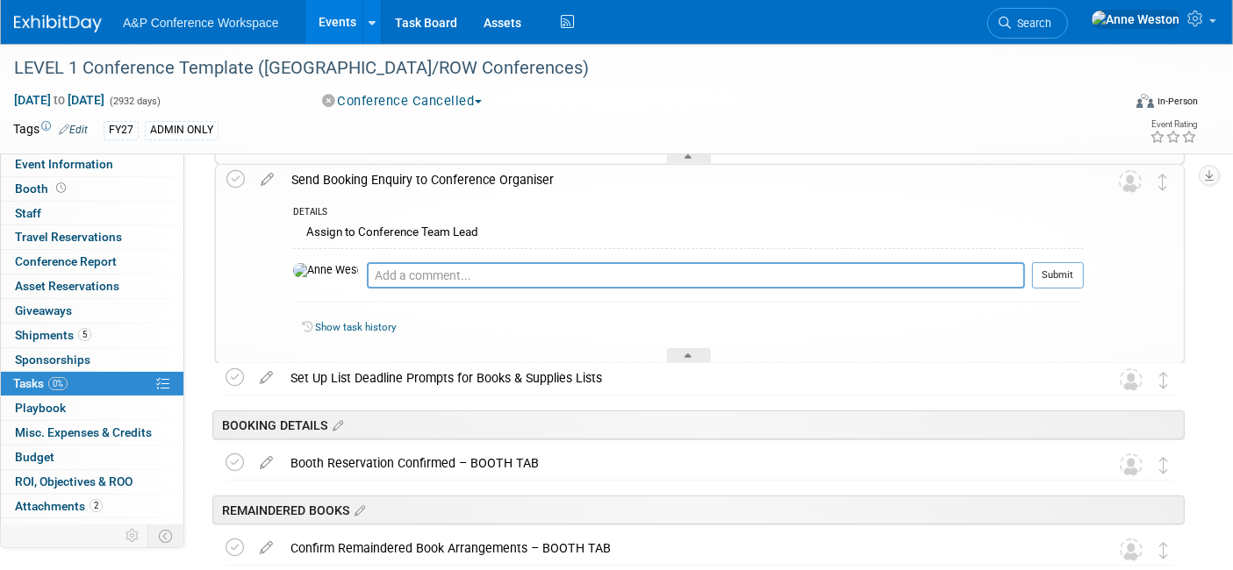
click at [407, 174] on div "Send Booking Enquiry to Conference Organiser" at bounding box center [683, 180] width 801 height 30
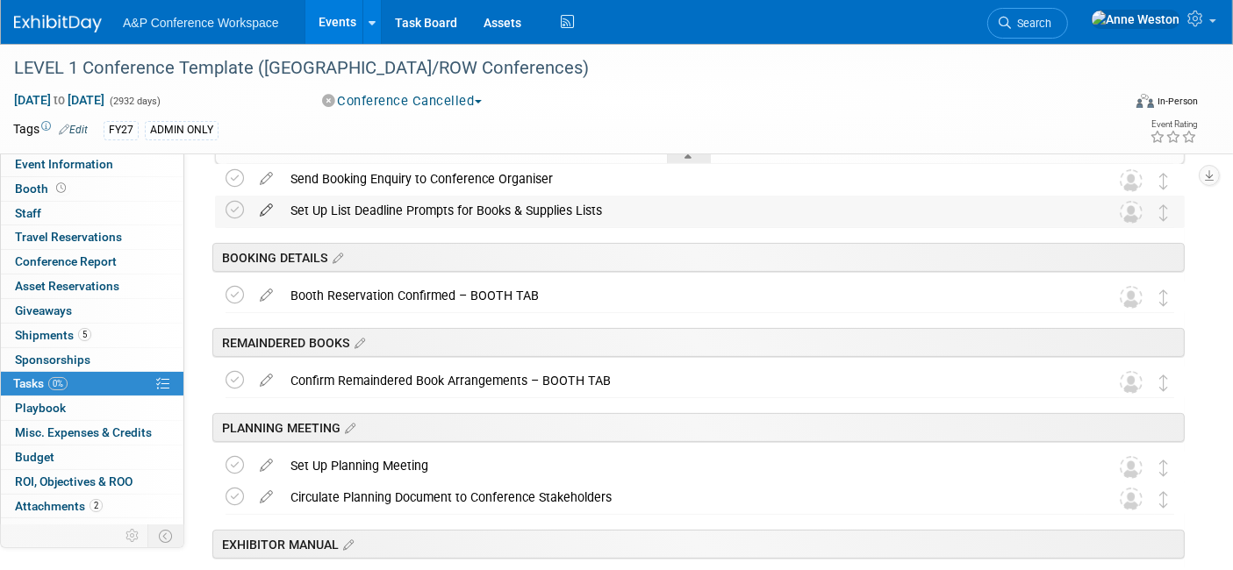
click at [265, 207] on icon at bounding box center [266, 207] width 31 height 22
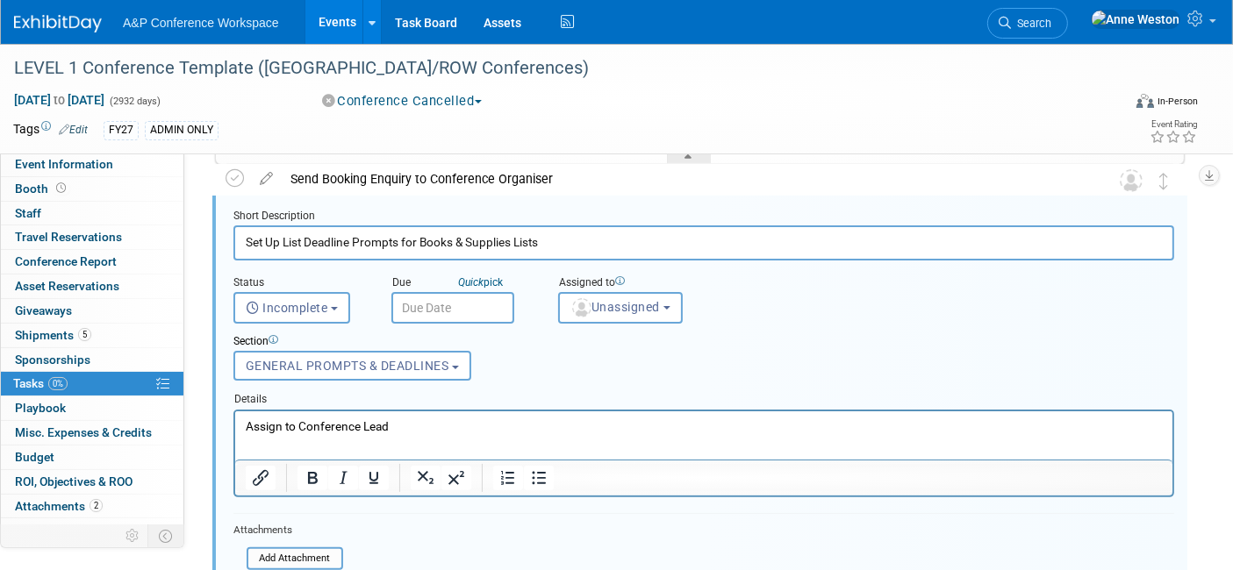
scroll to position [291, 0]
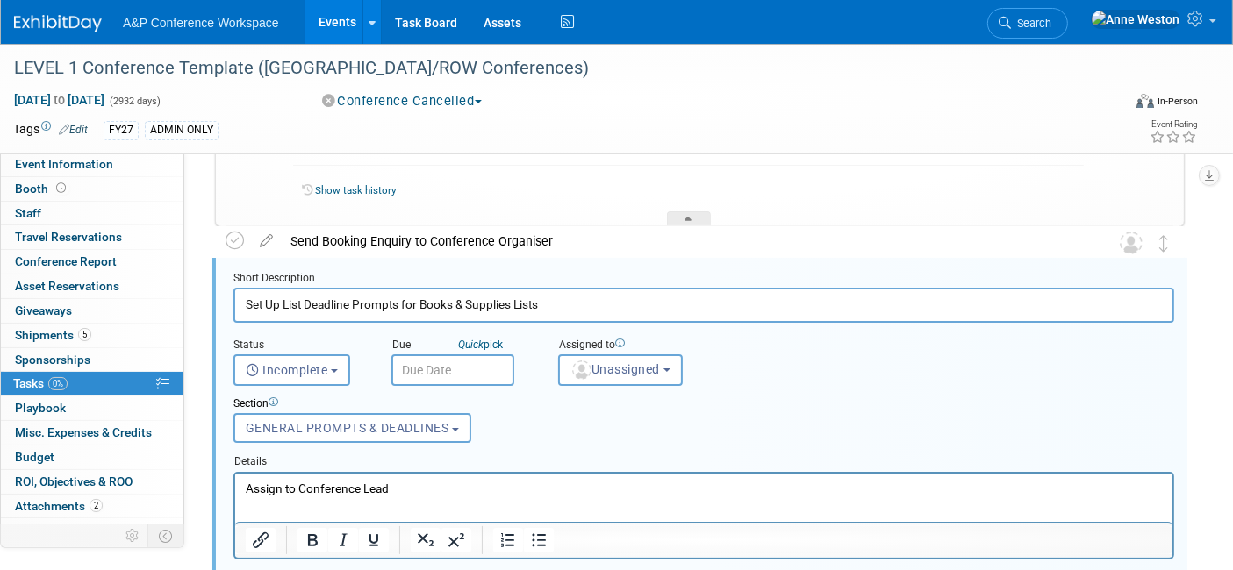
click at [360, 488] on p "Assign to Conference Lead" at bounding box center [703, 488] width 917 height 17
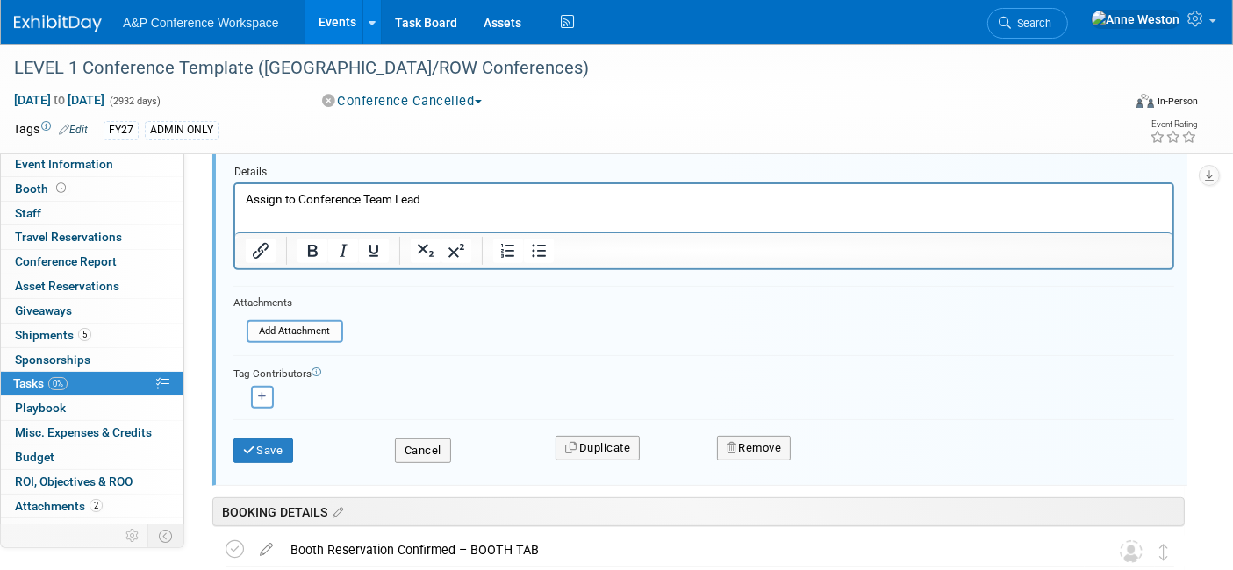
scroll to position [584, 0]
click at [276, 440] on button "Save" at bounding box center [263, 448] width 60 height 25
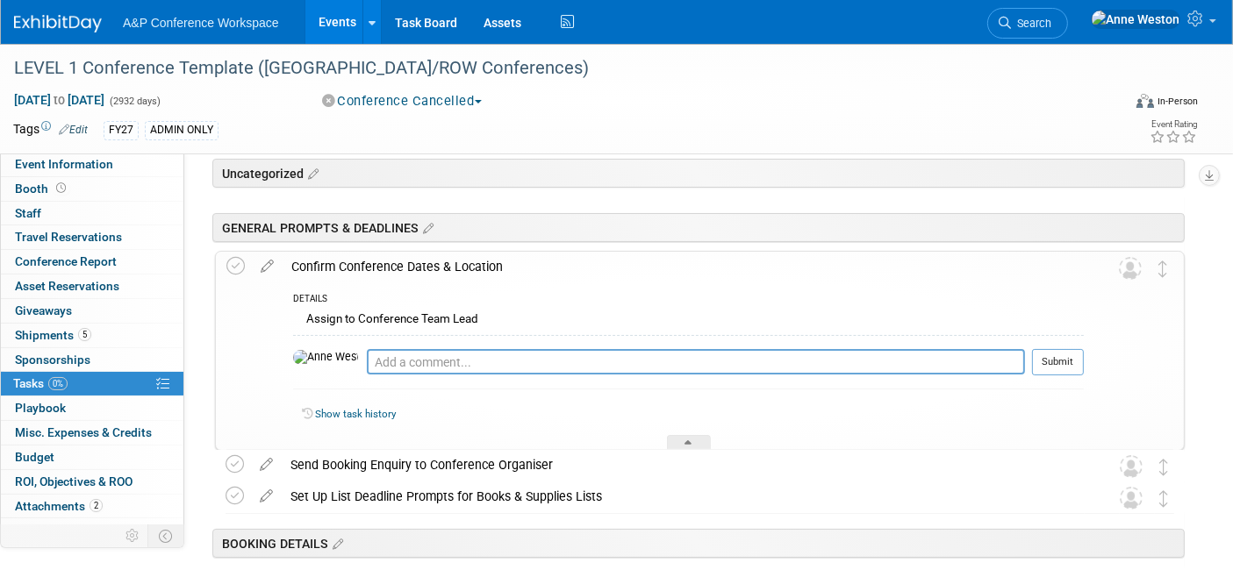
scroll to position [0, 0]
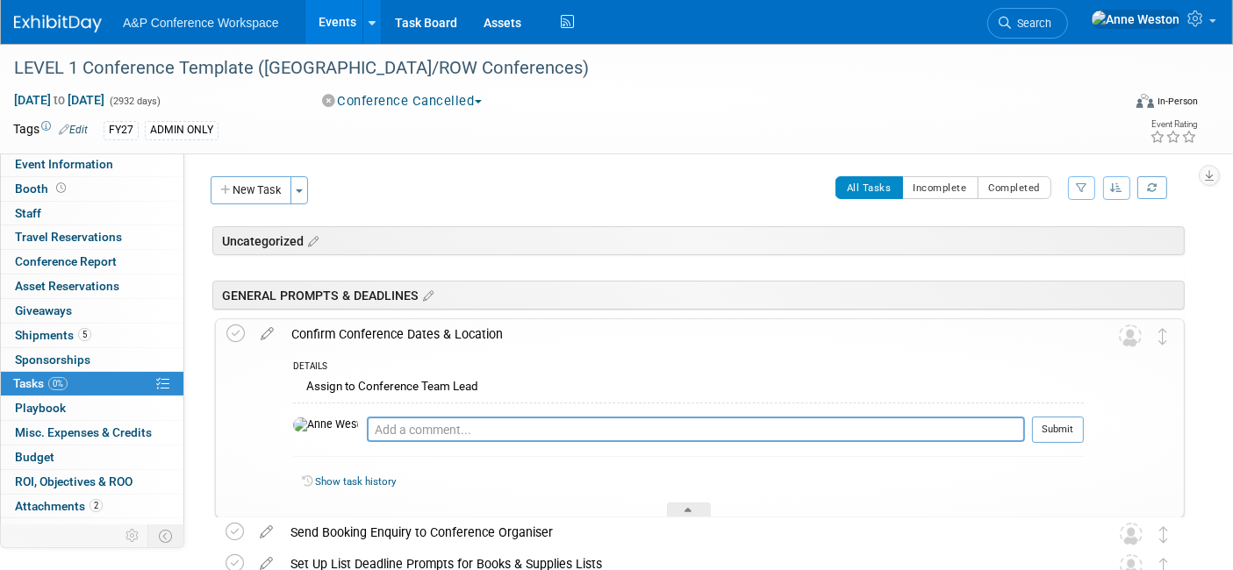
click at [379, 335] on div "Confirm Conference Dates & Location" at bounding box center [683, 334] width 801 height 30
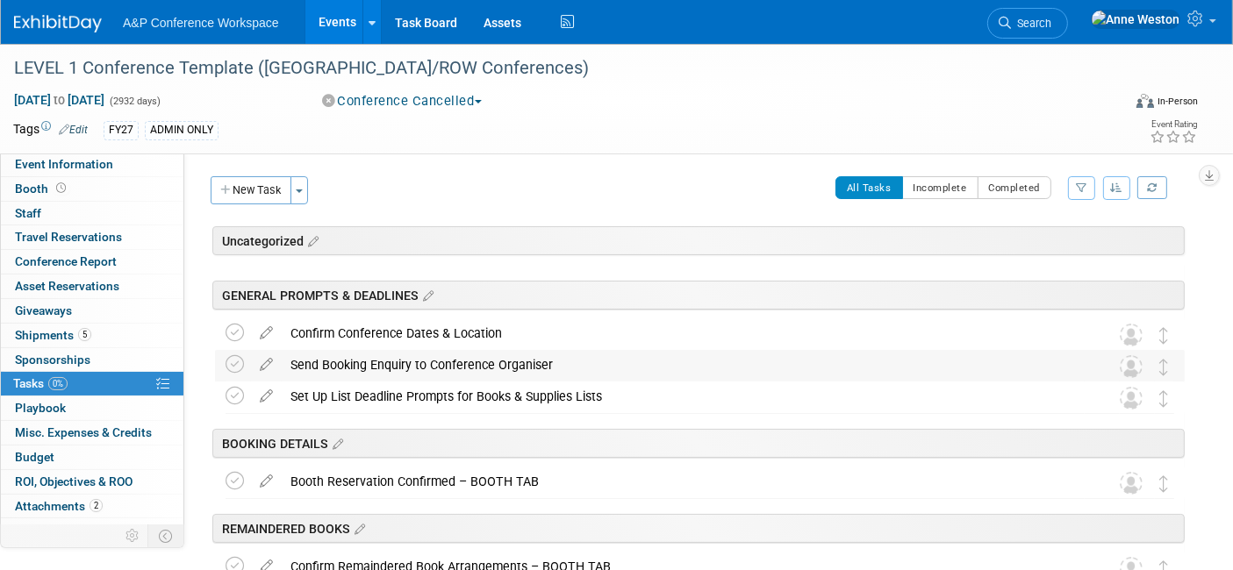
click at [391, 360] on div "Send Booking Enquiry to Conference Organiser" at bounding box center [683, 365] width 803 height 30
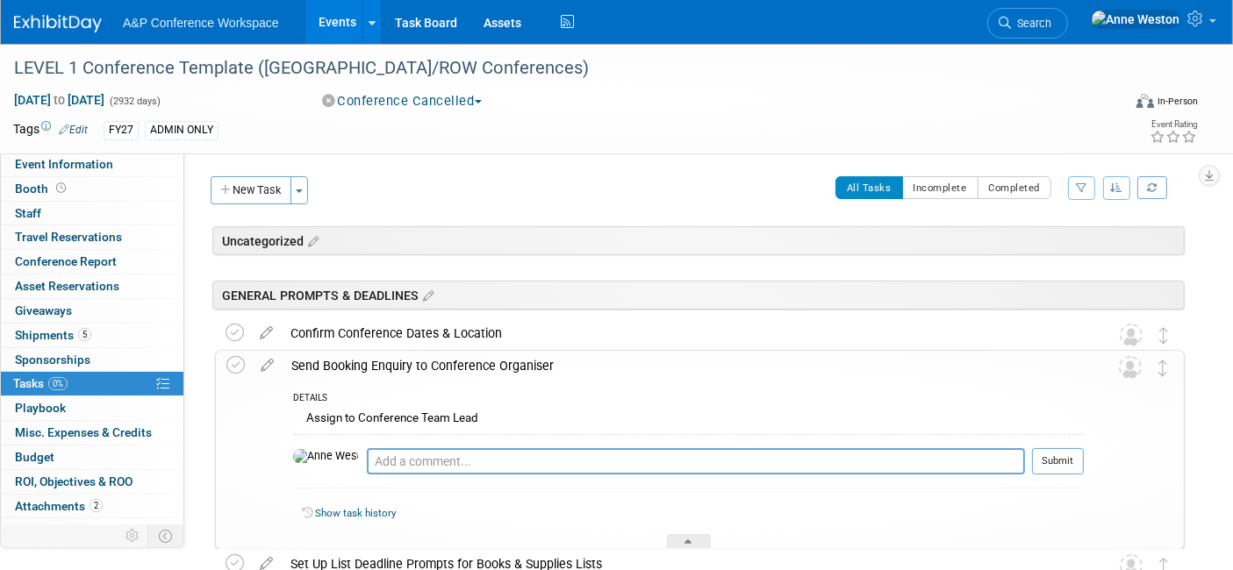
click at [391, 360] on div "Send Booking Enquiry to Conference Organiser" at bounding box center [683, 366] width 801 height 30
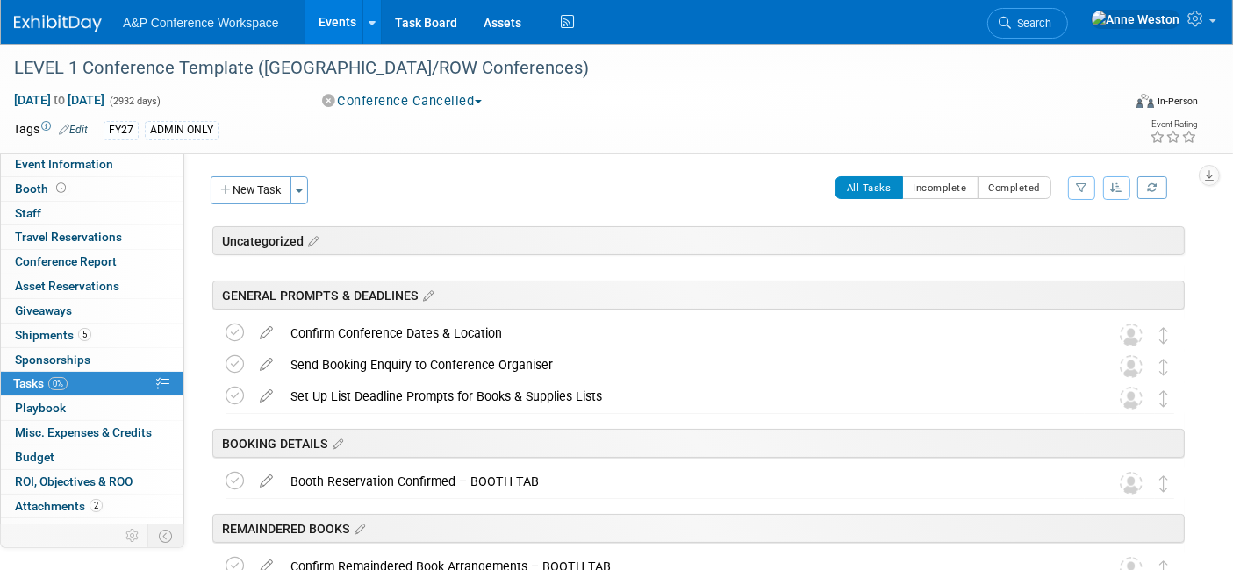
click at [385, 391] on div "Set Up List Deadline Prompts for Books & Supplies Lists" at bounding box center [683, 397] width 803 height 30
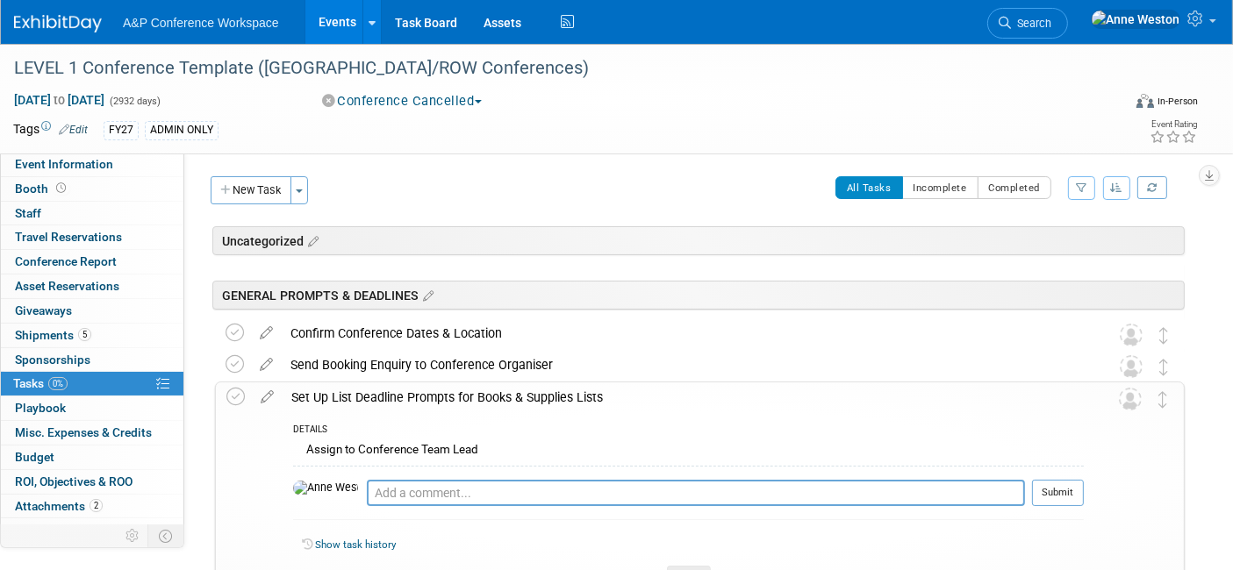
click at [385, 391] on div "Set Up List Deadline Prompts for Books & Supplies Lists" at bounding box center [683, 398] width 801 height 30
